Goal: Task Accomplishment & Management: Use online tool/utility

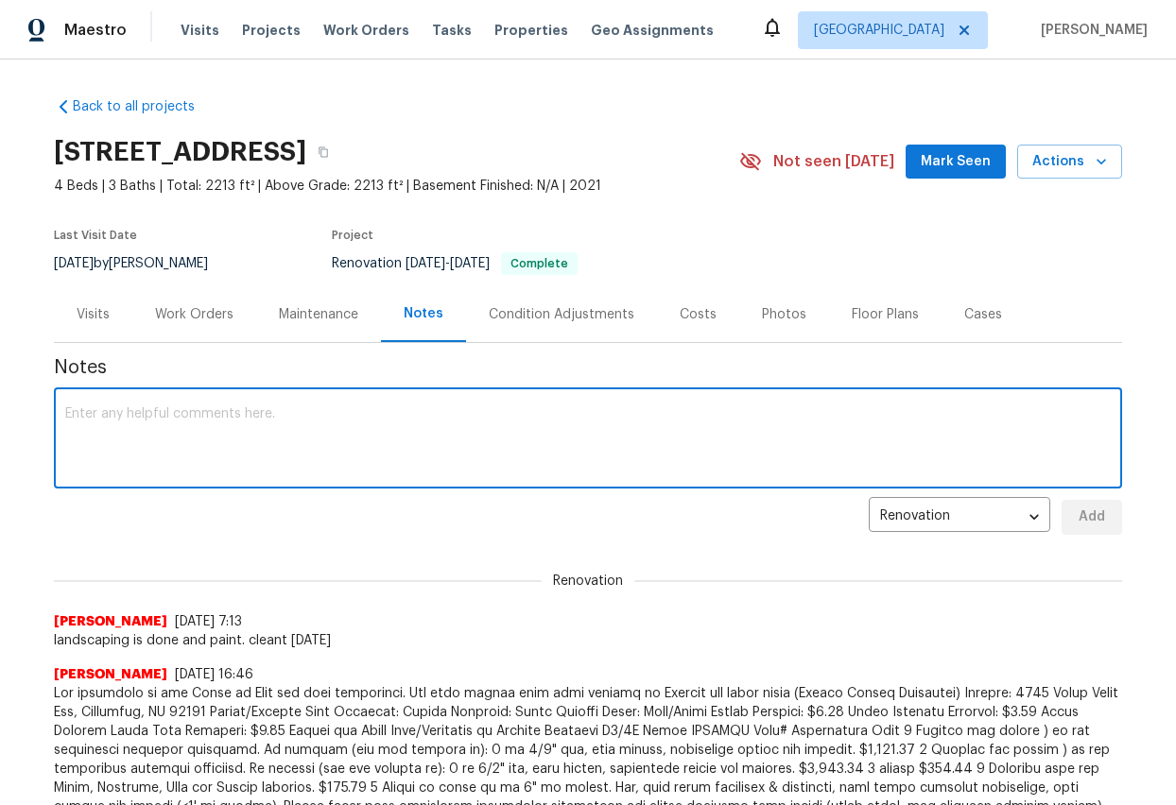
click at [134, 456] on textarea at bounding box center [587, 440] width 1045 height 66
type textarea "this is set up."
click at [1080, 520] on span "Add" at bounding box center [1091, 518] width 30 height 24
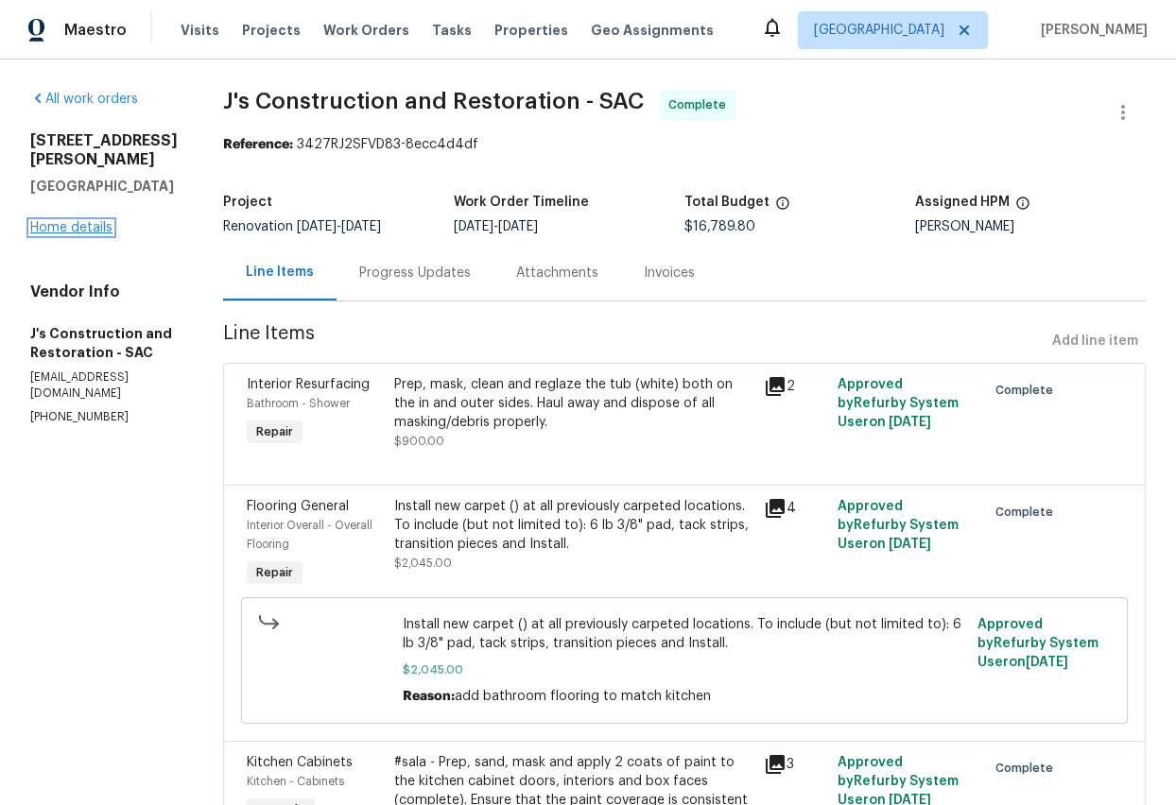
click at [88, 221] on link "Home details" at bounding box center [71, 227] width 82 height 13
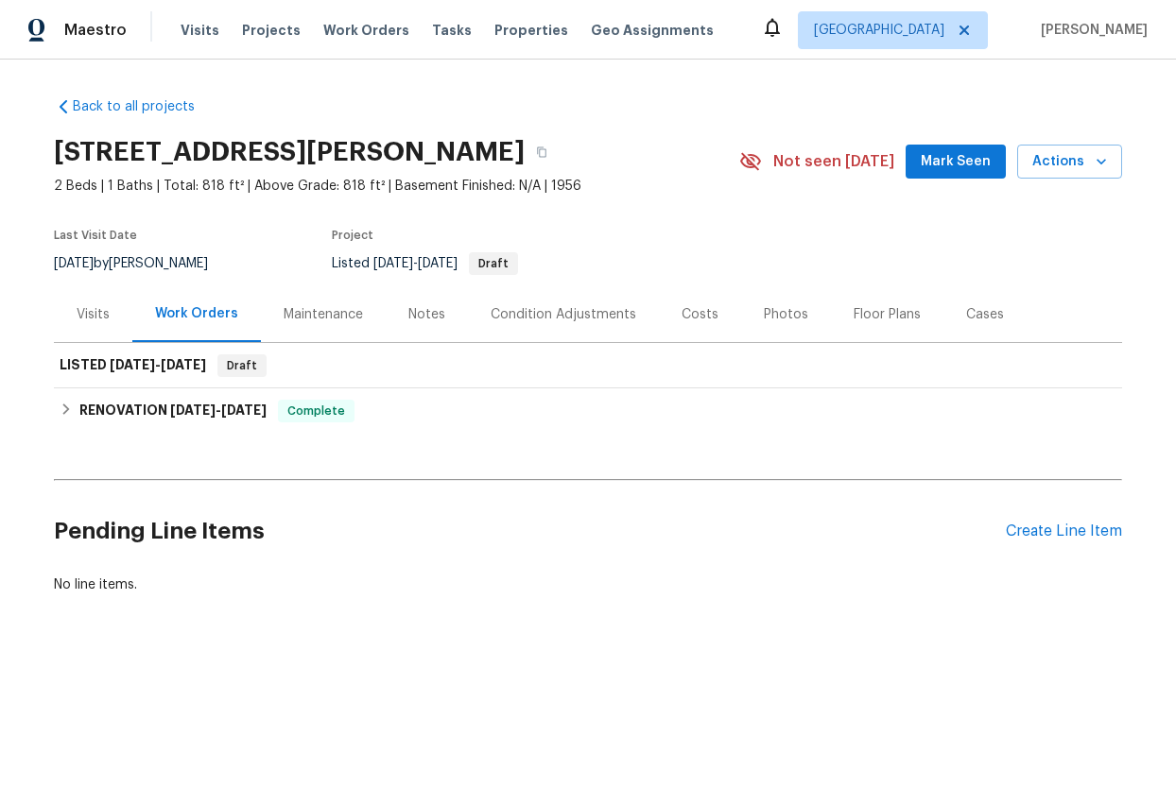
click at [425, 314] on div "Notes" at bounding box center [426, 314] width 37 height 19
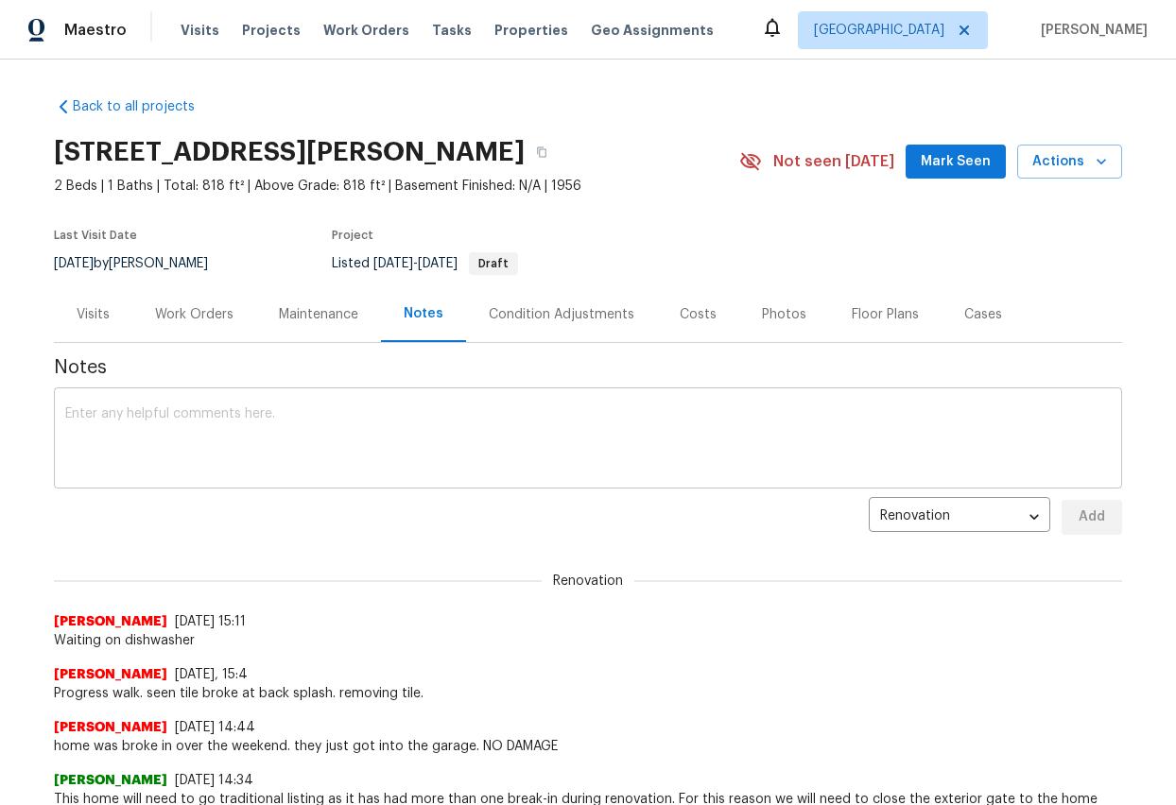
click at [215, 432] on textarea at bounding box center [587, 440] width 1045 height 66
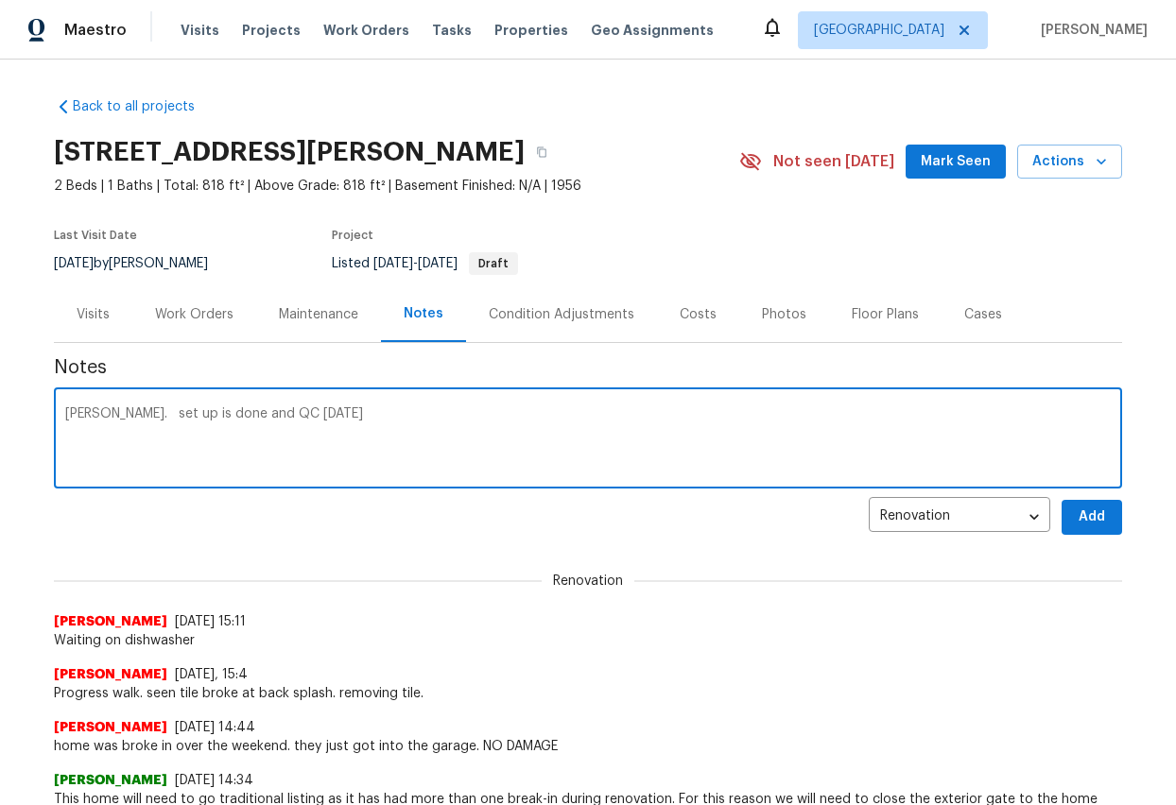
type textarea "GC delay. set up is done and QC today"
click at [1089, 516] on span "Add" at bounding box center [1091, 518] width 30 height 24
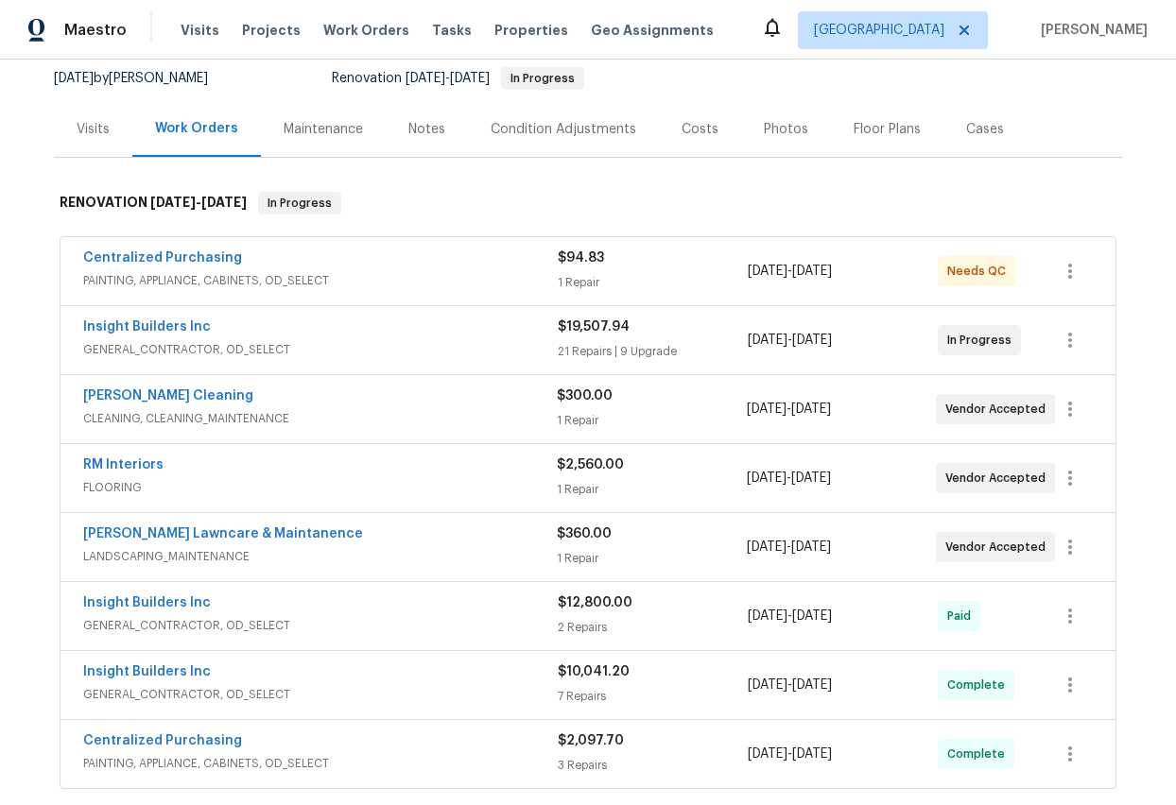
scroll to position [164, 0]
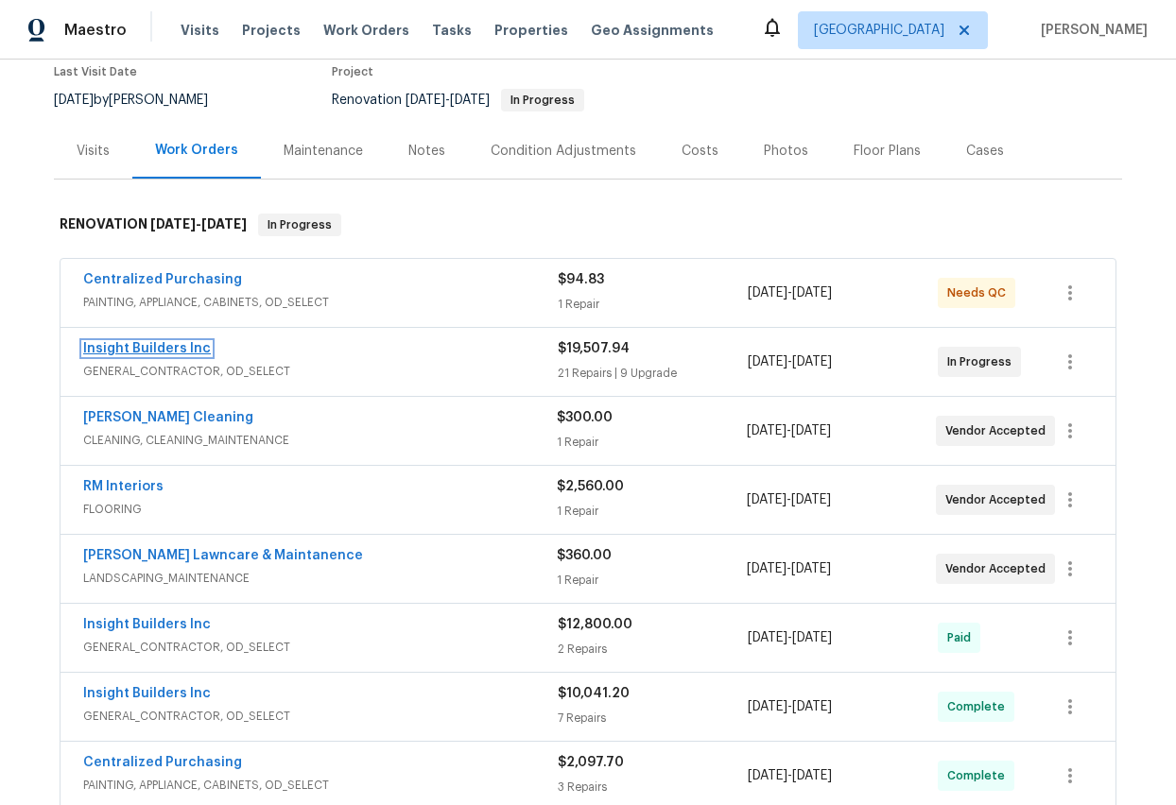
click at [160, 349] on link "Insight Builders Inc" at bounding box center [147, 348] width 128 height 13
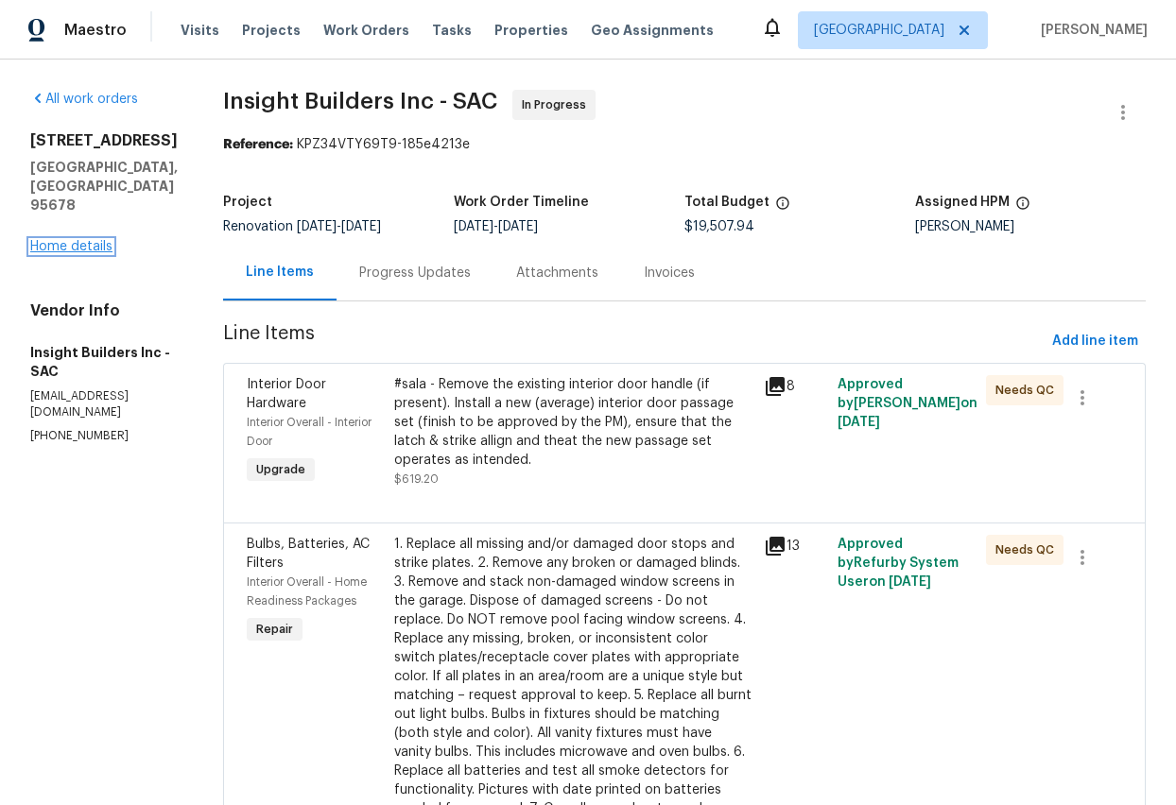
click at [64, 240] on link "Home details" at bounding box center [71, 246] width 82 height 13
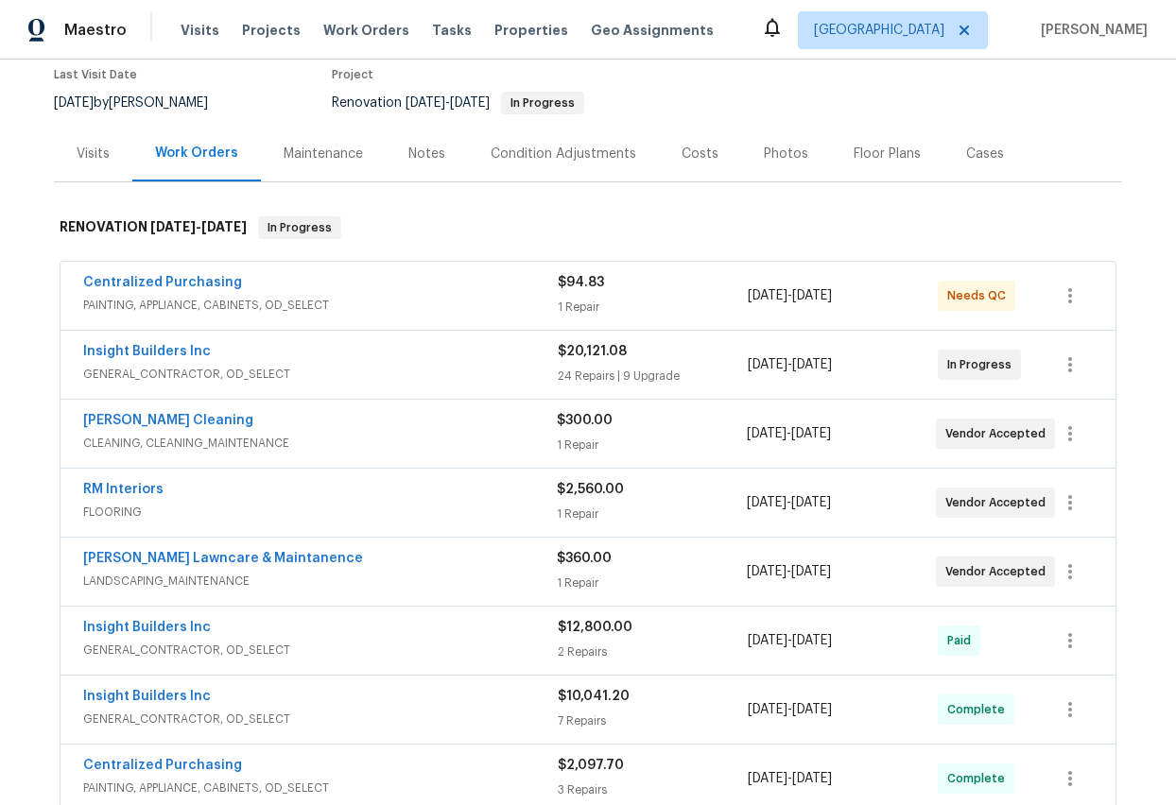
scroll to position [167, 0]
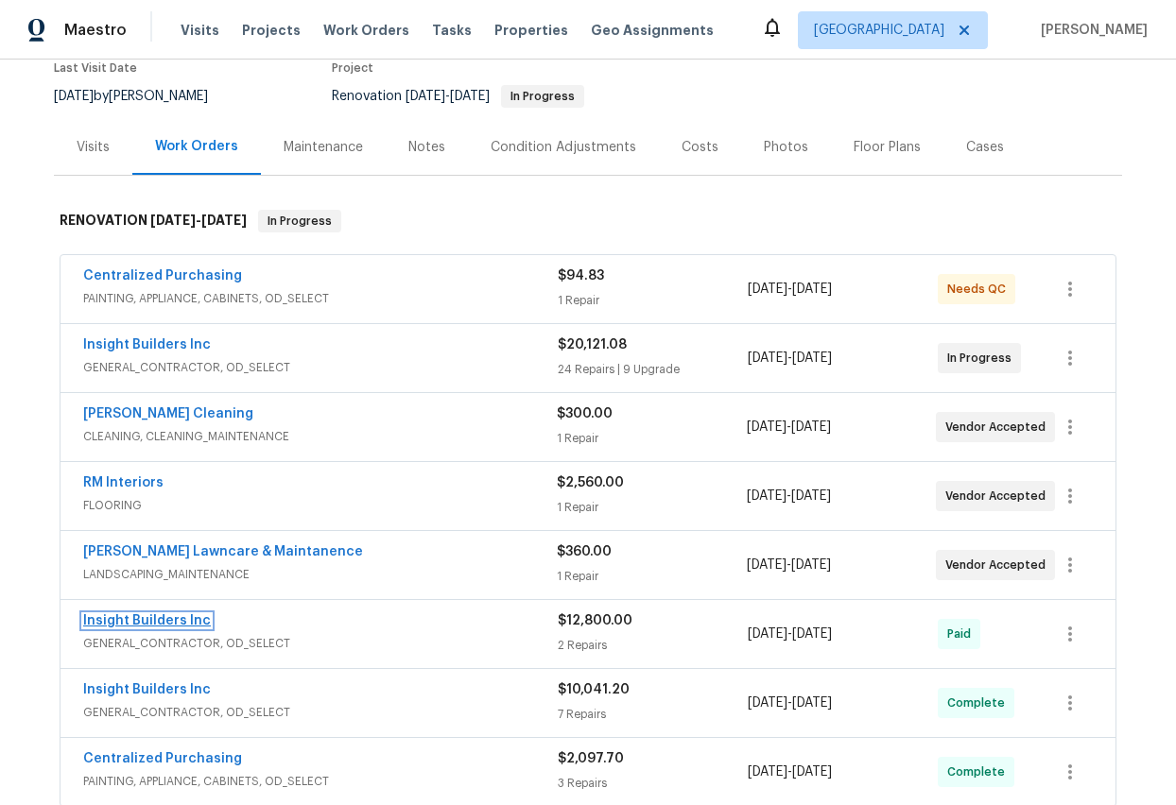
click at [179, 621] on link "Insight Builders Inc" at bounding box center [147, 620] width 128 height 13
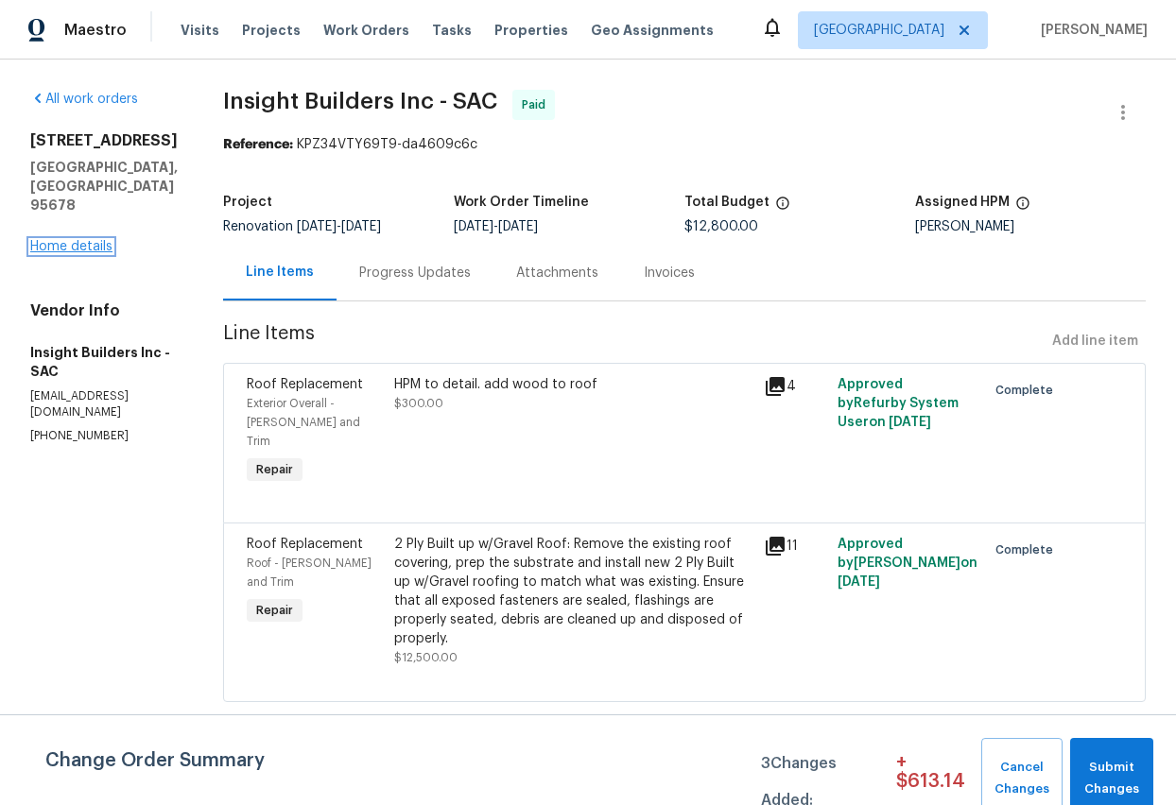
click at [86, 240] on link "Home details" at bounding box center [71, 246] width 82 height 13
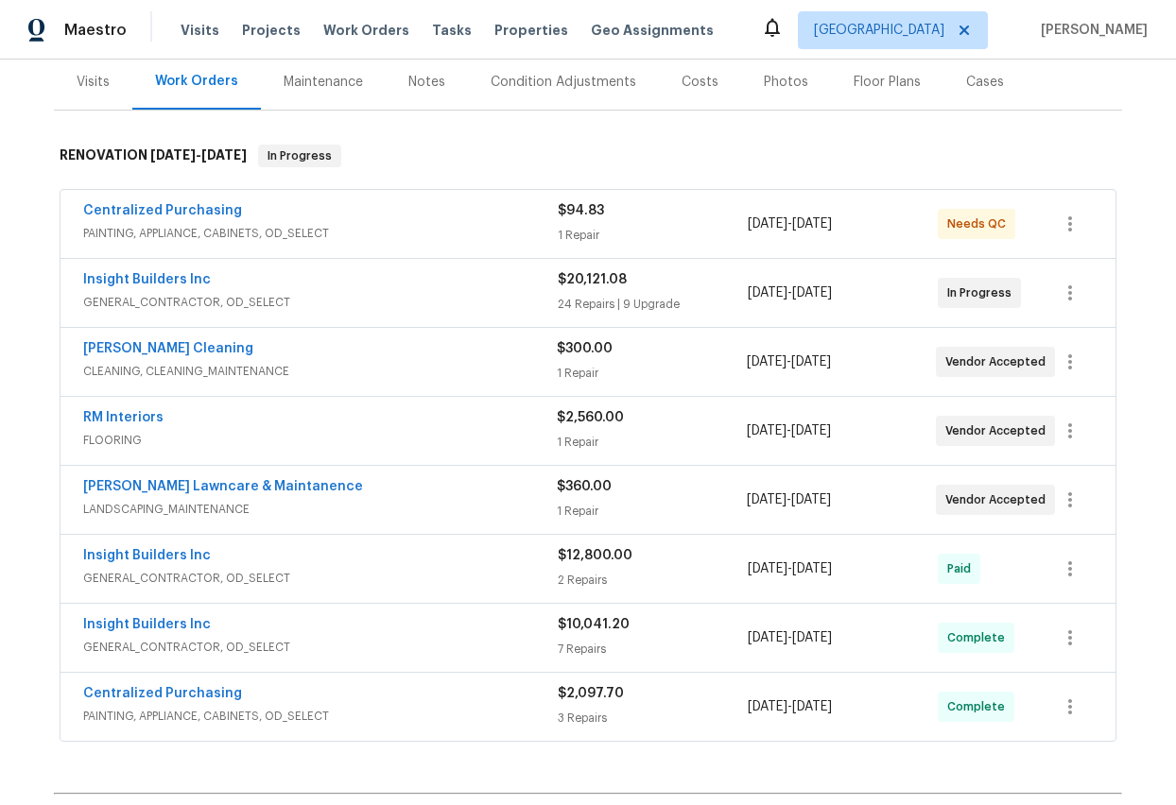
scroll to position [236, 0]
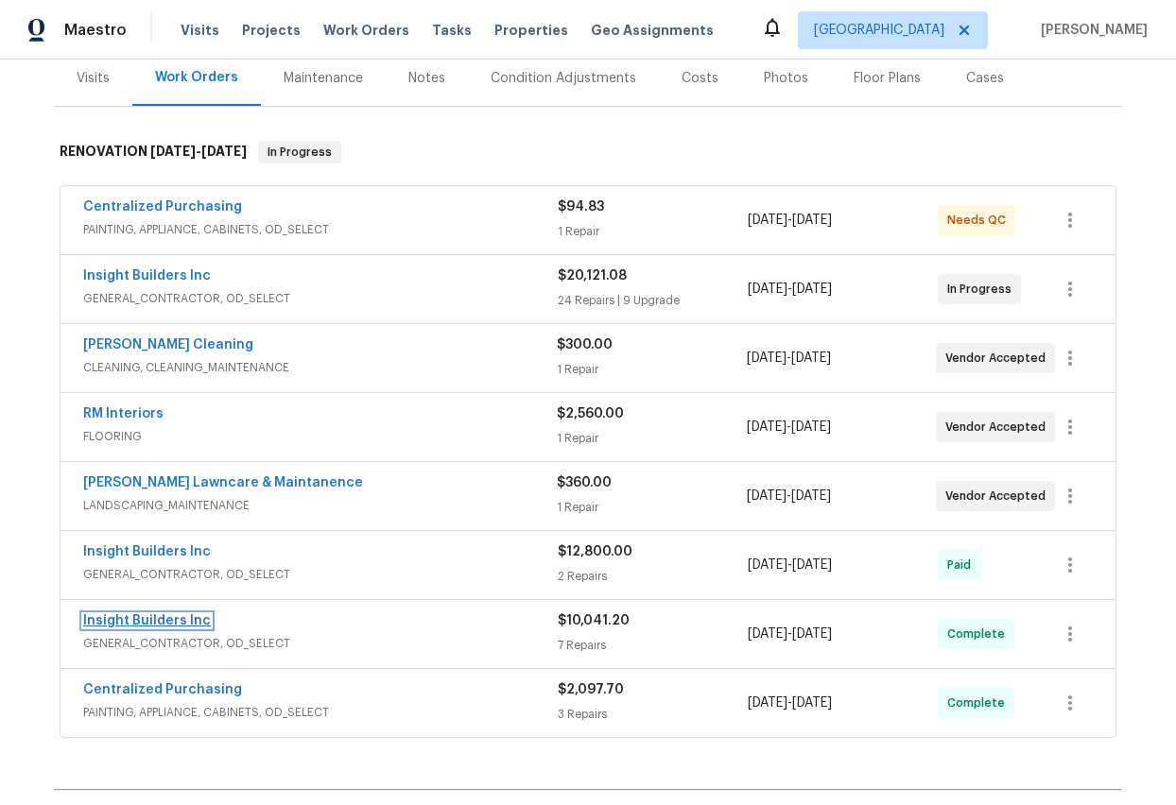
click at [170, 618] on link "Insight Builders Inc" at bounding box center [147, 620] width 128 height 13
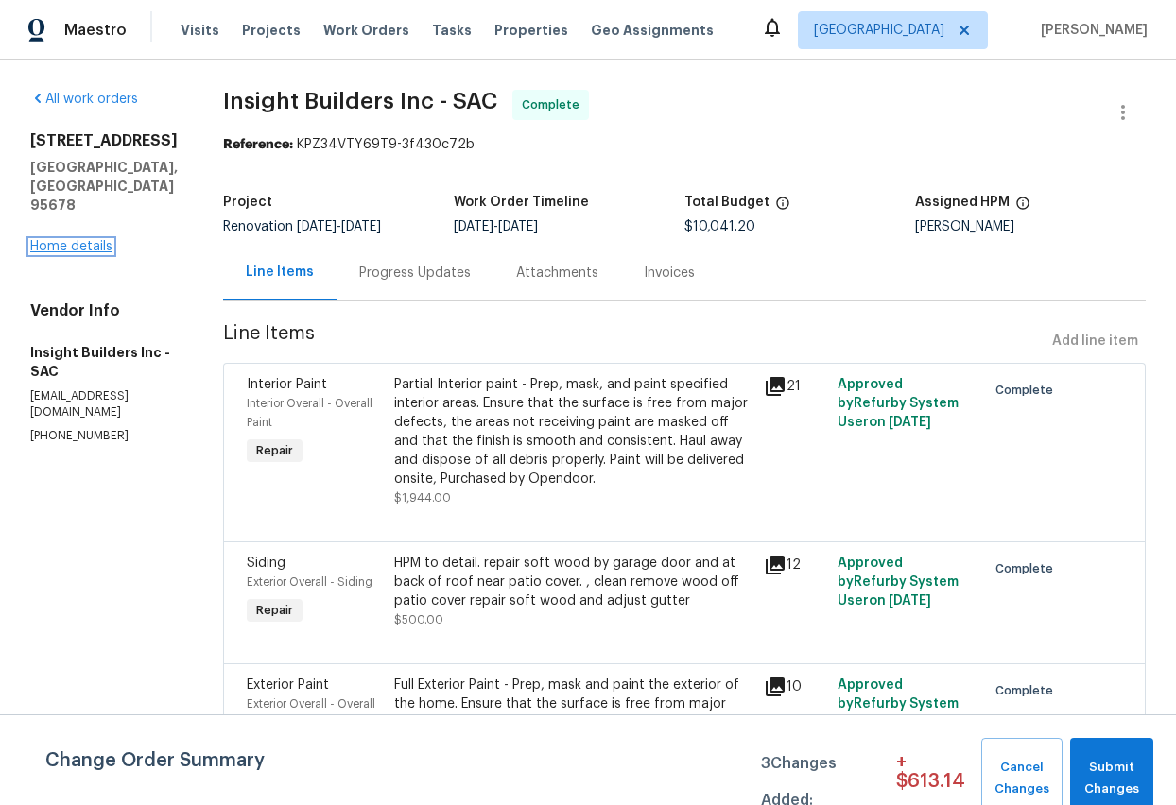
click at [79, 240] on link "Home details" at bounding box center [71, 246] width 82 height 13
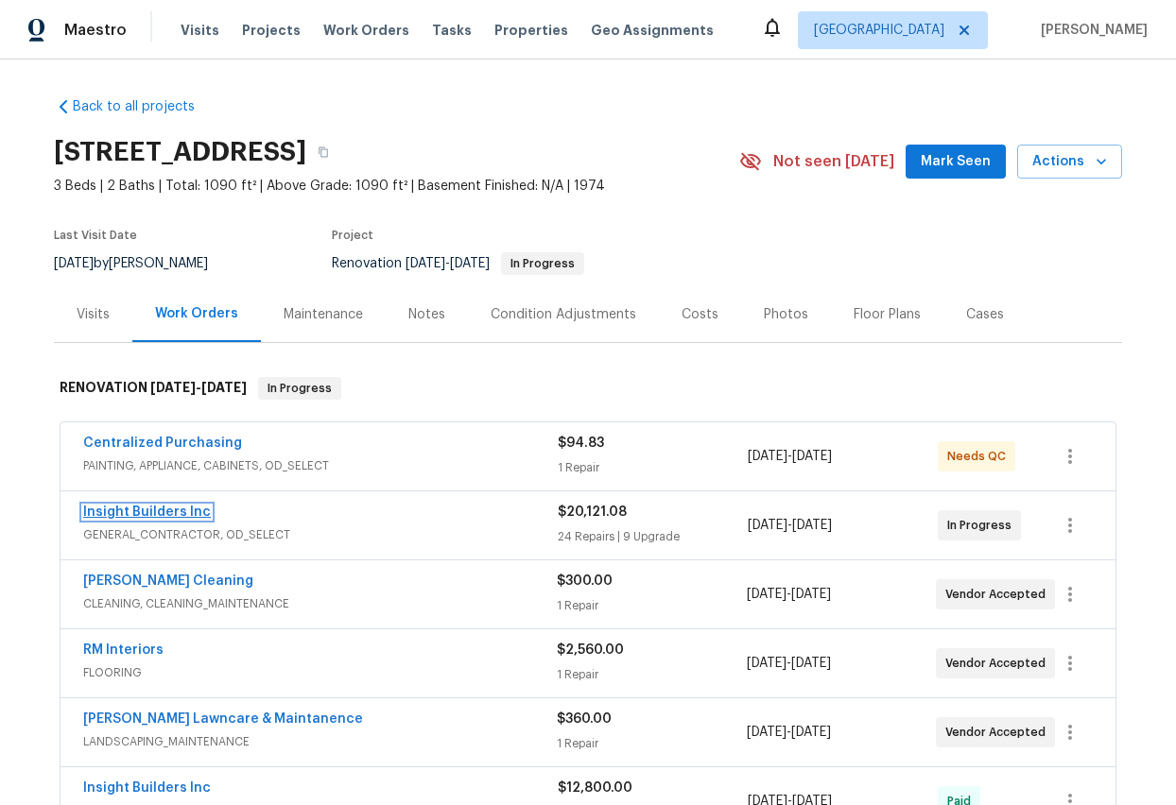
click at [160, 510] on link "Insight Builders Inc" at bounding box center [147, 512] width 128 height 13
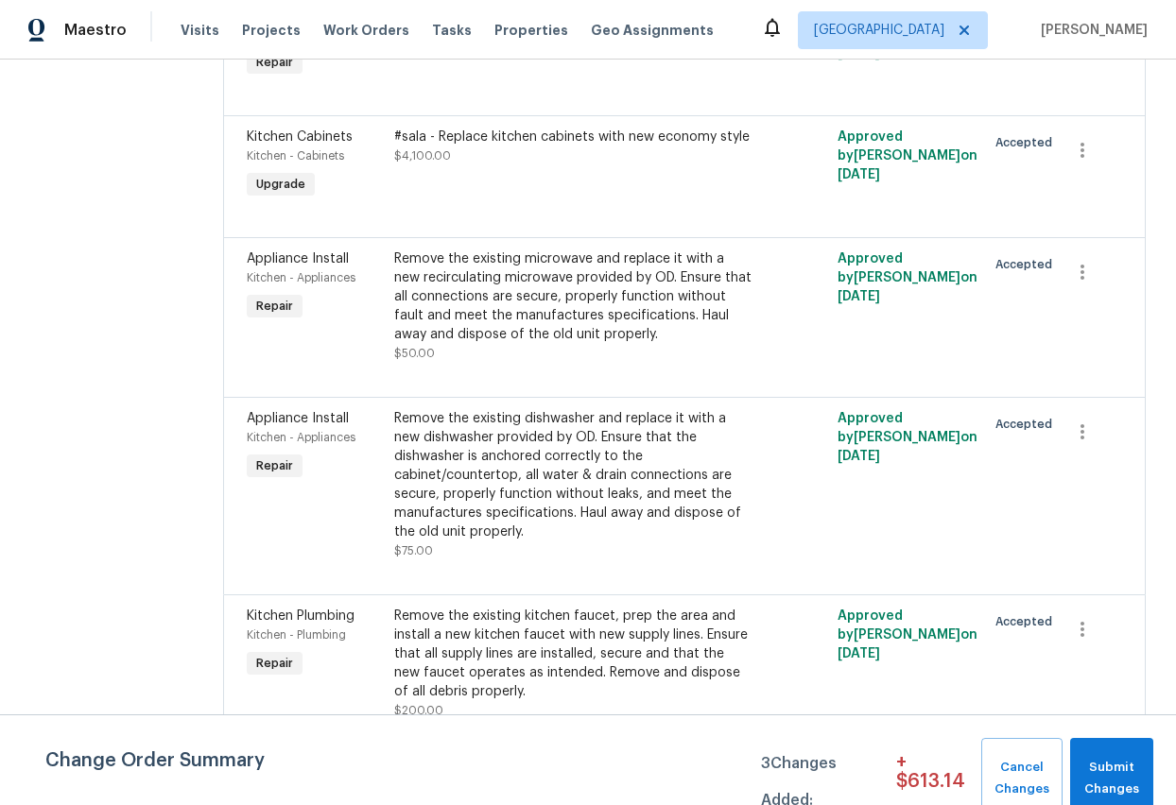
scroll to position [3522, 0]
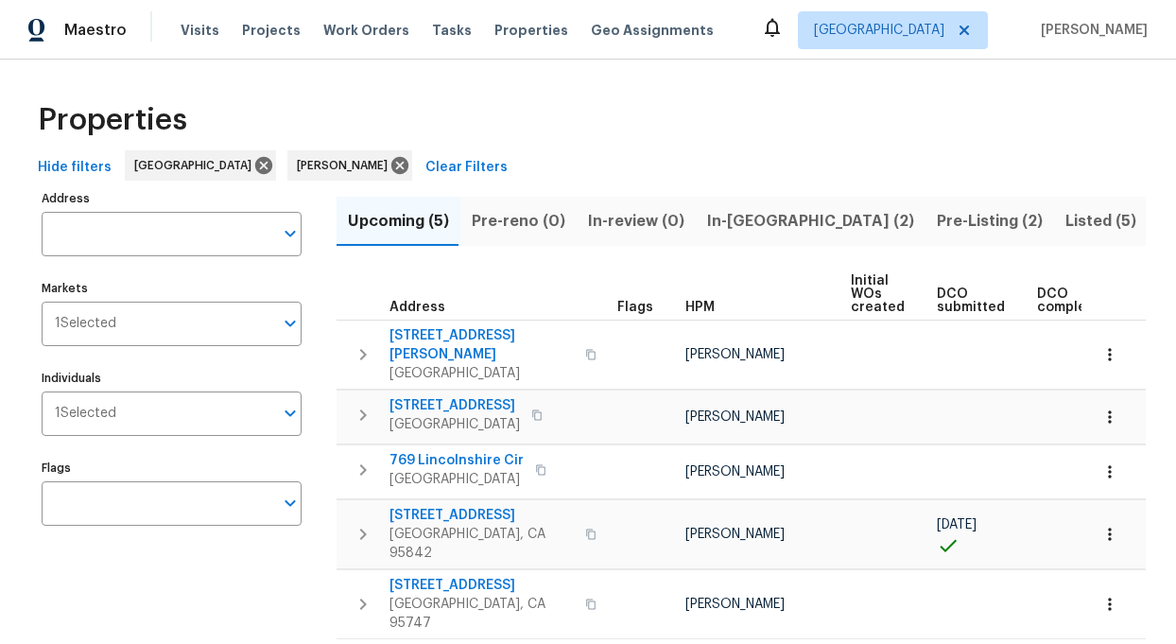
click at [739, 220] on span "In-[GEOGRAPHIC_DATA] (2)" at bounding box center [810, 221] width 207 height 26
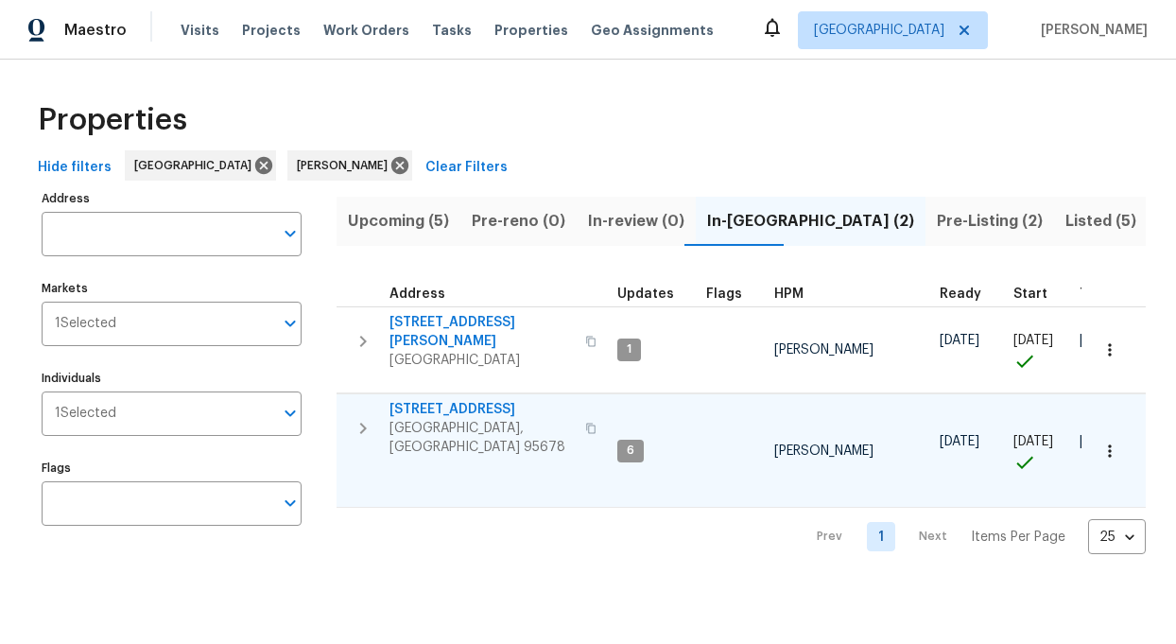
click at [424, 419] on span "[GEOGRAPHIC_DATA], [GEOGRAPHIC_DATA] 95678" at bounding box center [481, 438] width 184 height 38
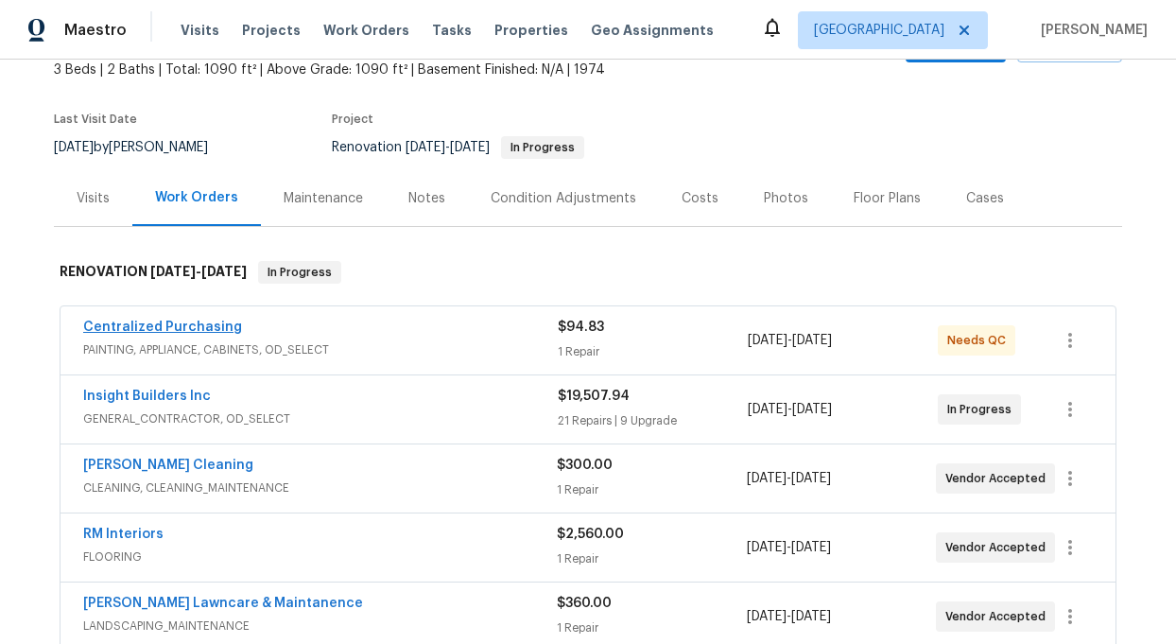
scroll to position [122, 0]
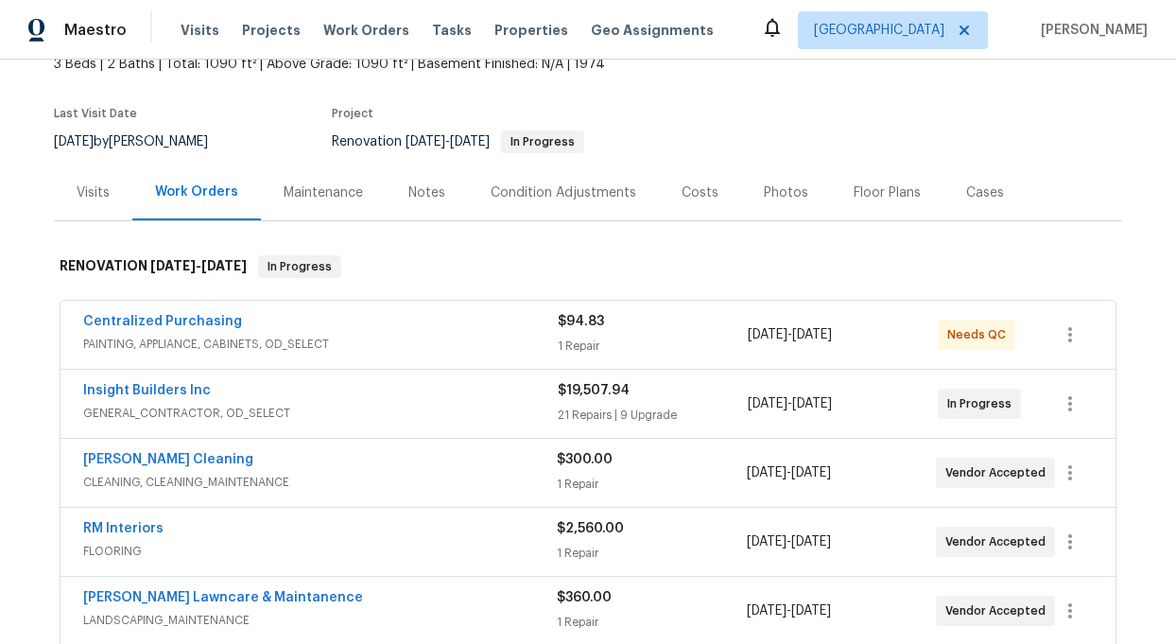
click at [155, 379] on div "Insight Builders Inc GENERAL_CONTRACTOR, OD_SELECT $19,507.94 21 Repairs | 9 Up…" at bounding box center [587, 404] width 1055 height 68
click at [147, 394] on link "Insight Builders Inc" at bounding box center [147, 390] width 128 height 13
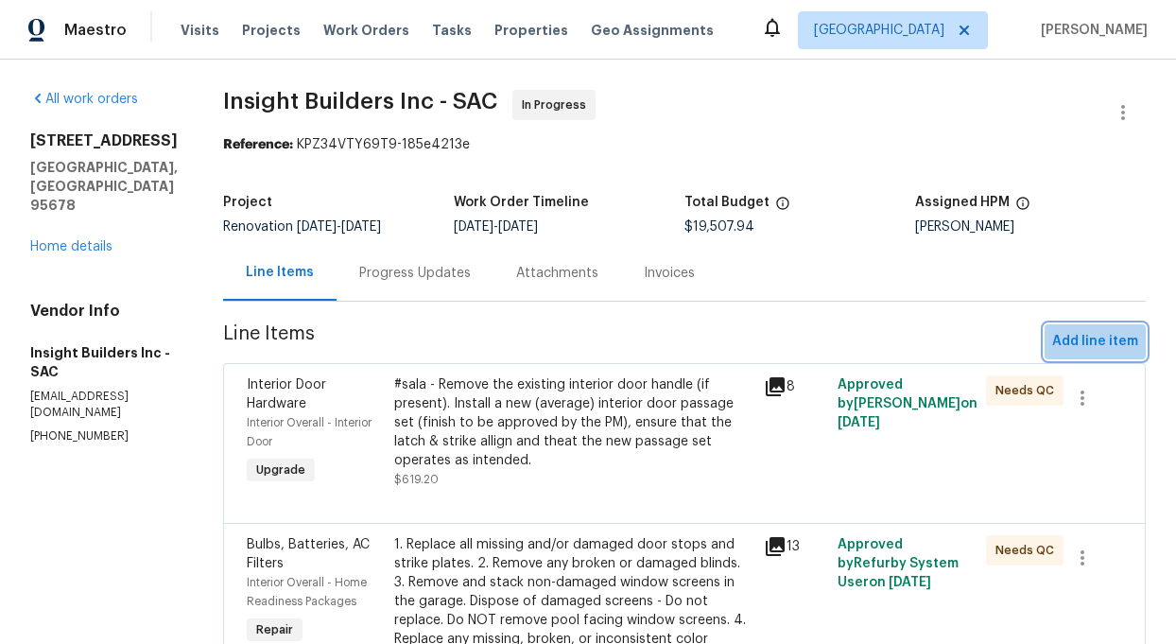
click at [1097, 339] on span "Add line item" at bounding box center [1095, 342] width 86 height 24
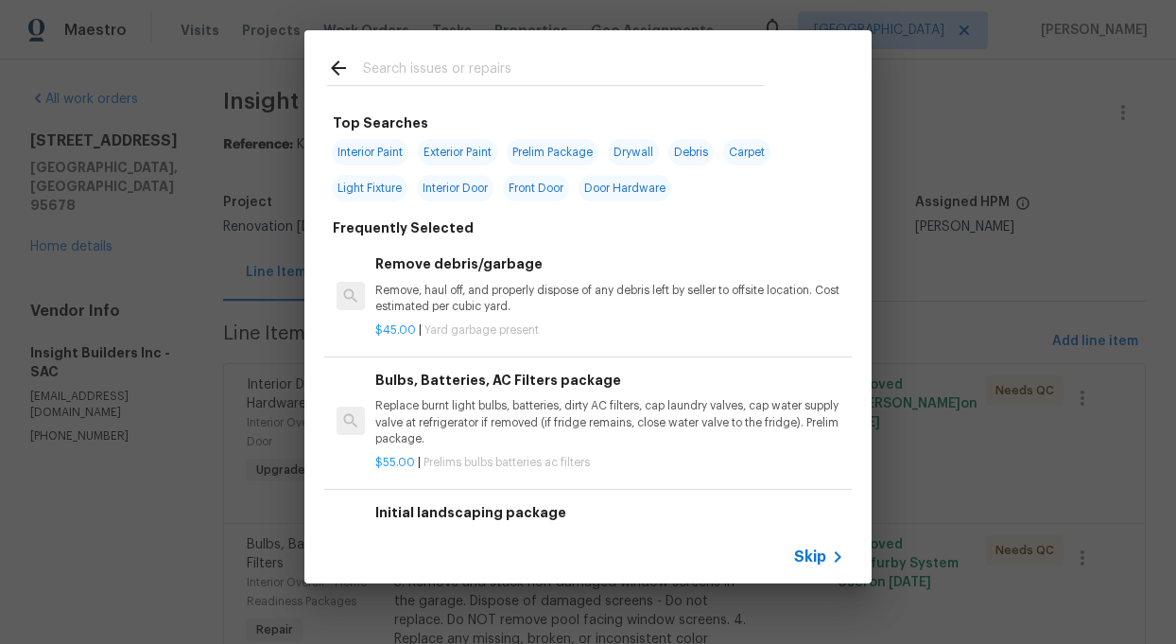
click at [487, 67] on input "text" at bounding box center [563, 71] width 401 height 28
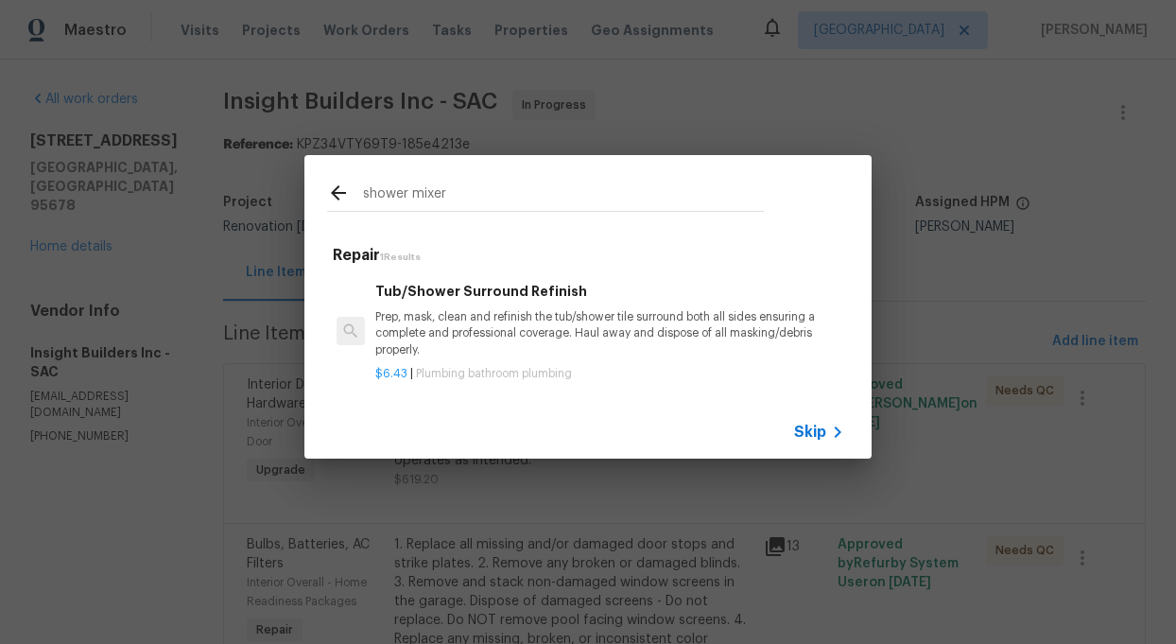
click at [486, 194] on input "shower mixer" at bounding box center [563, 195] width 401 height 28
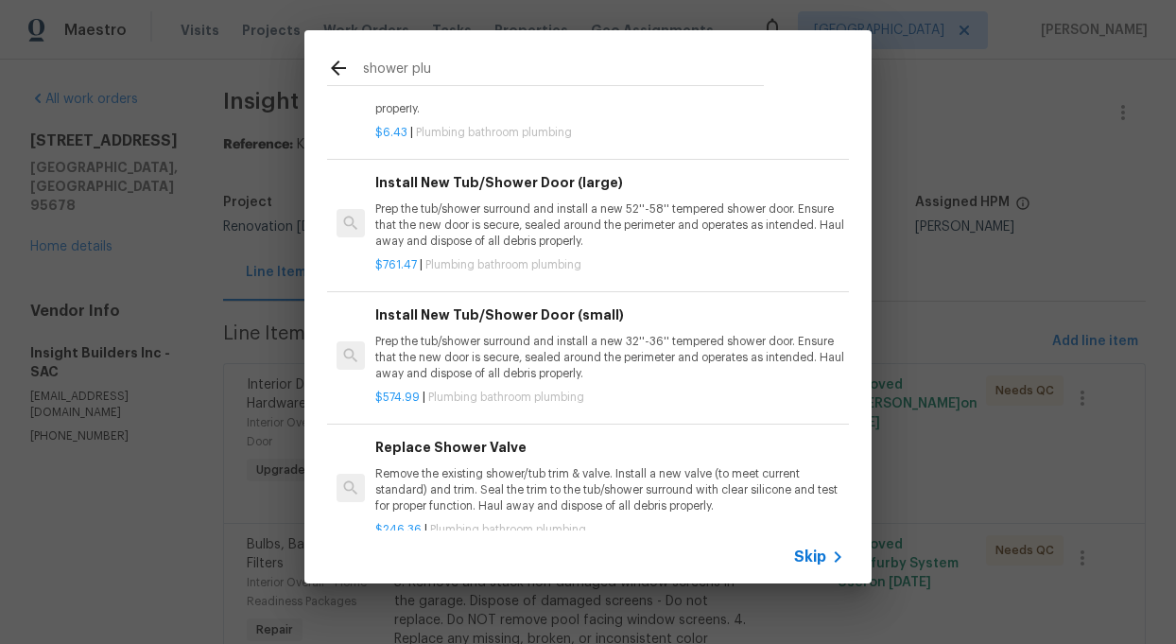
scroll to position [90, 0]
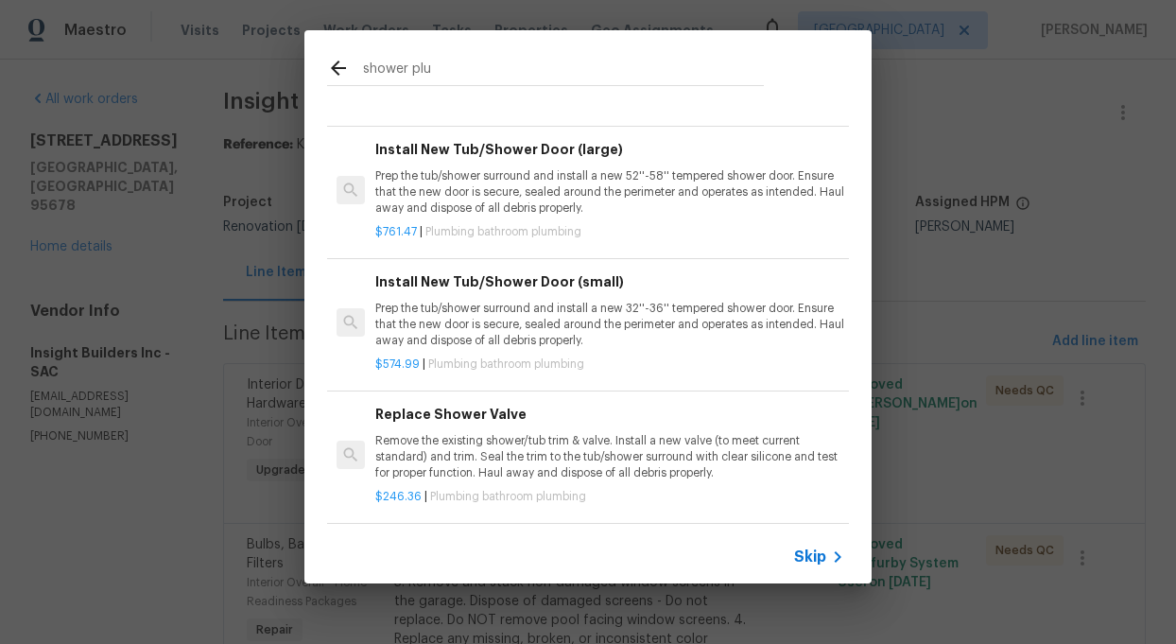
type input "shower plu"
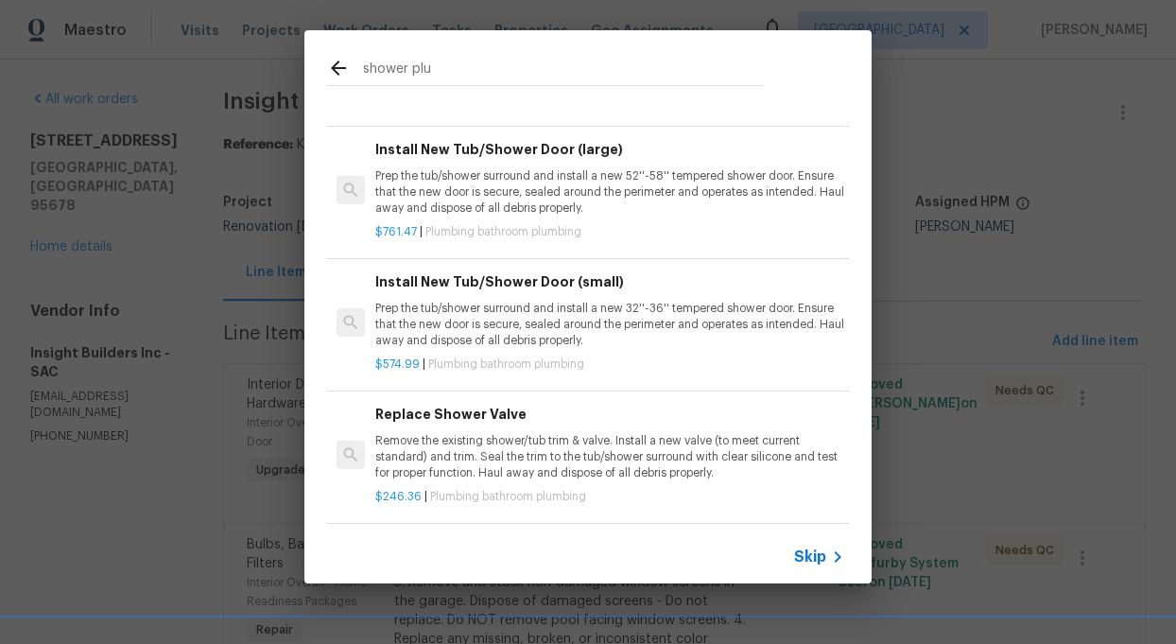
click at [544, 454] on p "Remove the existing shower/tub trim & valve. Install a new valve (to meet curre…" at bounding box center [609, 457] width 469 height 48
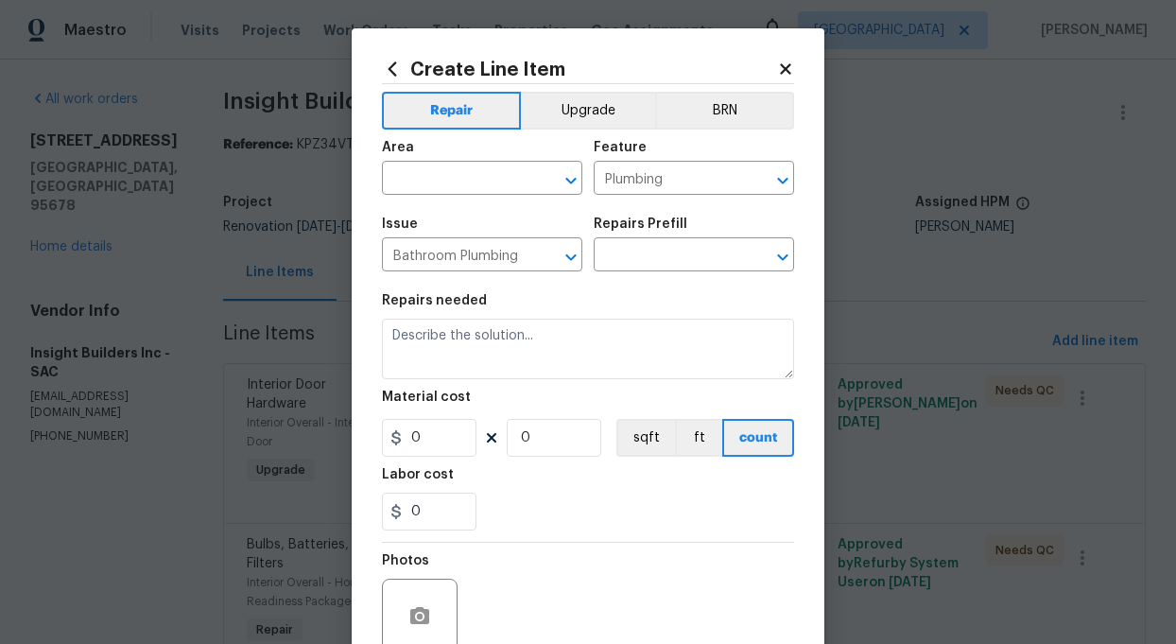
type input "Replace Shower Valve $246.36"
type textarea "Remove the existing shower/tub trim & valve. Install a new valve (to meet curre…"
type input "246.36"
type input "1"
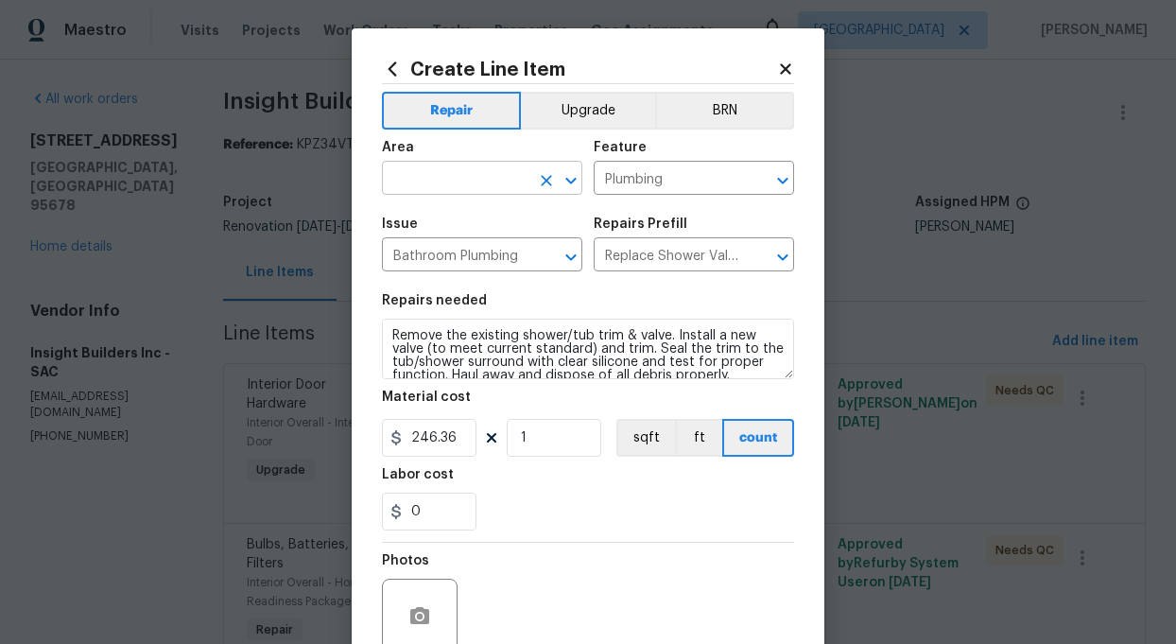
click at [504, 181] on input "text" at bounding box center [455, 179] width 147 height 29
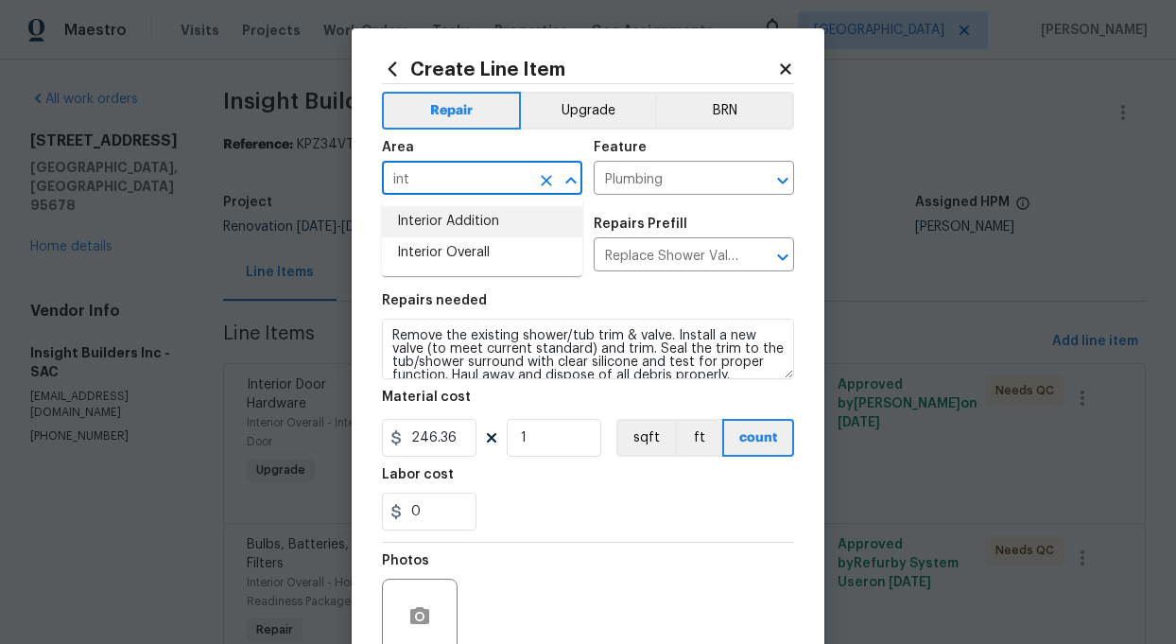
click at [464, 179] on input "int" at bounding box center [455, 179] width 147 height 29
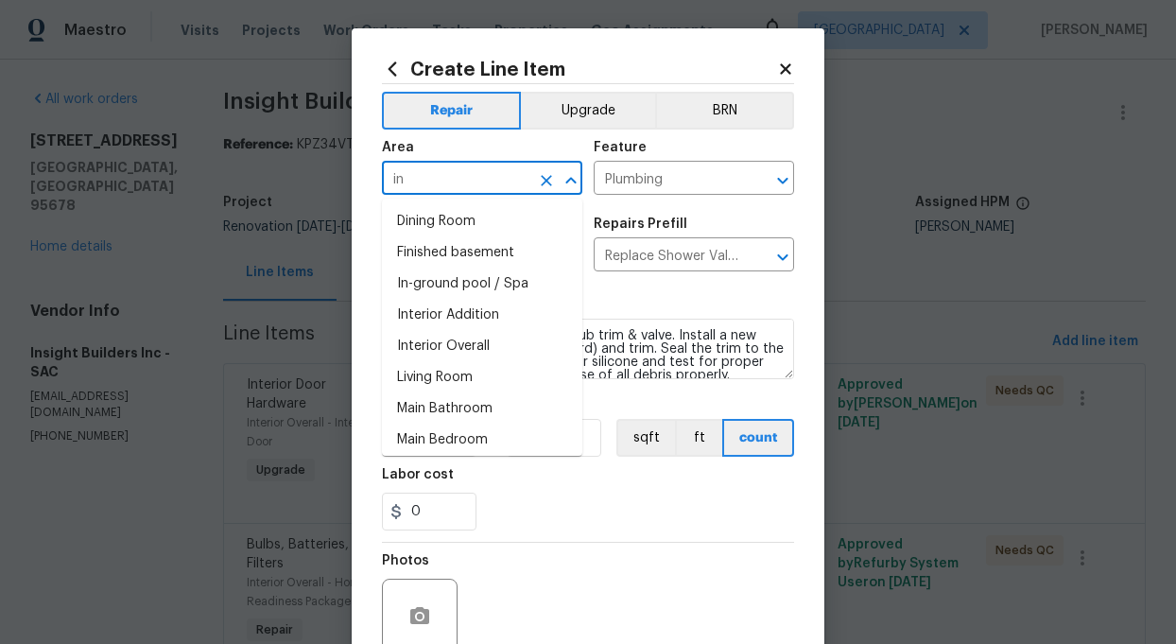
type input "i"
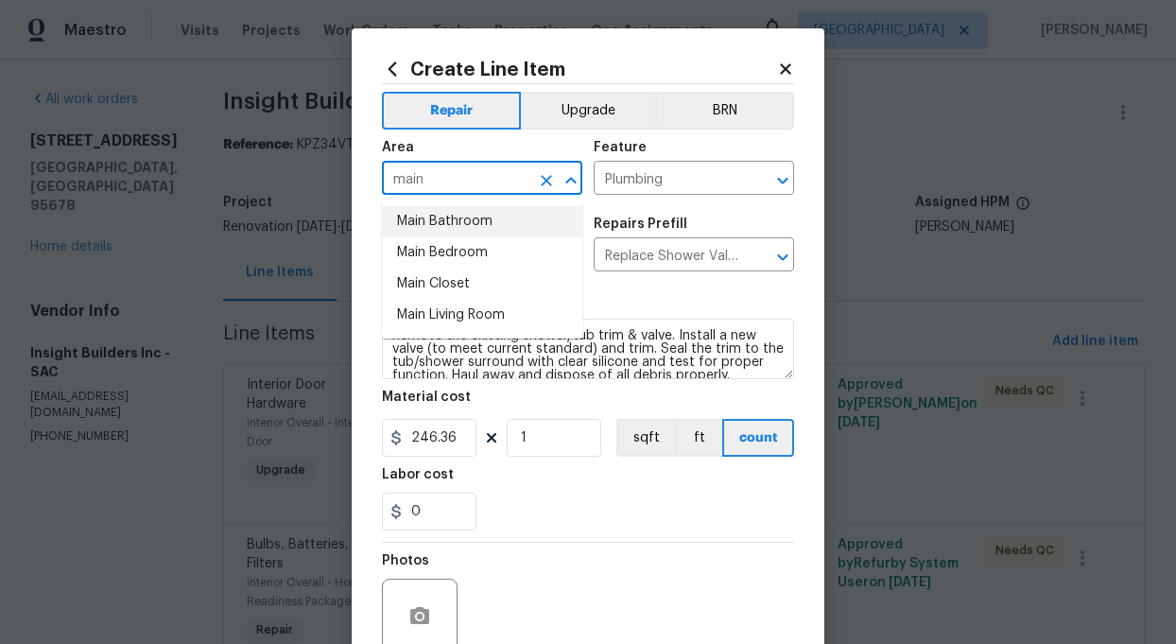
click at [452, 212] on li "Main Bathroom" at bounding box center [482, 221] width 200 height 31
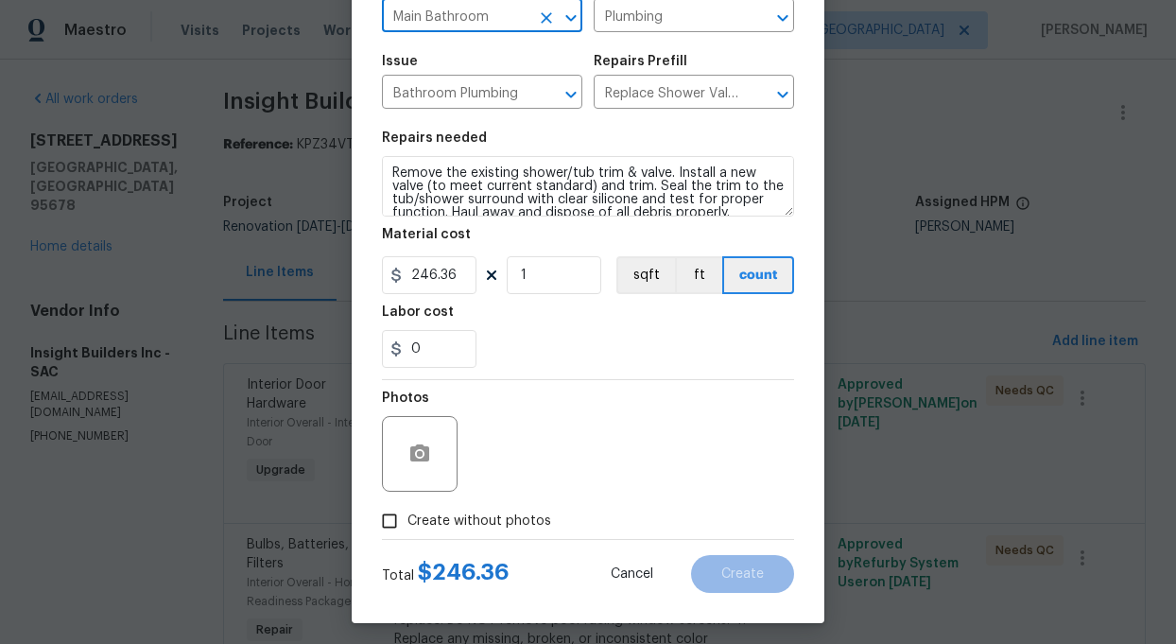
scroll to position [170, 0]
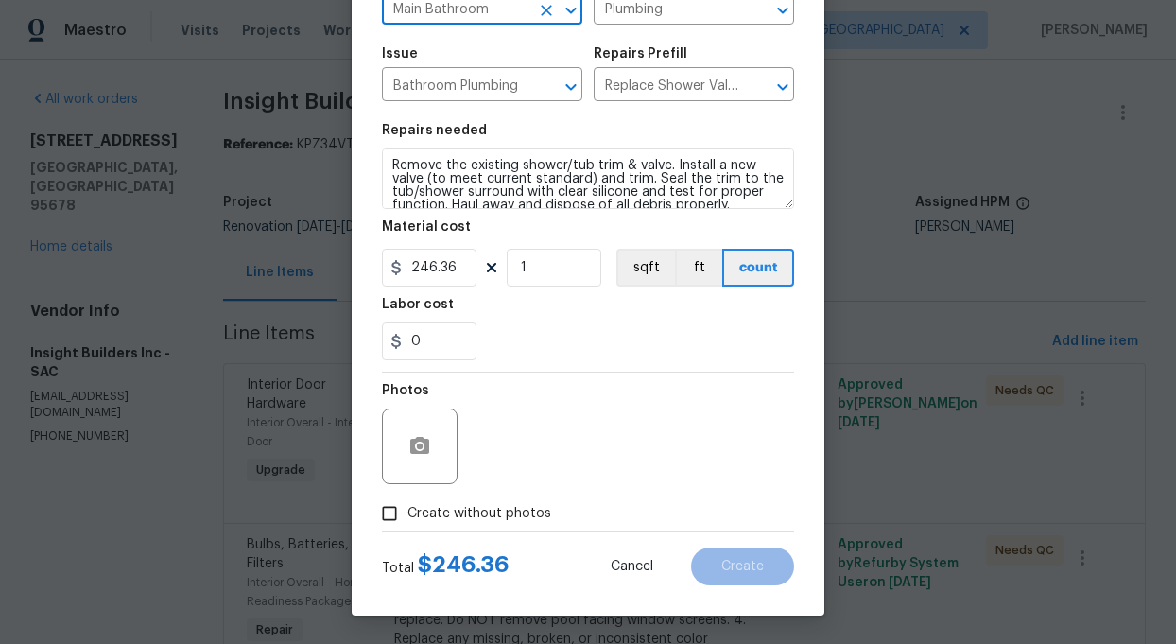
type input "Main Bathroom"
click at [390, 507] on input "Create without photos" at bounding box center [389, 513] width 36 height 36
checkbox input "true"
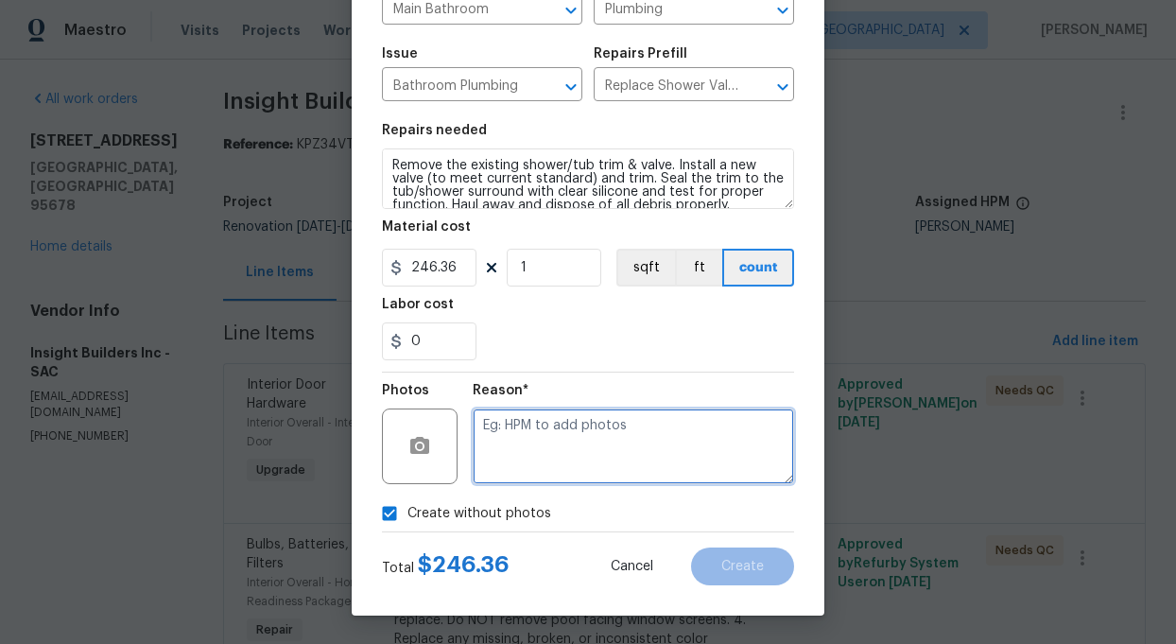
click at [577, 439] on textarea at bounding box center [633, 446] width 321 height 76
type textarea "add"
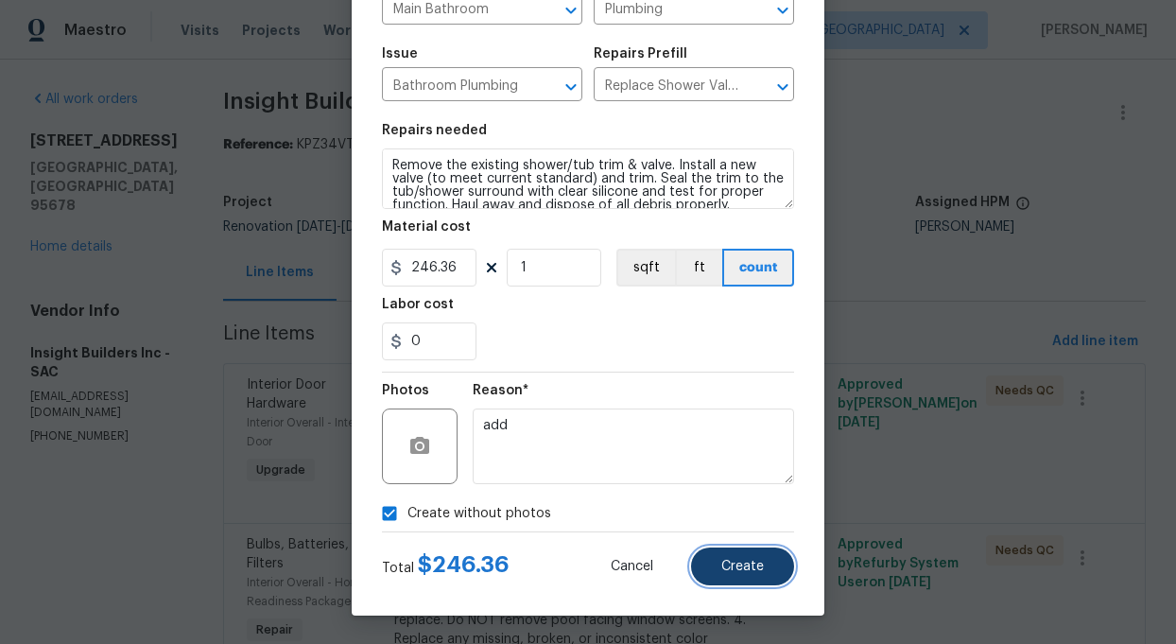
click at [740, 565] on span "Create" at bounding box center [742, 566] width 43 height 14
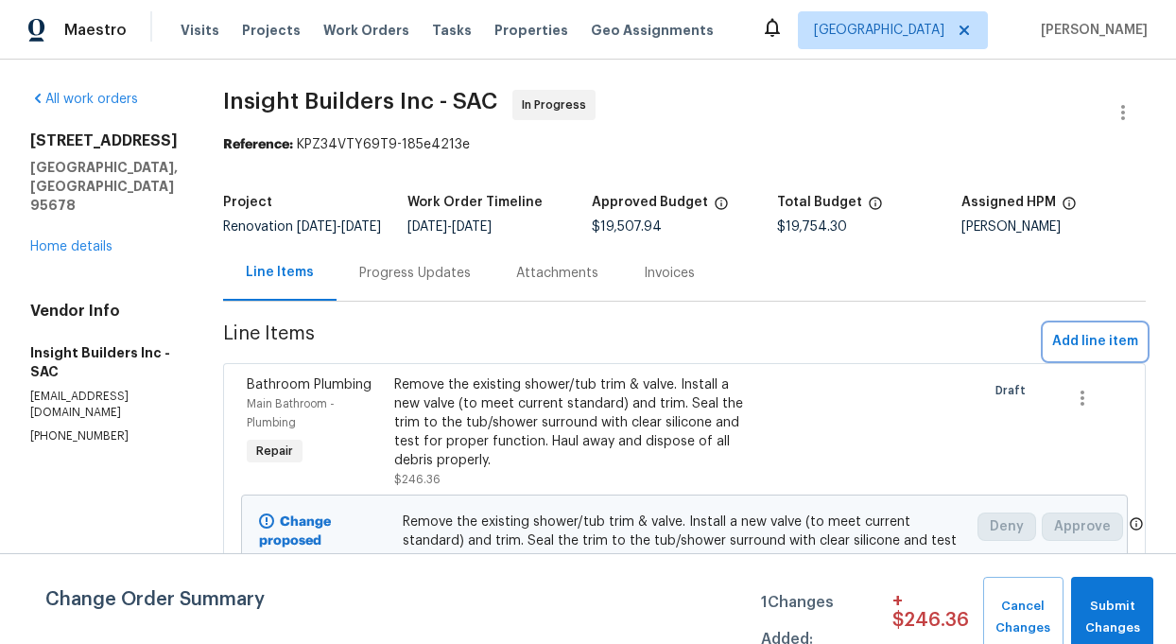
click at [1076, 347] on span "Add line item" at bounding box center [1095, 342] width 86 height 24
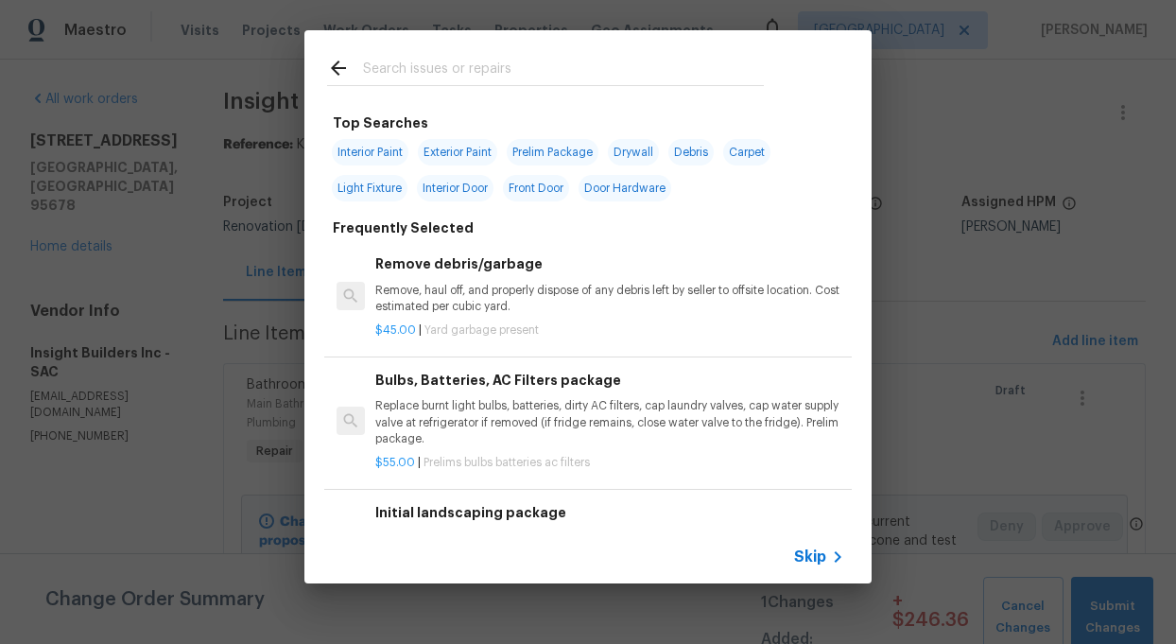
click at [412, 70] on input "text" at bounding box center [563, 71] width 401 height 28
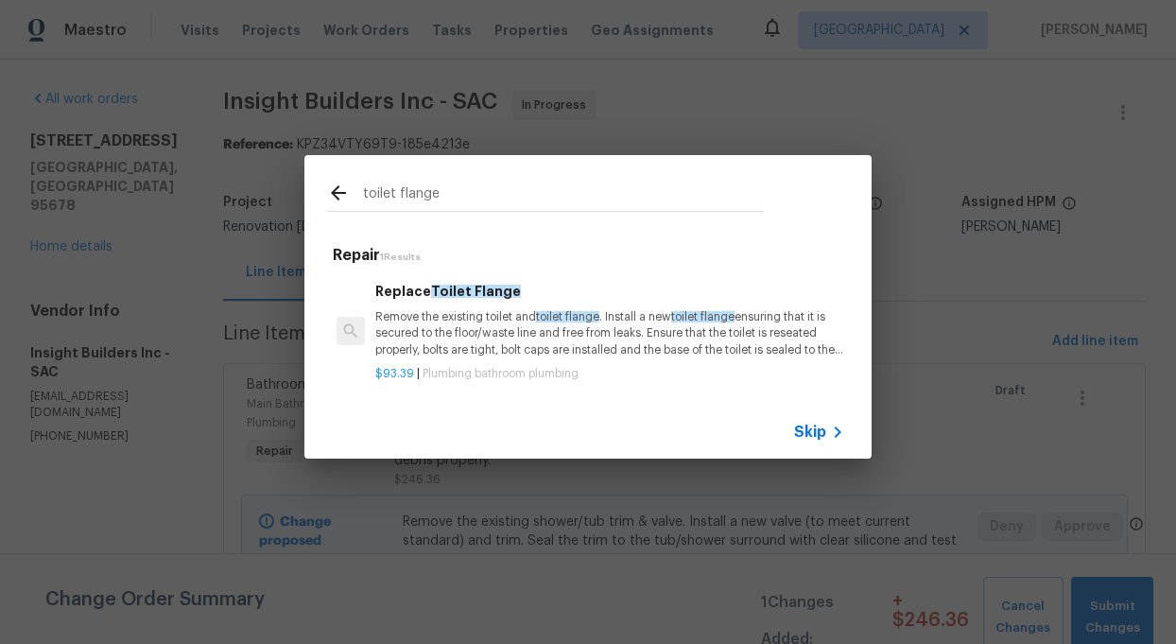
type input "toilet flange"
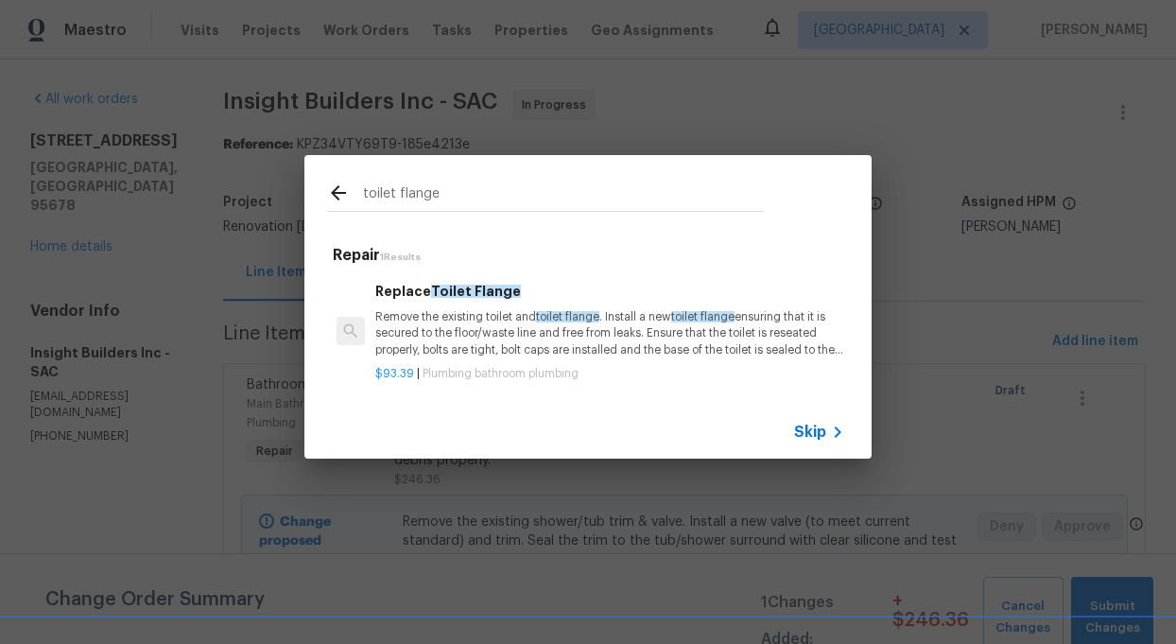
click at [498, 335] on p "Remove the existing toilet and toilet flange . Install a new toilet flange ensu…" at bounding box center [609, 333] width 469 height 48
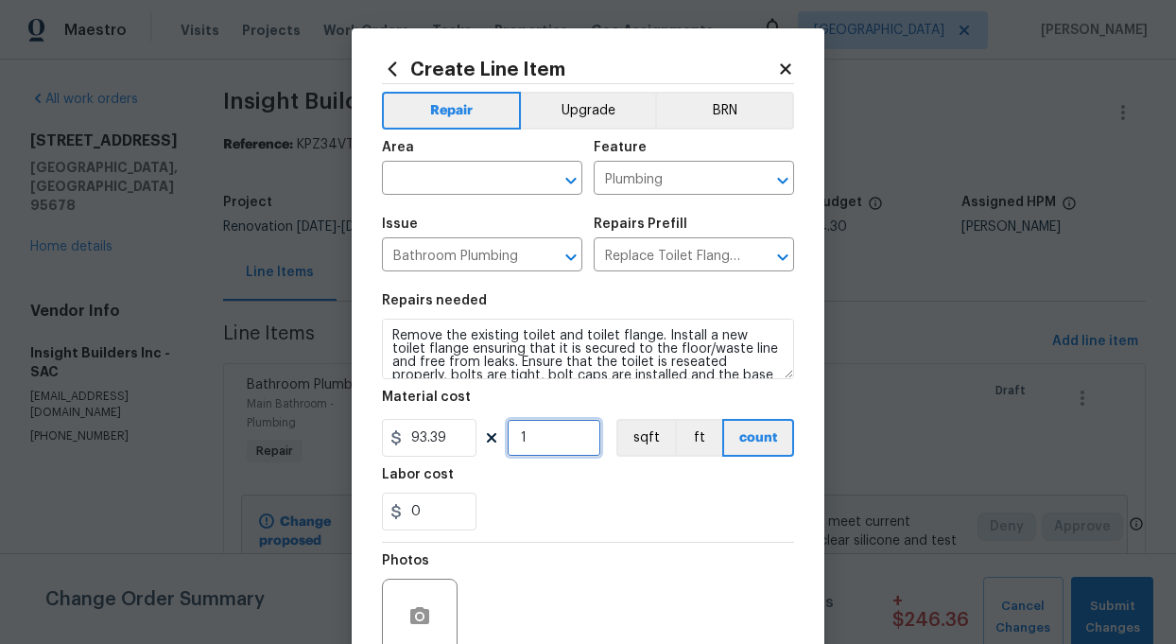
click at [548, 446] on input "1" at bounding box center [554, 438] width 95 height 38
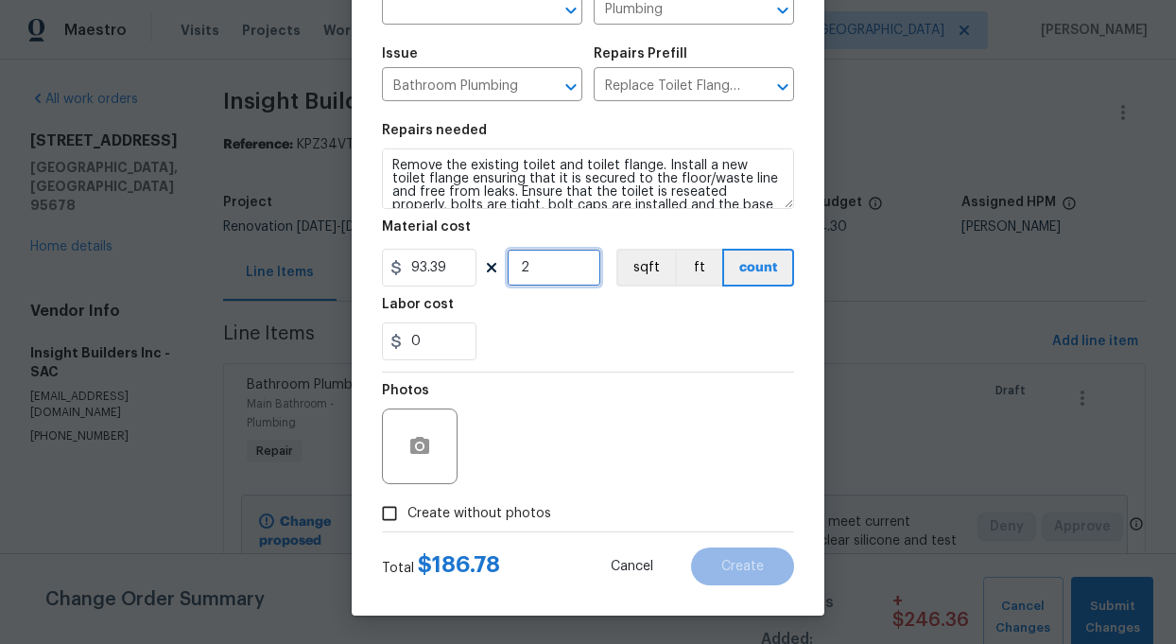
type input "2"
click at [381, 514] on input "Create without photos" at bounding box center [389, 513] width 36 height 36
checkbox input "true"
click at [559, 500] on div "Create without photos" at bounding box center [588, 513] width 412 height 36
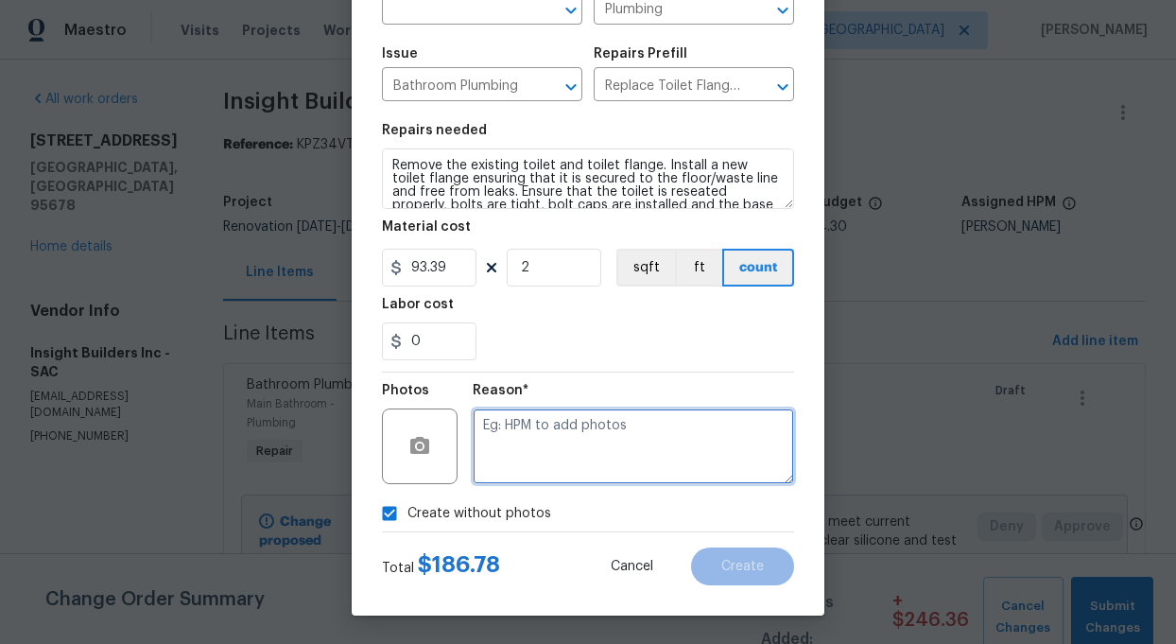
click at [568, 477] on textarea at bounding box center [633, 446] width 321 height 76
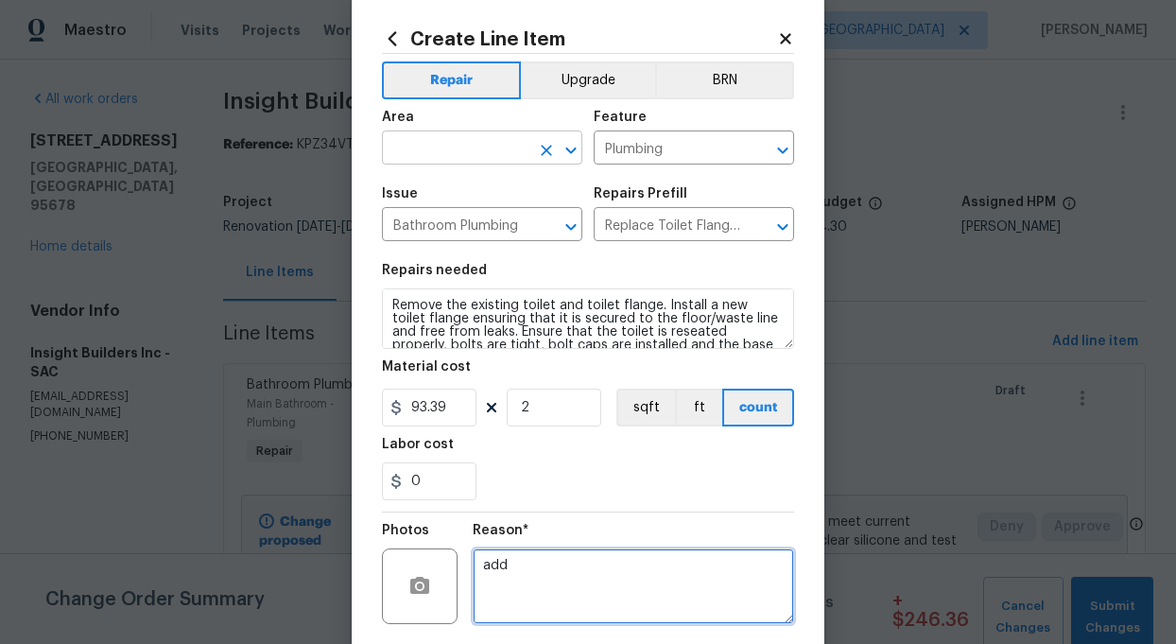
scroll to position [15, 0]
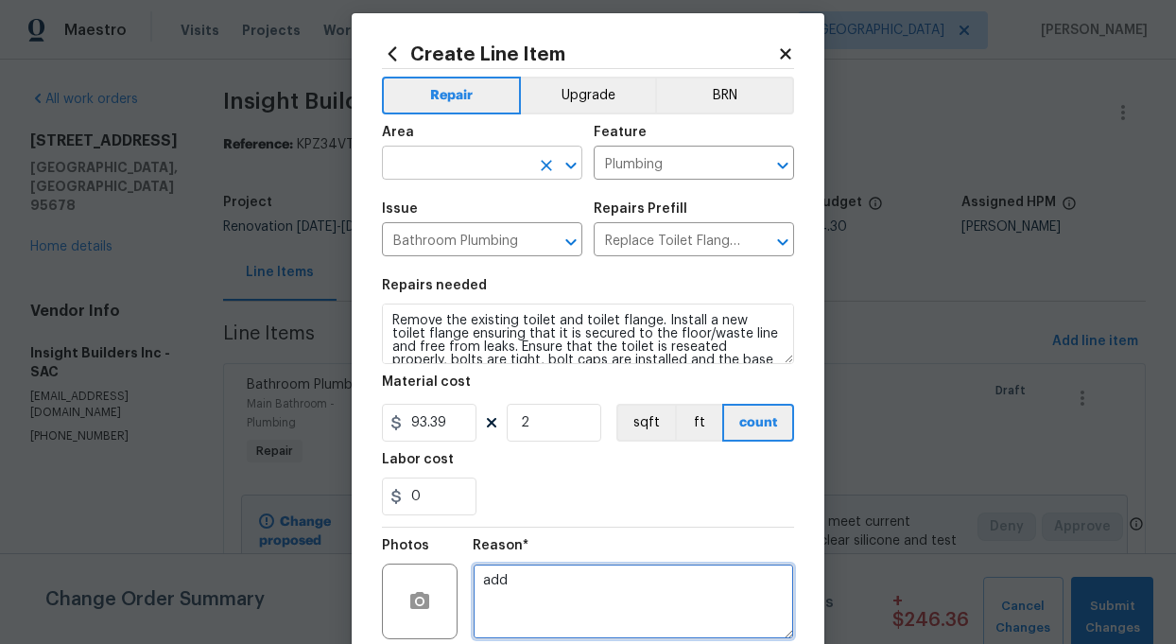
type textarea "add"
click at [506, 164] on input "text" at bounding box center [455, 164] width 147 height 29
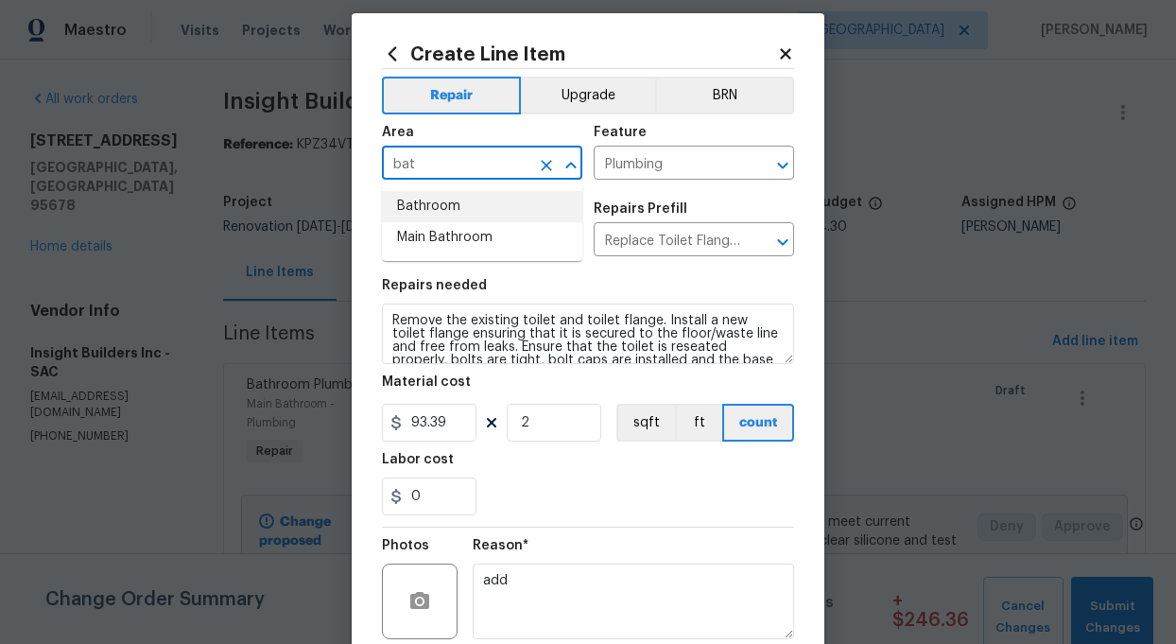
click at [472, 203] on li "Bathroom" at bounding box center [482, 206] width 200 height 31
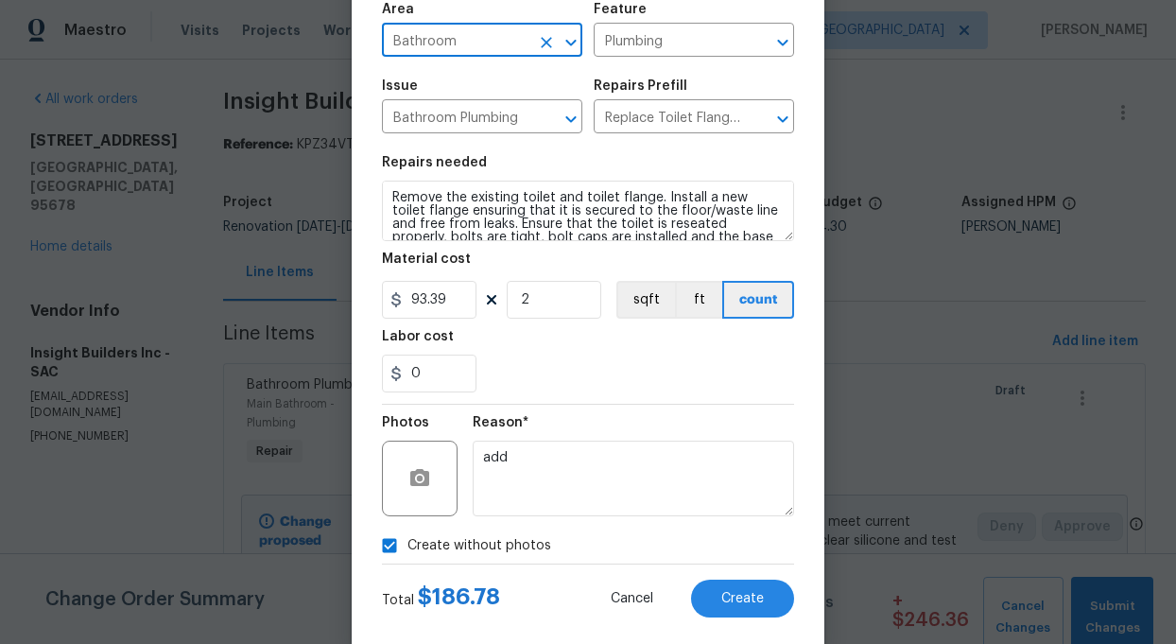
scroll to position [170, 0]
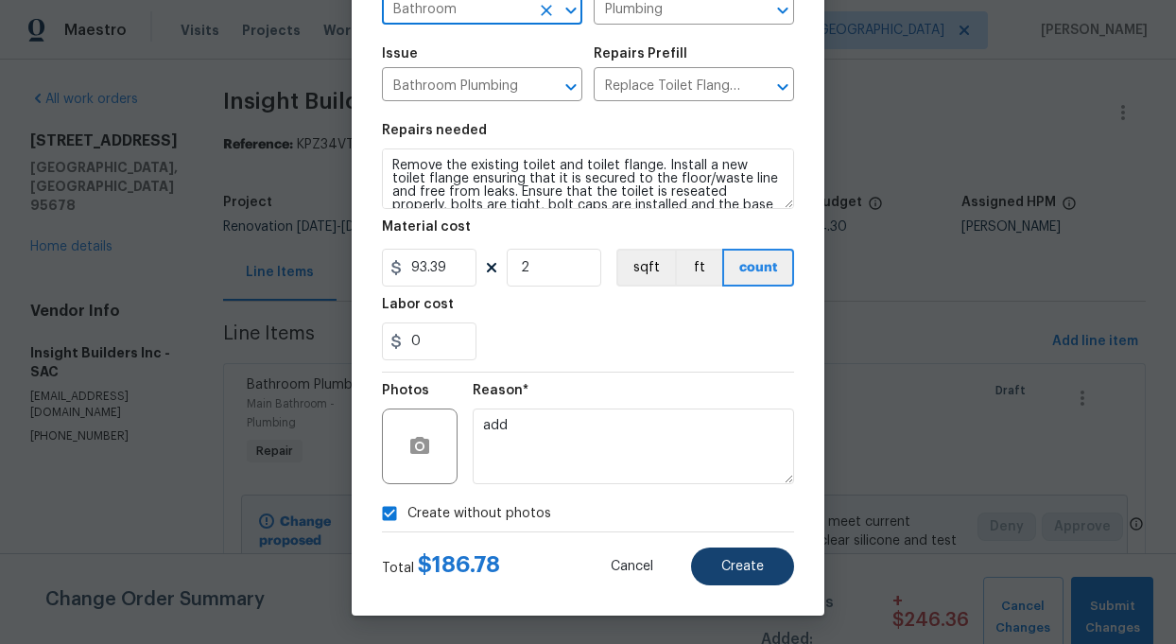
type input "Bathroom"
click at [753, 564] on span "Create" at bounding box center [742, 566] width 43 height 14
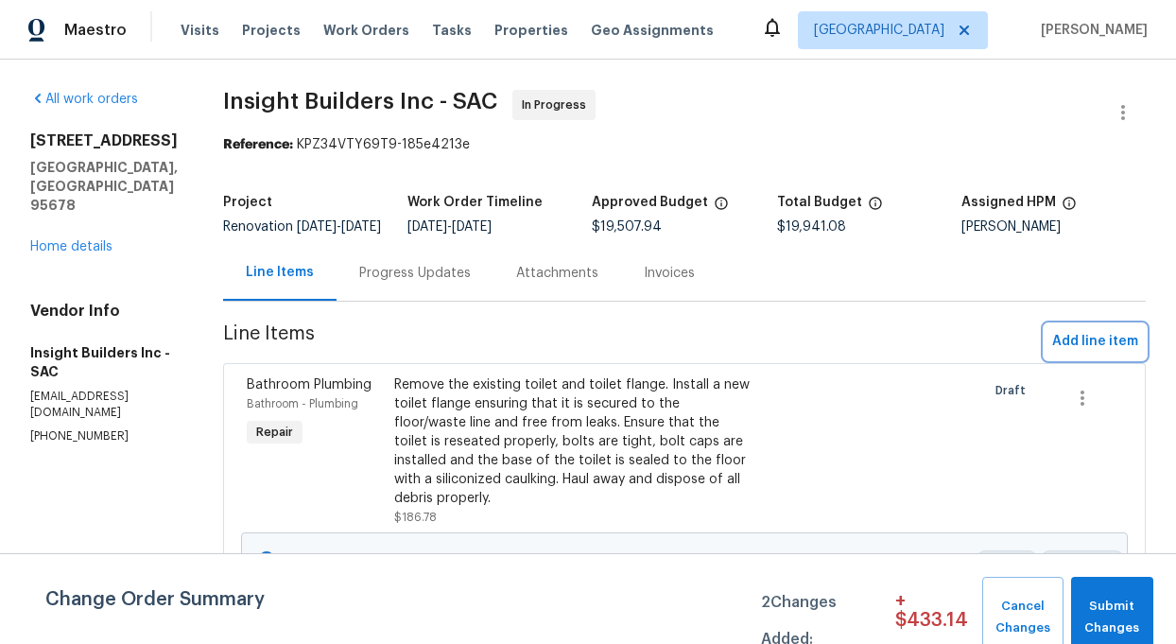
click at [1084, 353] on span "Add line item" at bounding box center [1095, 342] width 86 height 24
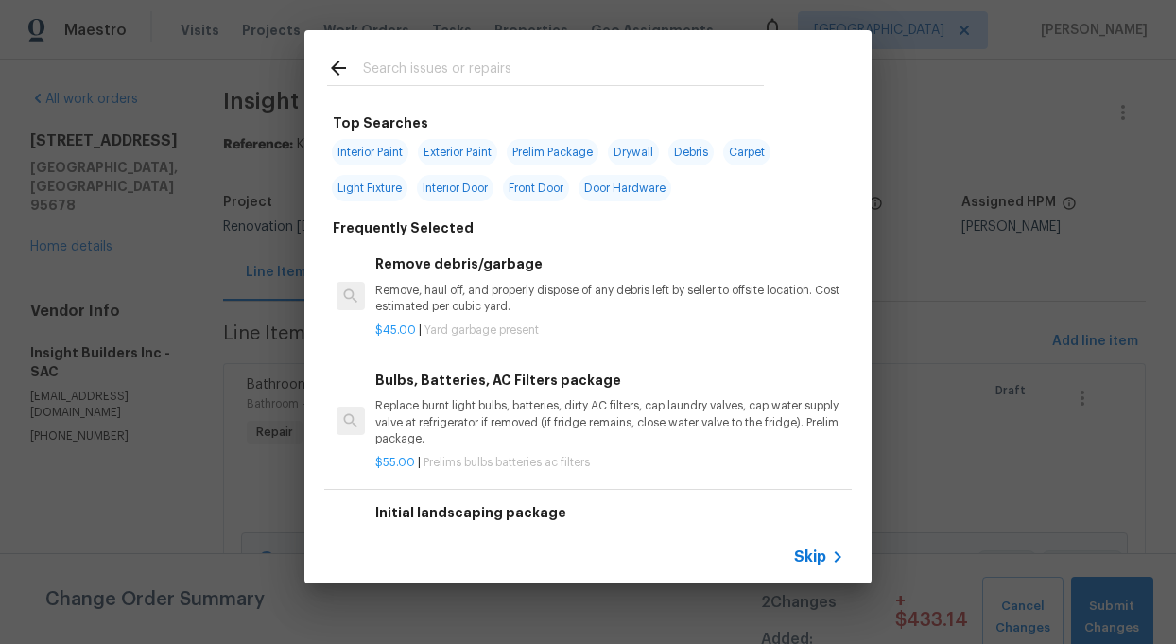
click at [419, 72] on input "text" at bounding box center [563, 71] width 401 height 28
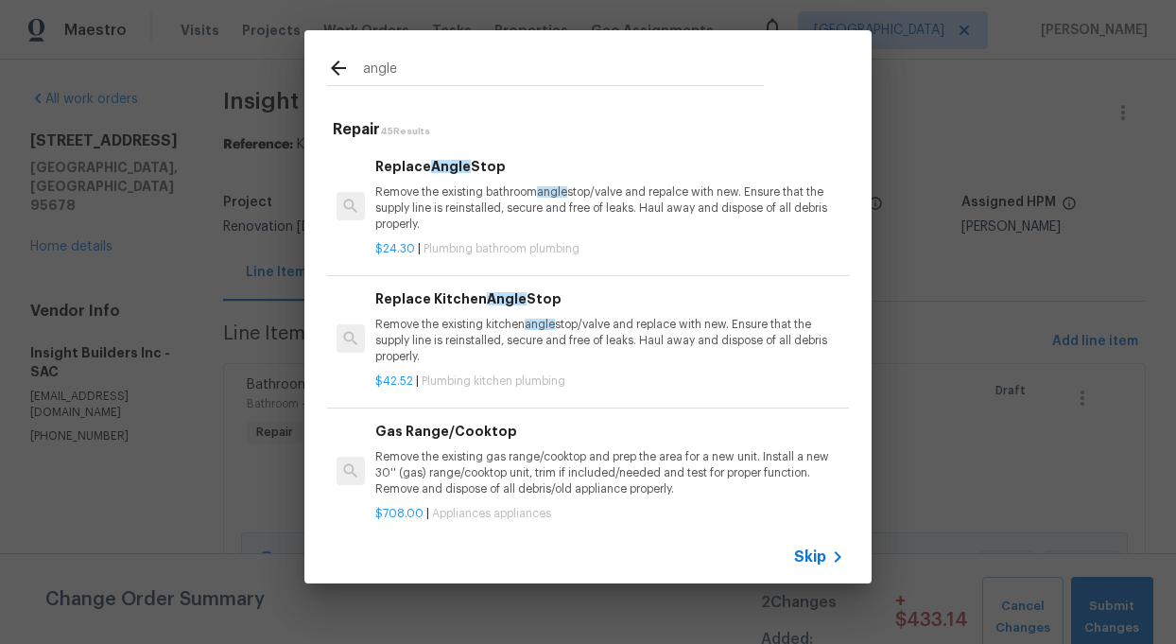
type input "angle"
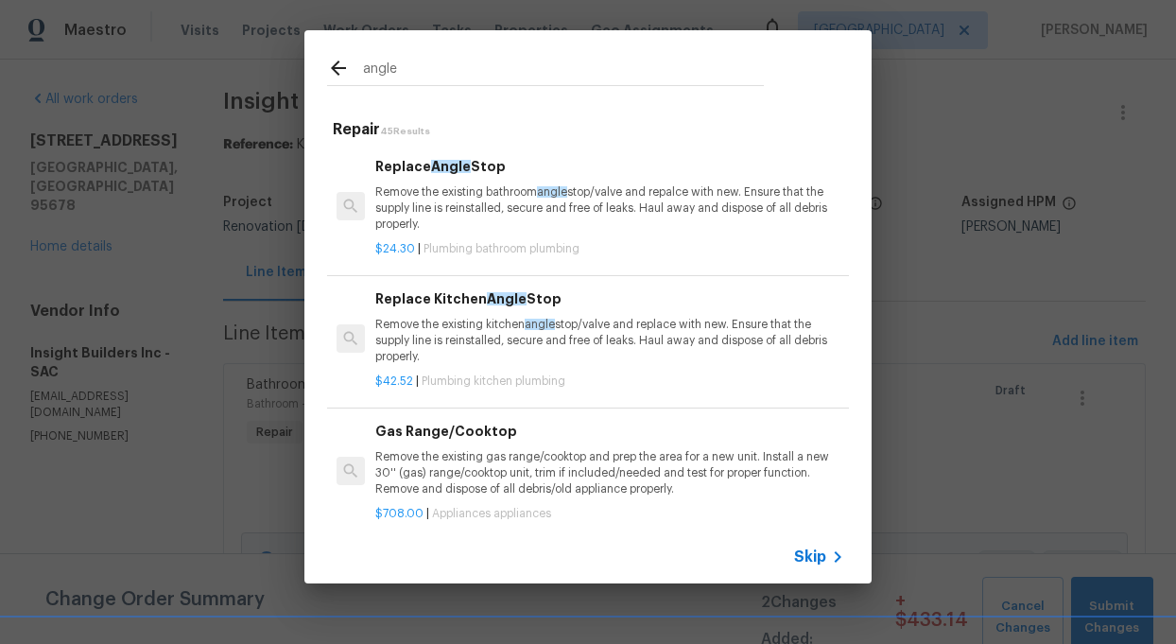
click at [491, 188] on p "Remove the existing bathroom angle stop/valve and repalce with new. Ensure that…" at bounding box center [609, 208] width 469 height 48
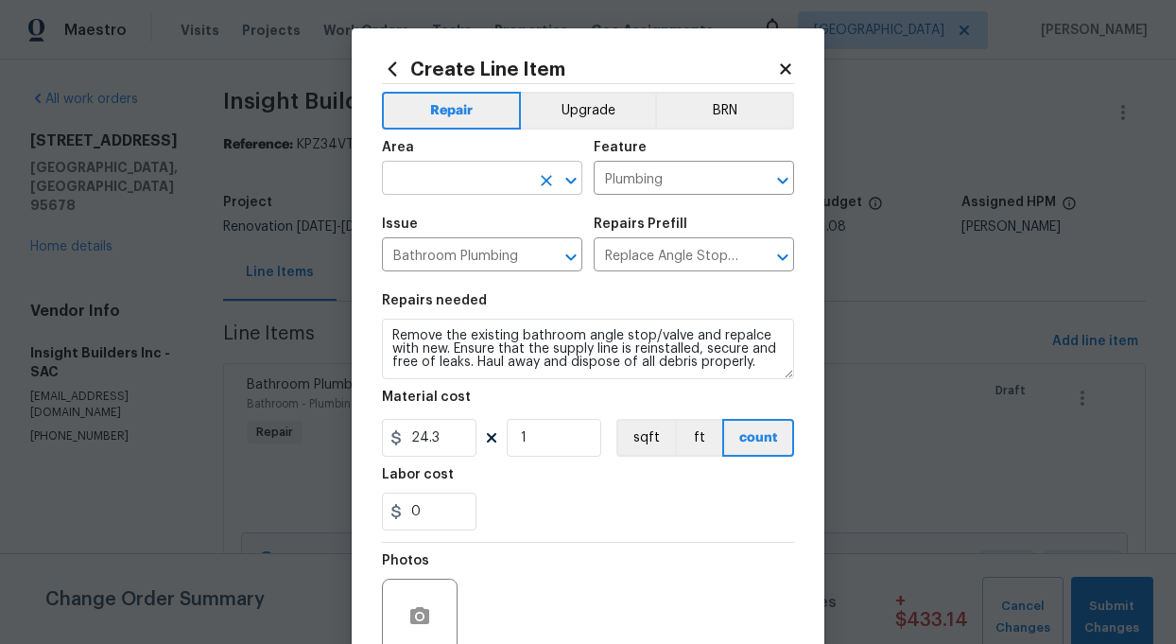
click at [488, 181] on input "text" at bounding box center [455, 179] width 147 height 29
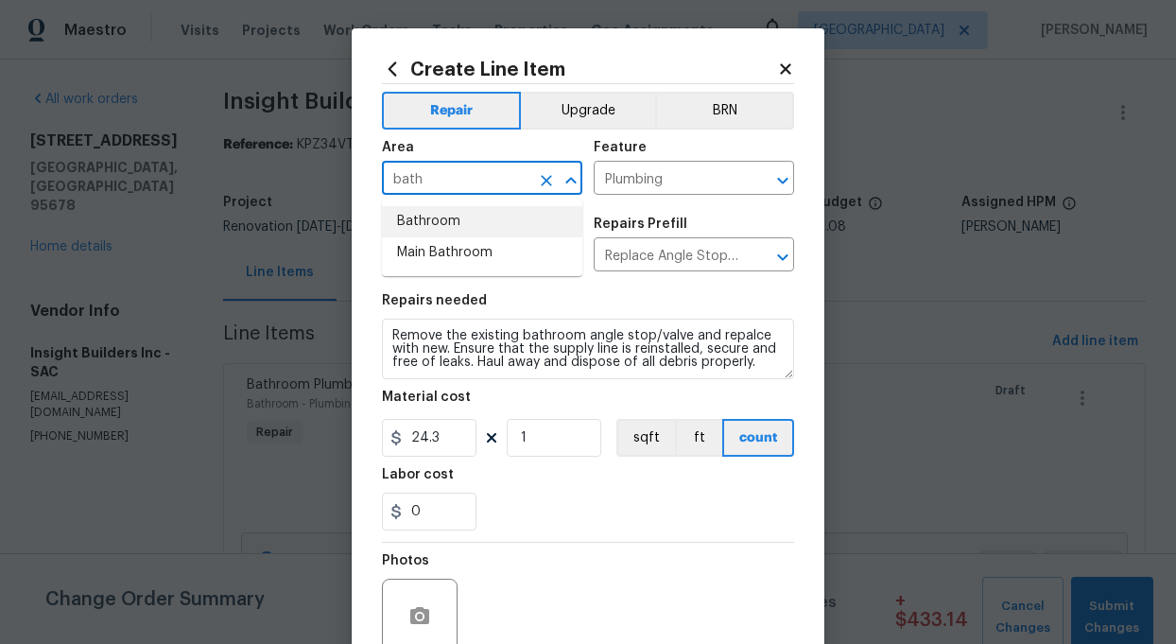
click at [451, 215] on li "Bathroom" at bounding box center [482, 221] width 200 height 31
type input "Bathroom"
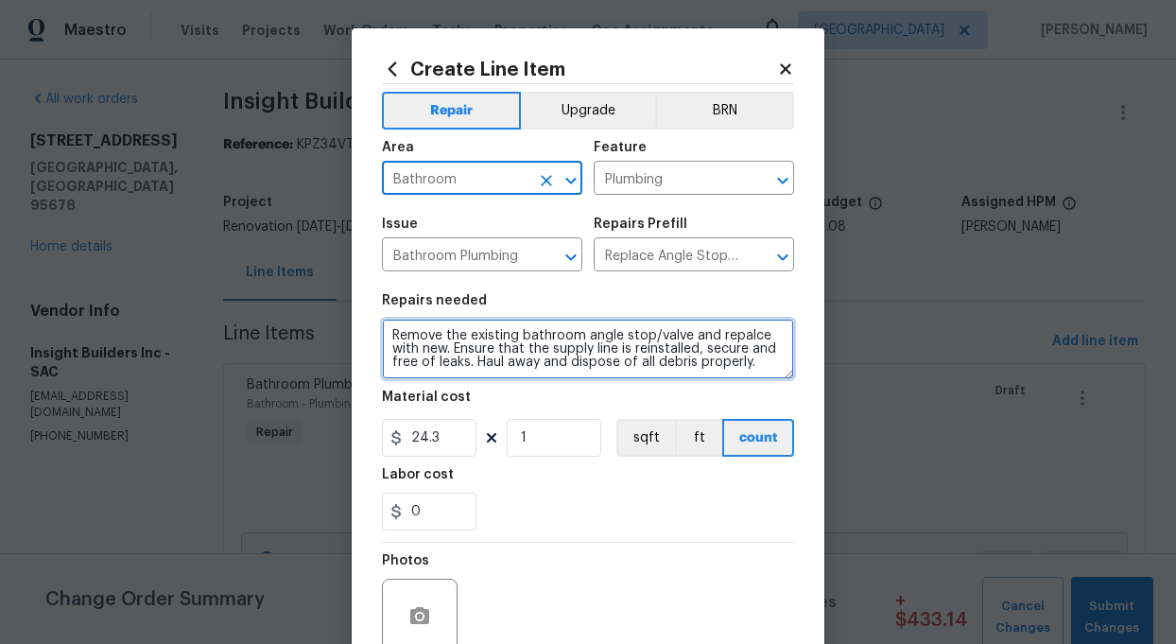
click at [454, 349] on textarea "Remove the existing bathroom angle stop/valve and repalce with new. Ensure that…" at bounding box center [588, 348] width 412 height 60
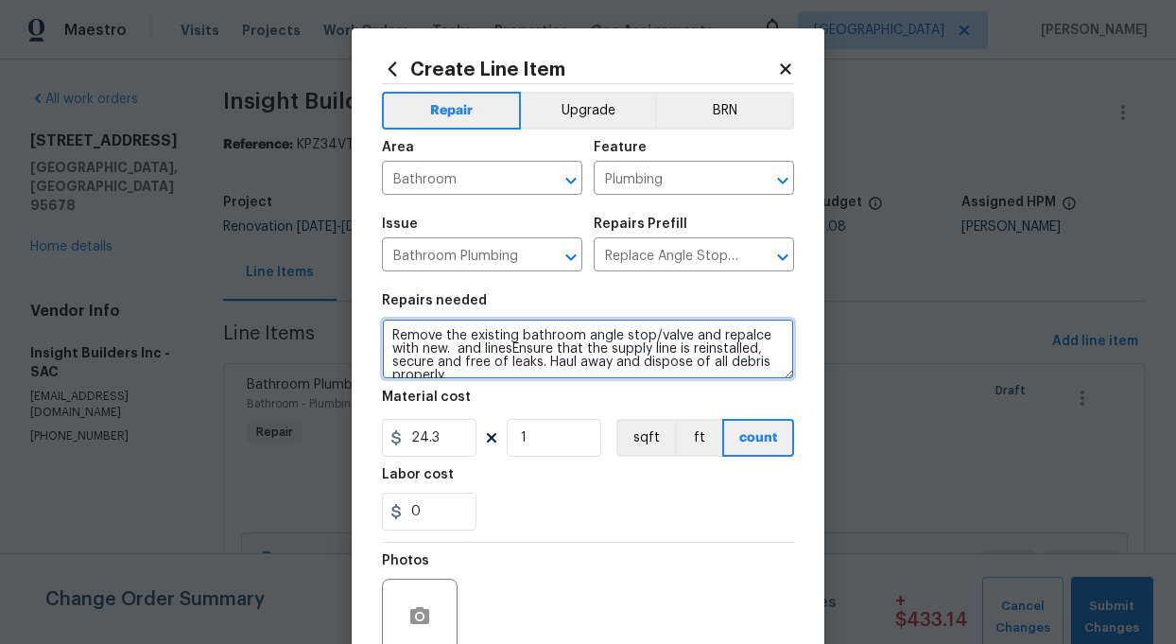
type textarea "Remove the existing bathroom angle stop/valve and repalce with new. and linesEn…"
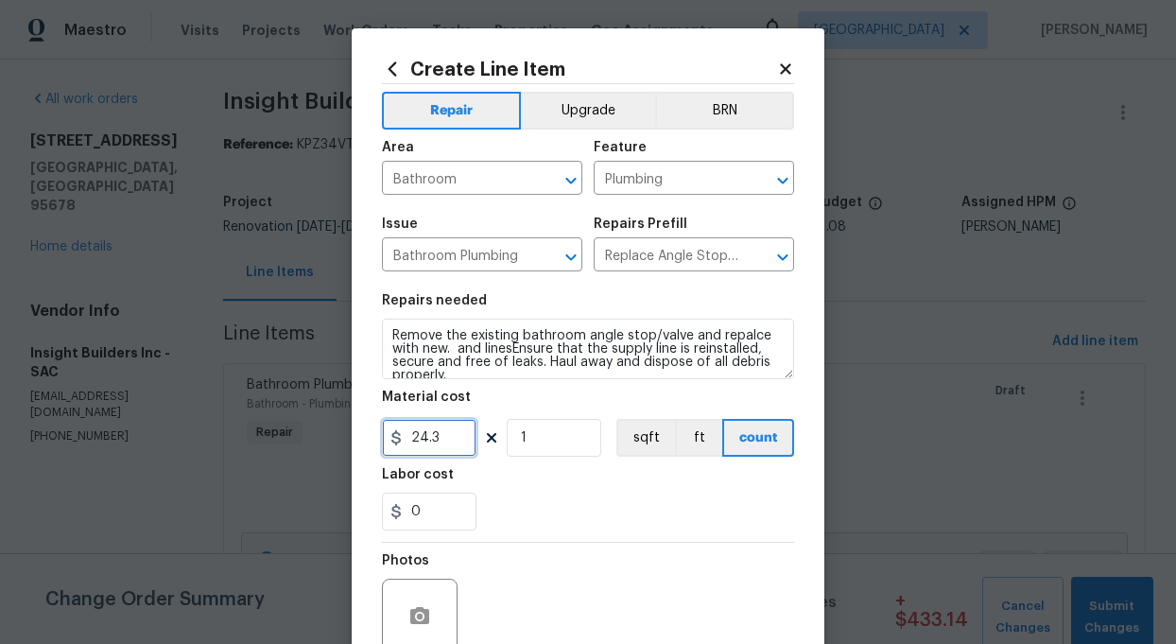
click at [452, 439] on input "24.3" at bounding box center [429, 438] width 95 height 38
type input "45"
click at [536, 439] on input "1" at bounding box center [554, 438] width 95 height 38
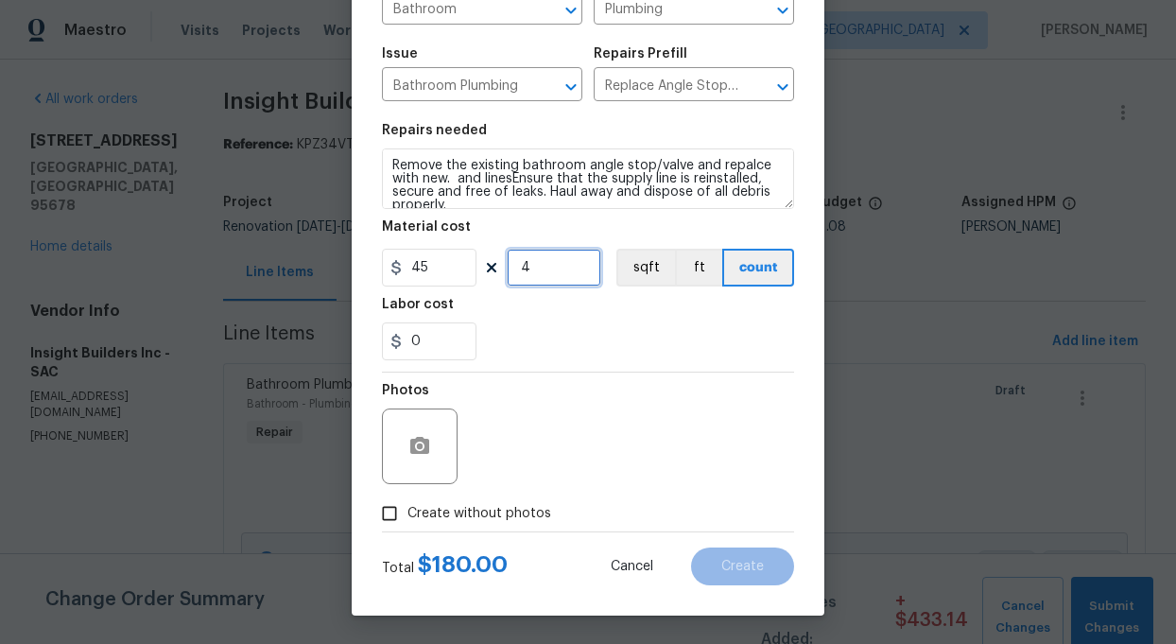
type input "4"
click at [388, 508] on input "Create without photos" at bounding box center [389, 513] width 36 height 36
checkbox input "true"
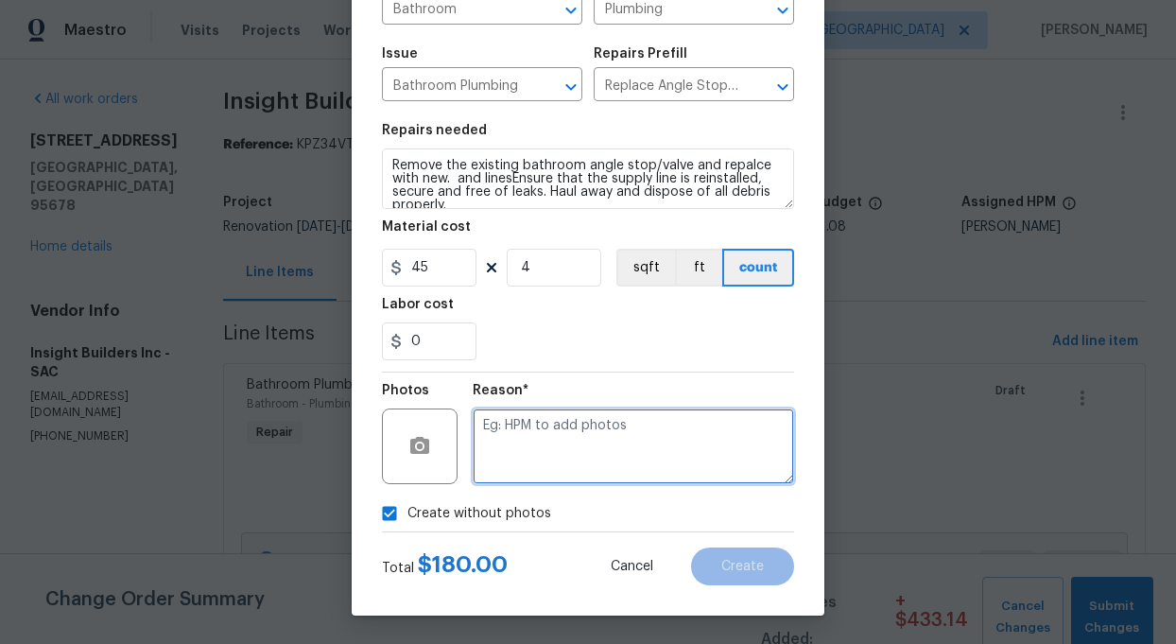
click at [555, 454] on textarea at bounding box center [633, 446] width 321 height 76
type textarea "add"
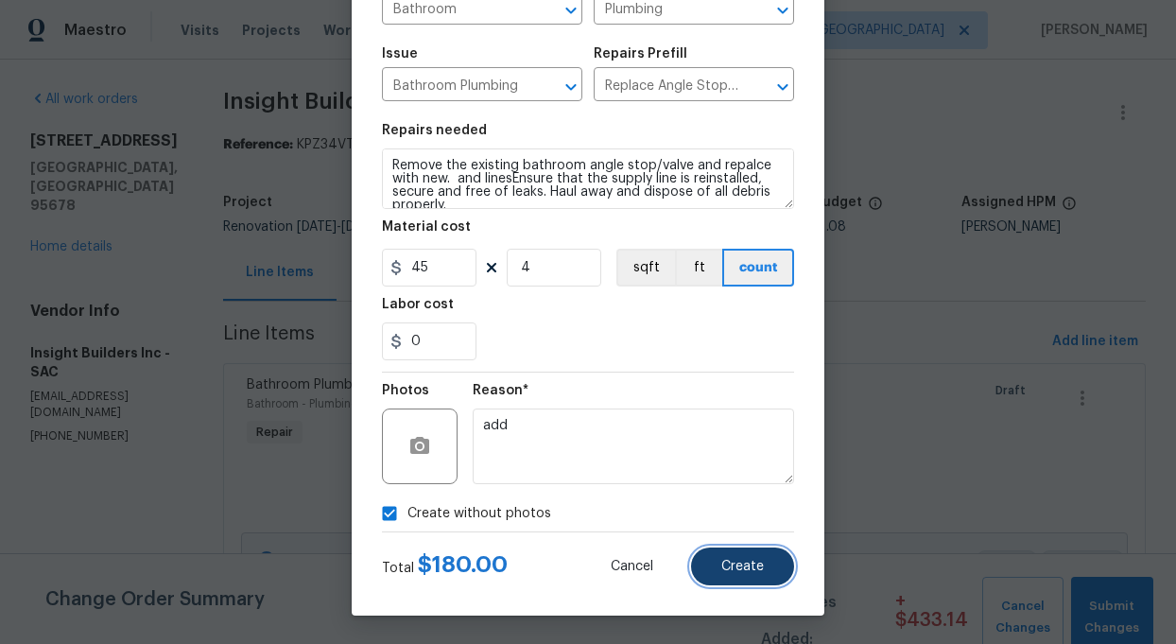
click at [758, 569] on span "Create" at bounding box center [742, 566] width 43 height 14
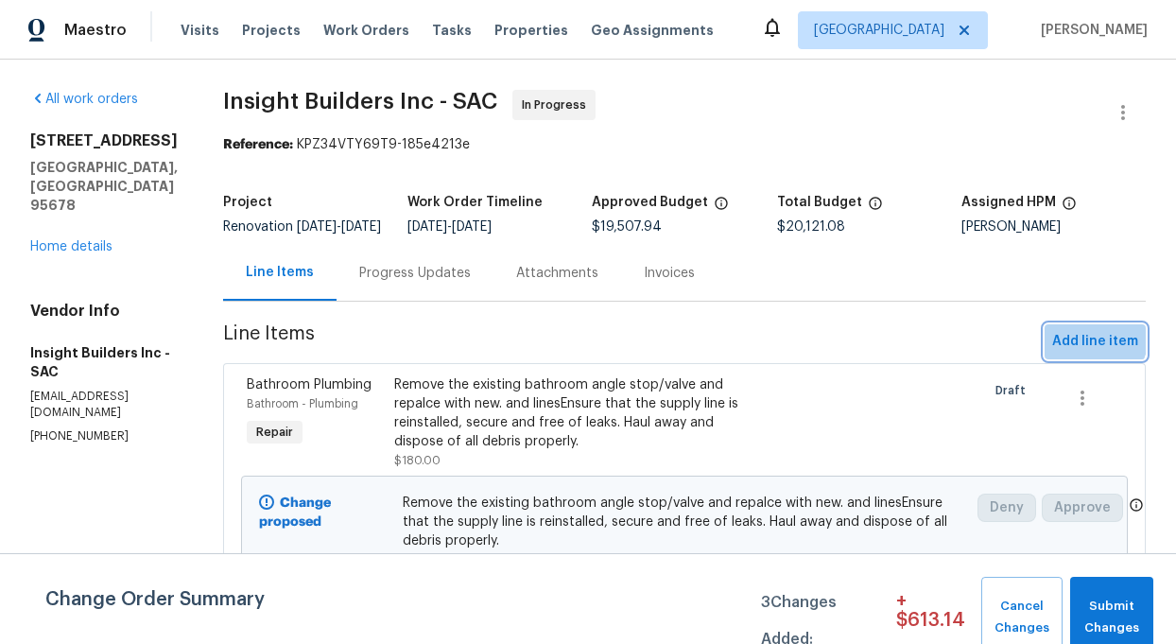
click at [1073, 344] on span "Add line item" at bounding box center [1095, 342] width 86 height 24
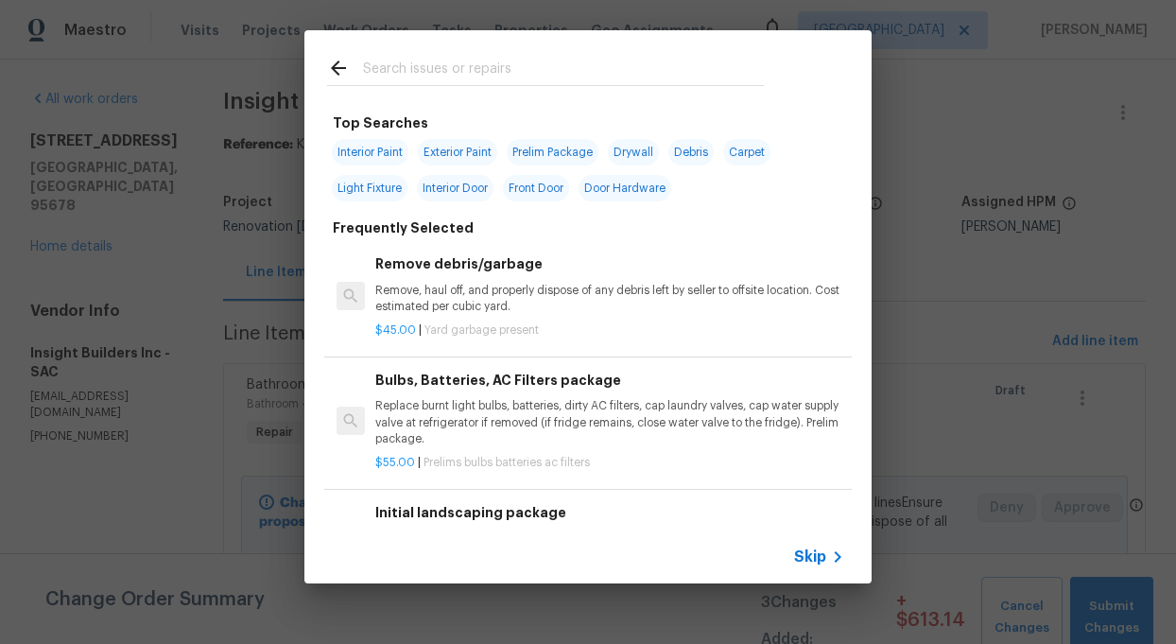
click at [381, 147] on span "Interior Paint" at bounding box center [370, 152] width 77 height 26
type input "Interior Paint"
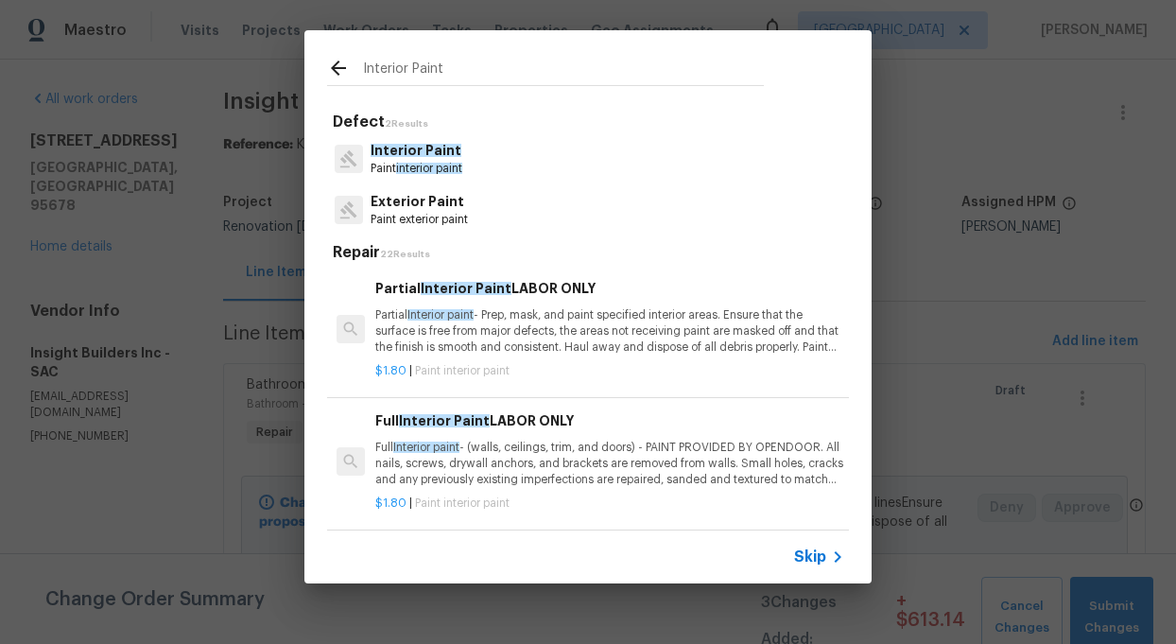
click at [381, 147] on span "Interior Paint" at bounding box center [415, 150] width 91 height 13
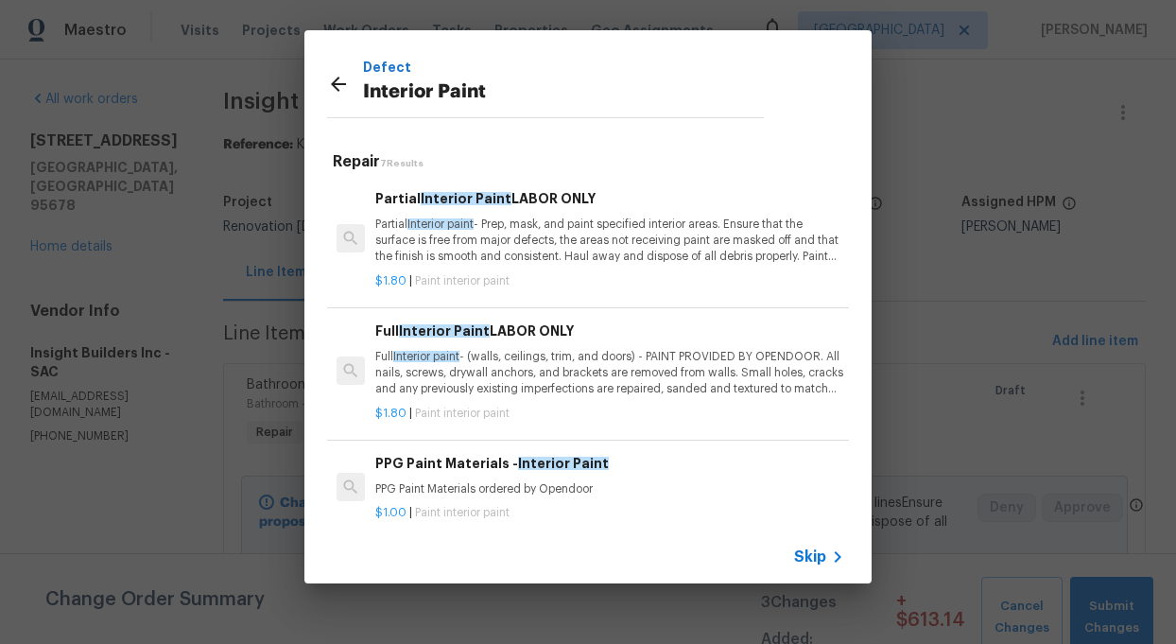
click at [473, 244] on p "Partial Interior paint - Prep, mask, and paint specified interior areas. Ensure…" at bounding box center [609, 240] width 469 height 48
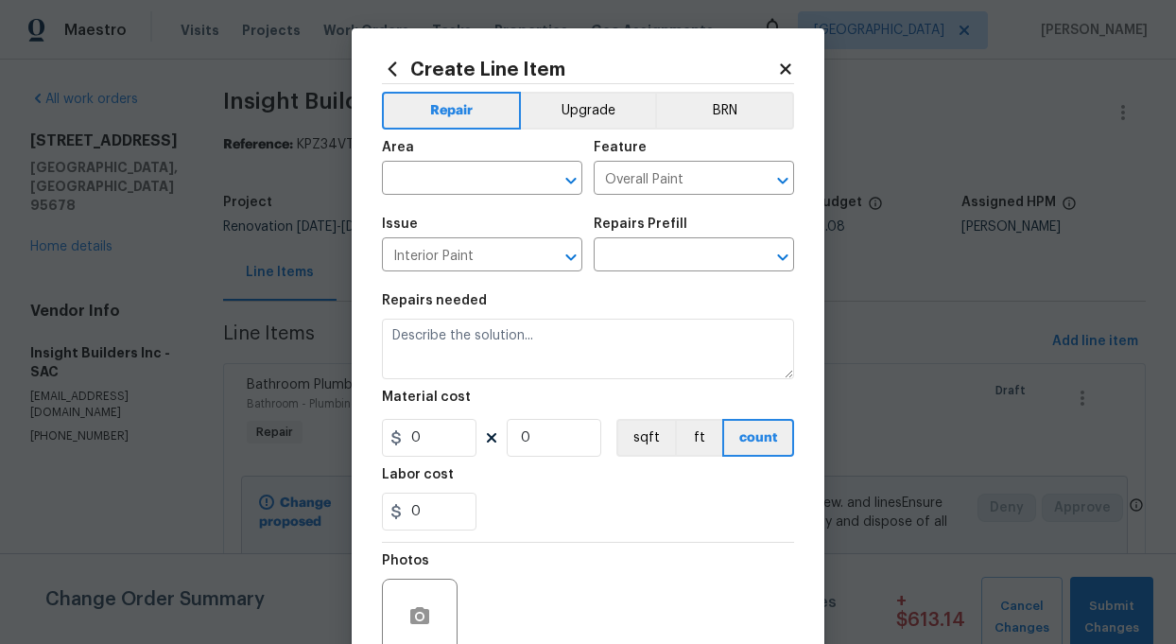
type input "Partial Interior Paint LABOR ONLY $1.80"
type textarea "Partial Interior paint - Prep, mask, and paint specified interior areas. Ensure…"
type input "1.8"
type input "1"
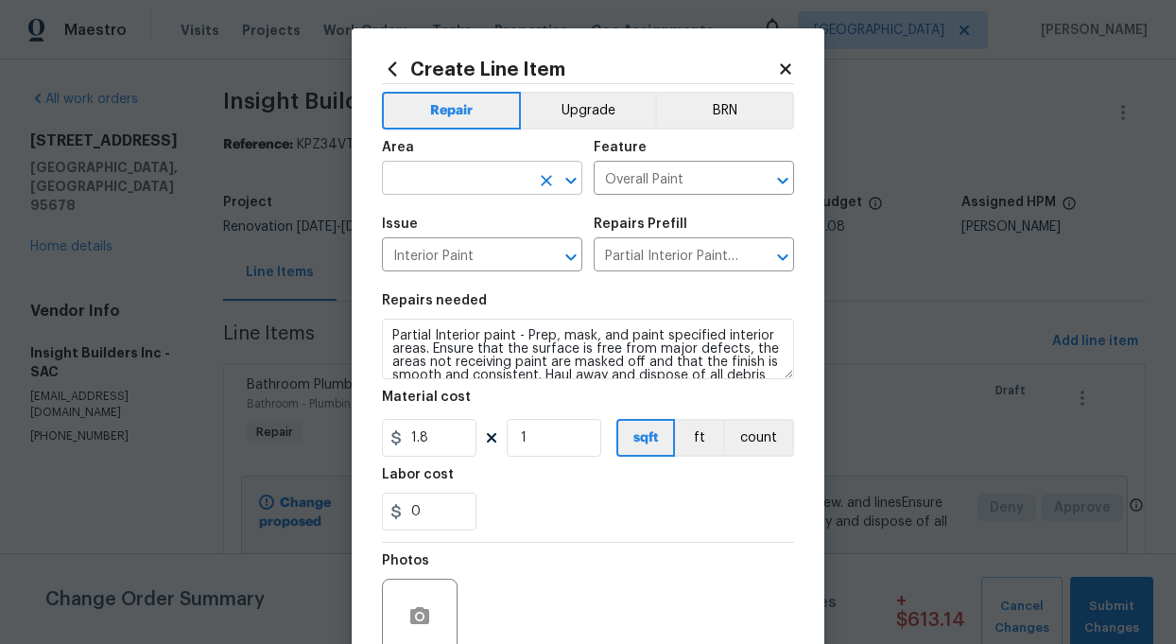
click at [439, 176] on input "text" at bounding box center [455, 179] width 147 height 29
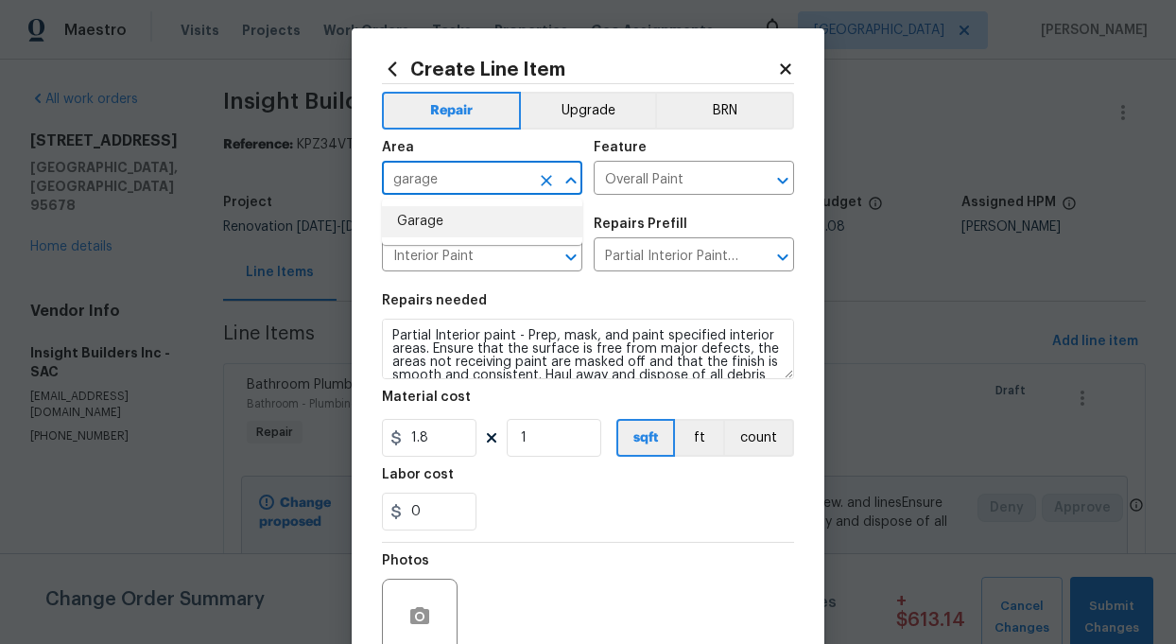
click at [429, 222] on li "Garage" at bounding box center [482, 221] width 200 height 31
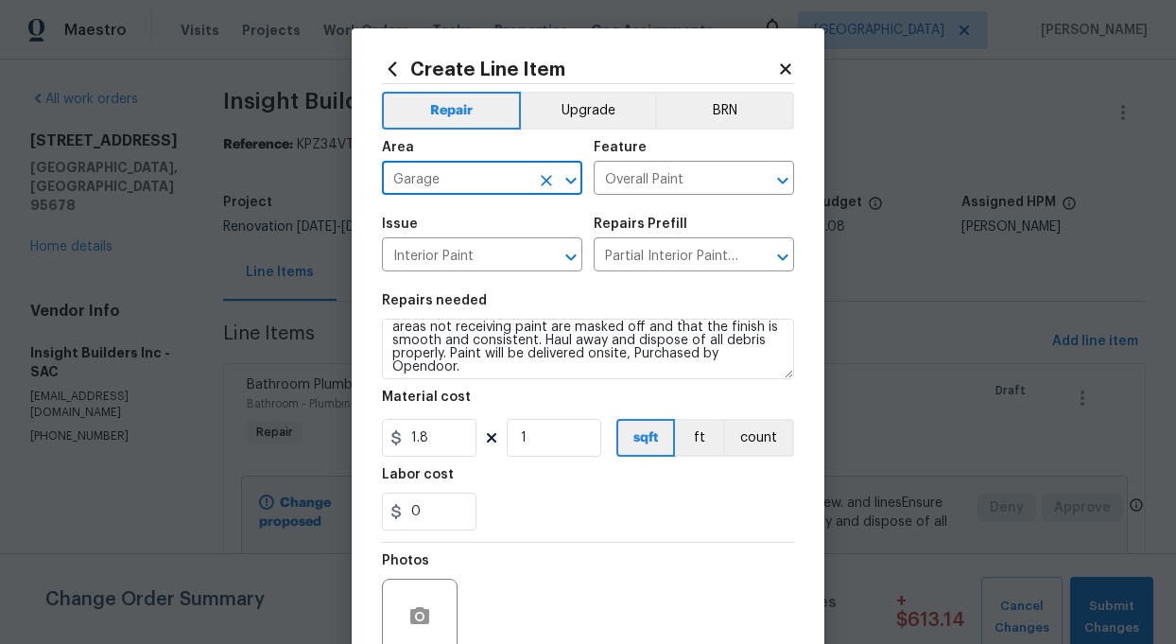
type input "Garage"
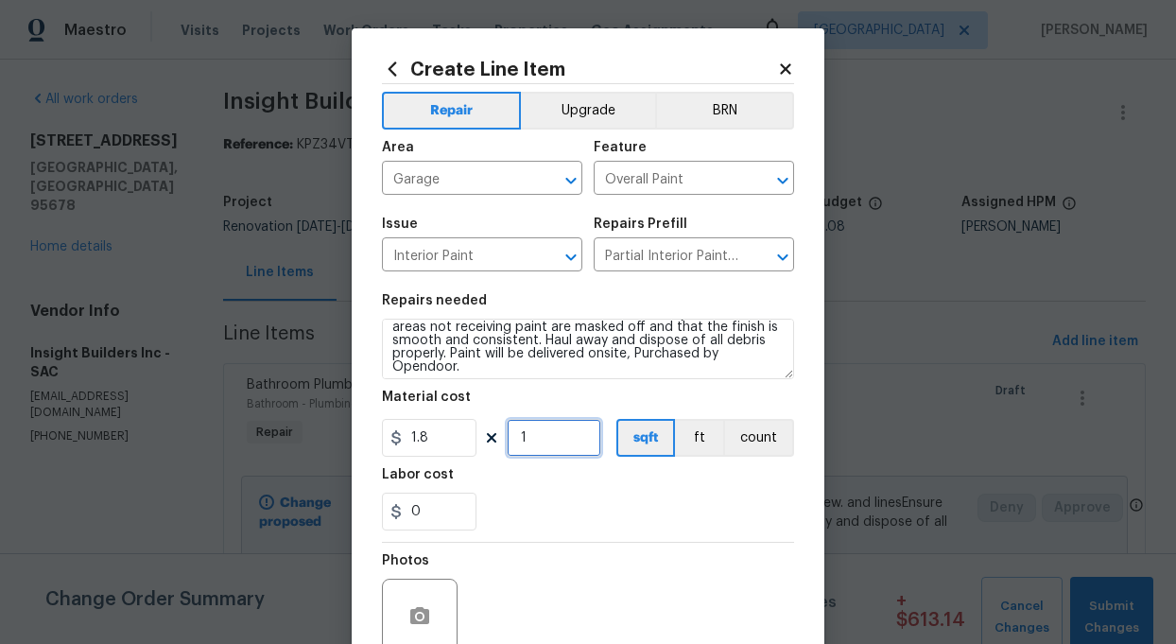
click at [546, 438] on input "1" at bounding box center [554, 438] width 95 height 38
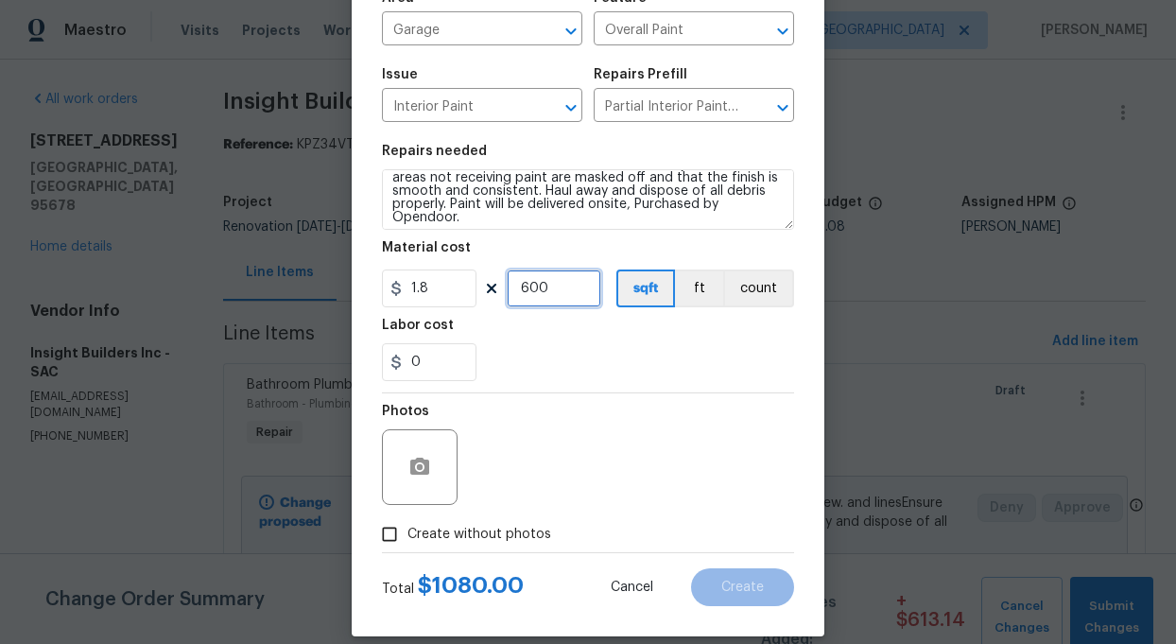
scroll to position [170, 0]
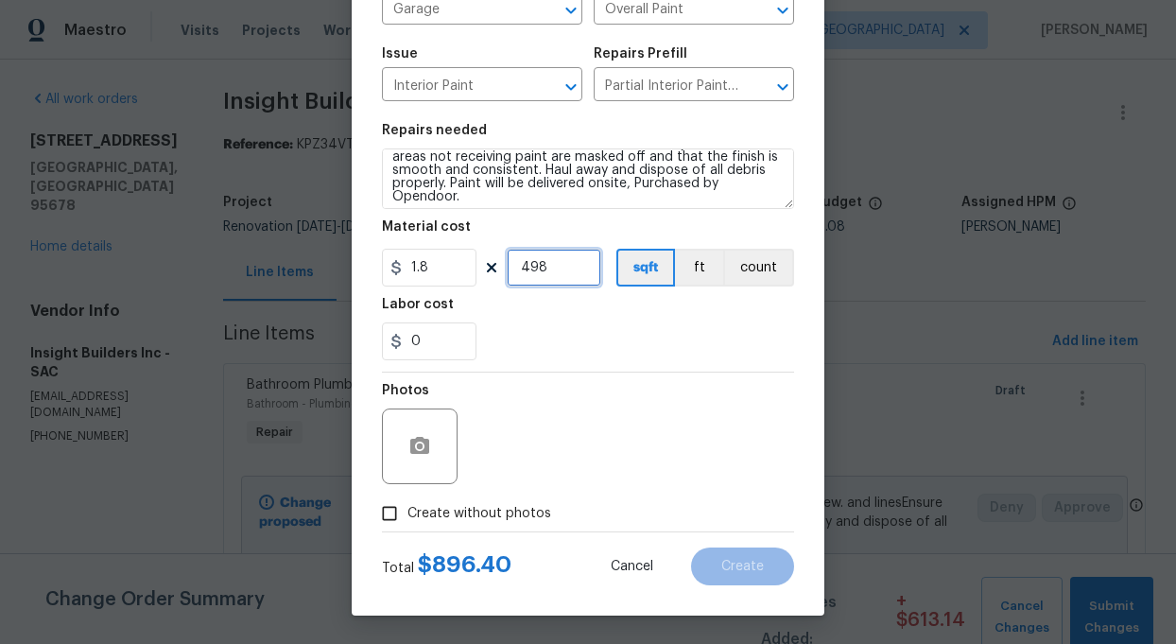
type input "498"
click at [519, 354] on div "0" at bounding box center [588, 341] width 412 height 38
click at [393, 517] on input "Create without photos" at bounding box center [389, 513] width 36 height 36
checkbox input "true"
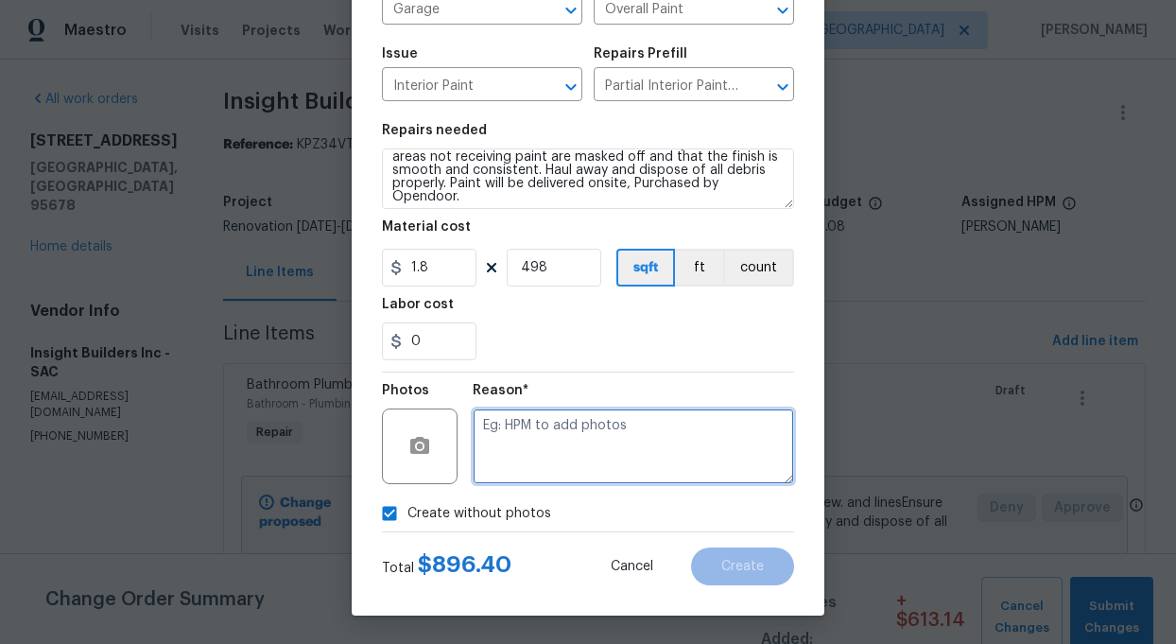
click at [592, 471] on textarea at bounding box center [633, 446] width 321 height 76
type textarea "add"
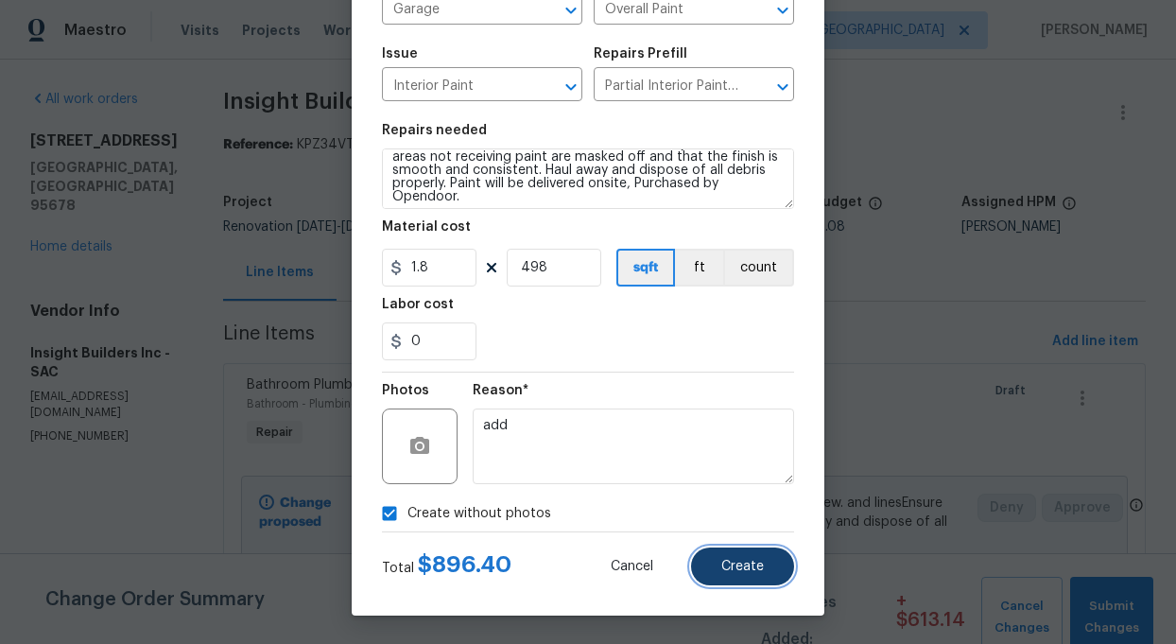
click at [719, 568] on button "Create" at bounding box center [742, 566] width 103 height 38
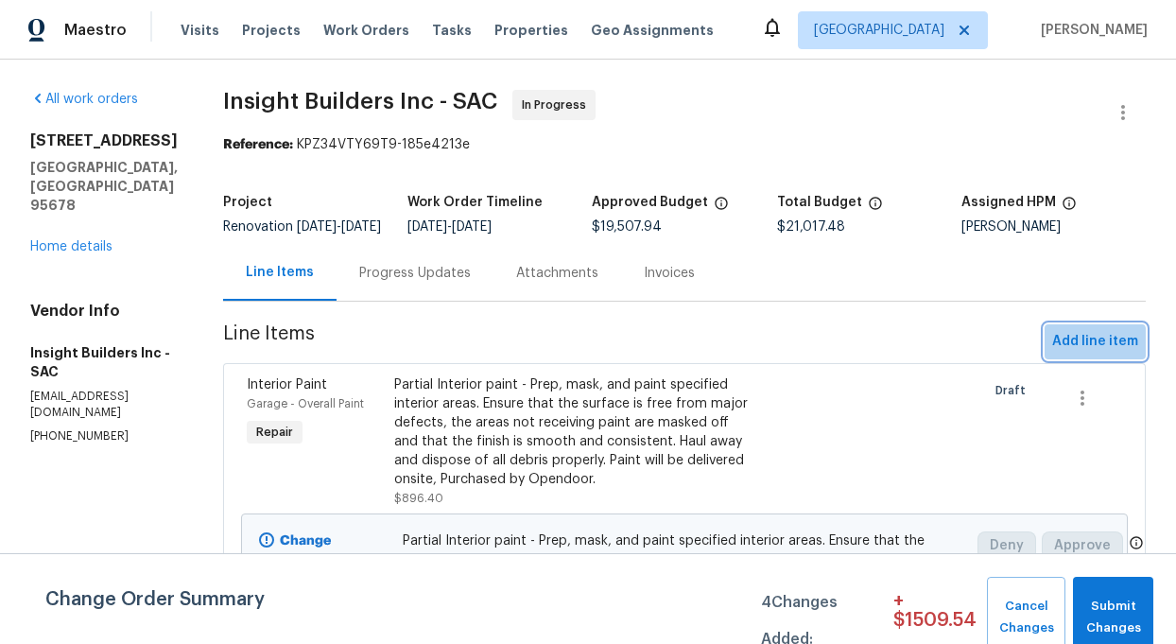
click at [1090, 353] on span "Add line item" at bounding box center [1095, 342] width 86 height 24
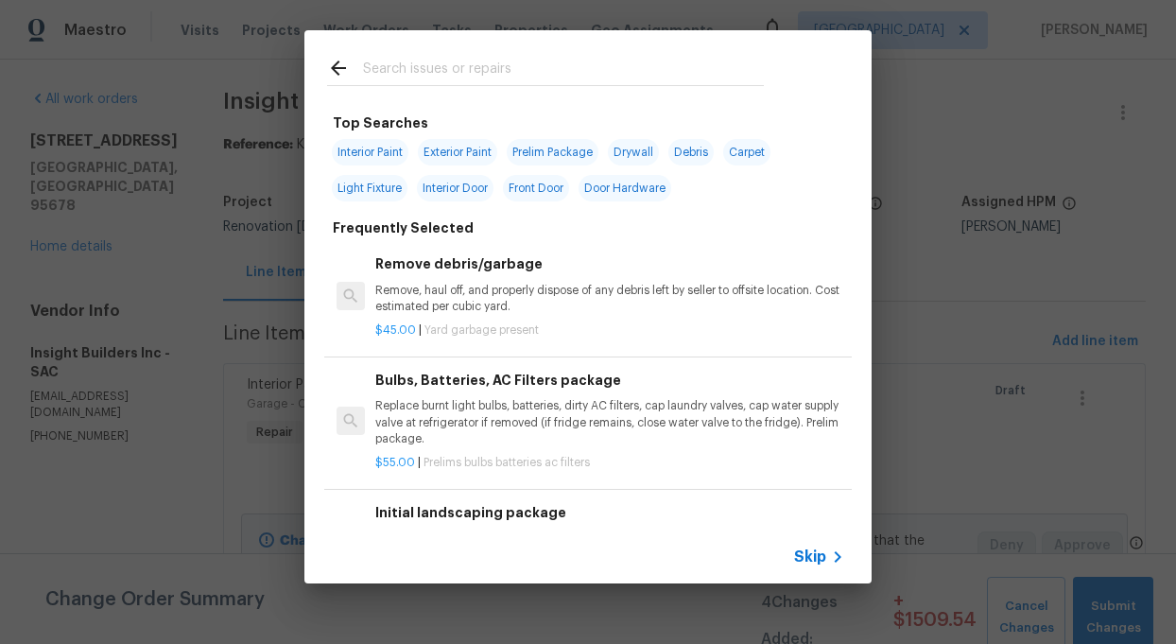
click at [371, 74] on input "text" at bounding box center [563, 71] width 401 height 28
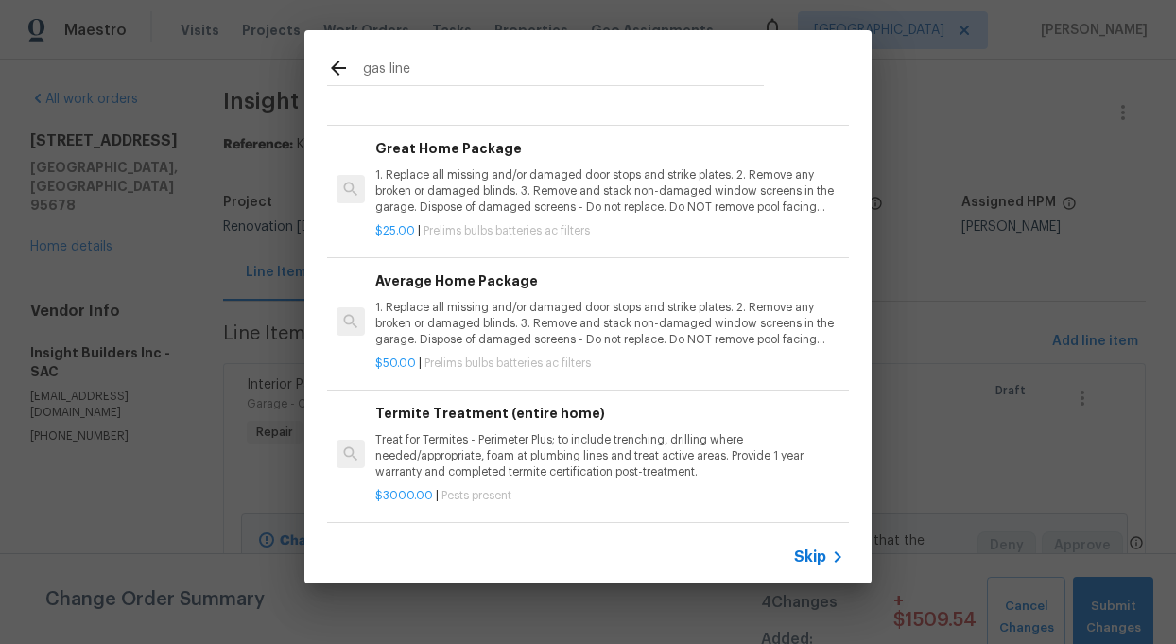
scroll to position [0, 0]
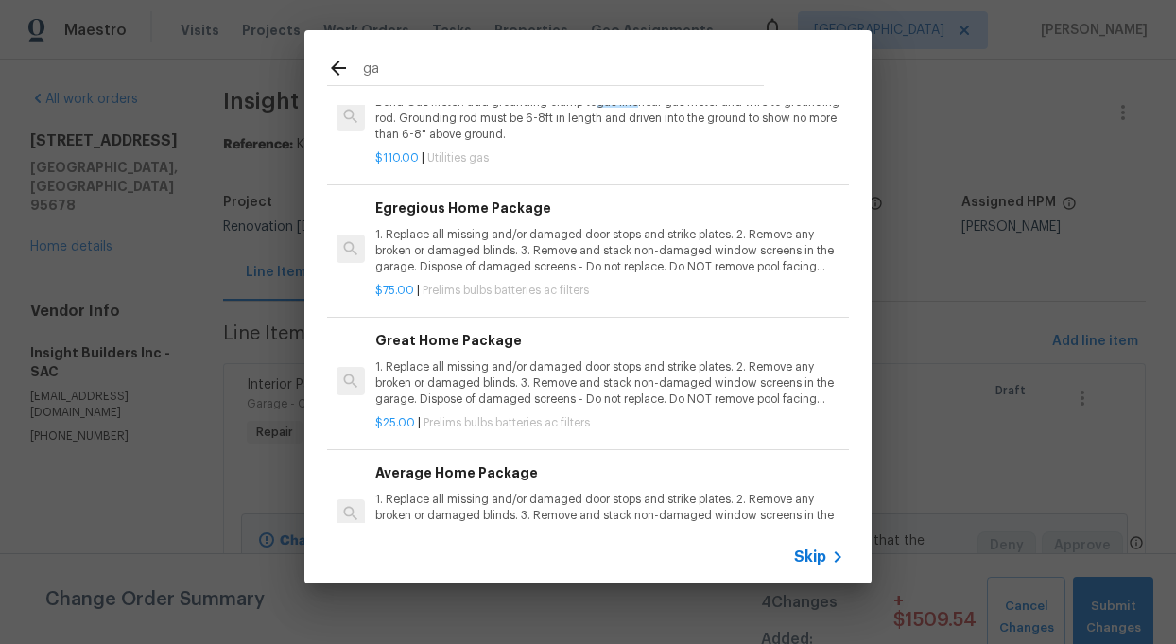
type input "g"
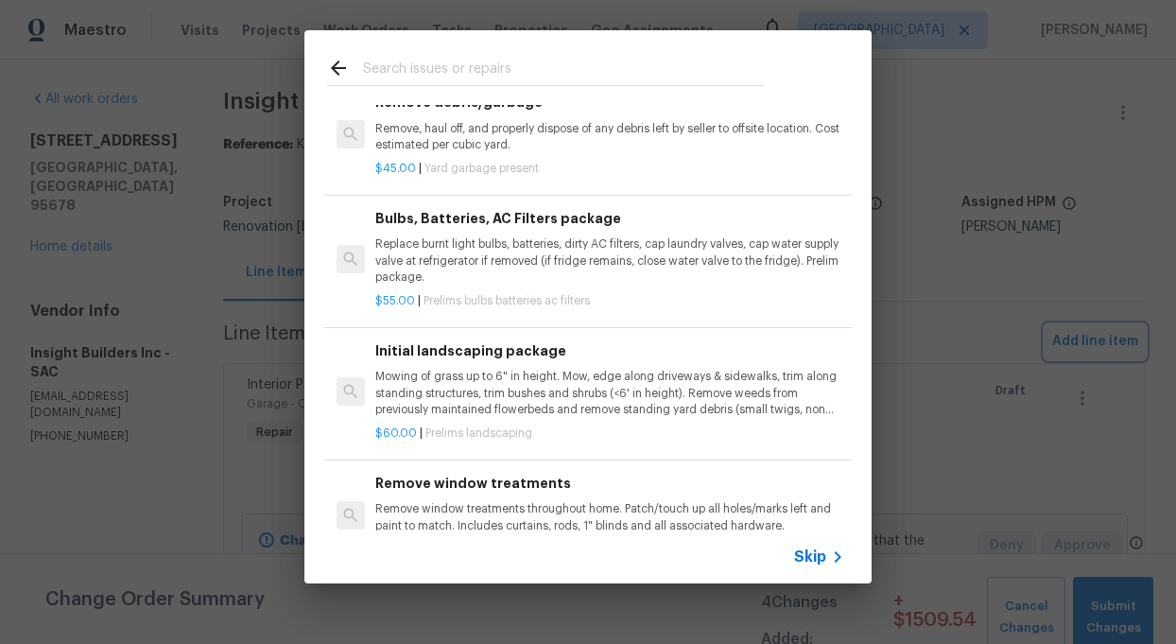
click at [978, 119] on div "Top Searches Interior Paint Exterior Paint Prelim Package Drywall Debris Carpet…" at bounding box center [588, 306] width 1176 height 613
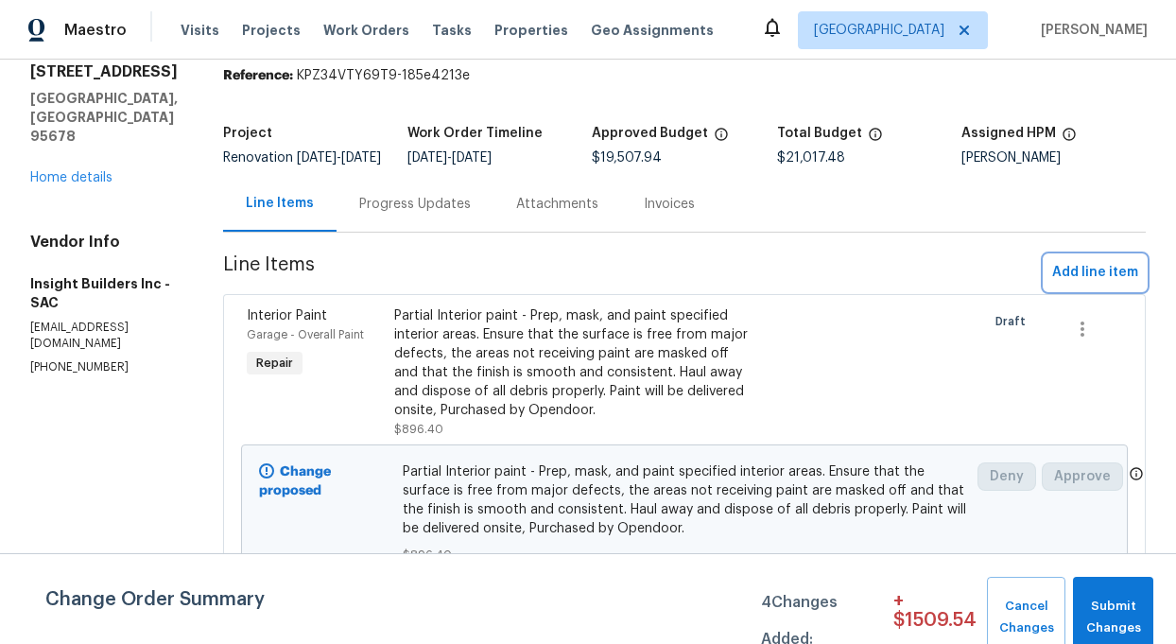
scroll to position [61, 0]
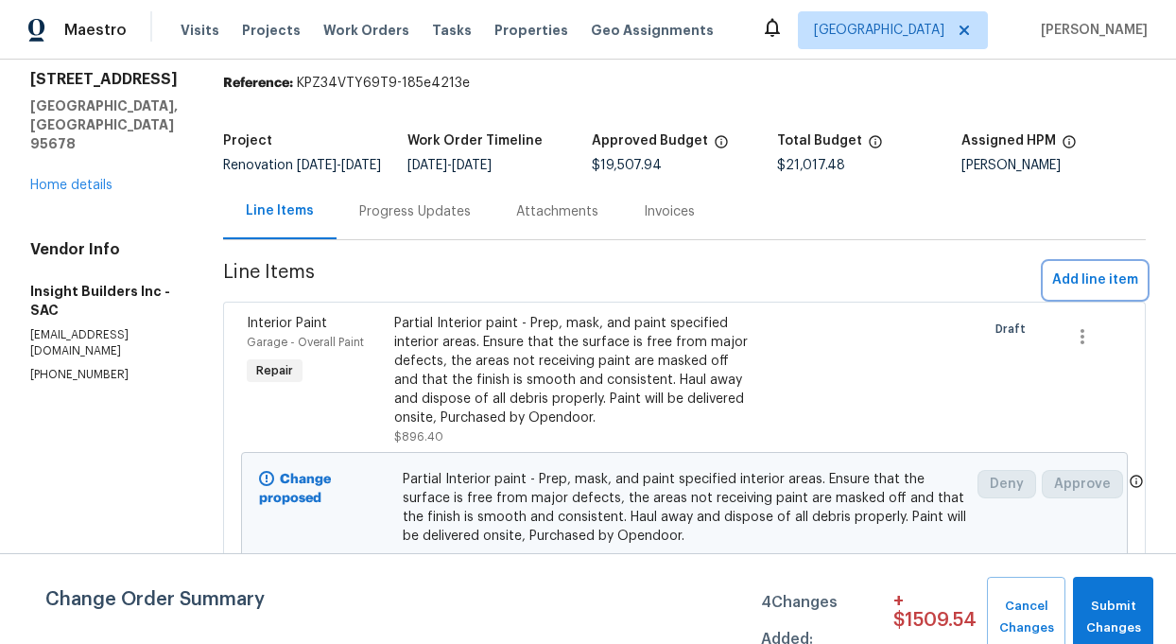
click at [1100, 285] on span "Add line item" at bounding box center [1095, 280] width 86 height 24
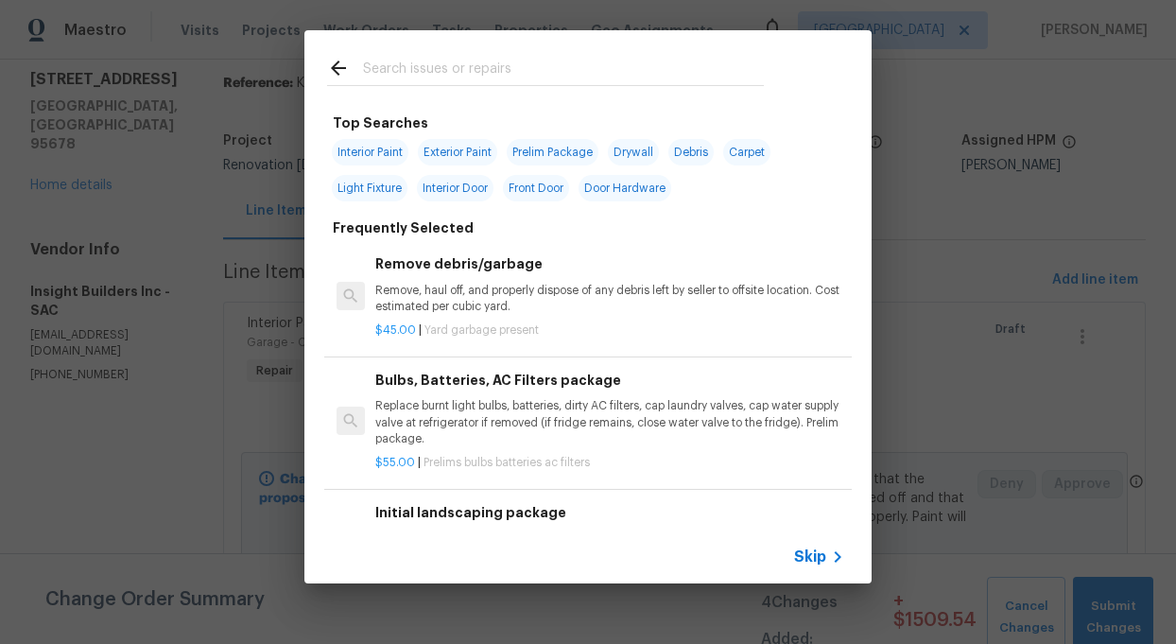
click at [404, 67] on input "text" at bounding box center [563, 71] width 401 height 28
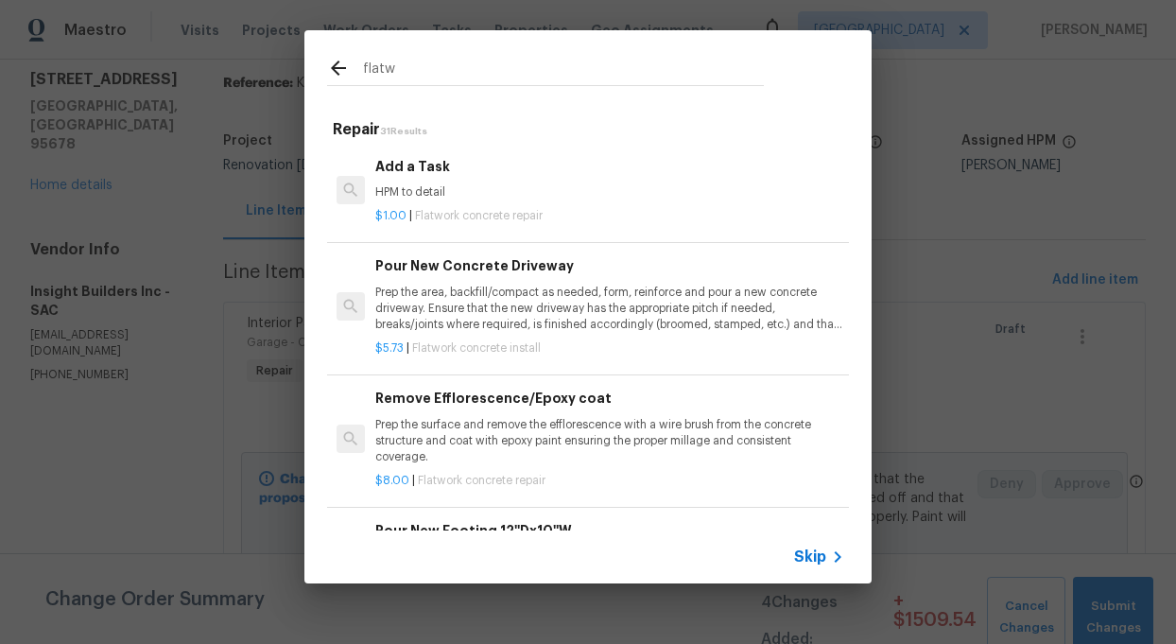
type input "flatw"
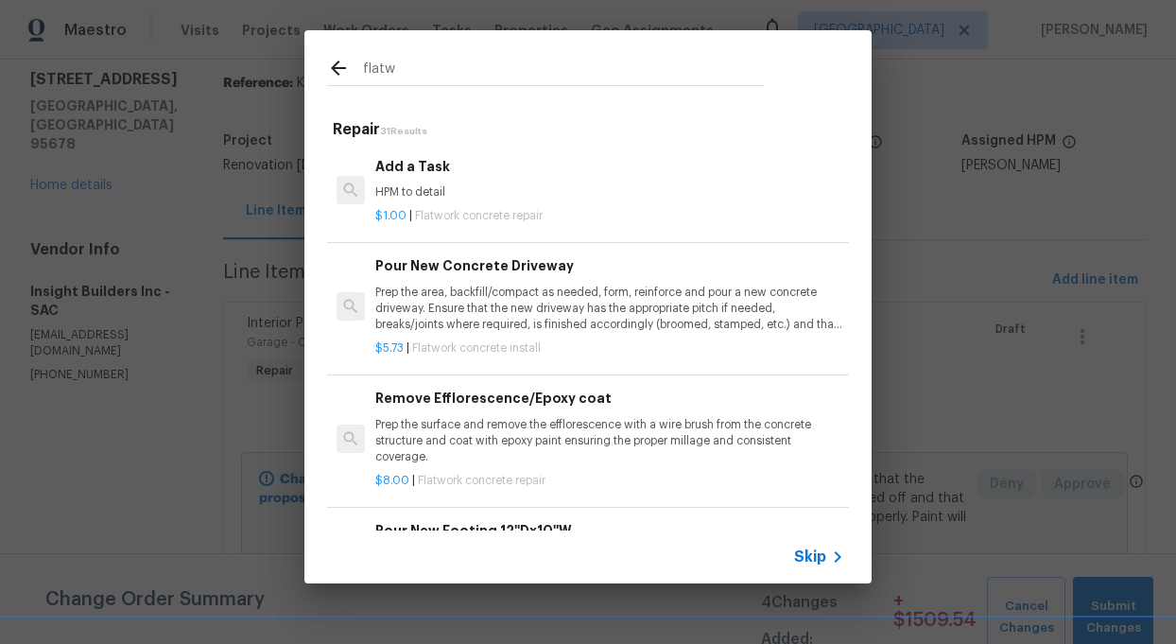
click at [409, 188] on p "HPM to detail" at bounding box center [609, 192] width 469 height 16
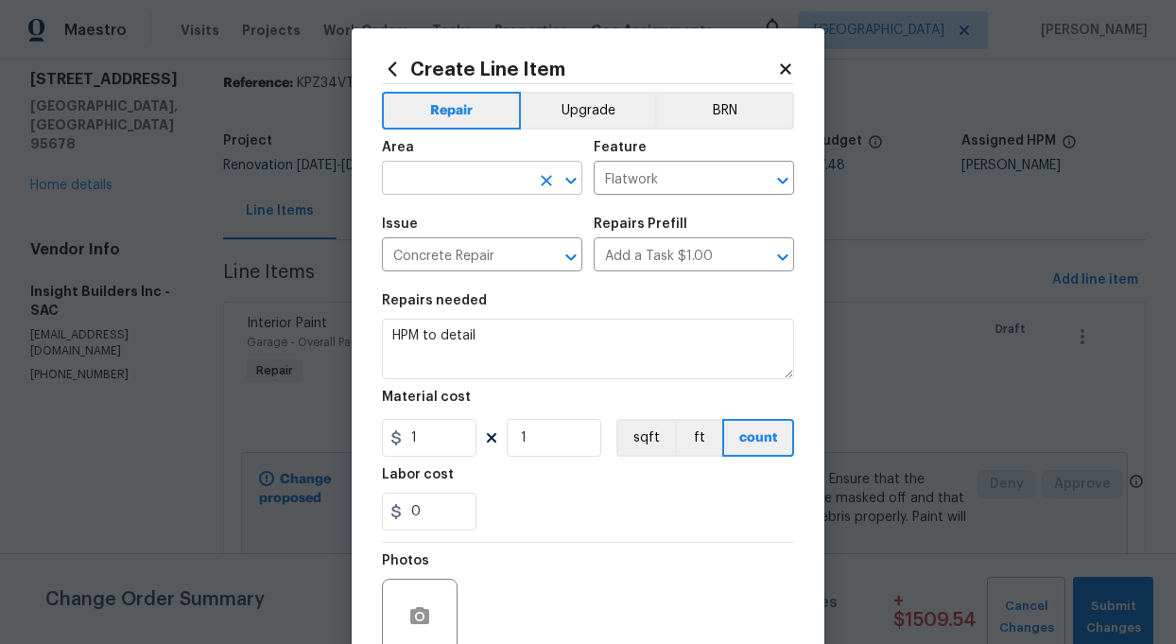
click at [446, 180] on input "text" at bounding box center [455, 179] width 147 height 29
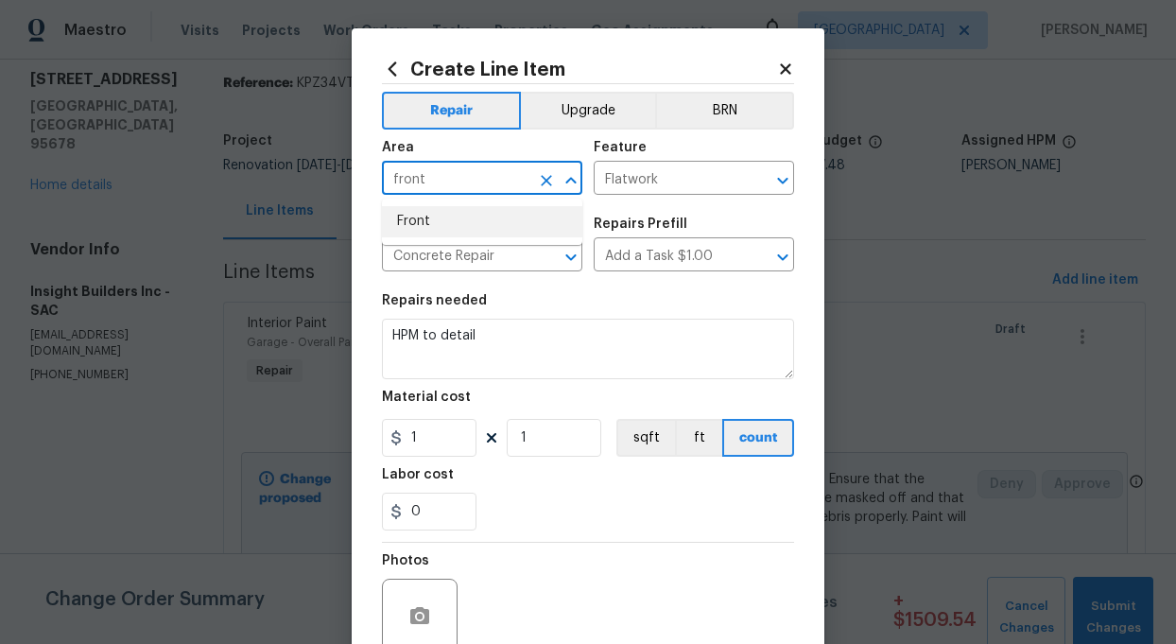
click at [410, 211] on li "Front" at bounding box center [482, 221] width 200 height 31
type input "Front"
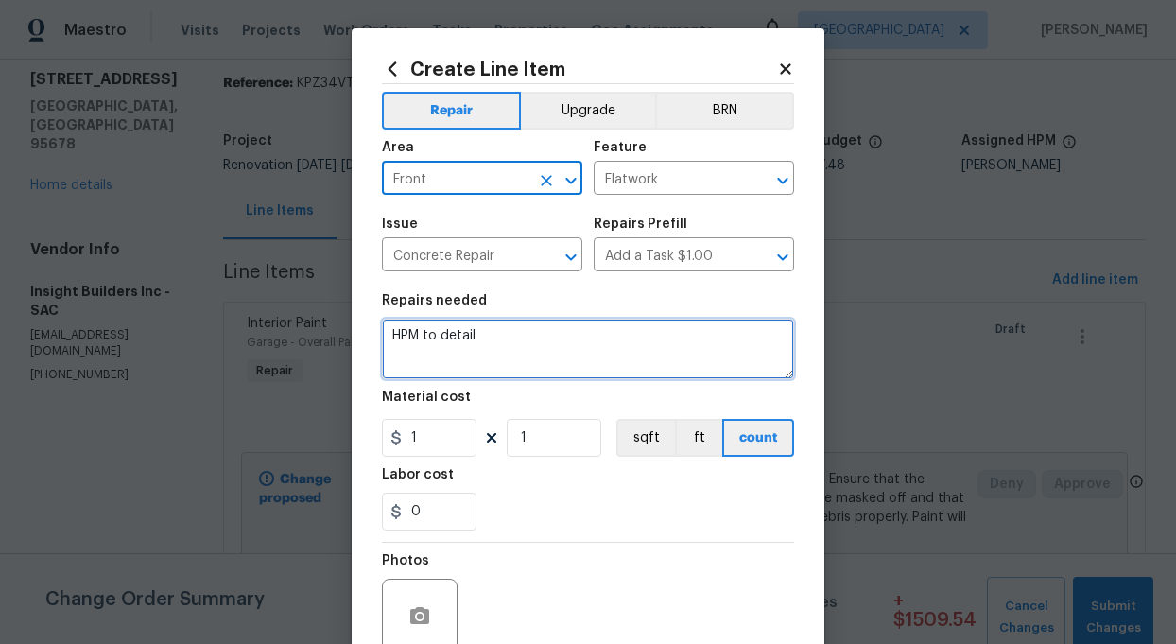
click at [487, 341] on textarea "HPM to detail" at bounding box center [588, 348] width 412 height 60
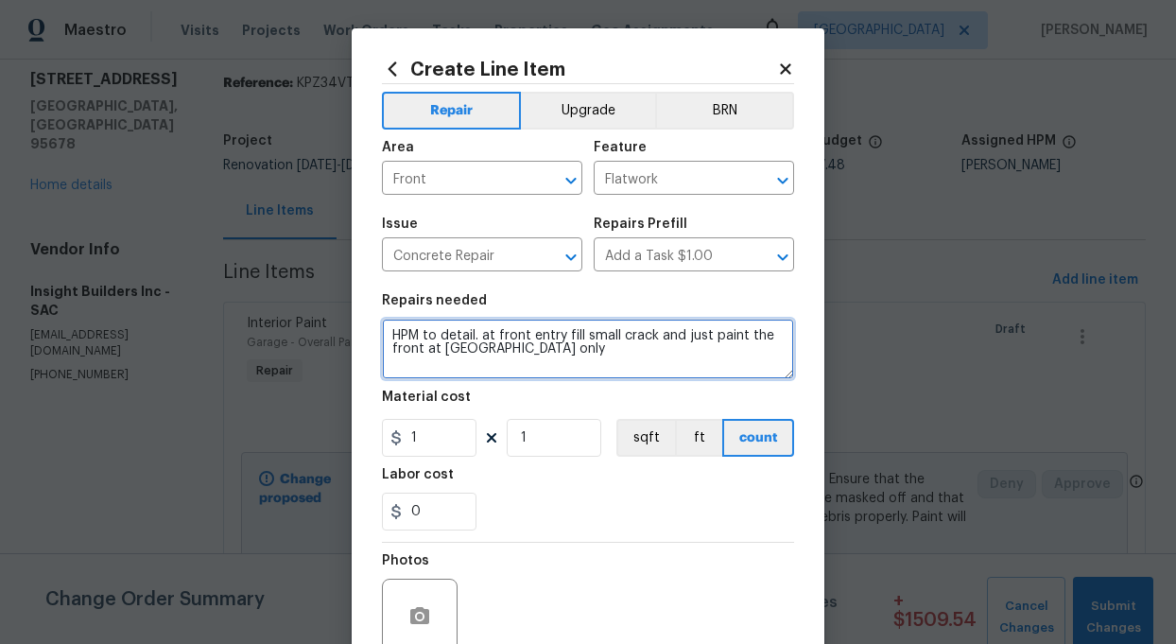
click at [470, 352] on textarea "HPM to detail. at front entry fill small crack and just paint the front at door…" at bounding box center [588, 348] width 412 height 60
click at [512, 353] on textarea "HPM to detail. at front entry fill small crack and just paint the front at door…" at bounding box center [588, 348] width 412 height 60
click at [548, 350] on textarea "HPM to detail. at front entry fill small crack and just paint the front at door…" at bounding box center [588, 348] width 412 height 60
type textarea "HPM to detail. at front entry fill small crack and just paint the front at door…"
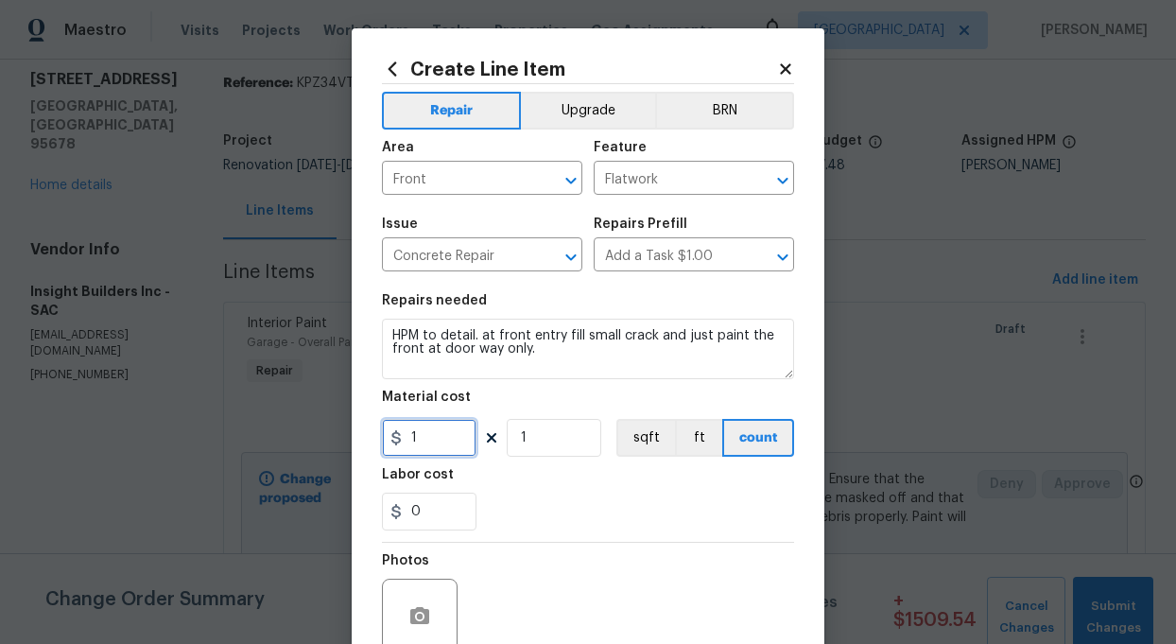
click at [426, 437] on input "1" at bounding box center [429, 438] width 95 height 38
type input "150"
click at [531, 501] on div "0" at bounding box center [588, 511] width 412 height 38
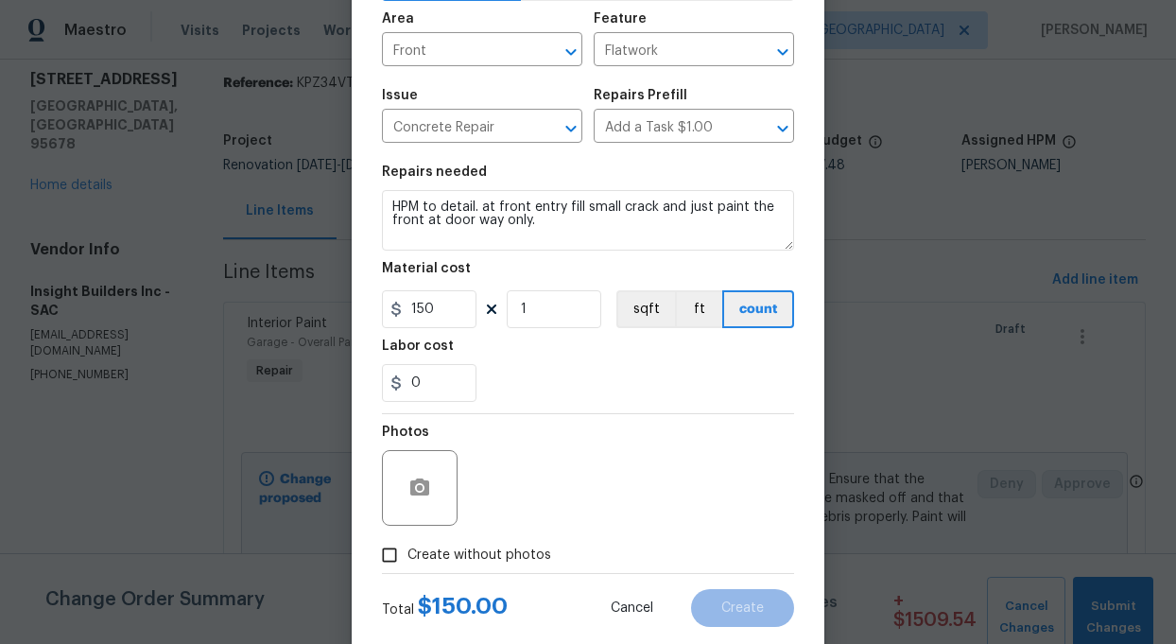
scroll to position [129, 0]
click at [392, 554] on input "Create without photos" at bounding box center [389, 554] width 36 height 36
checkbox input "true"
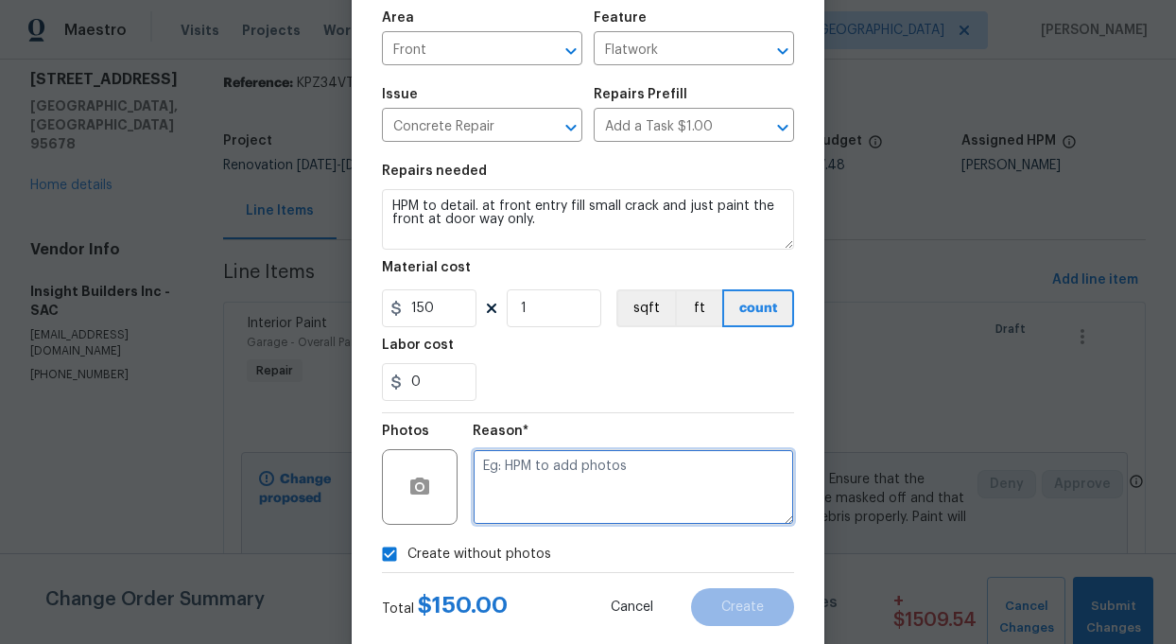
click at [539, 510] on textarea at bounding box center [633, 487] width 321 height 76
type textarea "add"
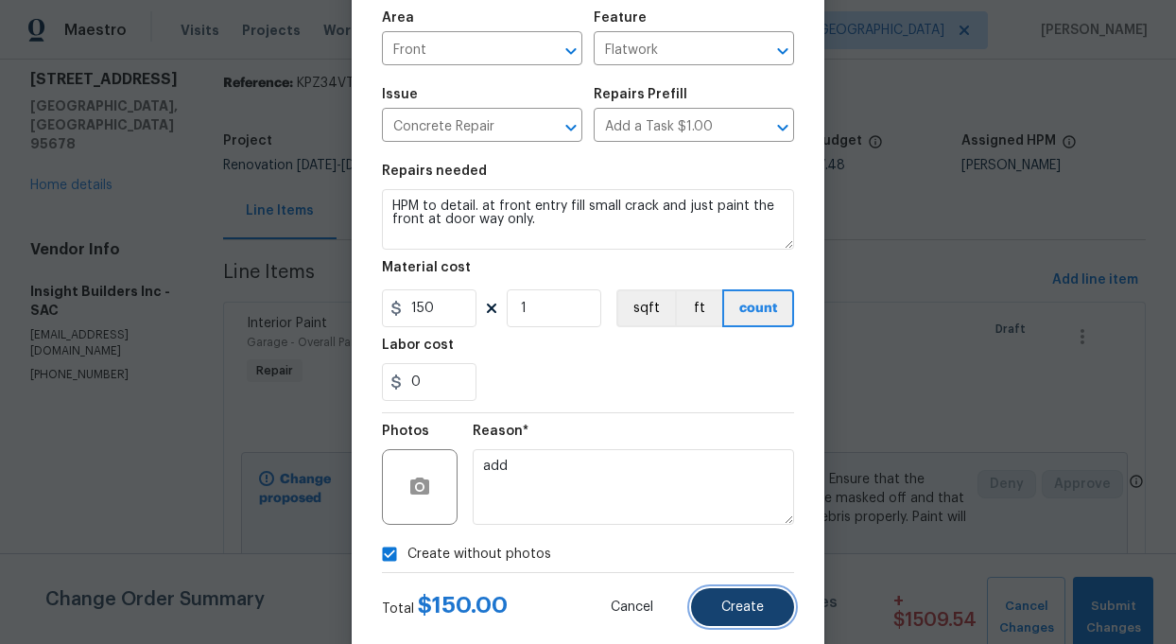
click at [749, 605] on span "Create" at bounding box center [742, 607] width 43 height 14
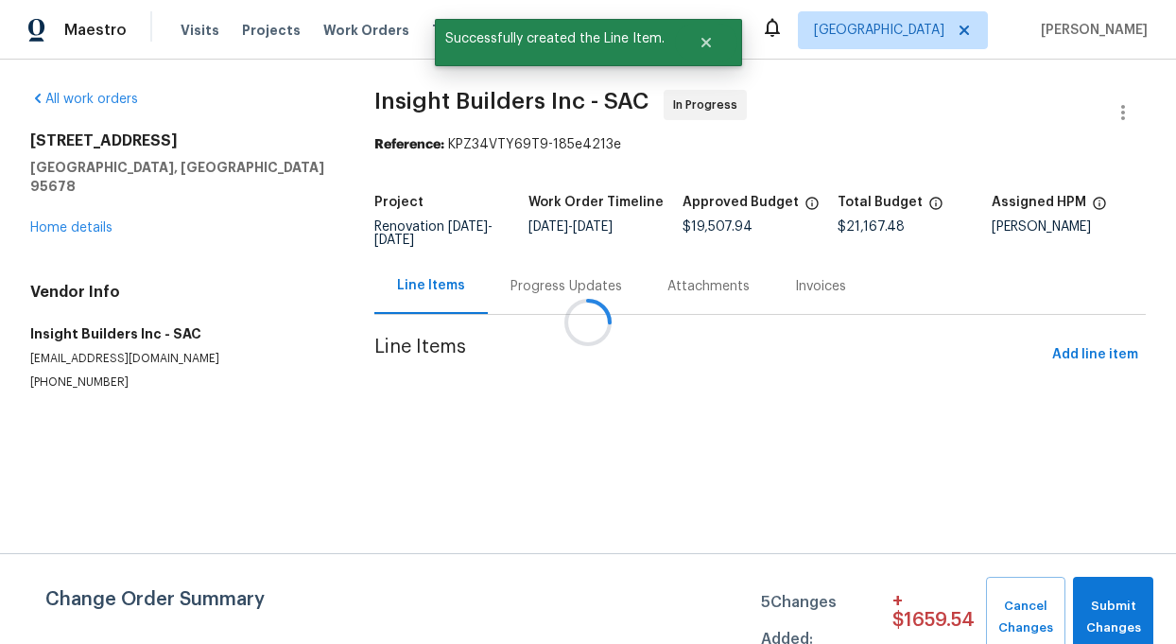
scroll to position [0, 0]
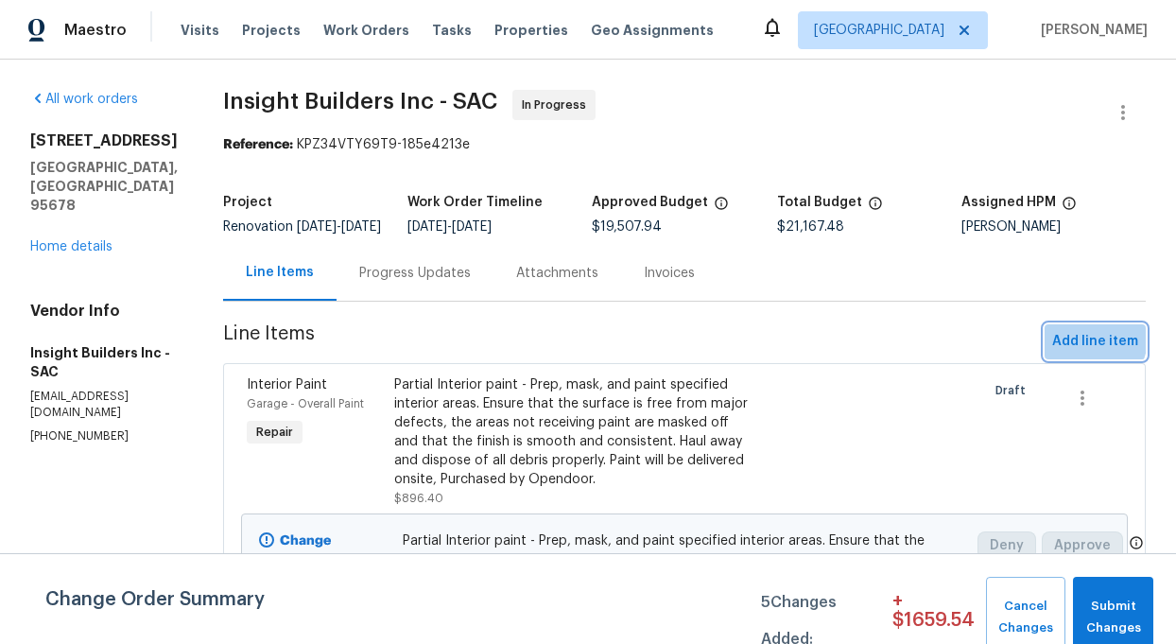
click at [1085, 352] on span "Add line item" at bounding box center [1095, 342] width 86 height 24
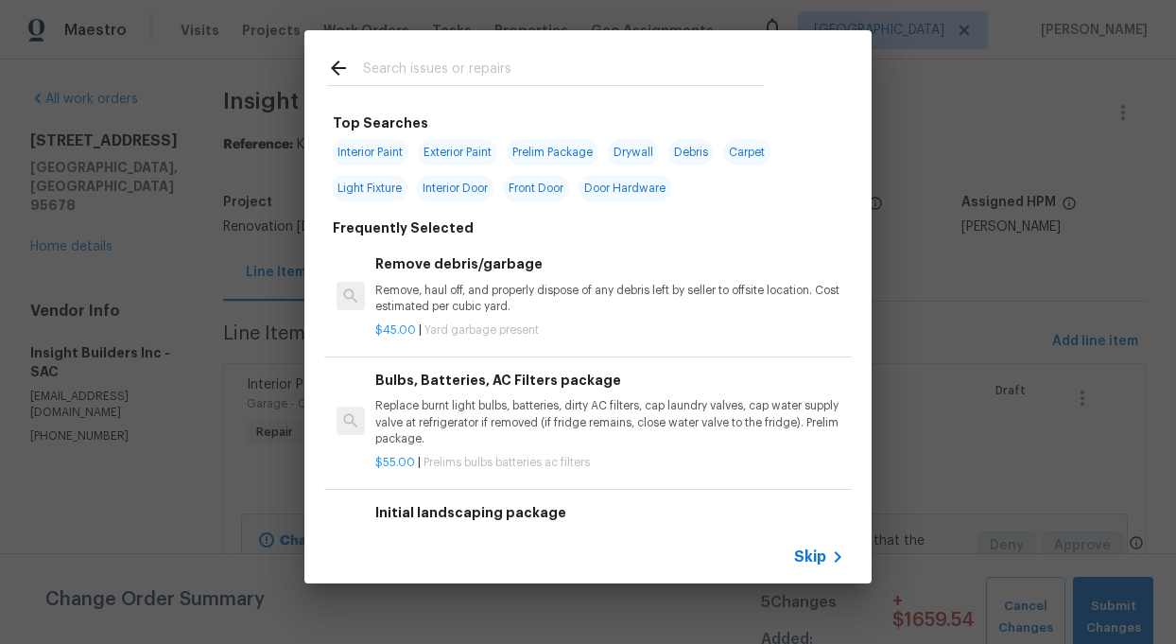
click at [427, 74] on input "text" at bounding box center [563, 71] width 401 height 28
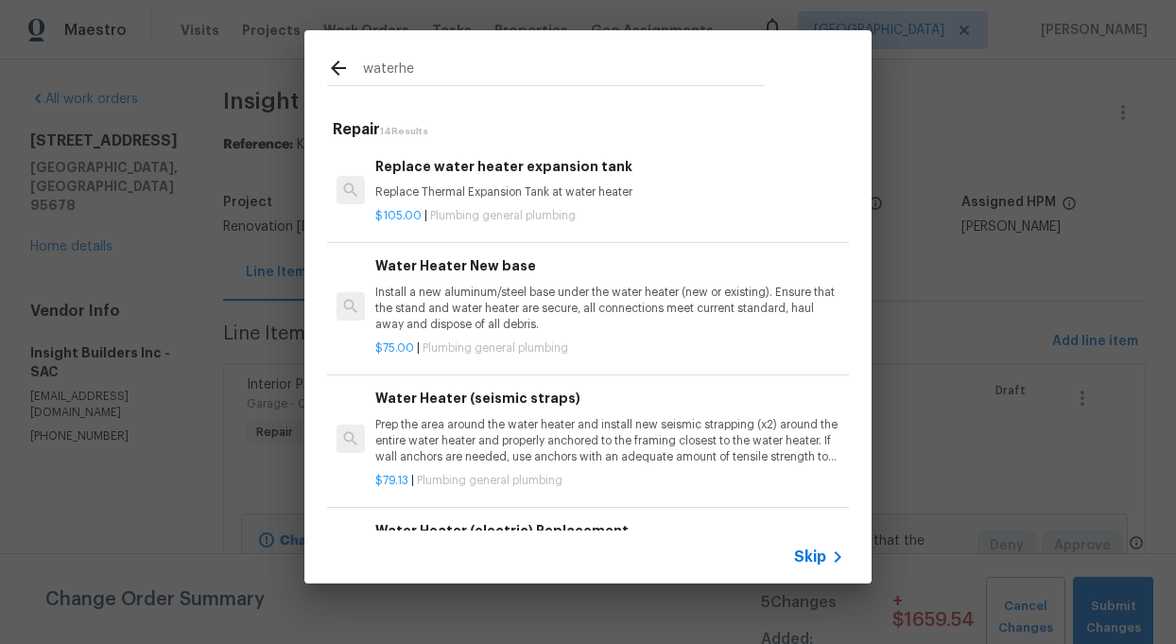
click at [440, 74] on input "waterhe" at bounding box center [563, 71] width 401 height 28
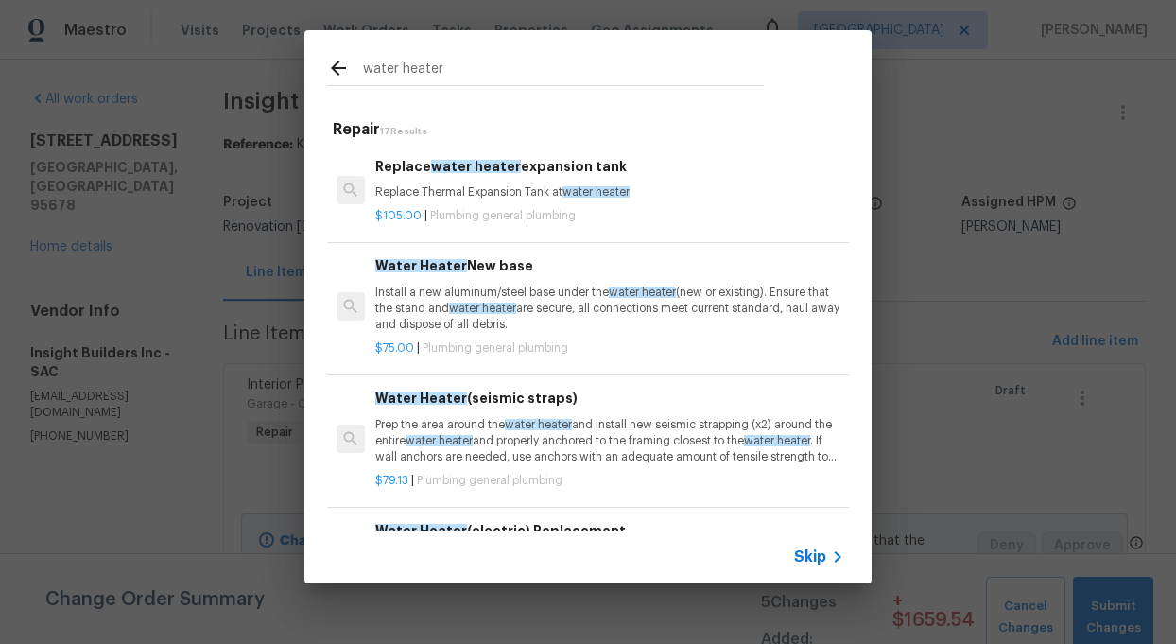
type input "water heater"
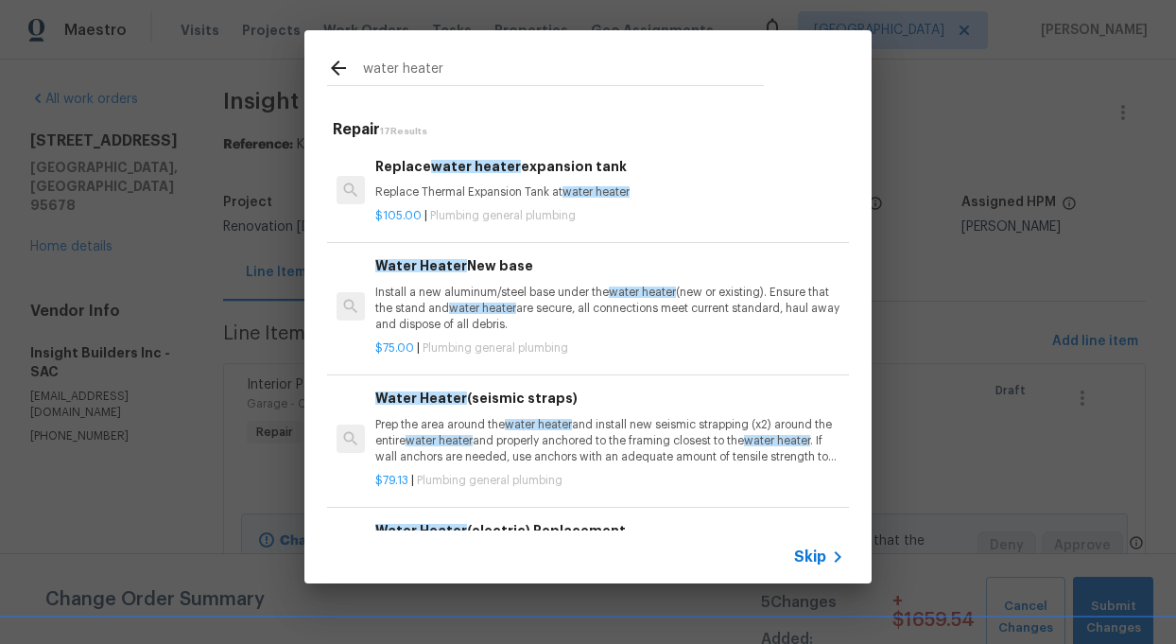
click at [802, 557] on span "Skip" at bounding box center [810, 556] width 32 height 19
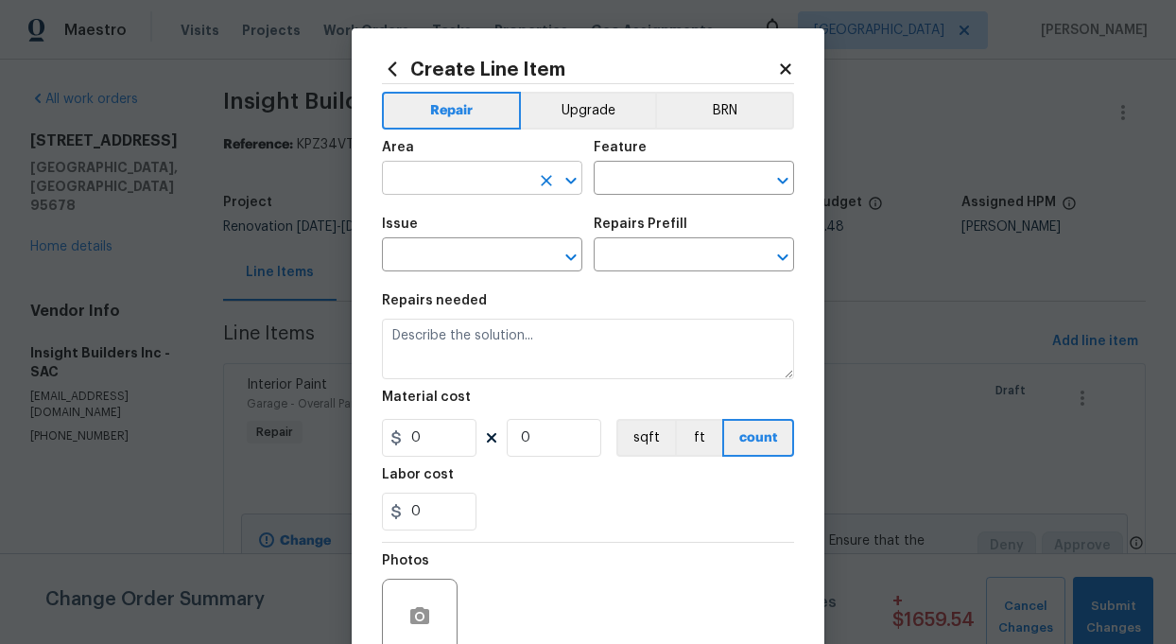
click at [444, 180] on input "text" at bounding box center [455, 179] width 147 height 29
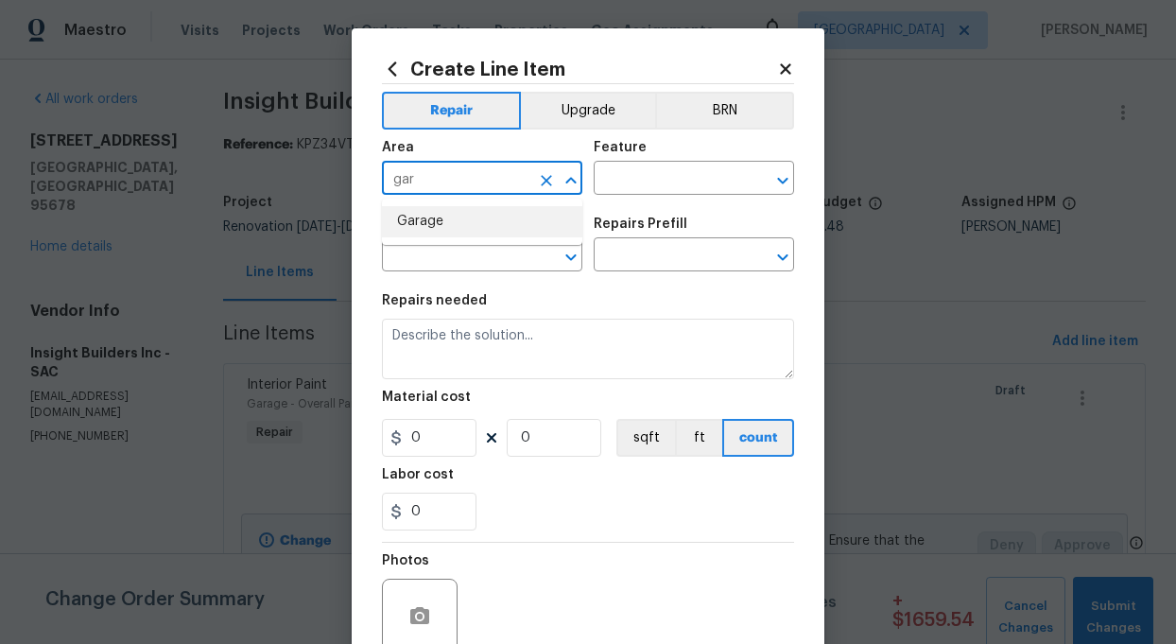
click at [429, 225] on li "Garage" at bounding box center [482, 221] width 200 height 31
type input "Garage"
click at [663, 173] on input "text" at bounding box center [667, 179] width 147 height 29
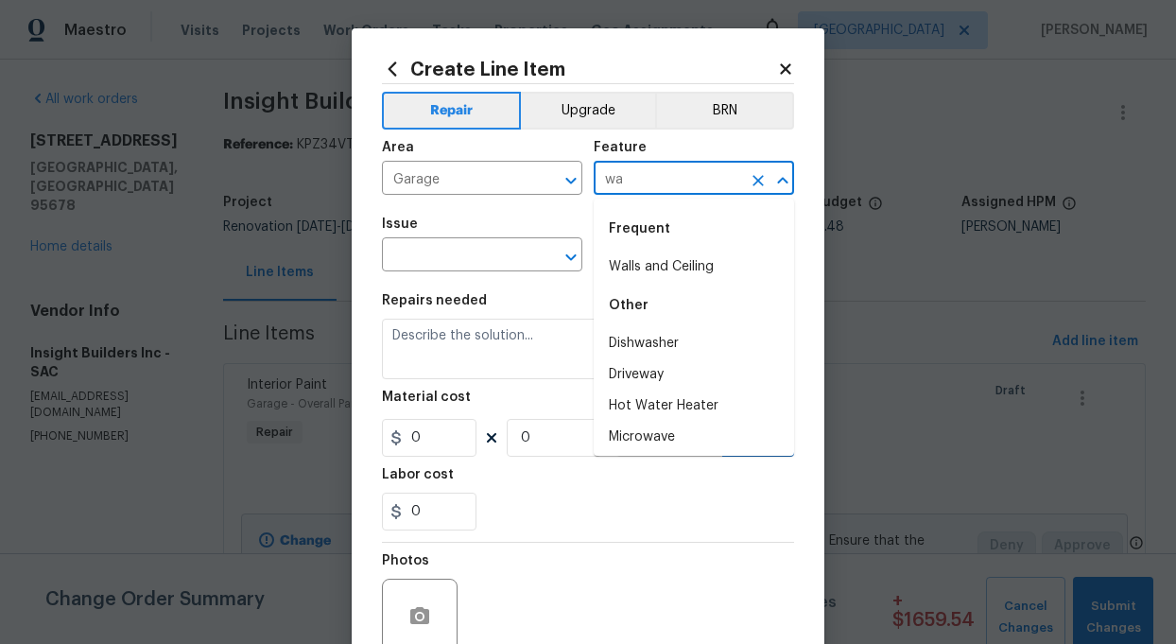
type input "w"
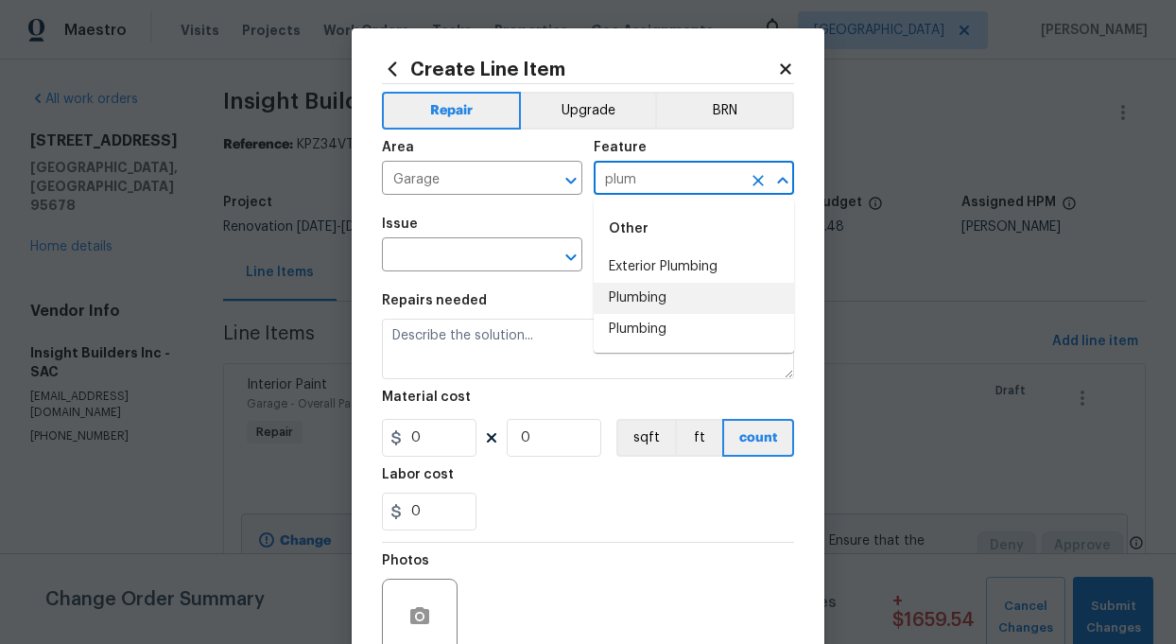
click at [632, 300] on li "Plumbing" at bounding box center [694, 298] width 200 height 31
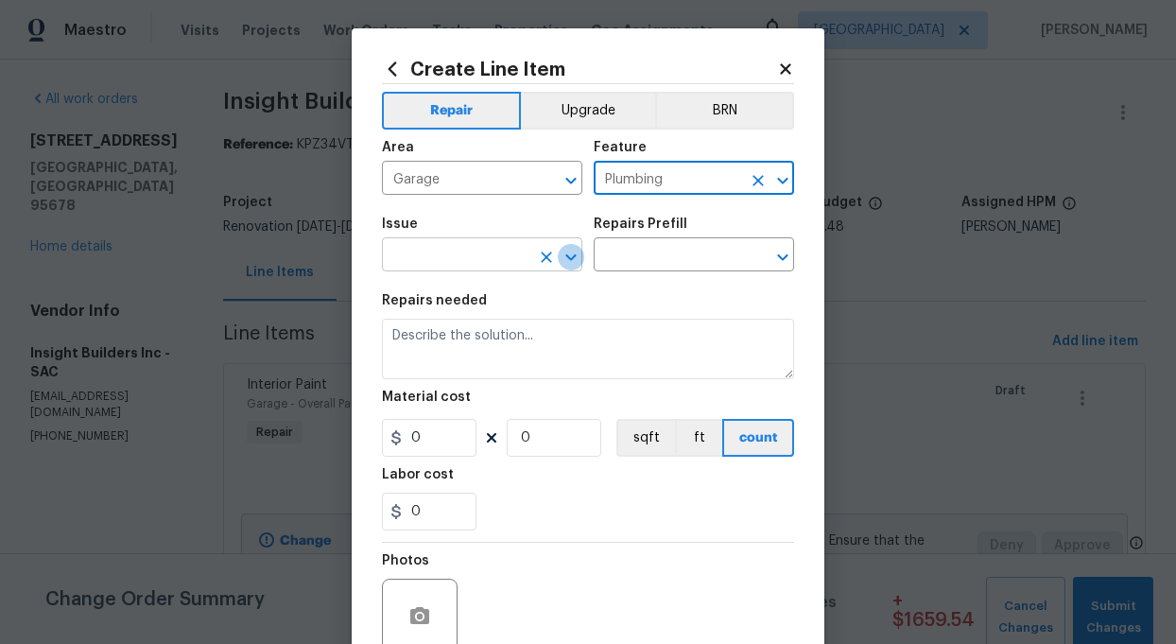
click at [578, 252] on icon "Open" at bounding box center [570, 257] width 23 height 23
type input "Plumbing"
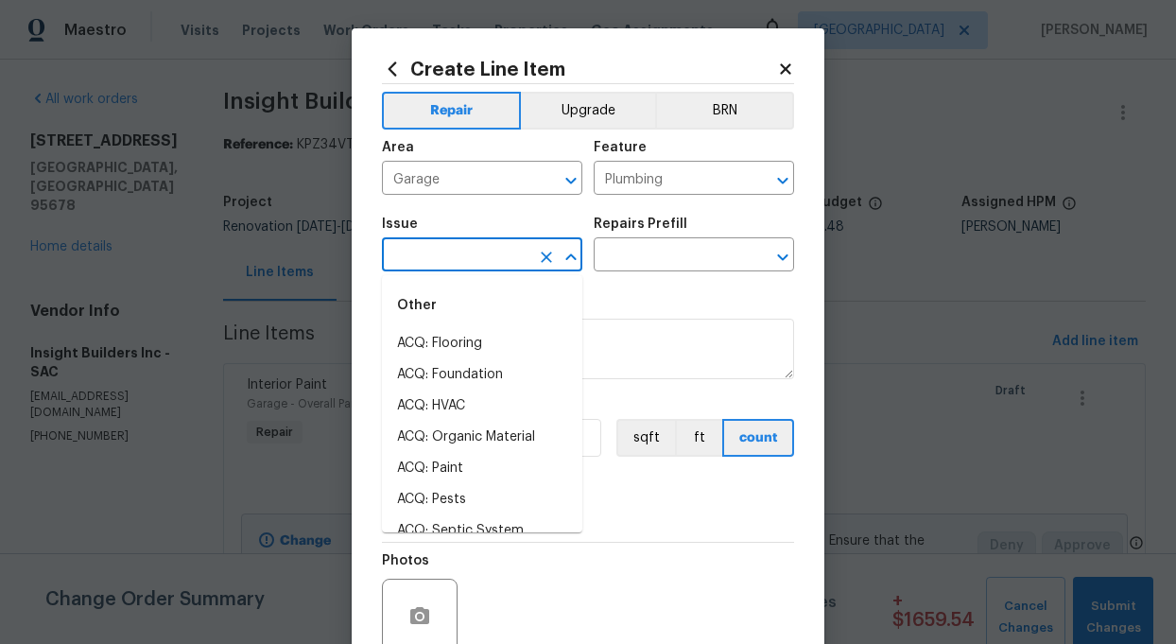
click at [456, 260] on input "text" at bounding box center [455, 256] width 147 height 29
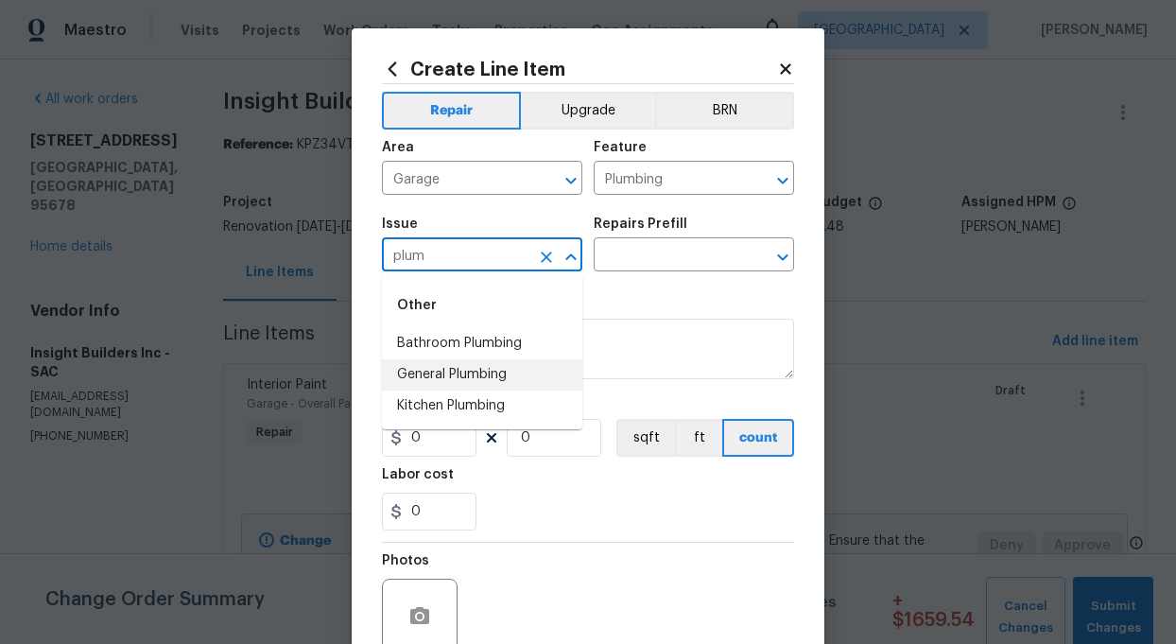
click at [462, 374] on li "General Plumbing" at bounding box center [482, 374] width 200 height 31
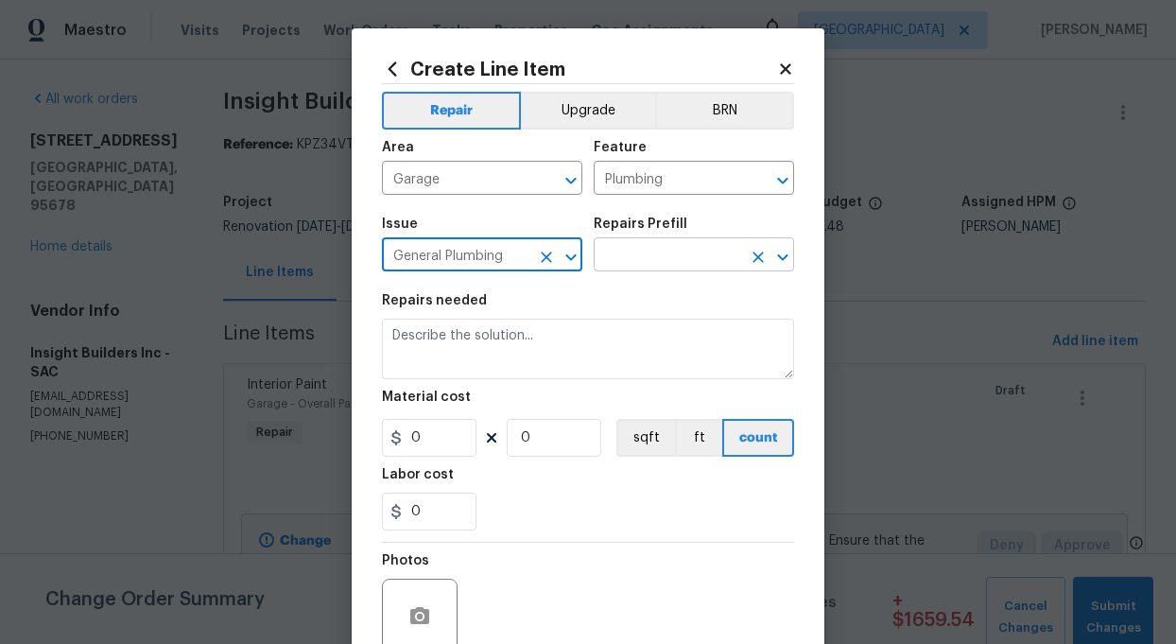
type input "General Plumbing"
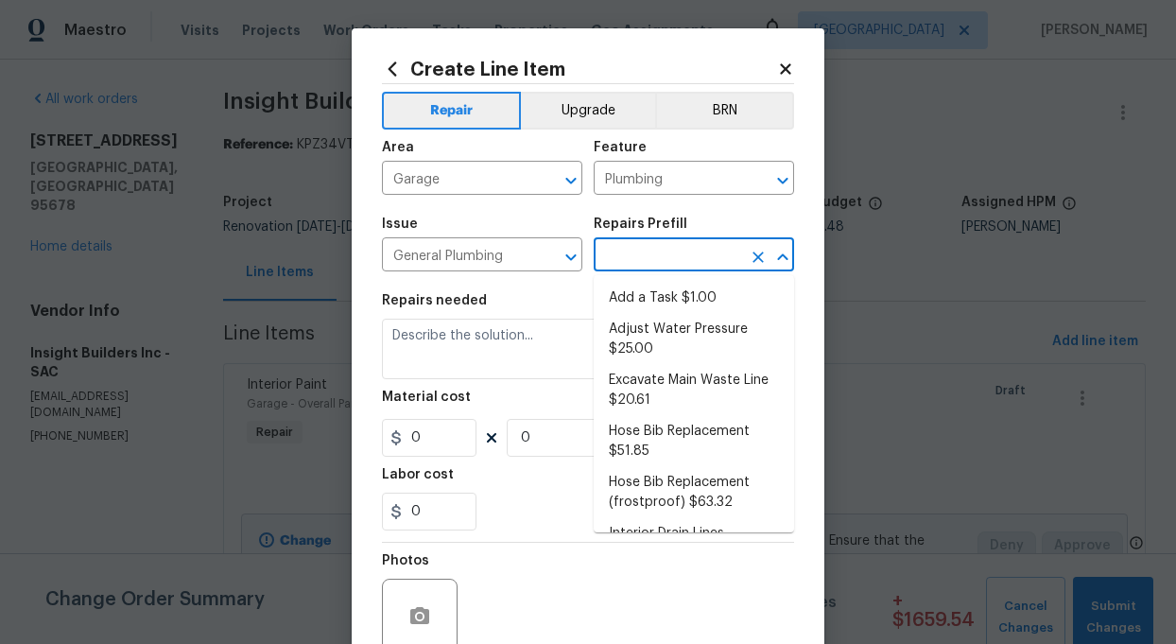
click at [712, 252] on input "text" at bounding box center [667, 256] width 147 height 29
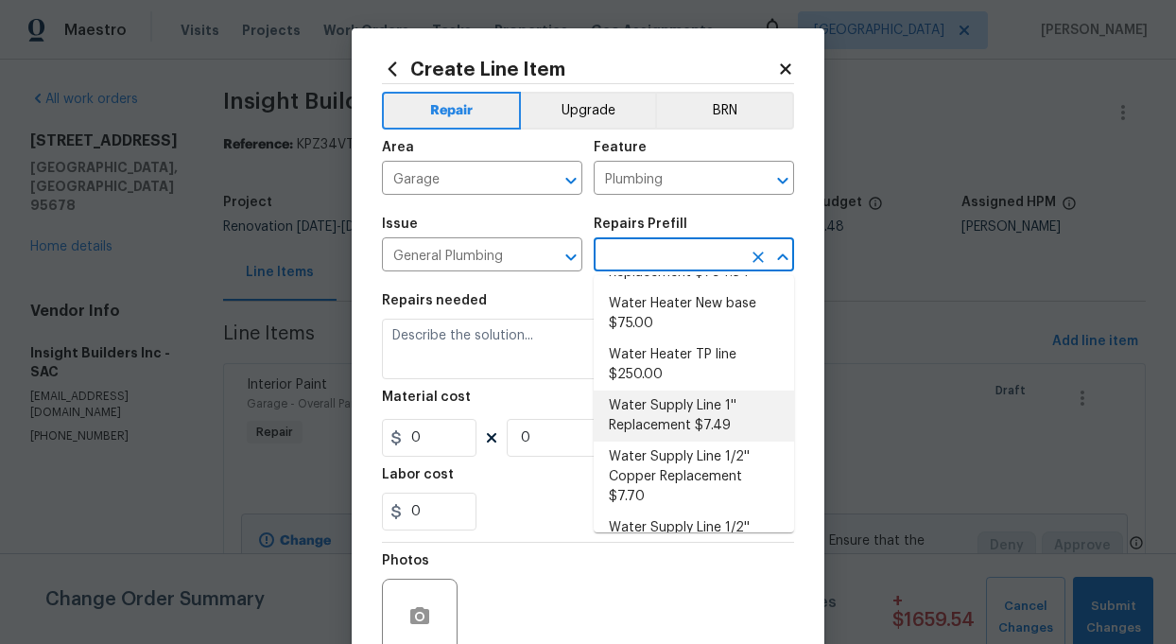
scroll to position [1070, 0]
click at [682, 409] on li "Water Supply Line 1'' Replacement $7.49" at bounding box center [694, 414] width 200 height 51
type input "Water Supply Line 1'' Replacement $7.49"
type textarea "Remove the existing, damaged 1'' water supply line and replace it with new 1'' …"
type input "7.49"
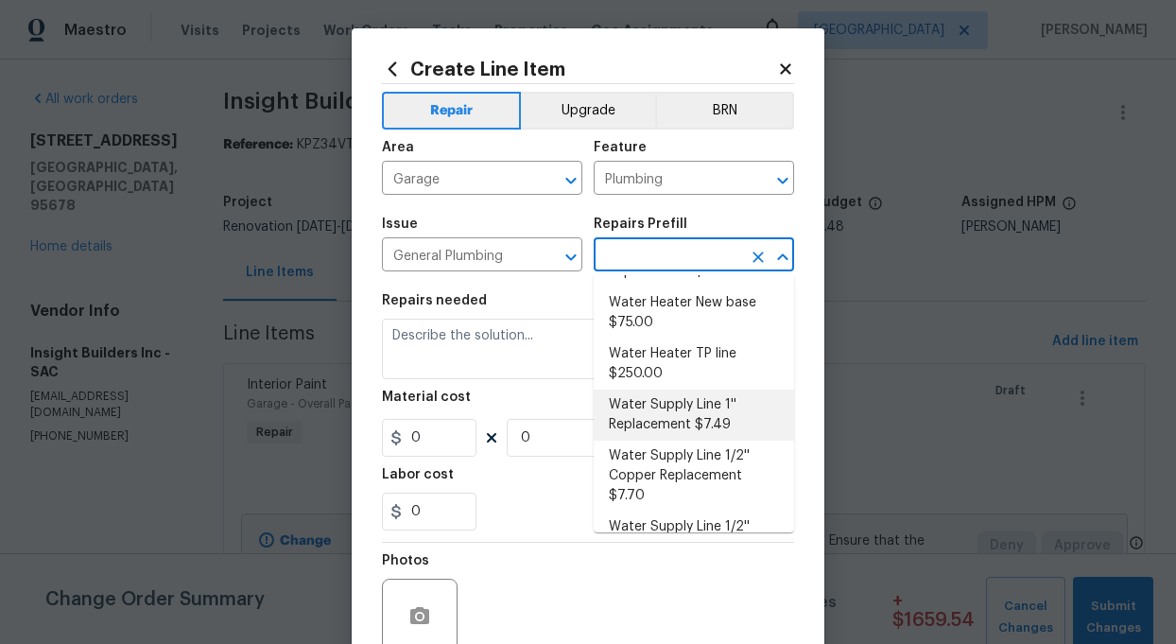
type input "1"
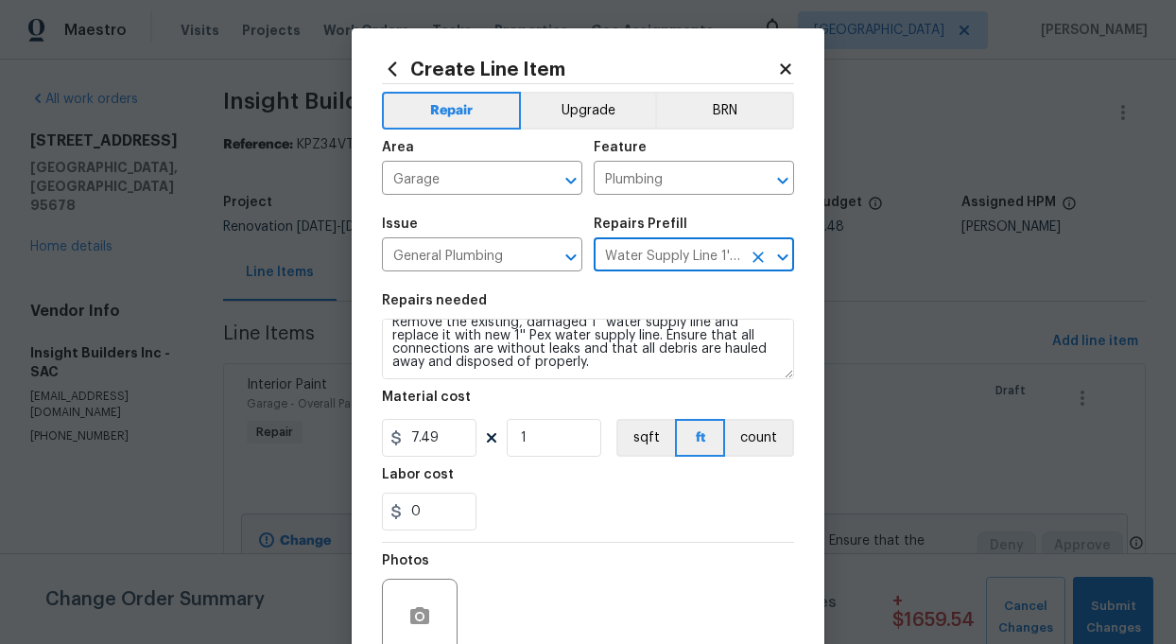
scroll to position [0, 0]
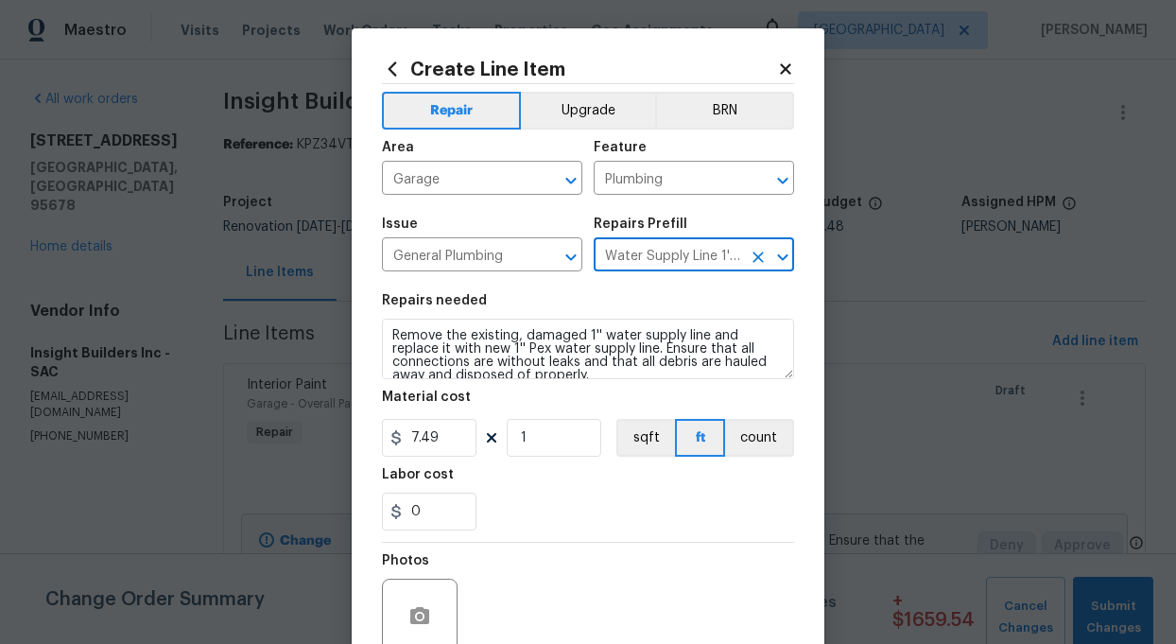
click at [757, 257] on icon "Clear" at bounding box center [757, 256] width 11 height 11
click at [733, 261] on input "text" at bounding box center [667, 256] width 147 height 29
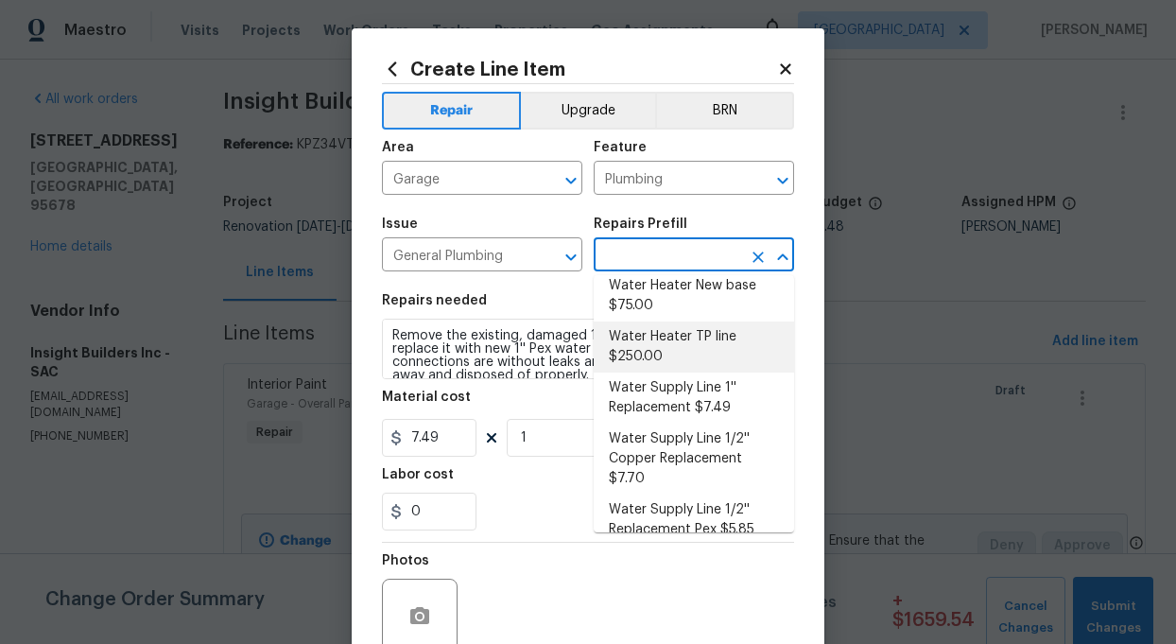
scroll to position [1088, 0]
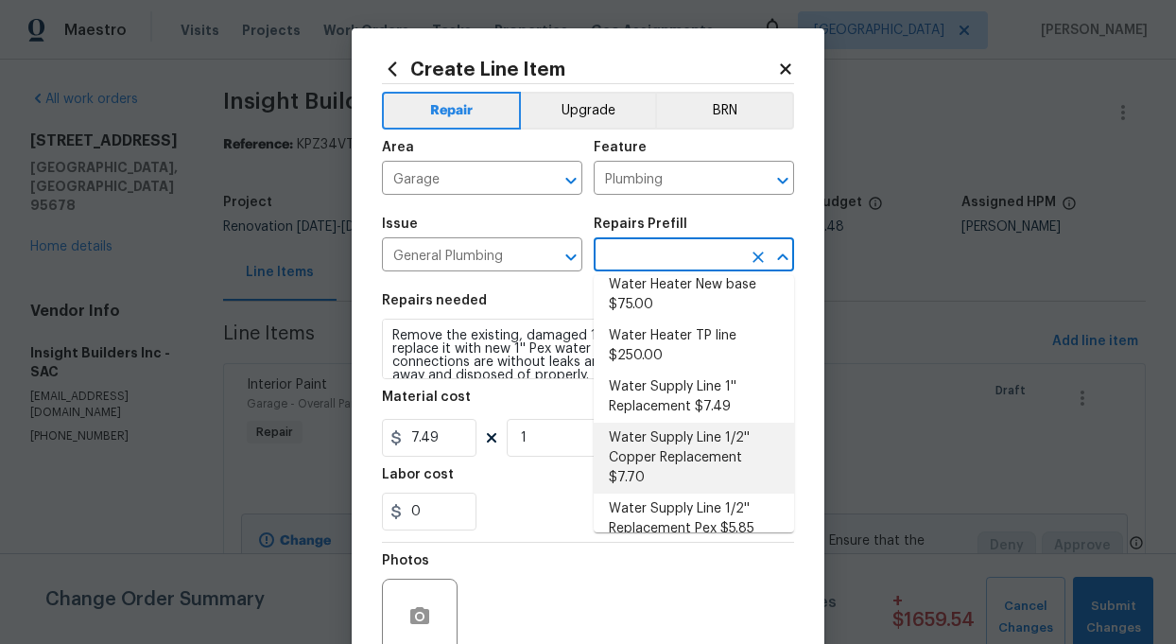
click at [679, 438] on li "Water Supply Line 1/2'' Copper Replacement $7.70" at bounding box center [694, 457] width 200 height 71
type textarea "Remove the existing, damaged 1/2'' water supply line and replace it with new 1/…"
type input "Water Supply Line 1/2'' Copper Replacement $7.70"
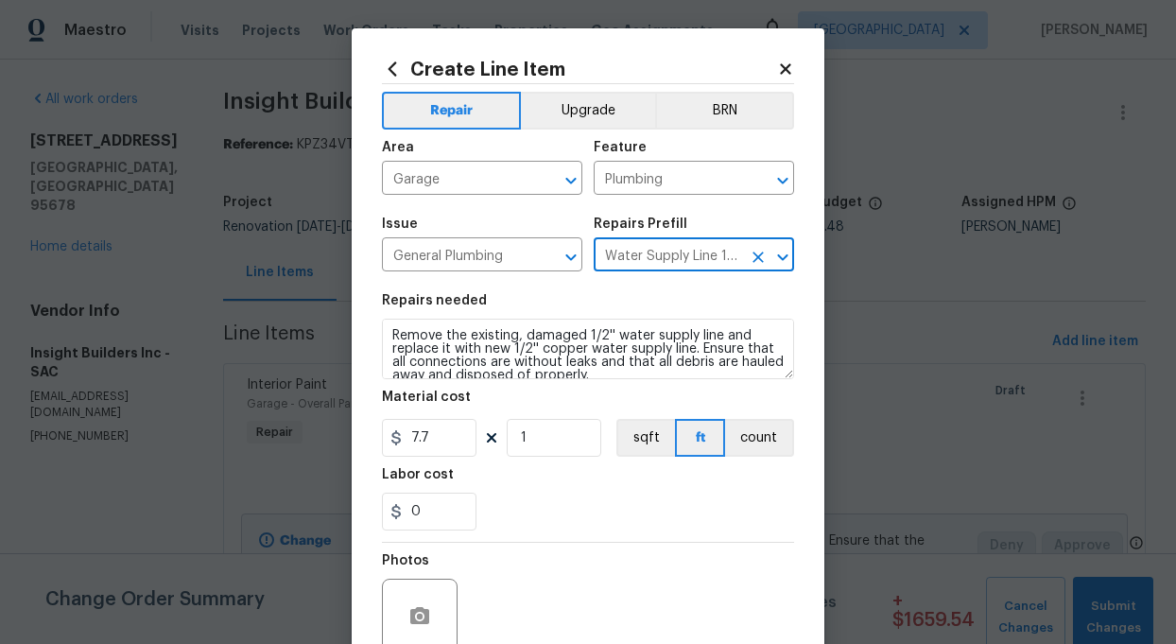
scroll to position [13, 0]
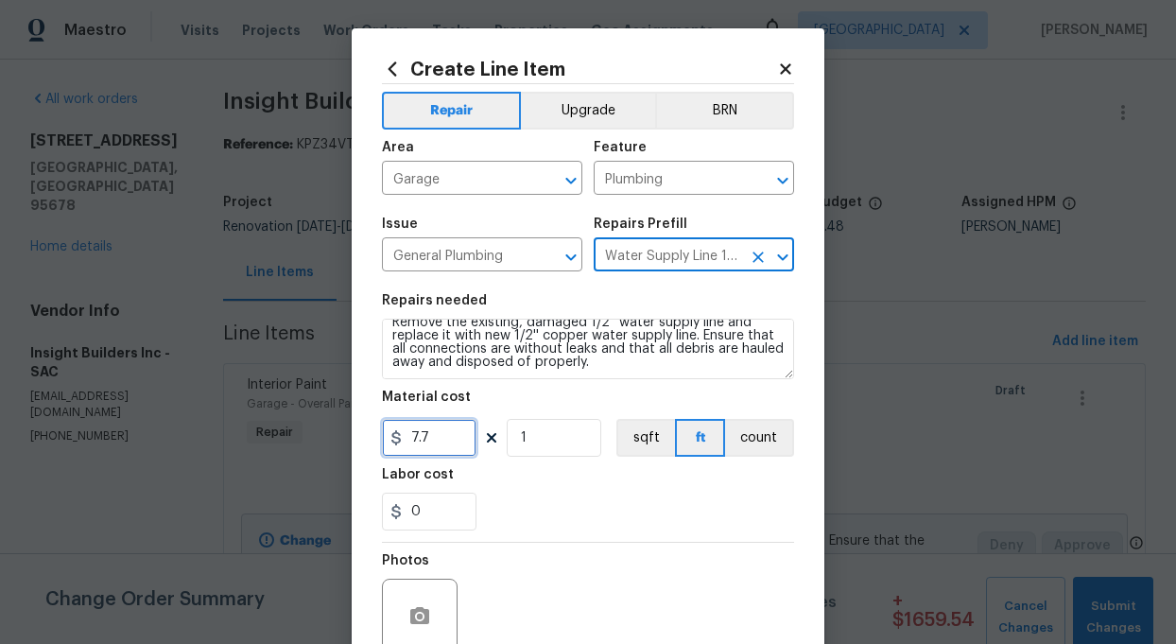
click at [448, 433] on input "7.7" at bounding box center [429, 438] width 95 height 38
type input "10.6"
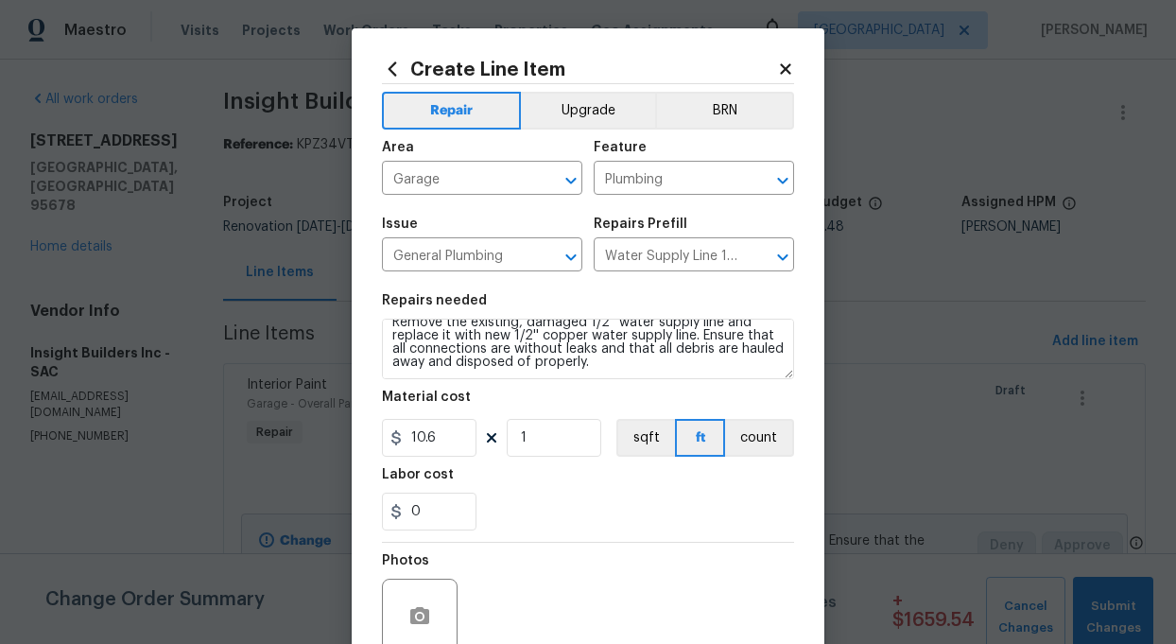
click at [532, 510] on div "0" at bounding box center [588, 511] width 412 height 38
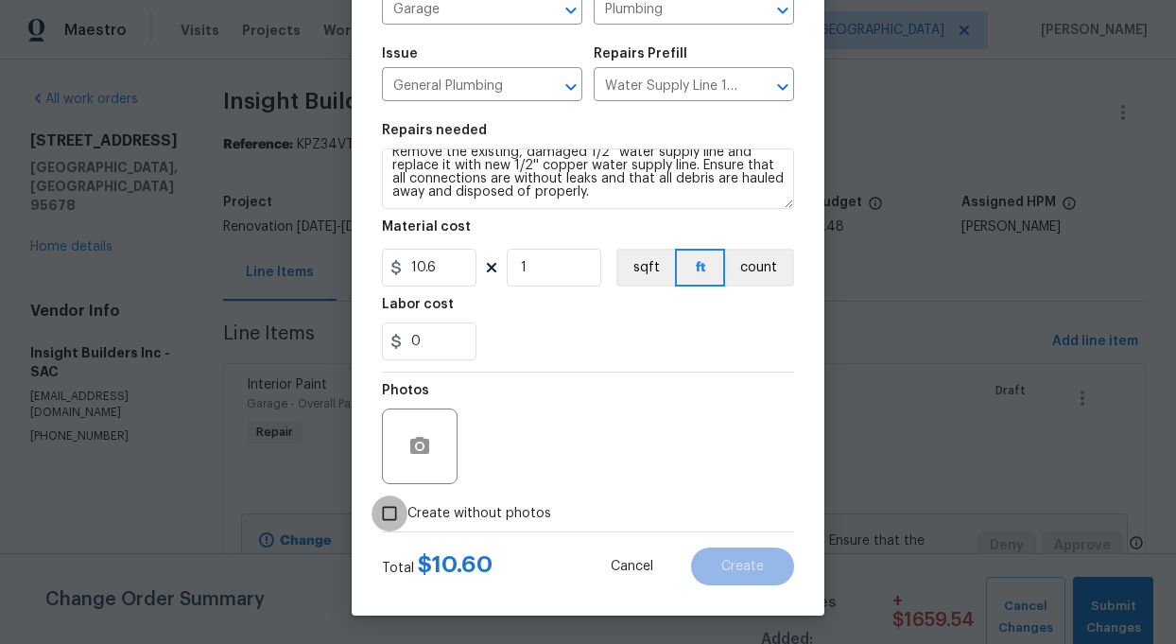
click at [391, 512] on input "Create without photos" at bounding box center [389, 513] width 36 height 36
checkbox input "true"
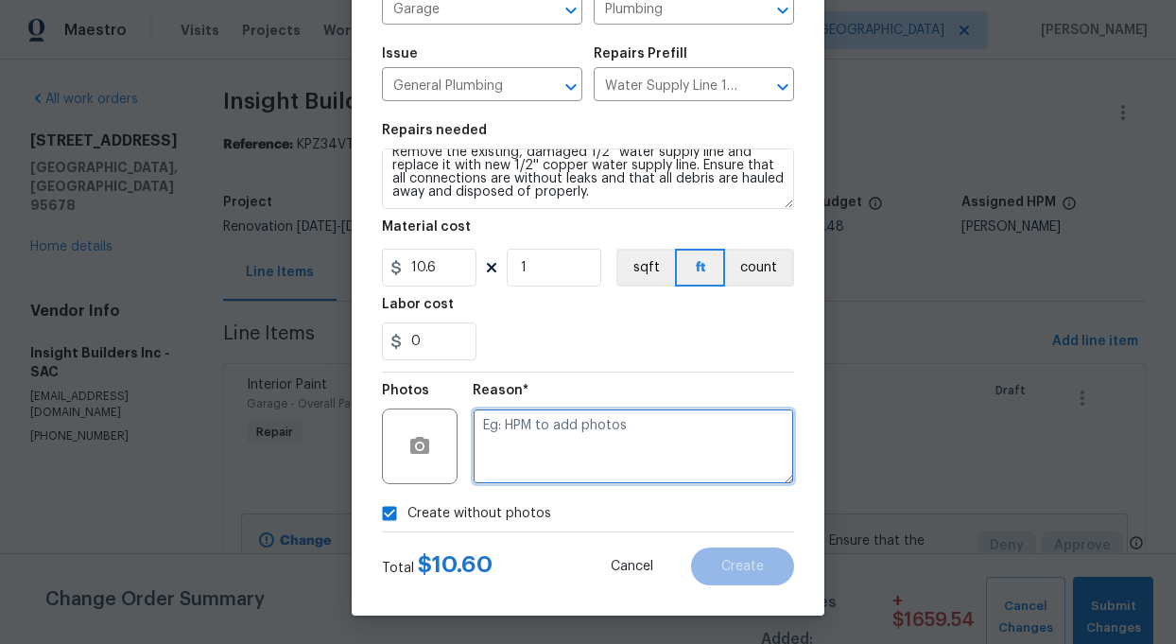
click at [515, 470] on textarea at bounding box center [633, 446] width 321 height 76
type textarea "add"
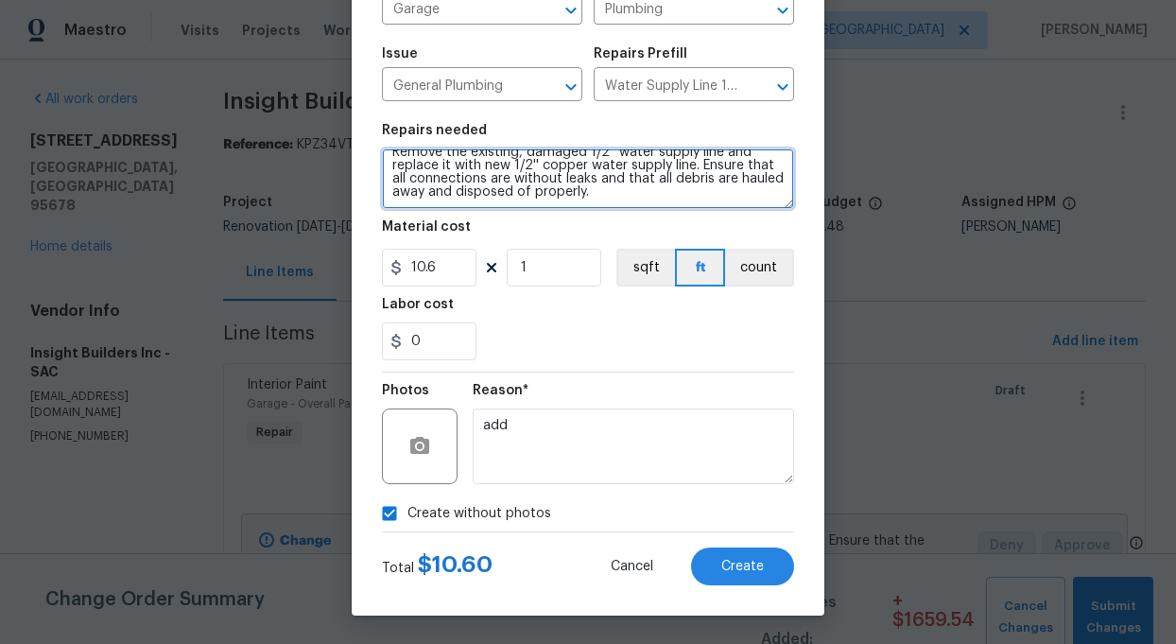
click at [628, 198] on textarea "Remove the existing, damaged 1/2'' water supply line and replace it with new 1/…" at bounding box center [588, 178] width 412 height 60
type textarea "Remove the existing, damaged 1/2'' water supply line and replace it with new 1/…"
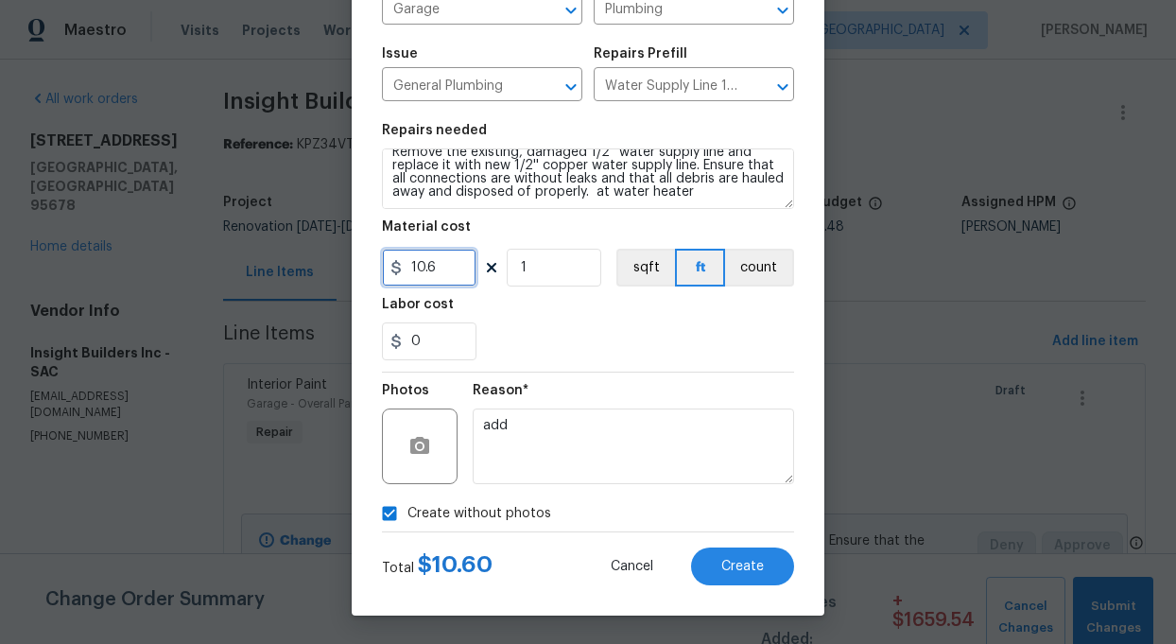
click at [448, 267] on input "10.6" at bounding box center [429, 268] width 95 height 38
type input "45"
click at [503, 298] on div "Labor cost" at bounding box center [588, 310] width 412 height 25
click at [732, 559] on span "Create" at bounding box center [742, 566] width 43 height 14
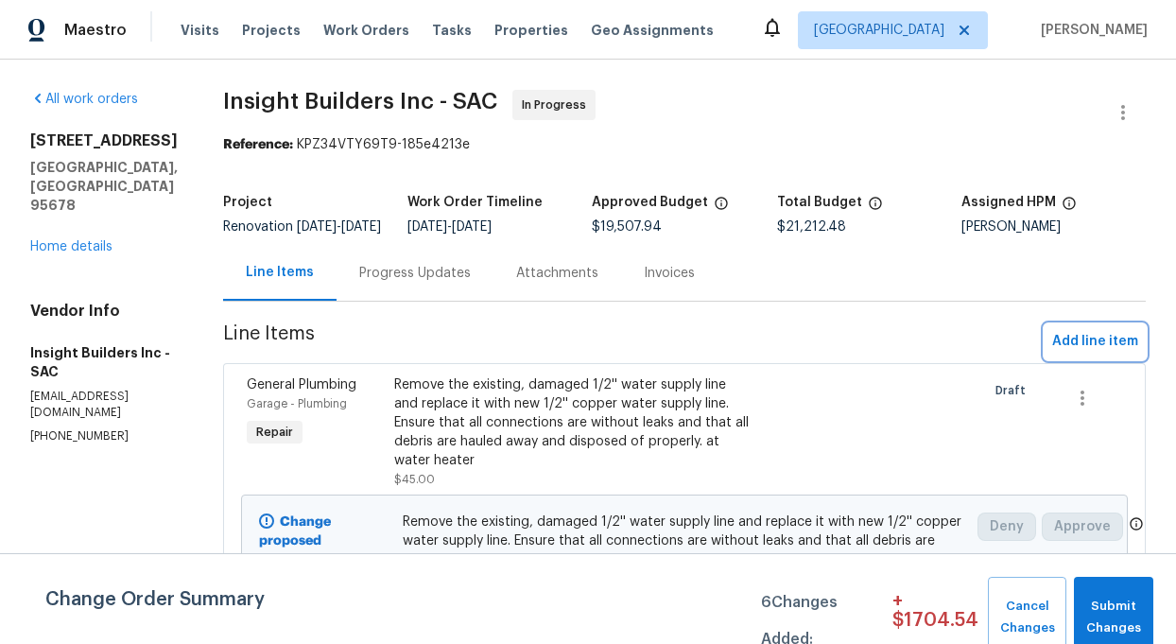
click at [1095, 353] on span "Add line item" at bounding box center [1095, 342] width 86 height 24
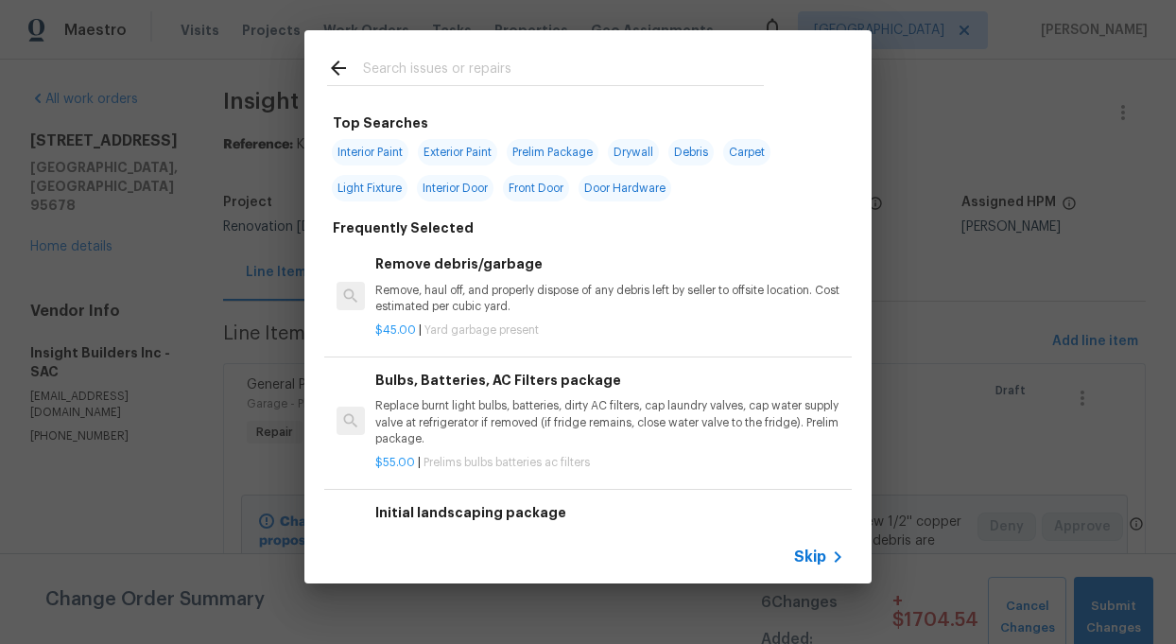
click at [388, 68] on input "text" at bounding box center [563, 71] width 401 height 28
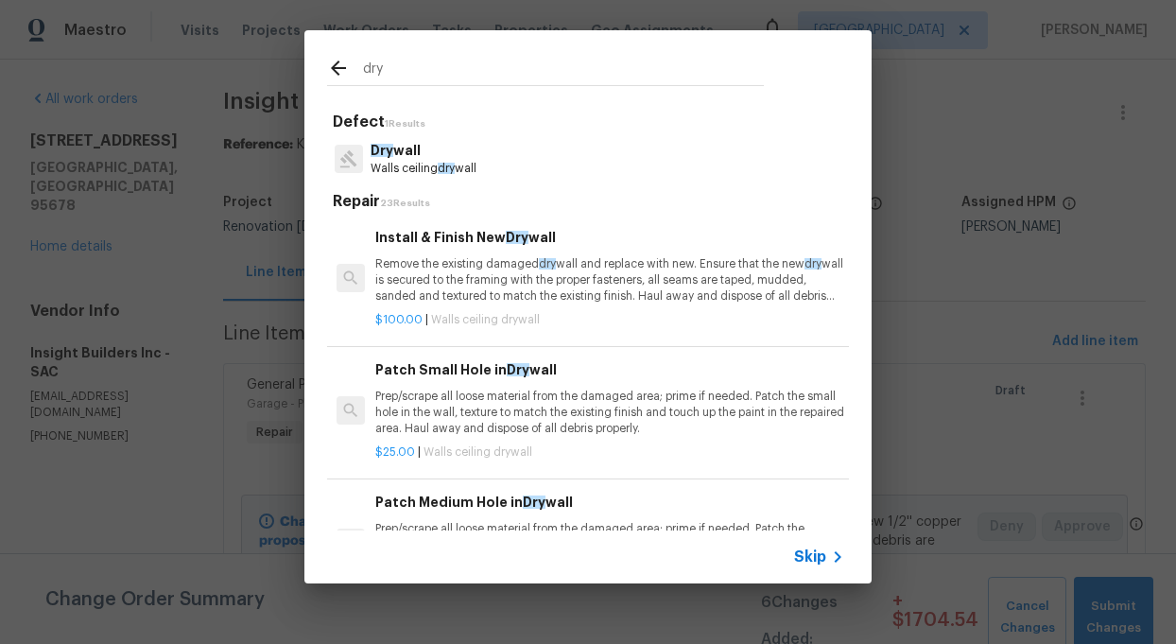
type input "dry"
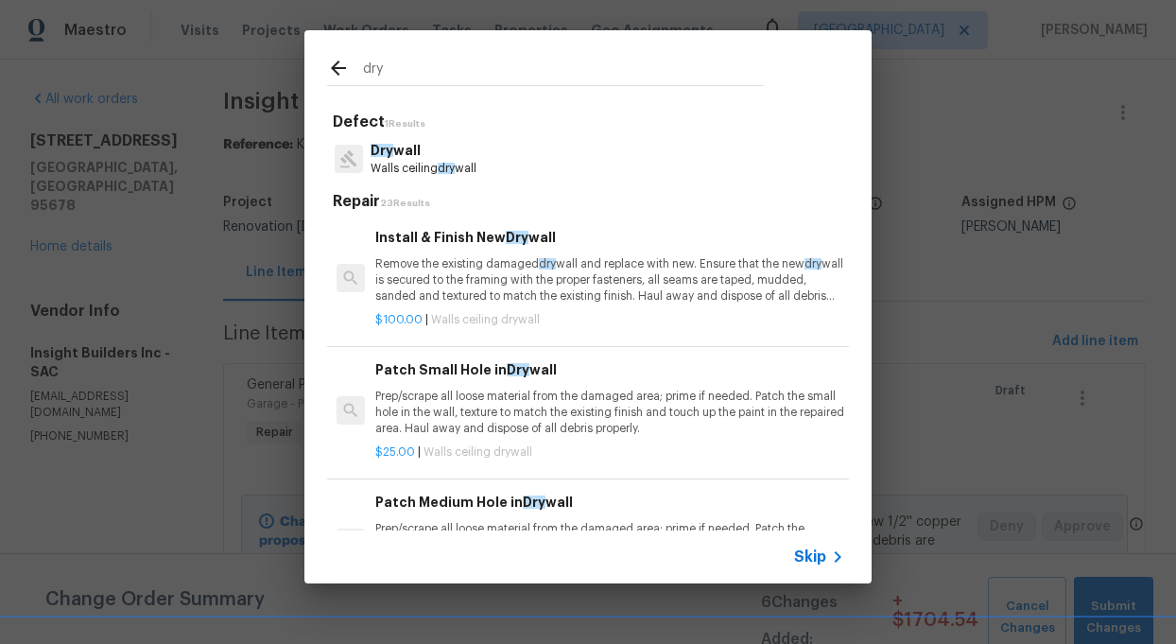
click at [404, 159] on p "Dry wall" at bounding box center [423, 151] width 106 height 20
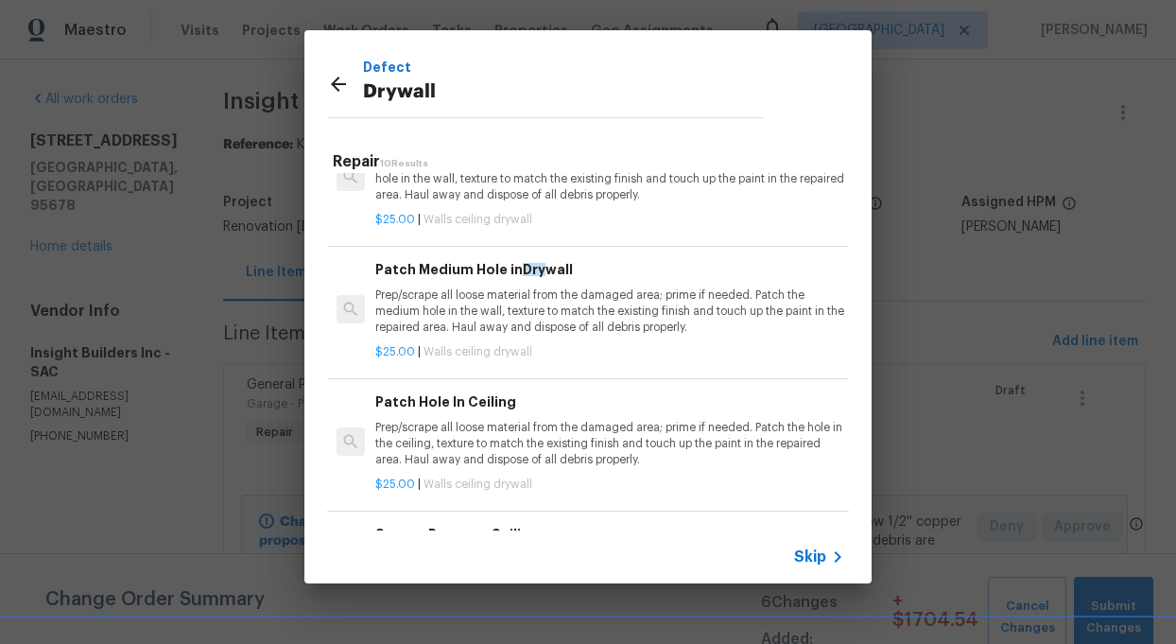
scroll to position [198, 0]
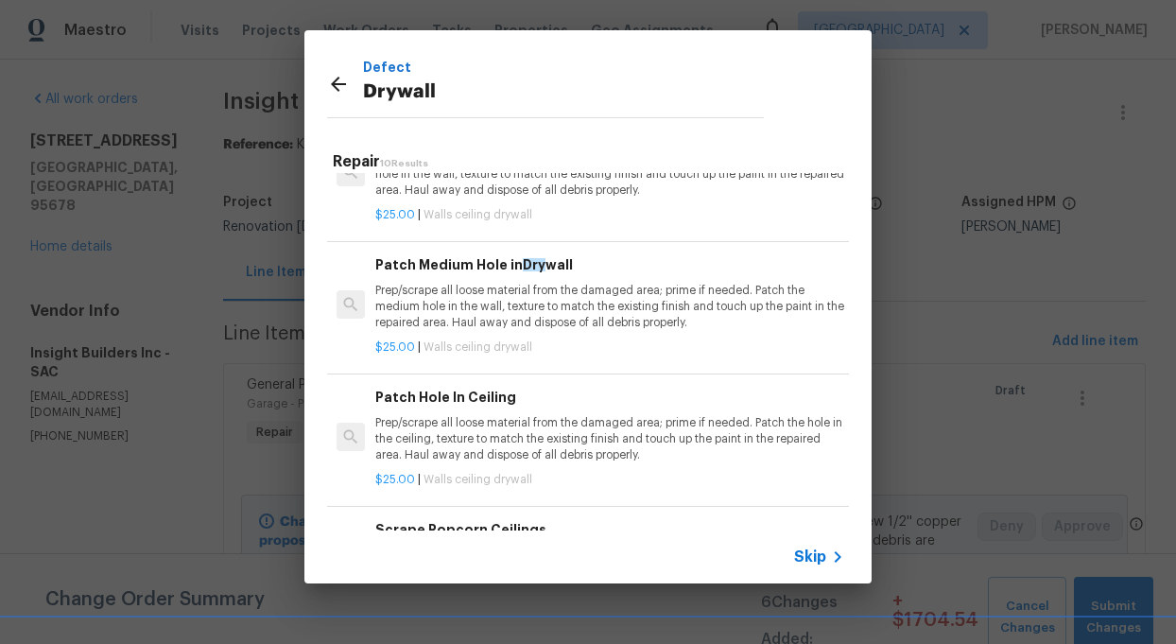
click at [482, 439] on p "Prep/scrape all loose material from the damaged area; prime if needed. Patch th…" at bounding box center [609, 439] width 469 height 48
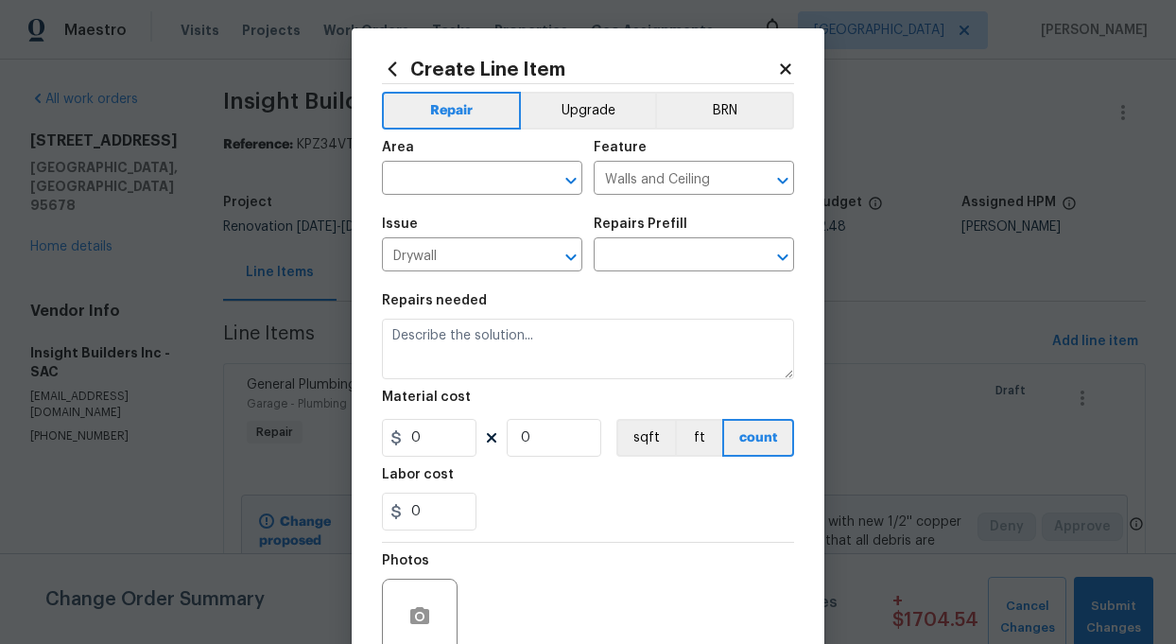
type input "Patch Hole In Ceiling $25.00"
type textarea "Prep/scrape all loose material from the damaged area; prime if needed. Patch th…"
type input "25"
type input "1"
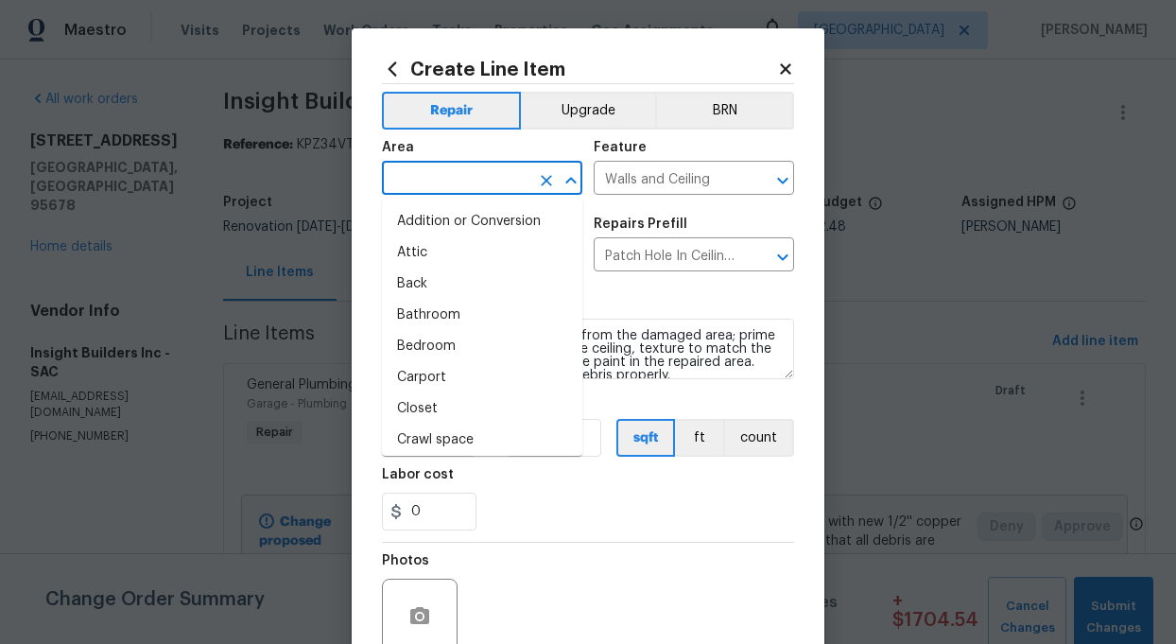
click at [456, 179] on input "text" at bounding box center [455, 179] width 147 height 29
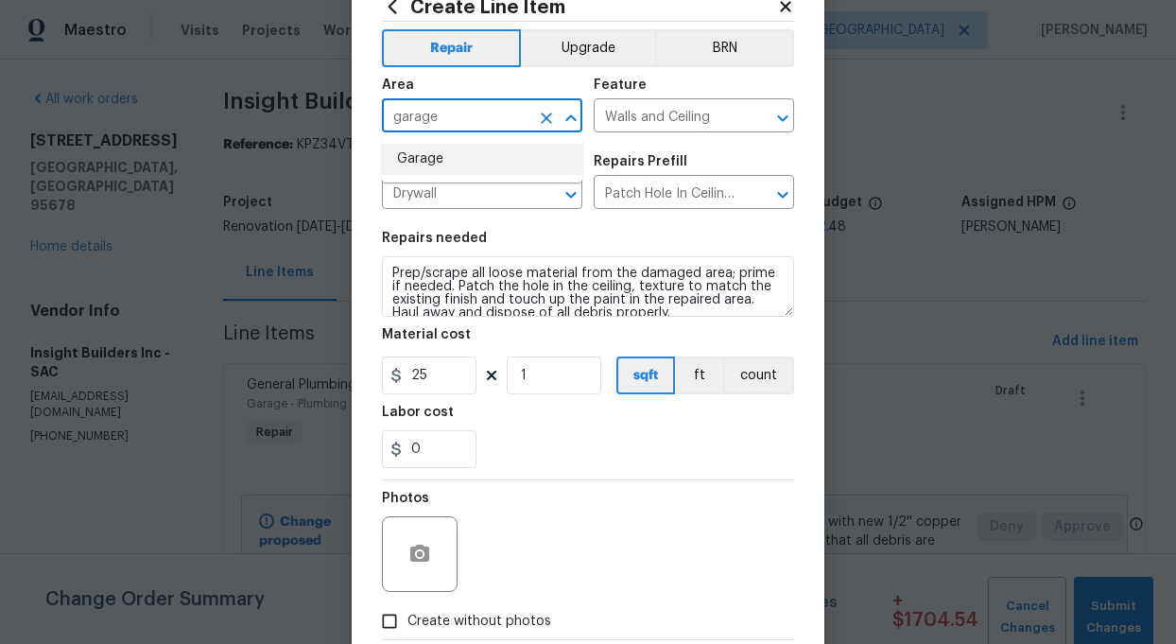
scroll to position [13, 0]
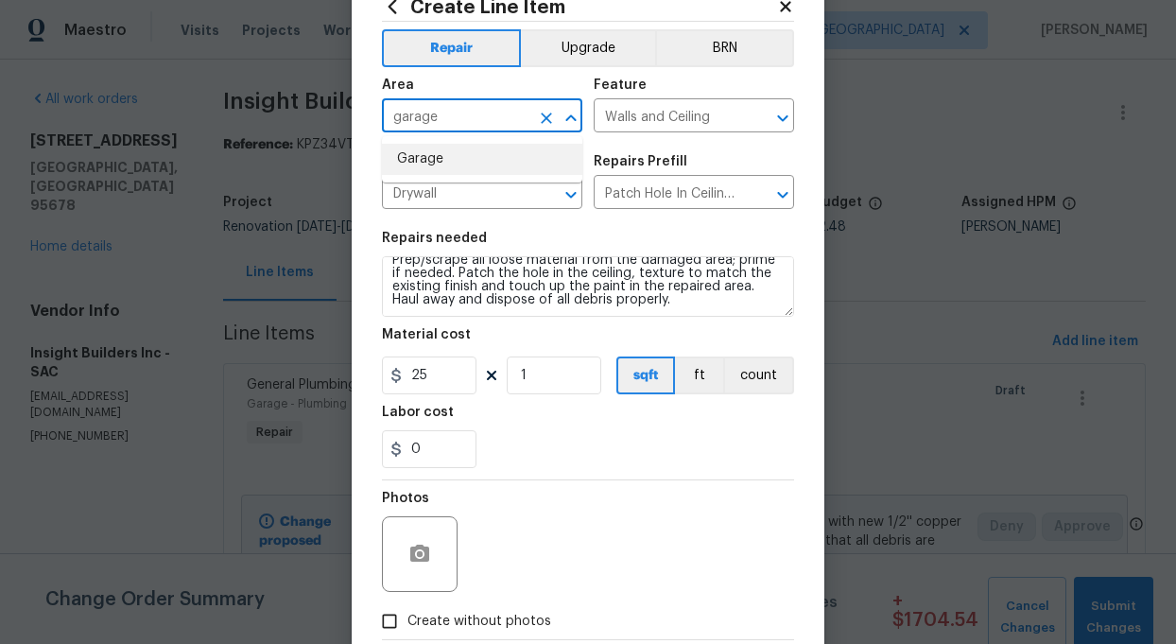
type input "garage"
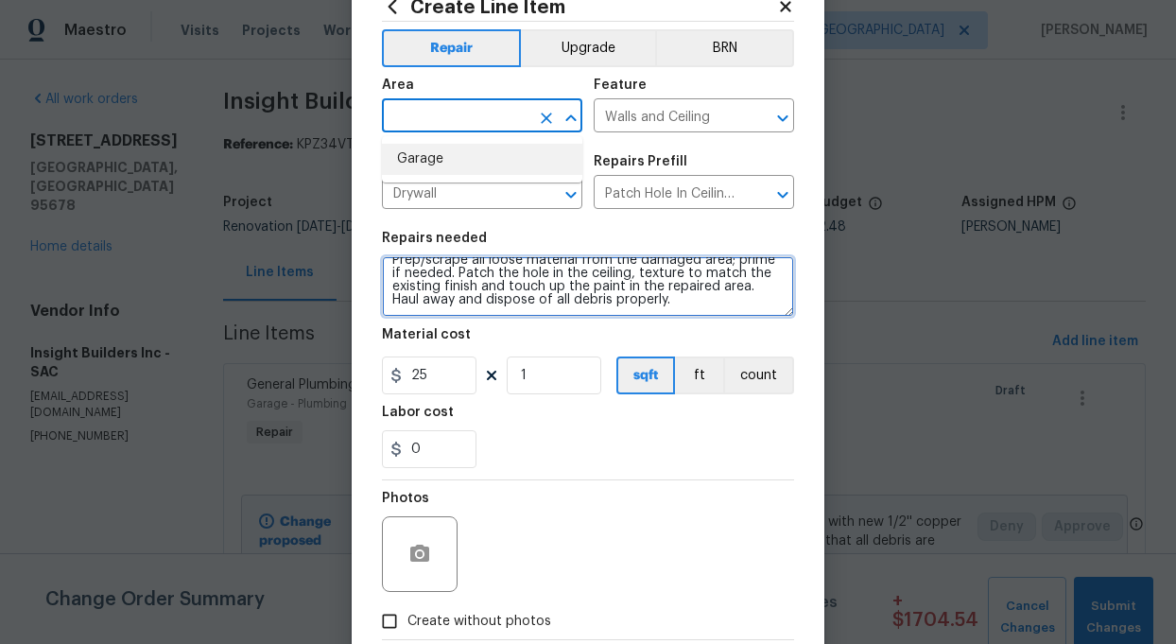
click at [655, 299] on textarea "Prep/scrape all loose material from the damaged area; prime if needed. Patch th…" at bounding box center [588, 286] width 412 height 60
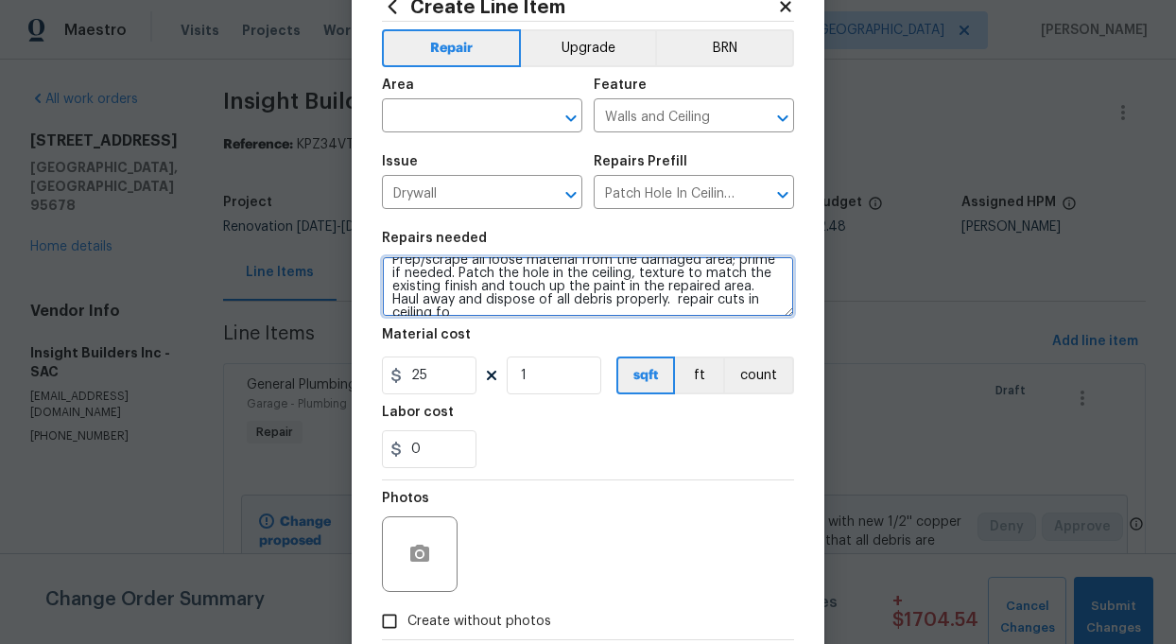
scroll to position [17, 0]
type textarea "Prep/scrape all loose material from the damaged area; prime if needed. Patch th…"
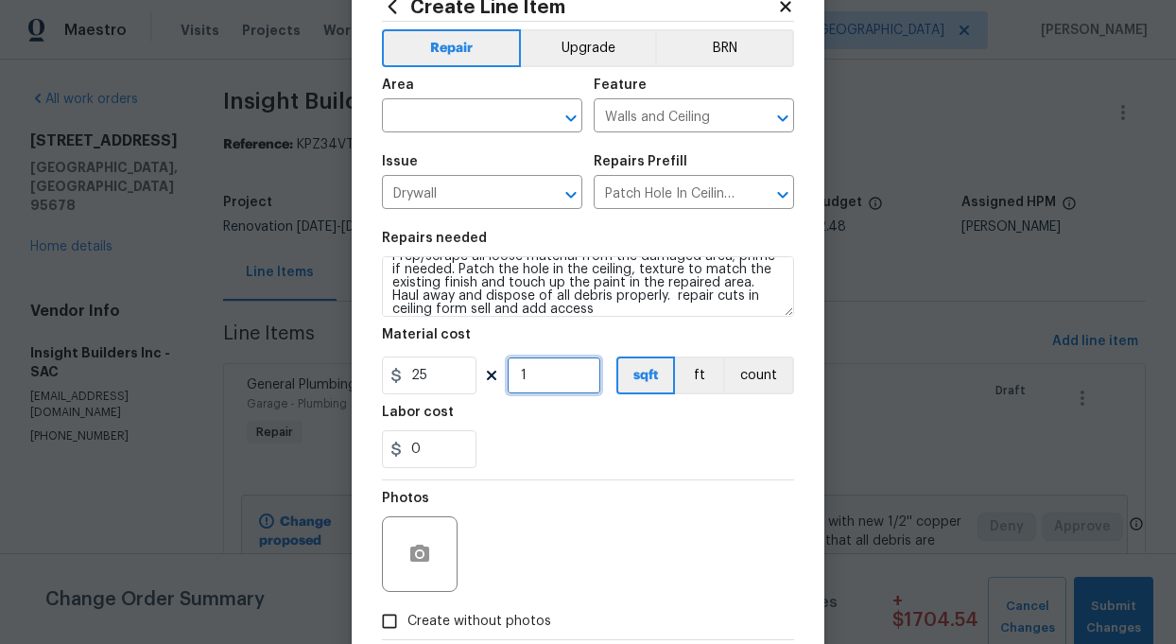
click at [550, 375] on input "1" at bounding box center [554, 375] width 95 height 38
type input "0"
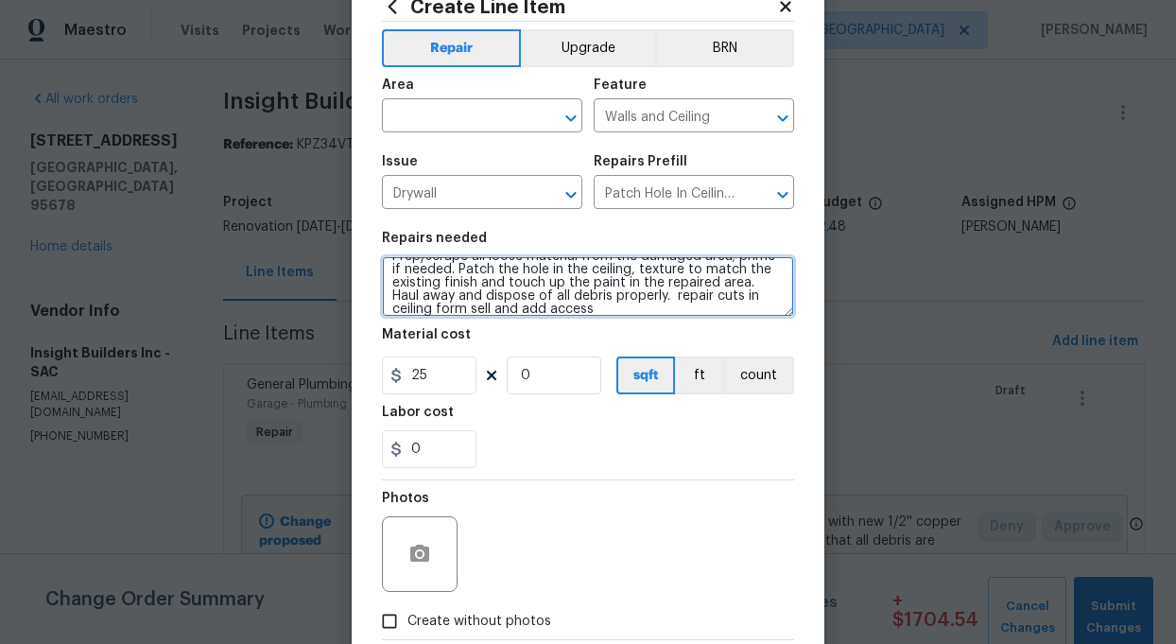
click at [749, 284] on textarea "Prep/scrape all loose material from the damaged area; prime if needed. Patch th…" at bounding box center [588, 286] width 412 height 60
type textarea "Prep/scrape all loose material from the damaged area; prime if needed. Patch th…"
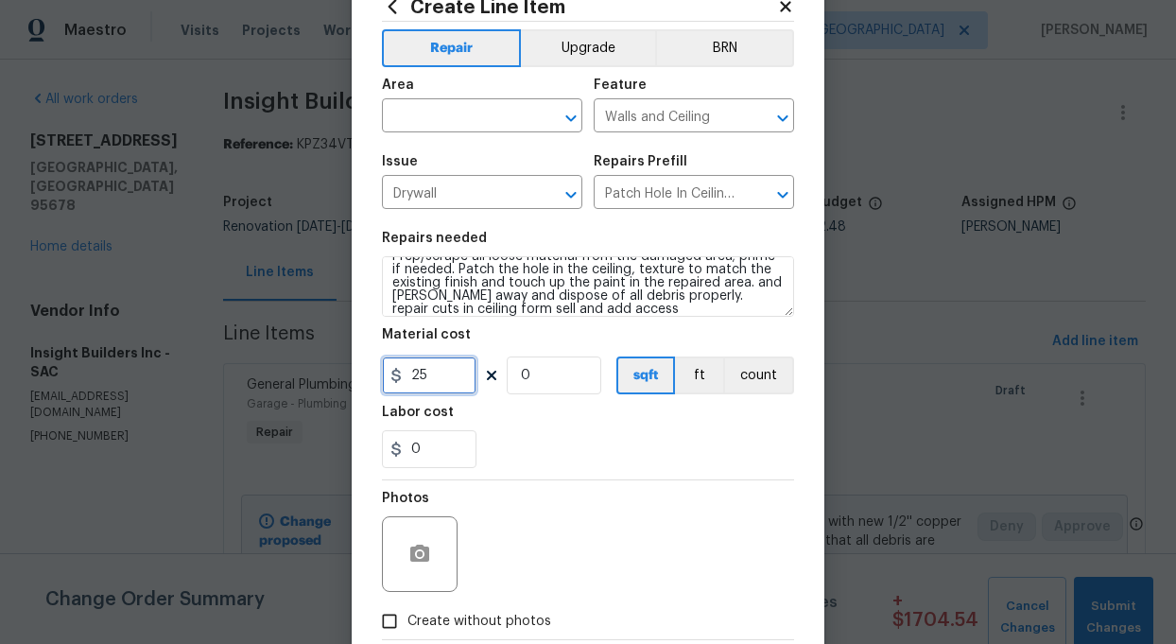
click at [443, 373] on input "25" at bounding box center [429, 375] width 95 height 38
type input "350"
click at [542, 433] on div "0" at bounding box center [588, 449] width 412 height 38
click at [536, 378] on input "0" at bounding box center [554, 375] width 95 height 38
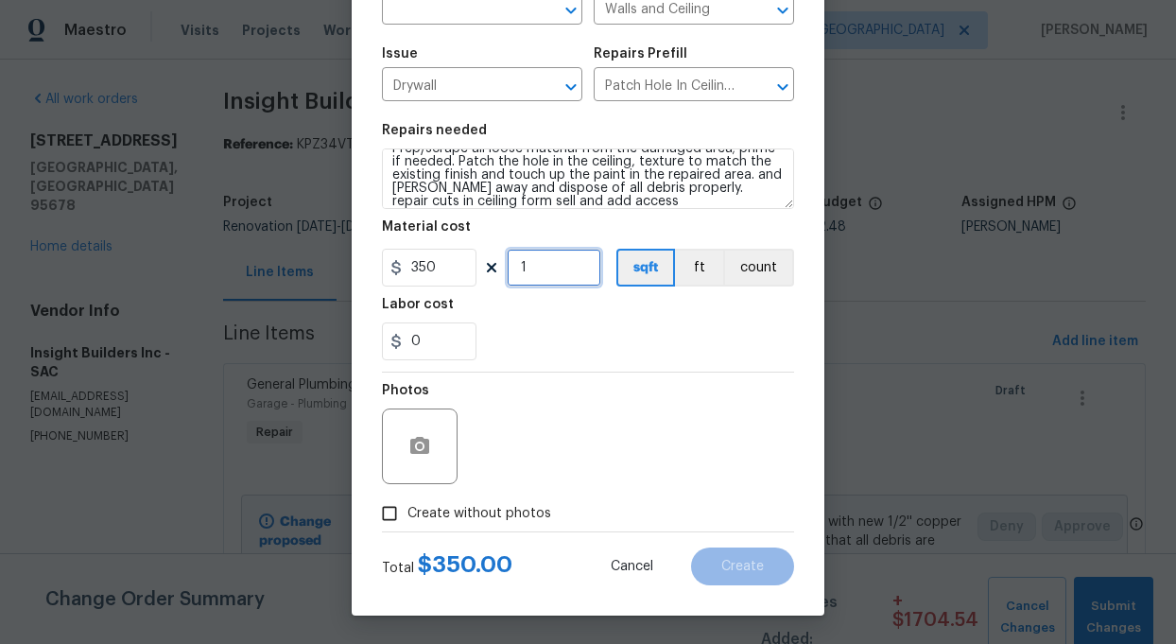
type input "1"
click at [388, 513] on input "Create without photos" at bounding box center [389, 513] width 36 height 36
checkbox input "true"
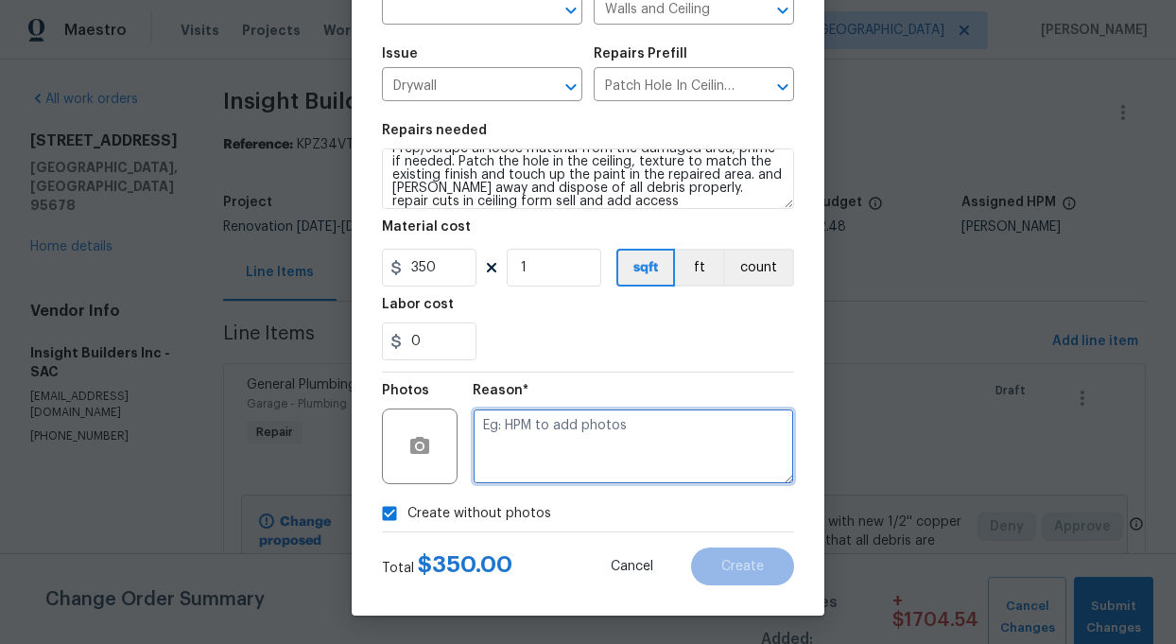
click at [527, 464] on textarea at bounding box center [633, 446] width 321 height 76
type textarea "add"
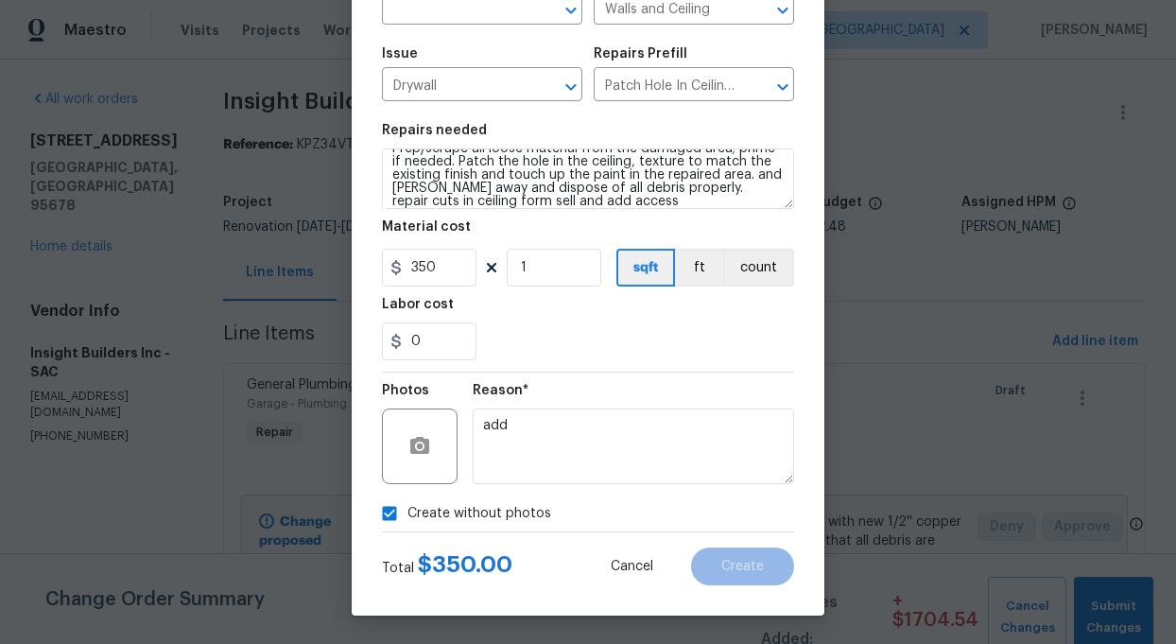
click at [653, 516] on div "Create without photos" at bounding box center [588, 513] width 412 height 36
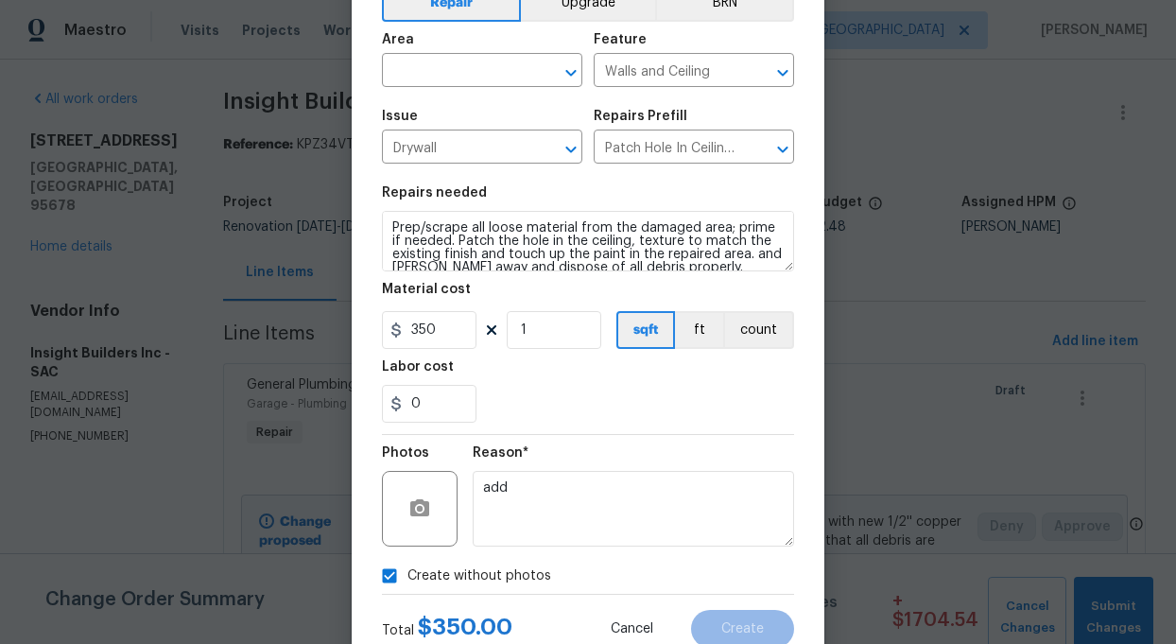
scroll to position [95, 0]
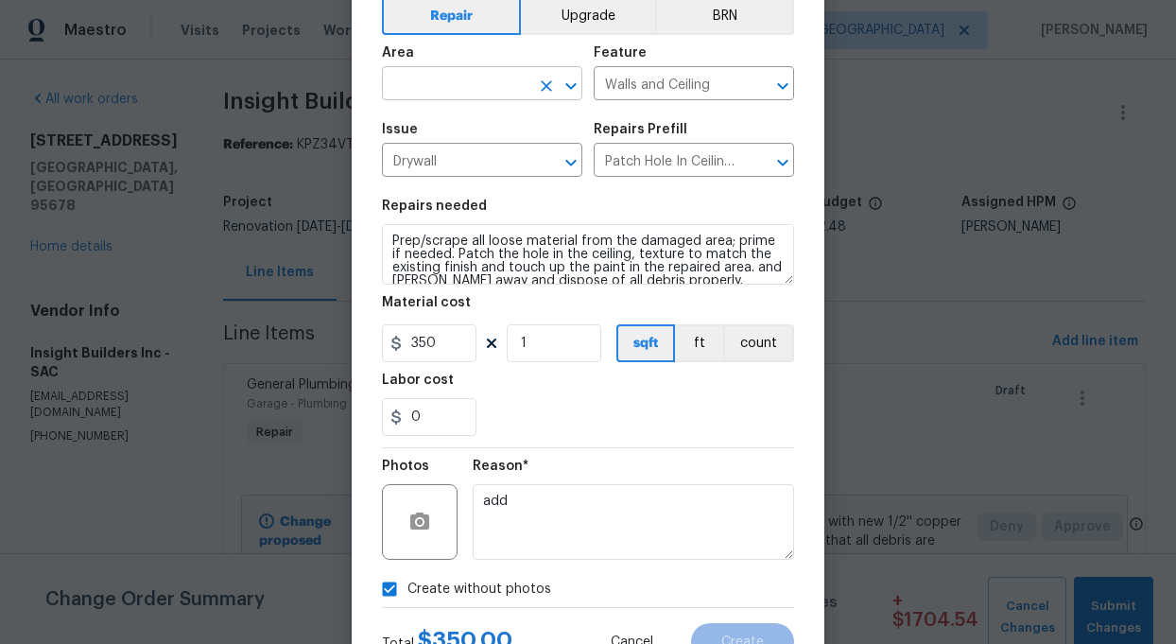
click at [486, 90] on input "text" at bounding box center [455, 85] width 147 height 29
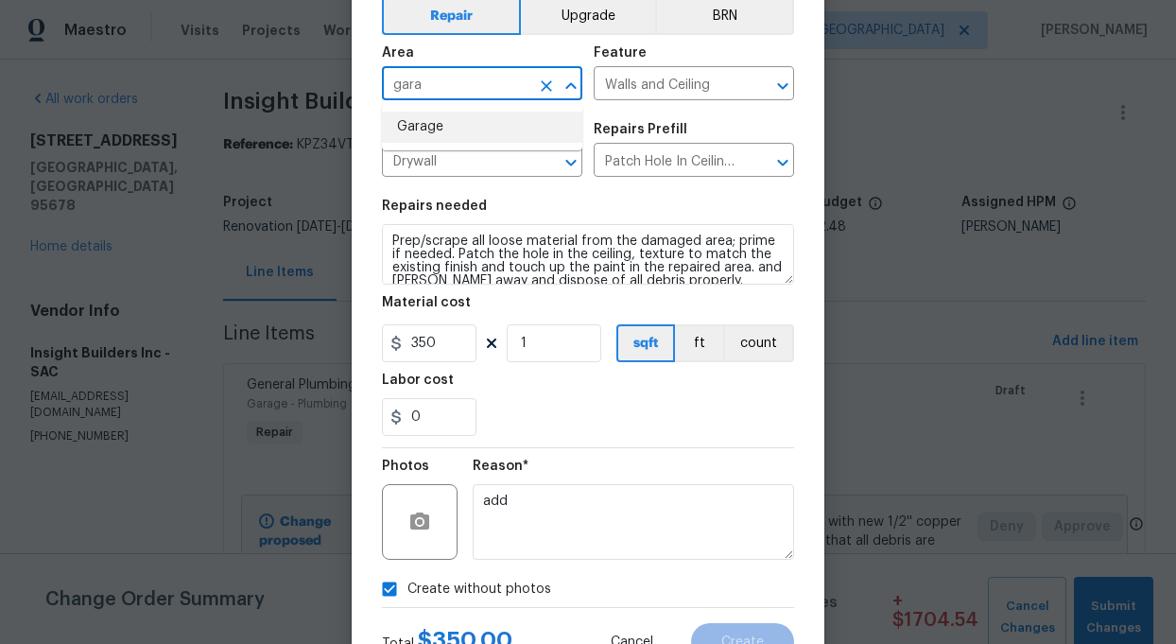
click at [442, 121] on li "Garage" at bounding box center [482, 127] width 200 height 31
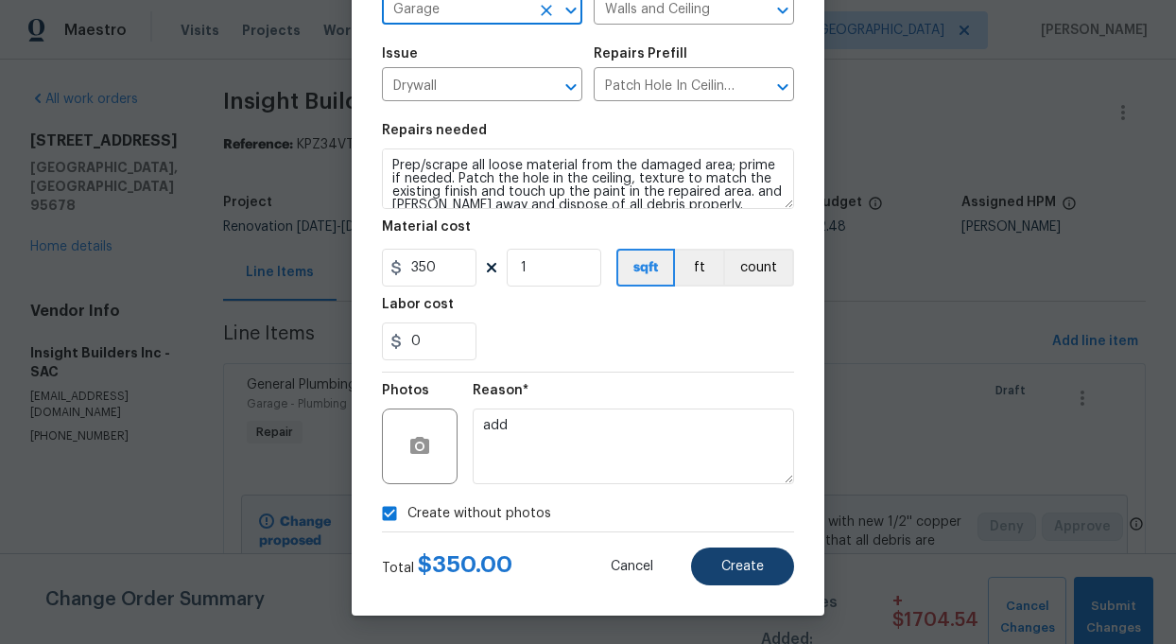
type input "Garage"
click at [758, 569] on span "Create" at bounding box center [742, 566] width 43 height 14
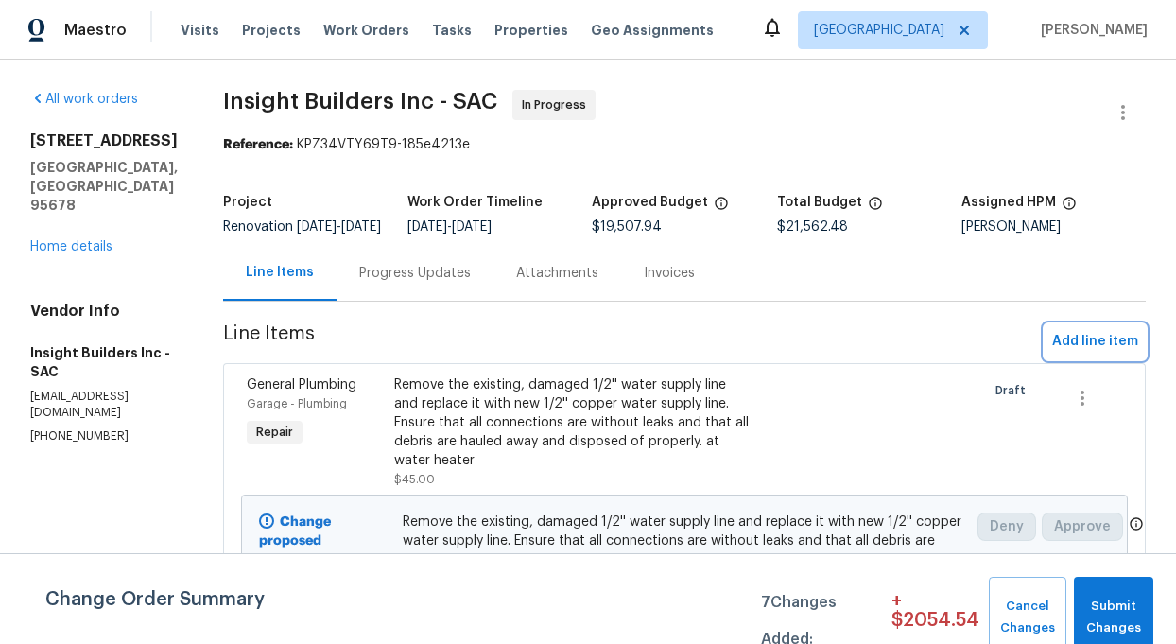
click at [1099, 353] on span "Add line item" at bounding box center [1095, 342] width 86 height 24
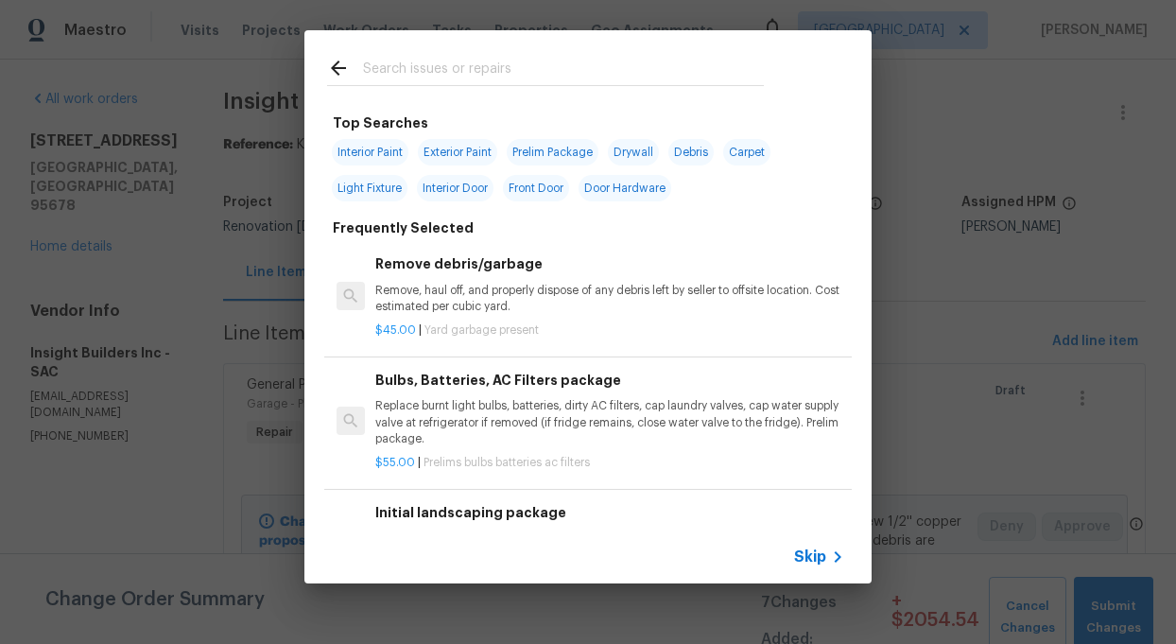
click at [396, 78] on input "text" at bounding box center [563, 71] width 401 height 28
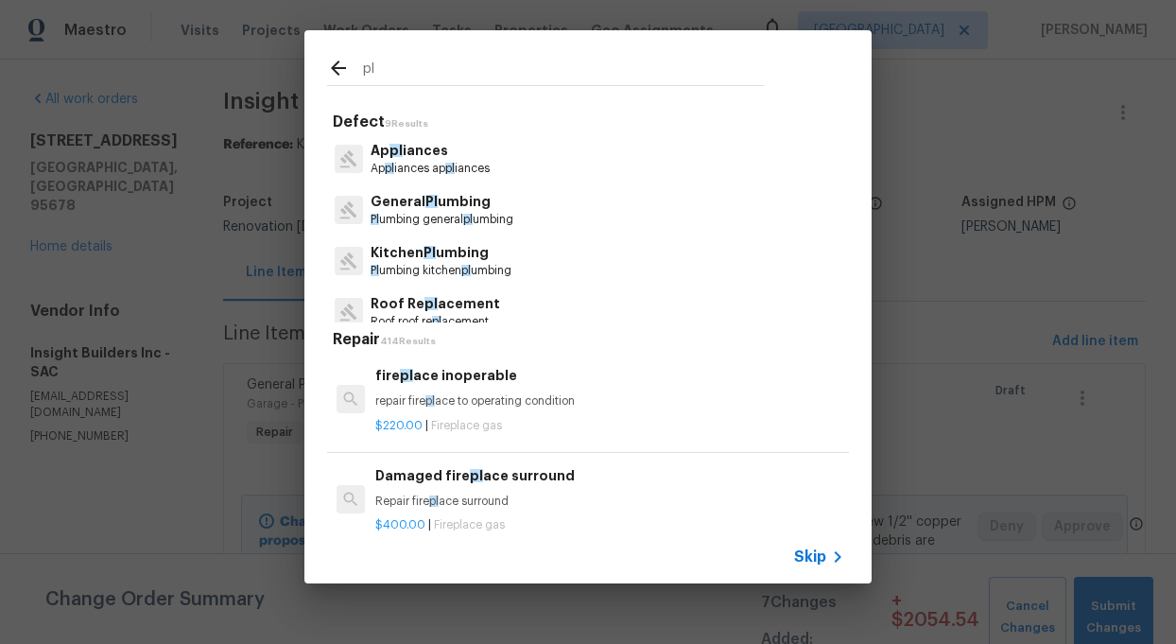
type input "p"
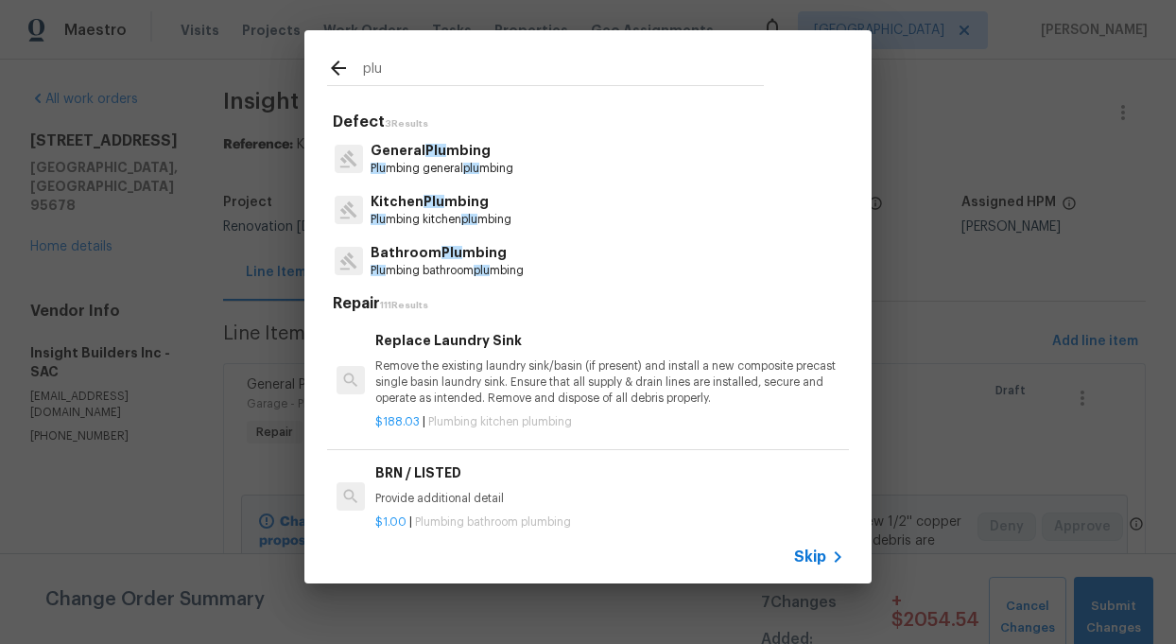
type input "plu"
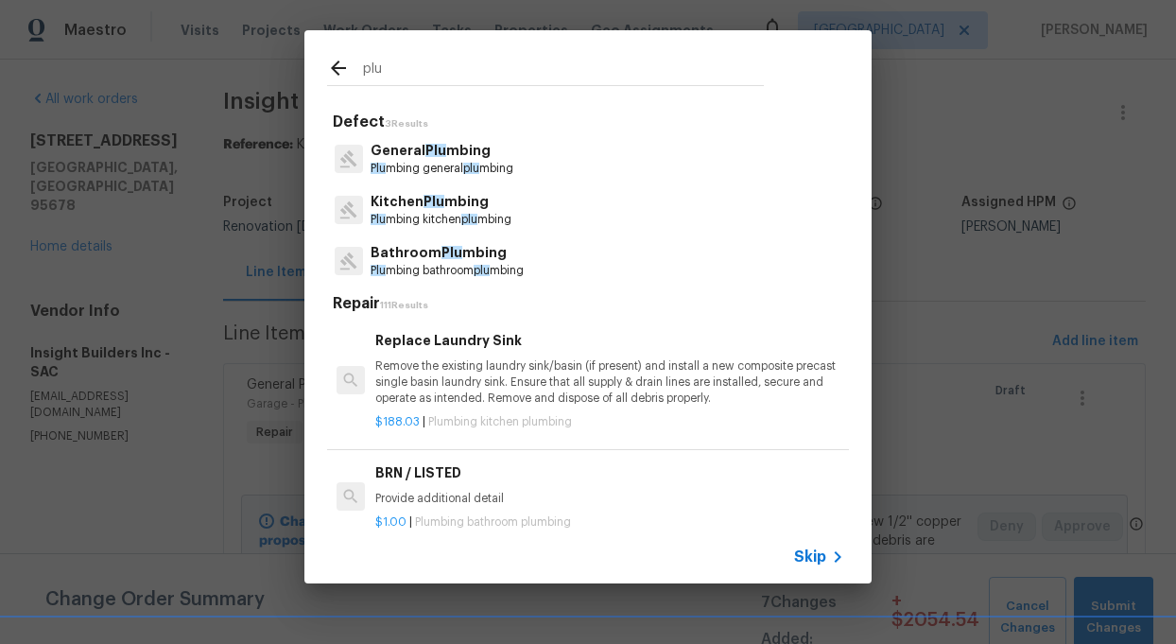
click at [423, 206] on span "Plu" at bounding box center [433, 201] width 21 height 13
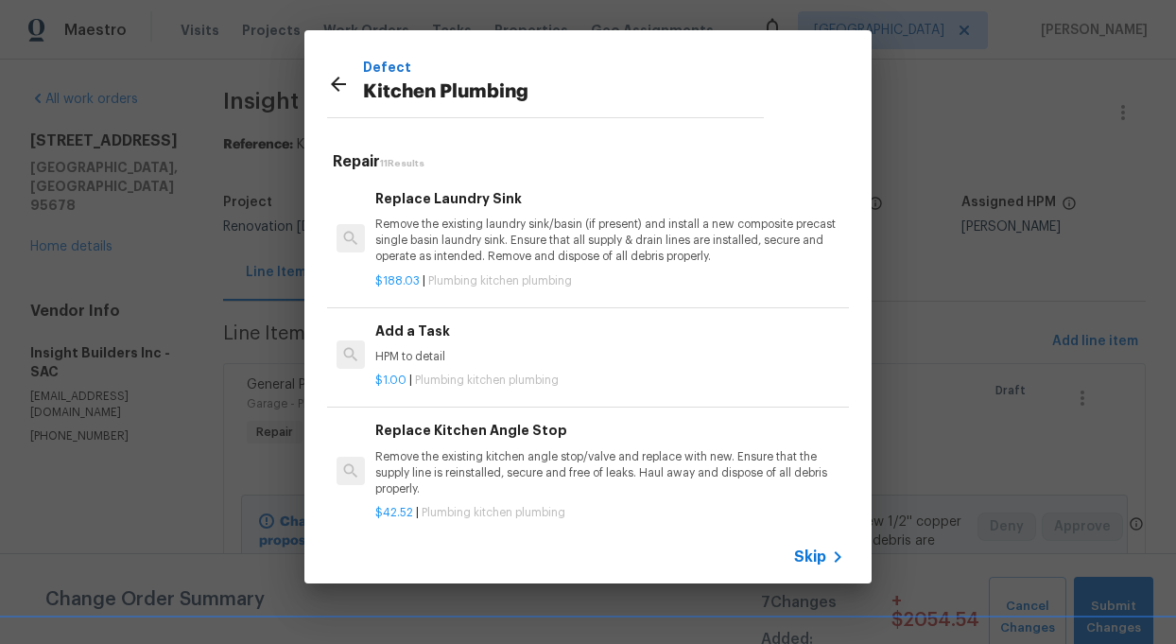
click at [393, 334] on h6 "Add a Task" at bounding box center [609, 330] width 469 height 21
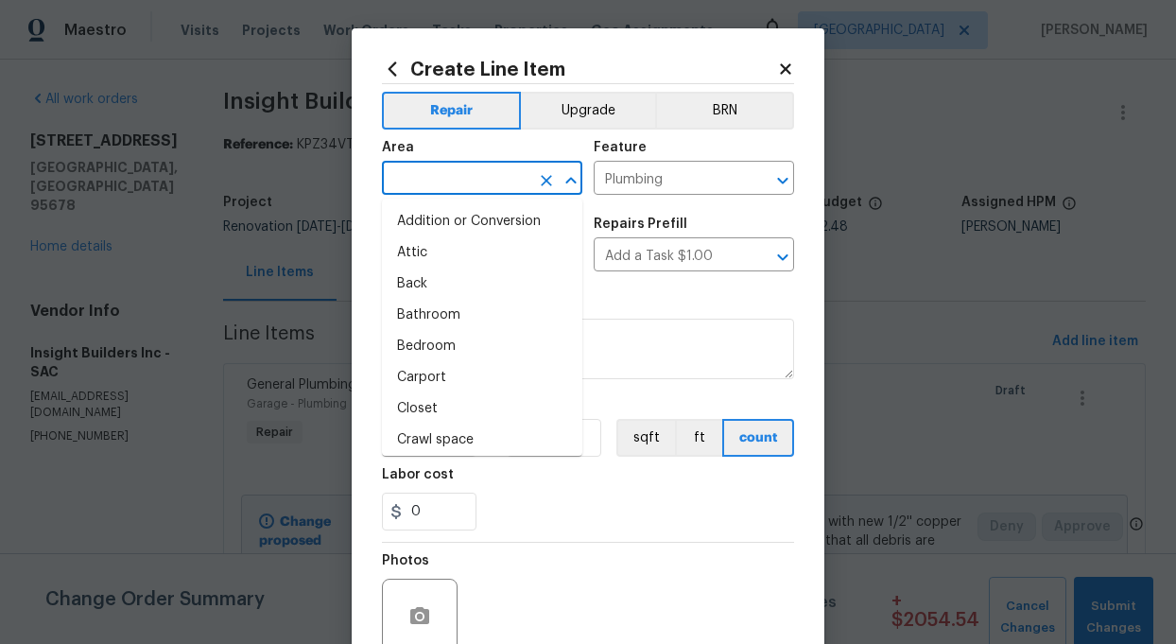
click at [422, 165] on input "text" at bounding box center [455, 179] width 147 height 29
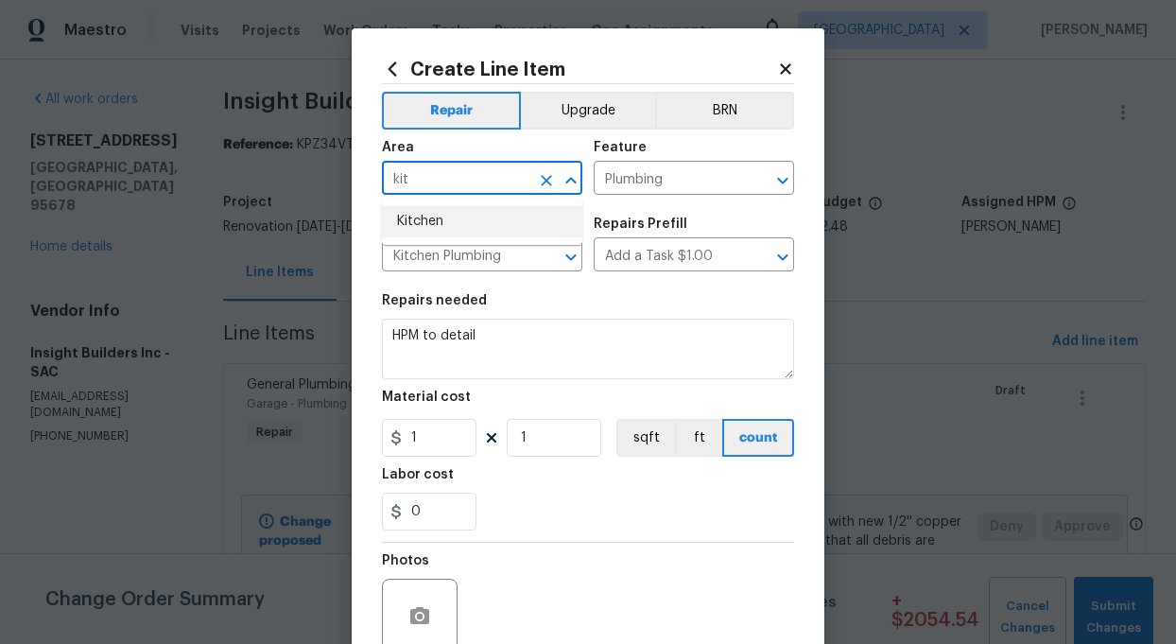
click at [418, 213] on li "Kitchen" at bounding box center [482, 221] width 200 height 31
type input "Kitchen"
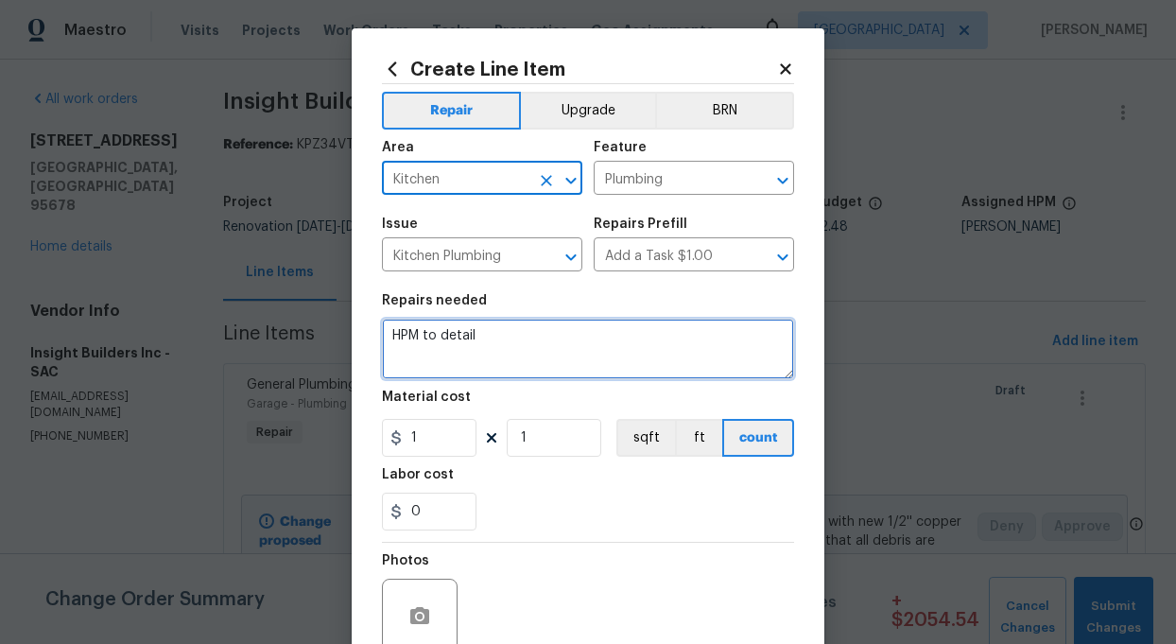
click at [478, 336] on textarea "HPM to detail" at bounding box center [588, 348] width 412 height 60
type textarea "H"
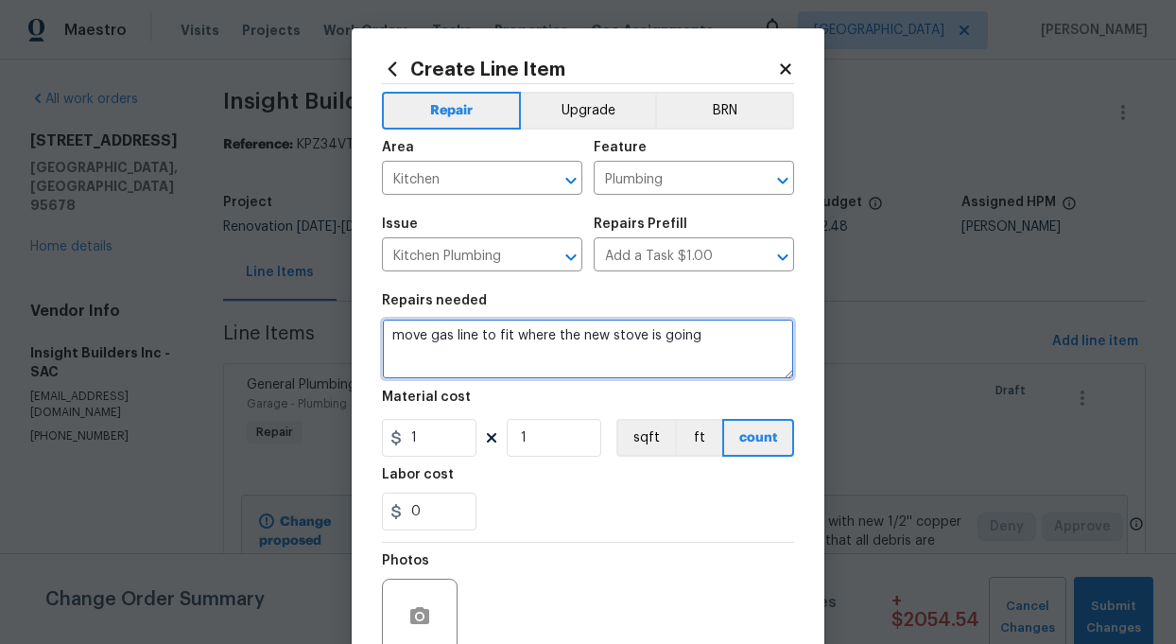
type textarea "move gas line to fit where the new stove is going"
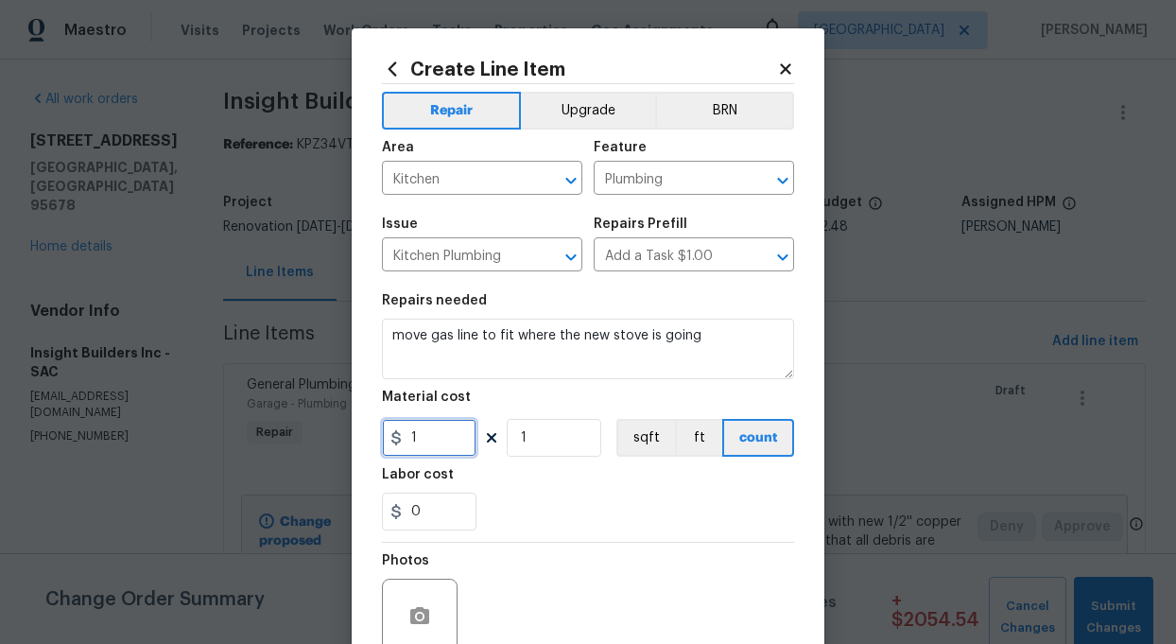
click at [422, 448] on input "1" at bounding box center [429, 438] width 95 height 38
type input "200"
click at [514, 514] on div "0" at bounding box center [588, 511] width 412 height 38
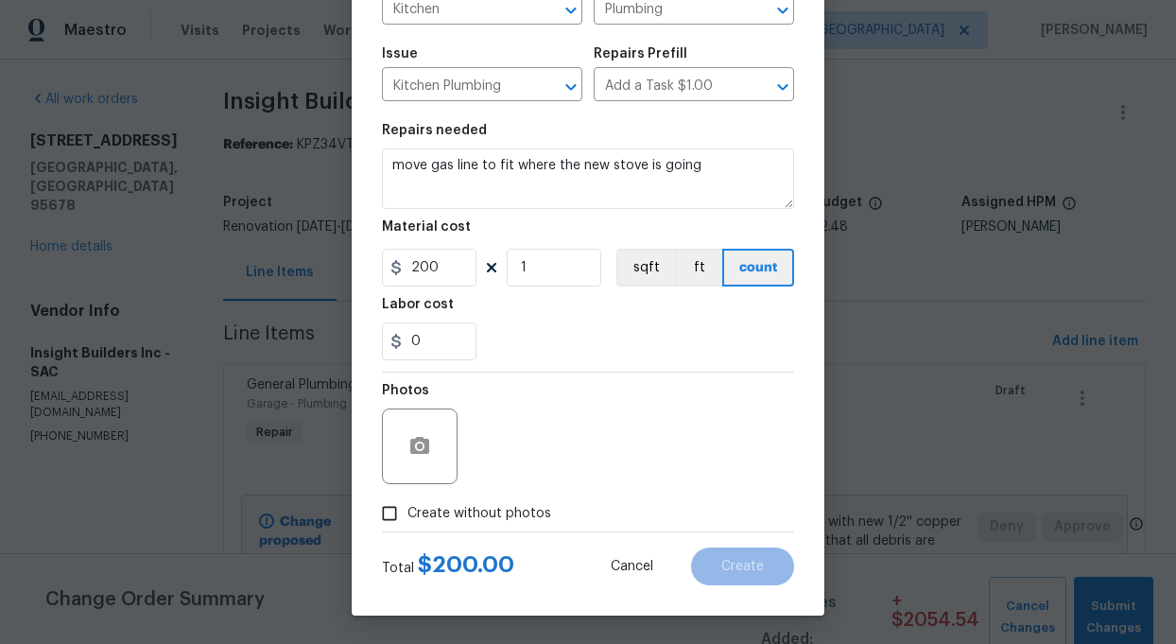
click at [384, 510] on input "Create without photos" at bounding box center [389, 513] width 36 height 36
checkbox input "true"
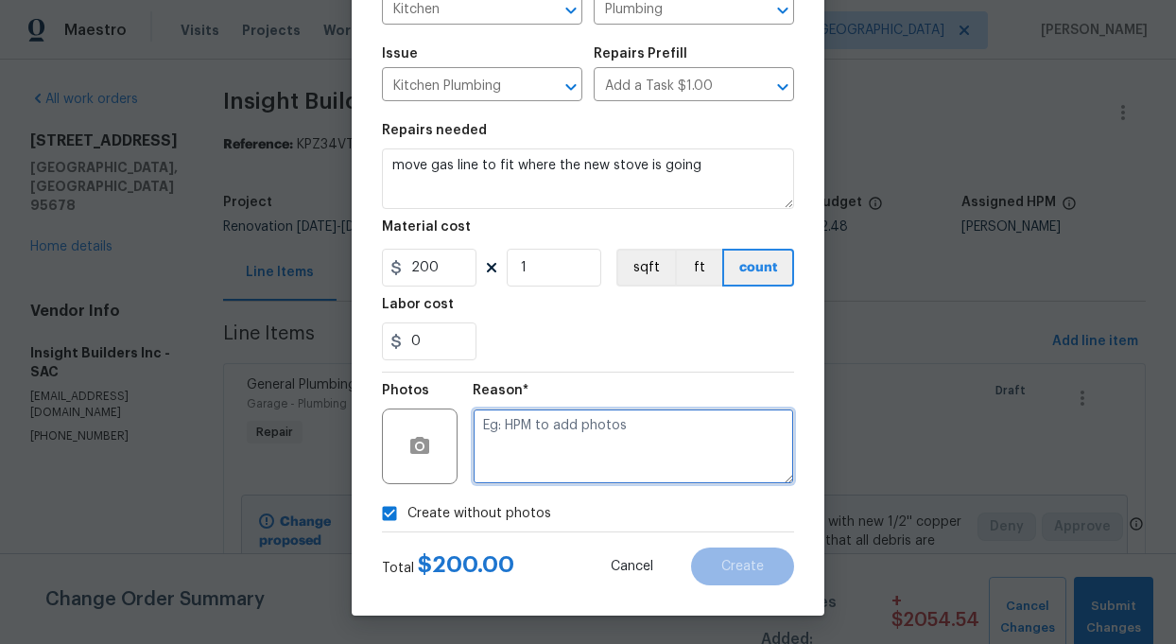
click at [547, 468] on textarea at bounding box center [633, 446] width 321 height 76
type textarea "add"
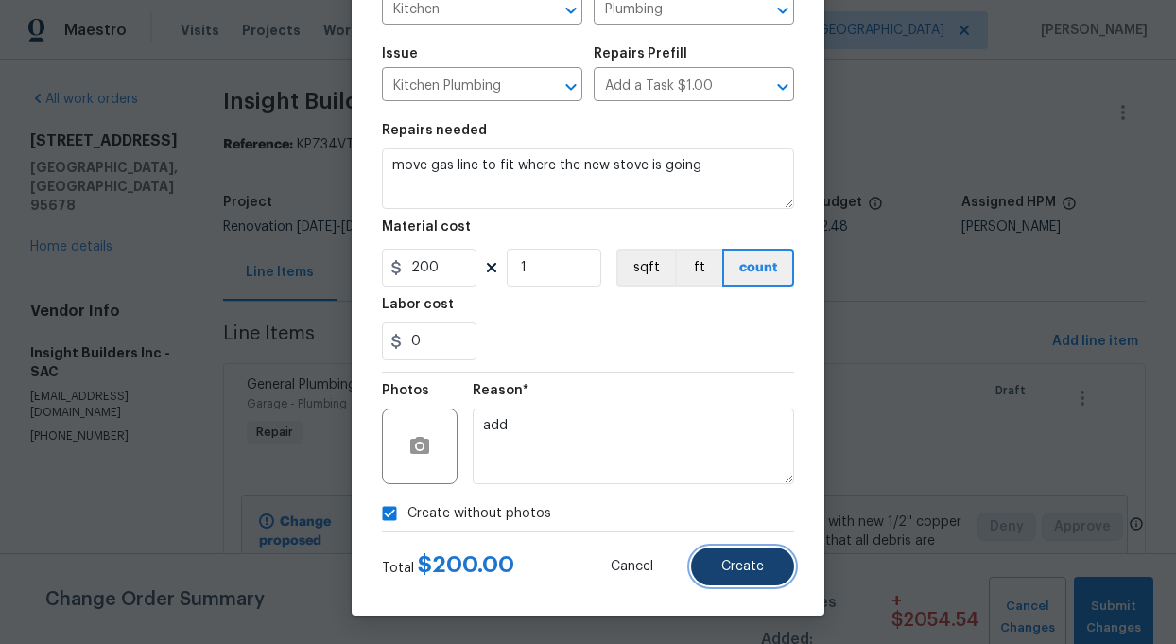
click at [759, 582] on button "Create" at bounding box center [742, 566] width 103 height 38
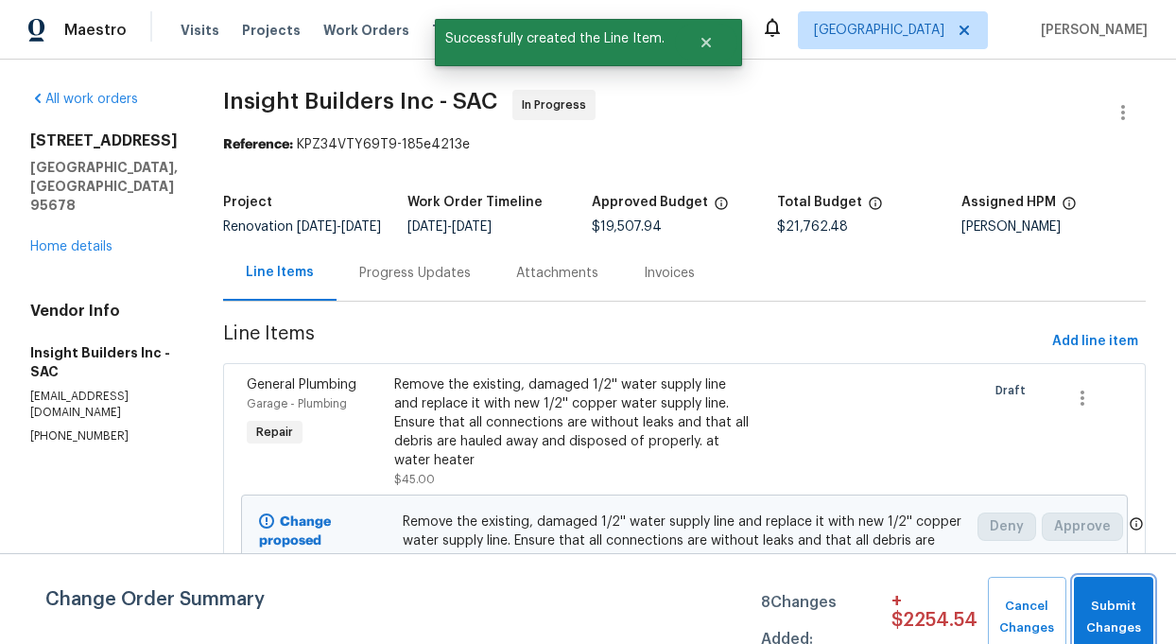
click at [1102, 610] on span "Submit Changes" at bounding box center [1113, 616] width 60 height 43
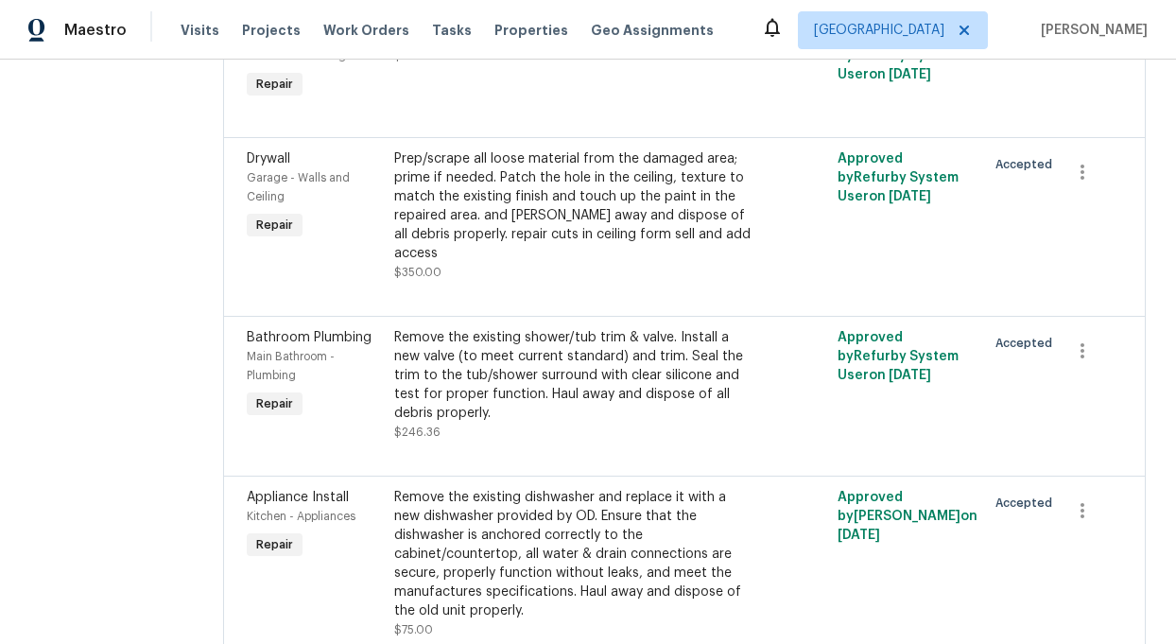
scroll to position [4059, 0]
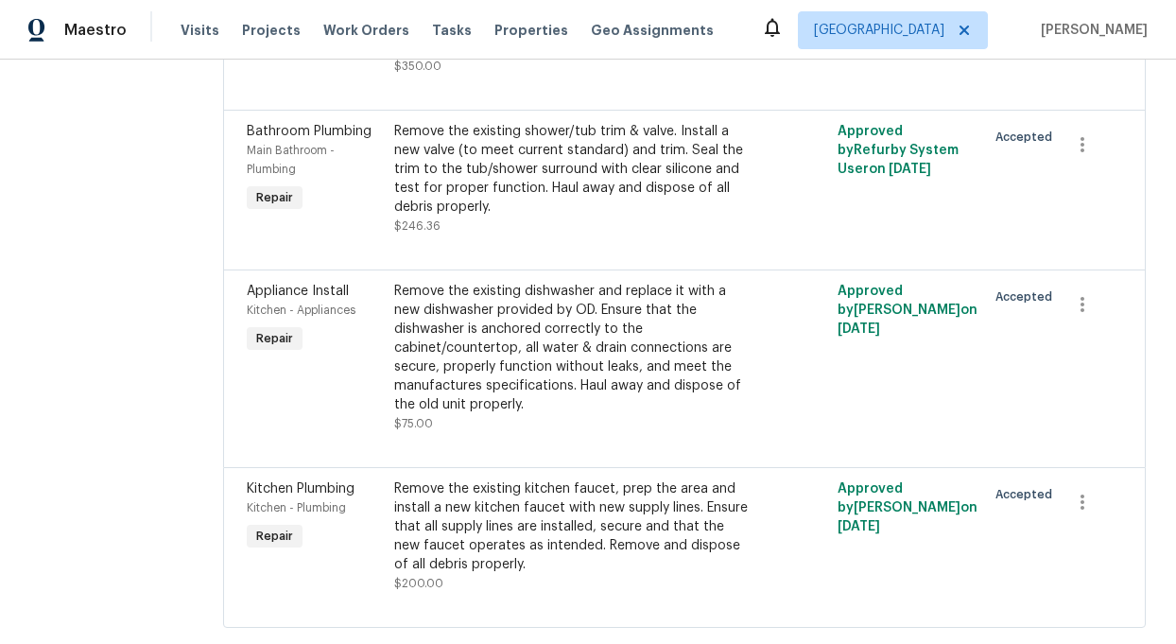
click at [537, 479] on div "Remove the existing kitchen faucet, prep the area and install a new kitchen fau…" at bounding box center [573, 526] width 358 height 95
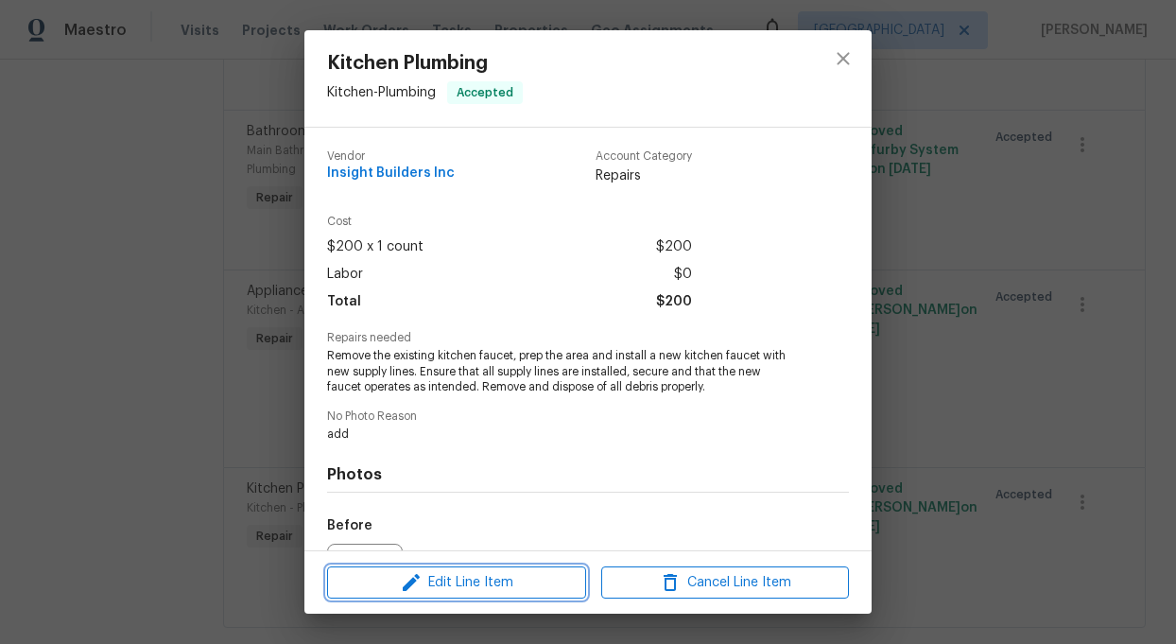
click at [483, 586] on span "Edit Line Item" at bounding box center [457, 583] width 248 height 24
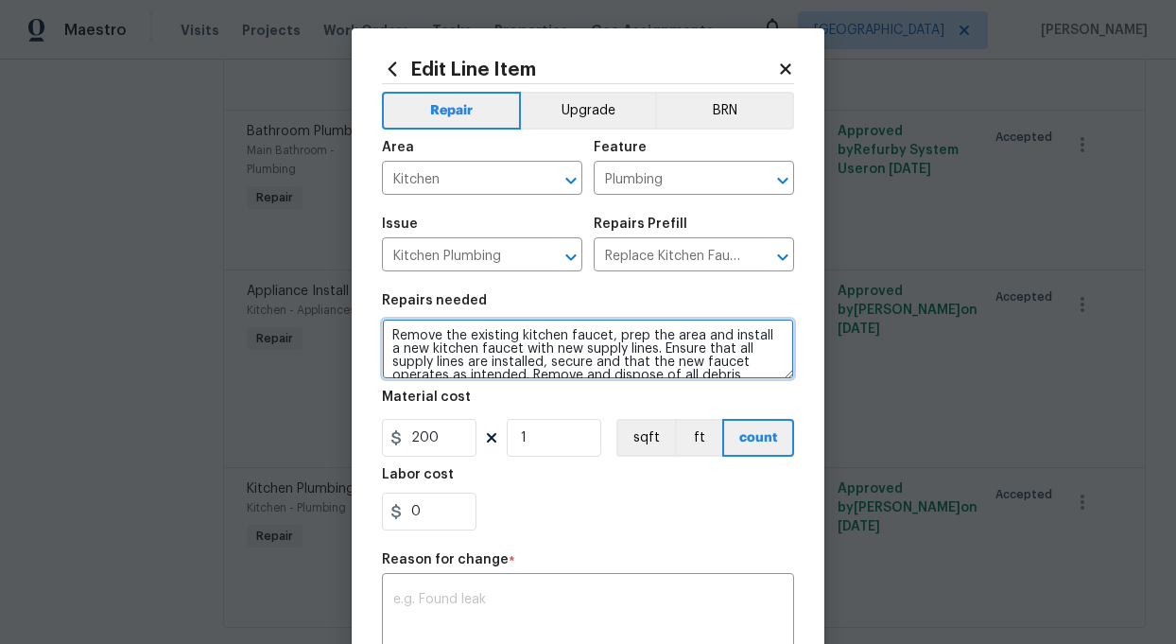
click at [611, 336] on textarea "Remove the existing kitchen faucet, prep the area and install a new kitchen fau…" at bounding box center [588, 348] width 412 height 60
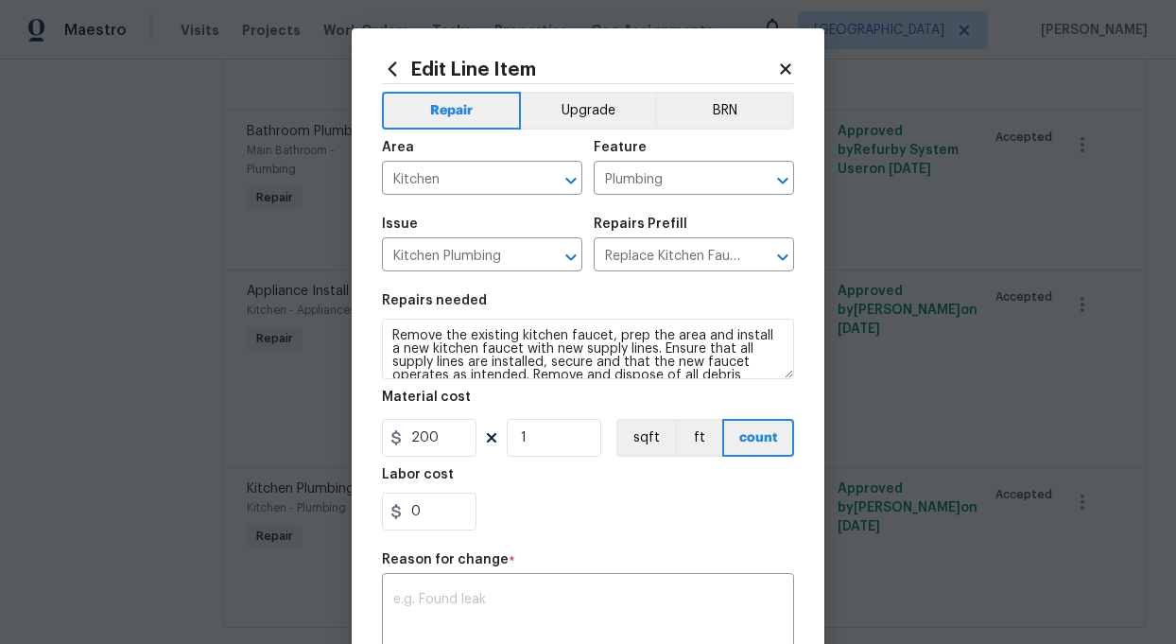
click at [782, 68] on icon at bounding box center [785, 68] width 17 height 17
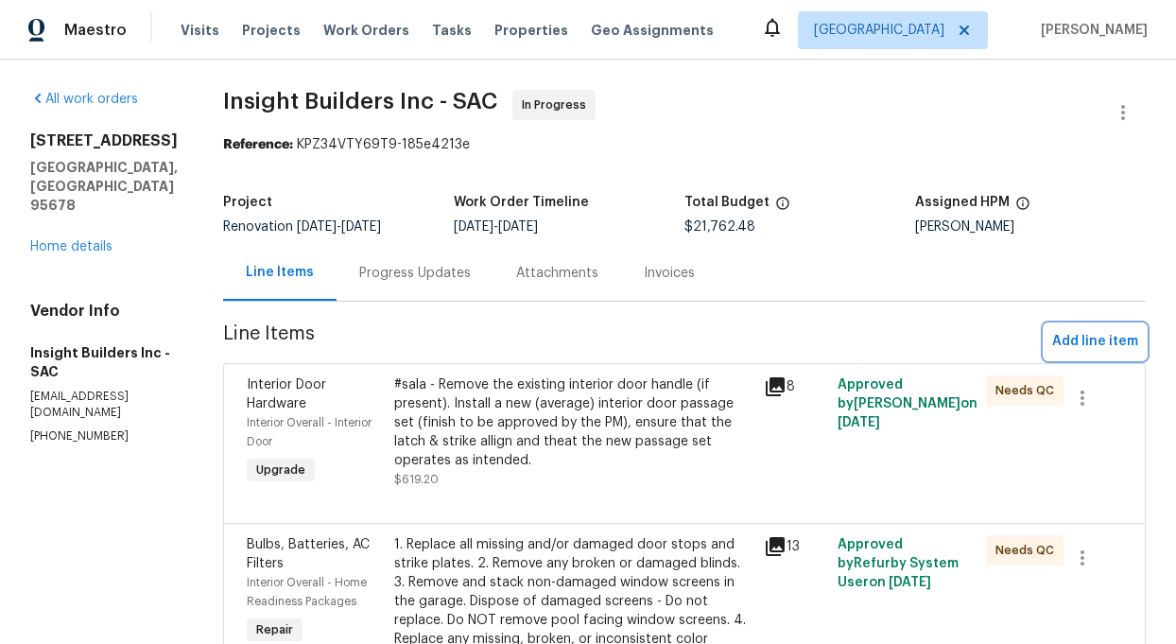
click at [1077, 346] on span "Add line item" at bounding box center [1095, 342] width 86 height 24
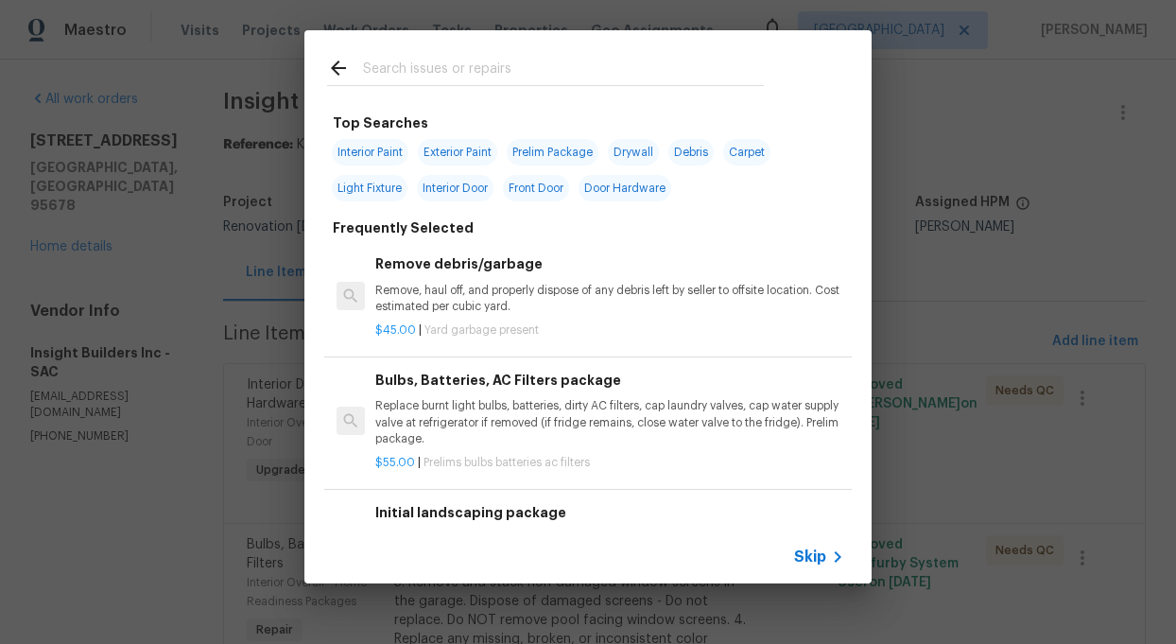
click at [446, 69] on input "text" at bounding box center [563, 71] width 401 height 28
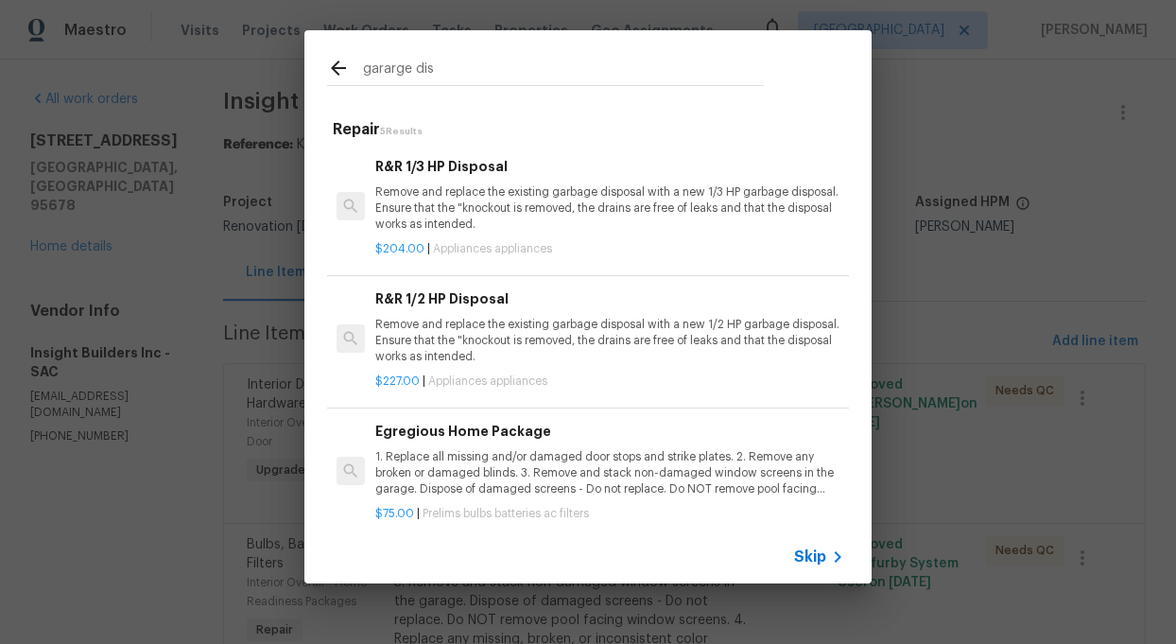
type input "gararge dis"
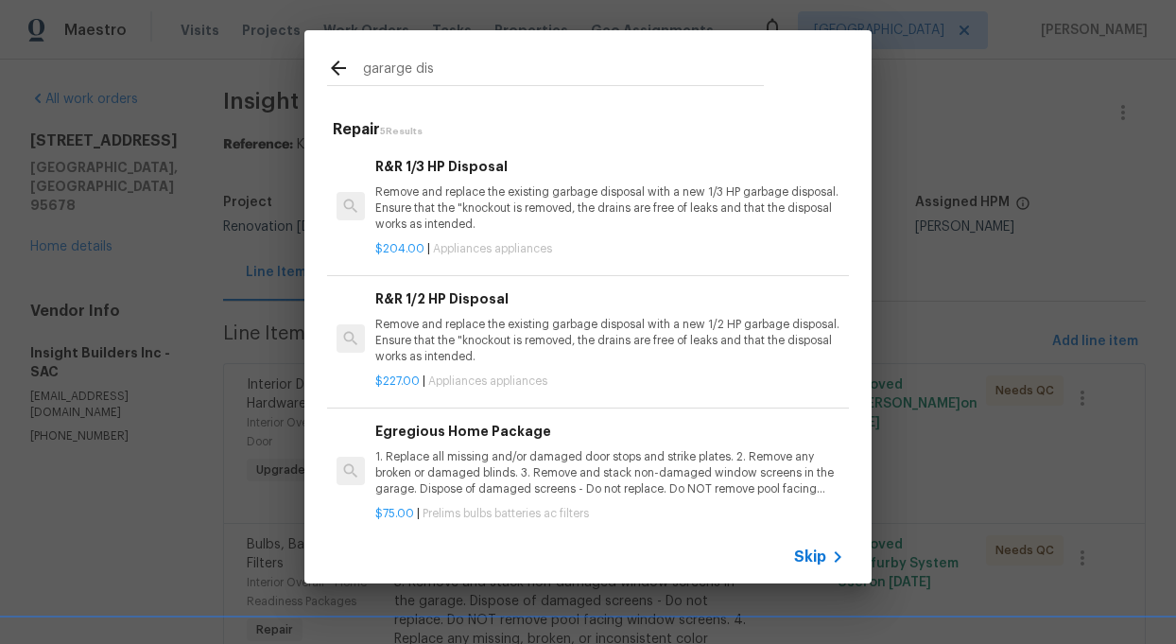
click at [451, 205] on p "Remove and replace the existing garbage disposal with a new 1/3 HP garbage disp…" at bounding box center [609, 208] width 469 height 48
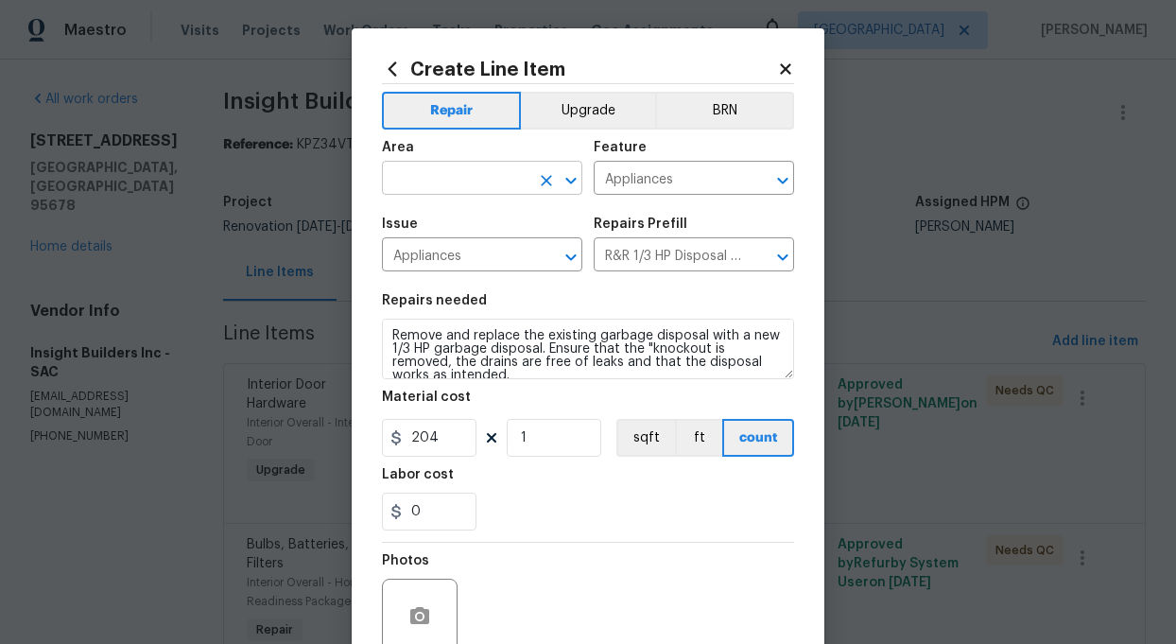
click at [452, 180] on input "text" at bounding box center [455, 179] width 147 height 29
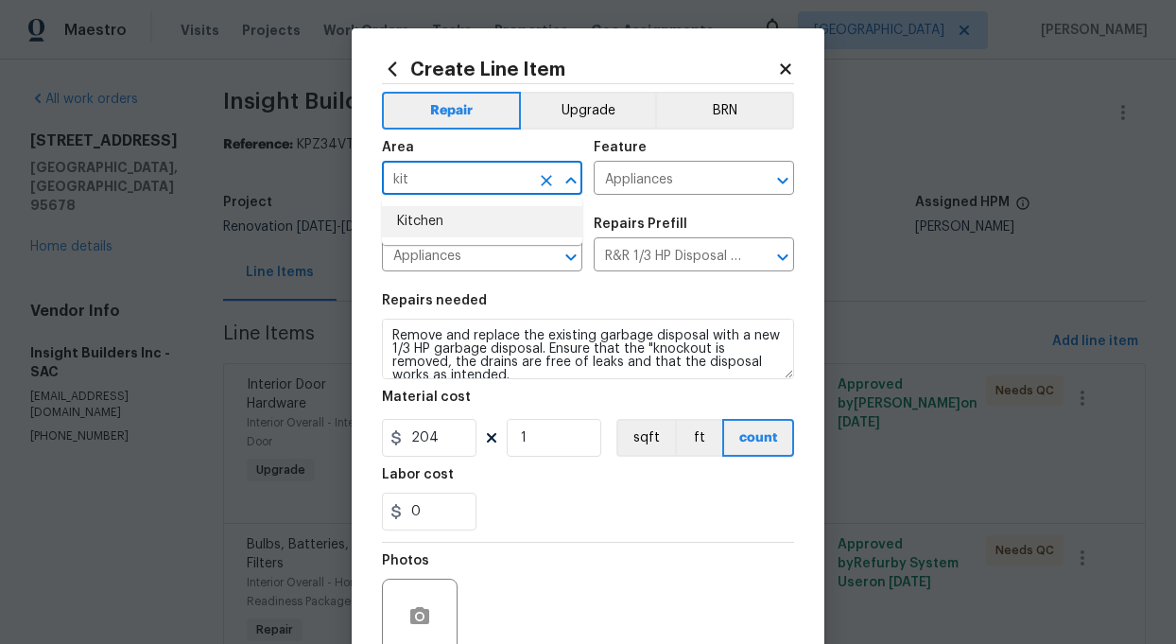
click at [433, 216] on li "Kitchen" at bounding box center [482, 221] width 200 height 31
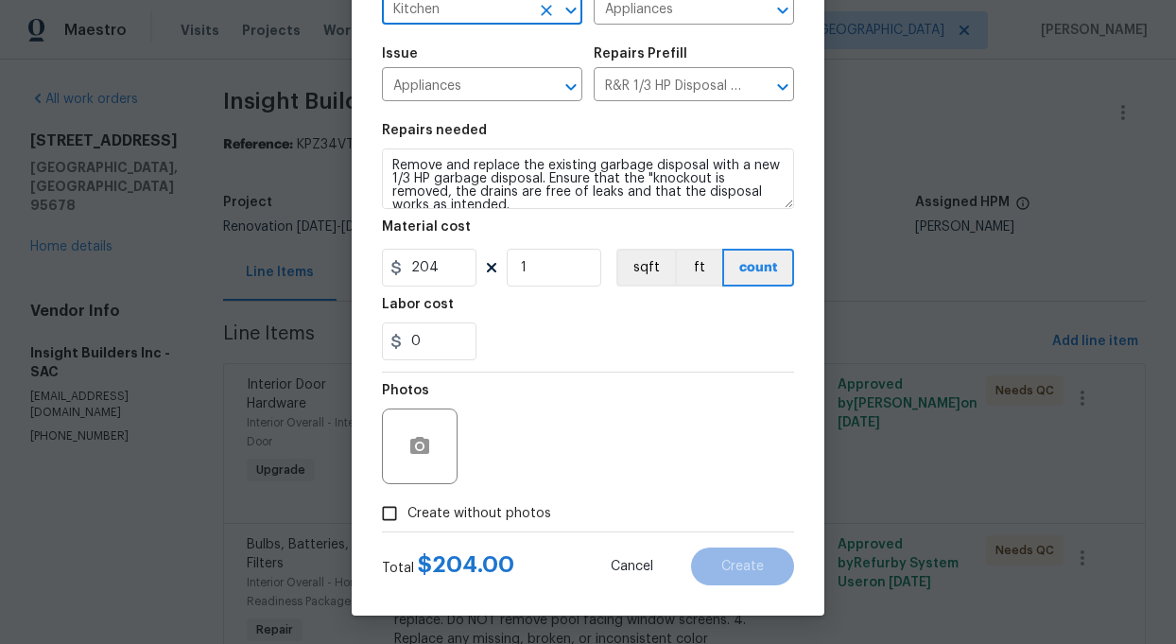
type input "Kitchen"
click at [387, 504] on input "Create without photos" at bounding box center [389, 513] width 36 height 36
checkbox input "true"
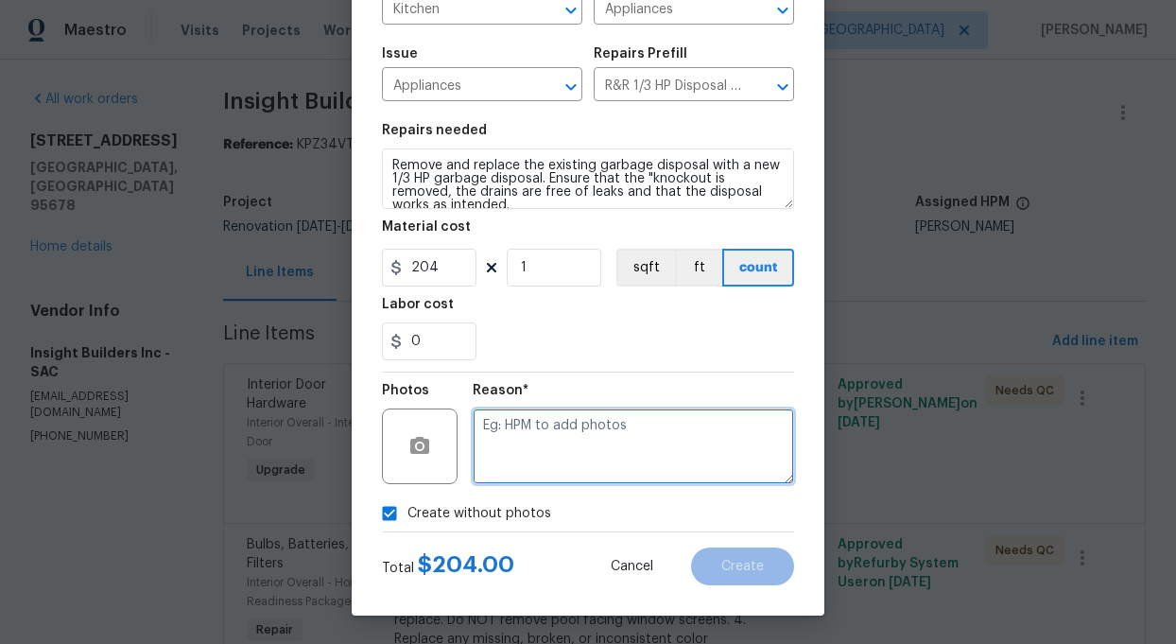
click at [600, 471] on textarea at bounding box center [633, 446] width 321 height 76
type textarea "add"
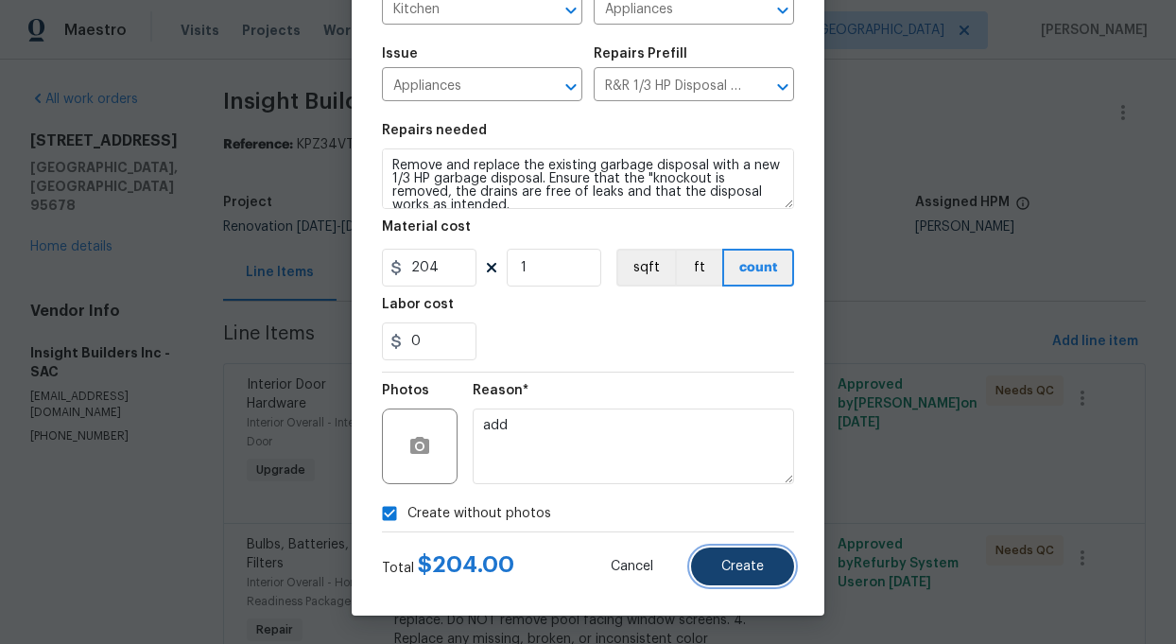
click at [742, 556] on button "Create" at bounding box center [742, 566] width 103 height 38
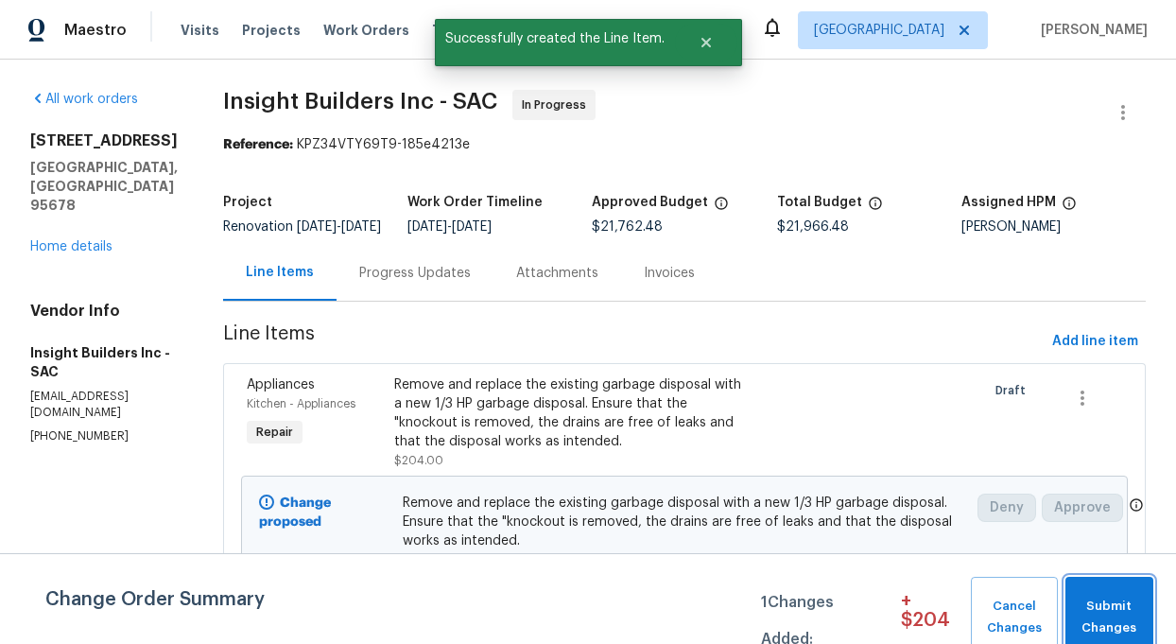
click at [1110, 613] on span "Submit Changes" at bounding box center [1109, 616] width 69 height 43
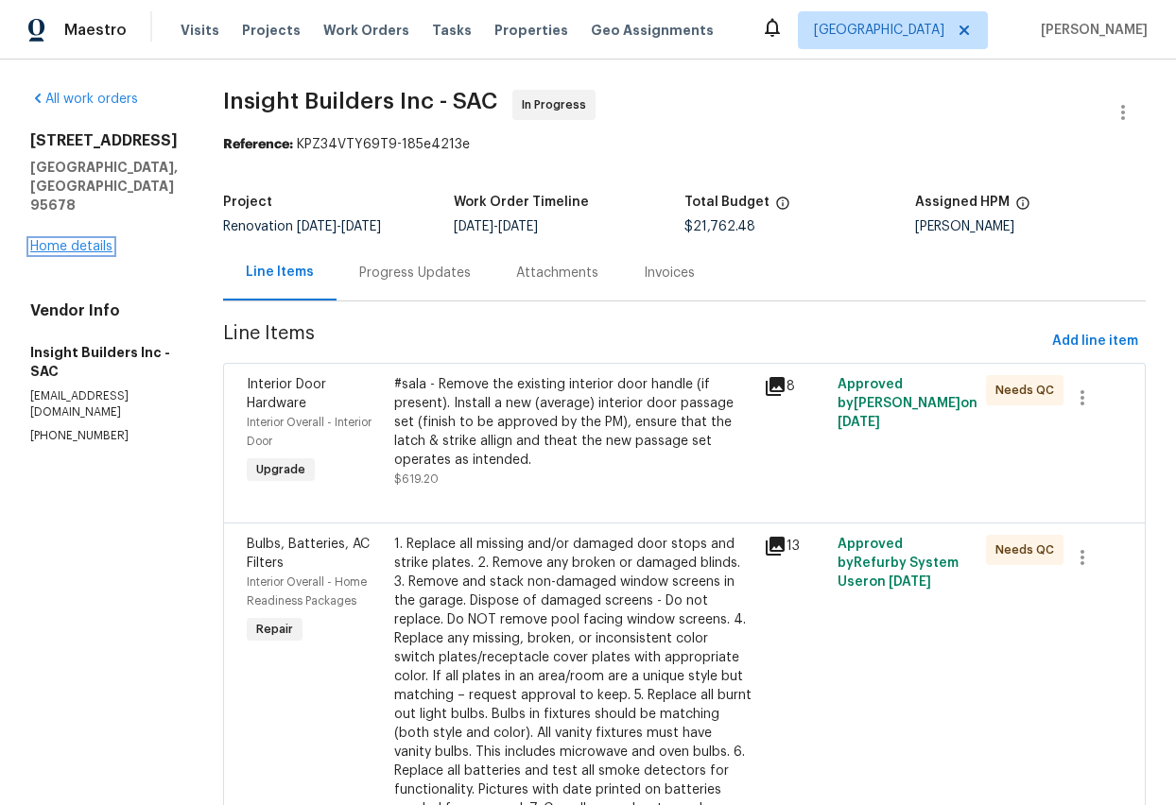
click at [51, 240] on link "Home details" at bounding box center [71, 246] width 82 height 13
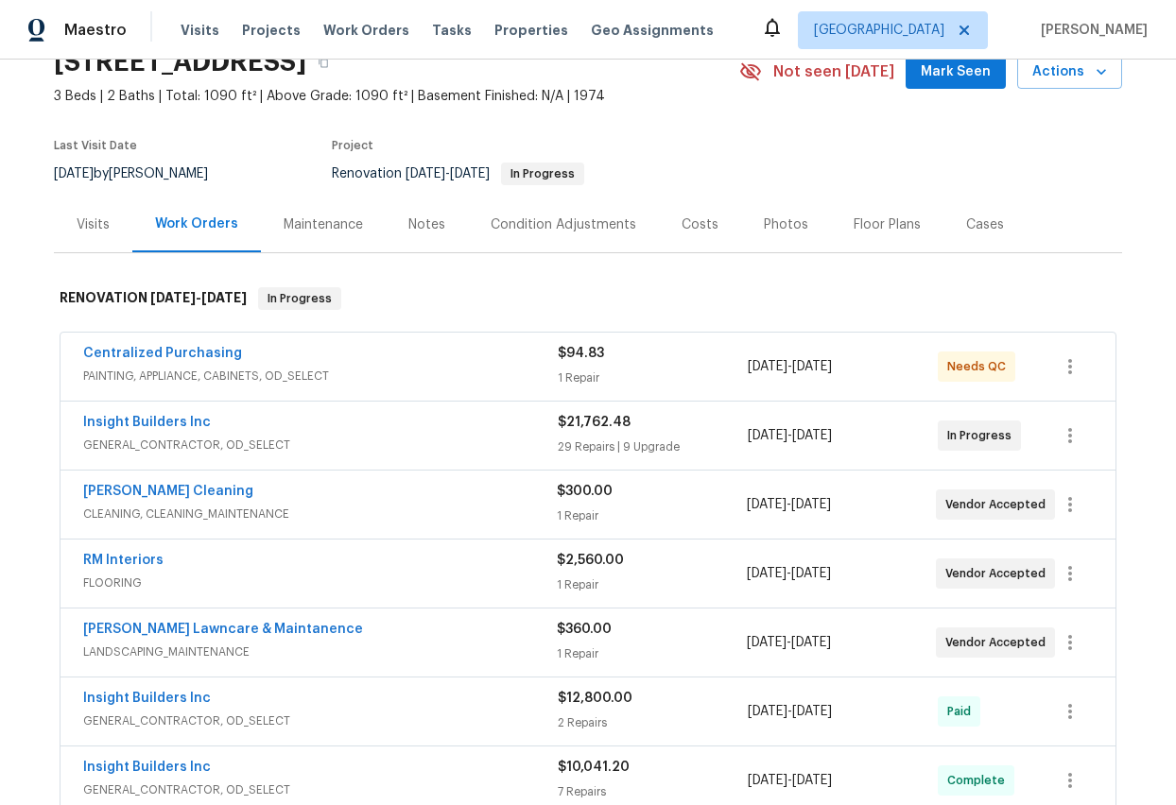
scroll to position [109, 0]
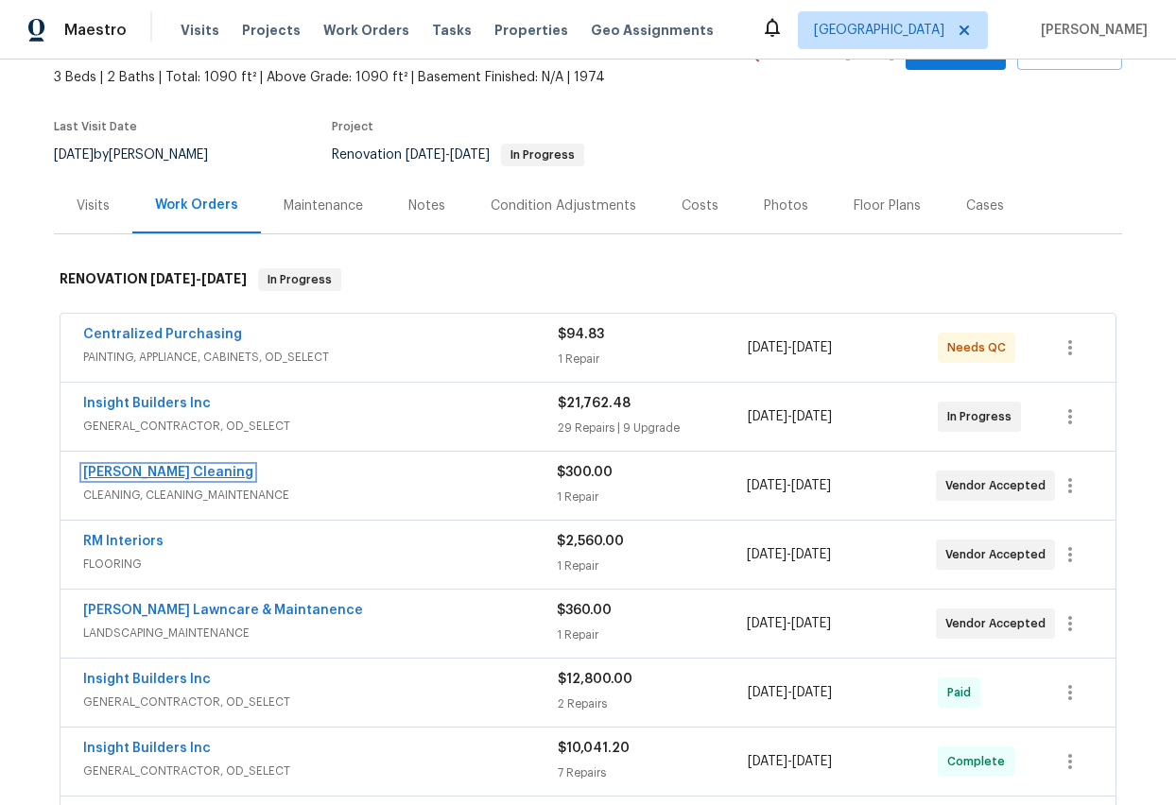
click at [125, 476] on link "[PERSON_NAME] Cleaning" at bounding box center [168, 472] width 170 height 13
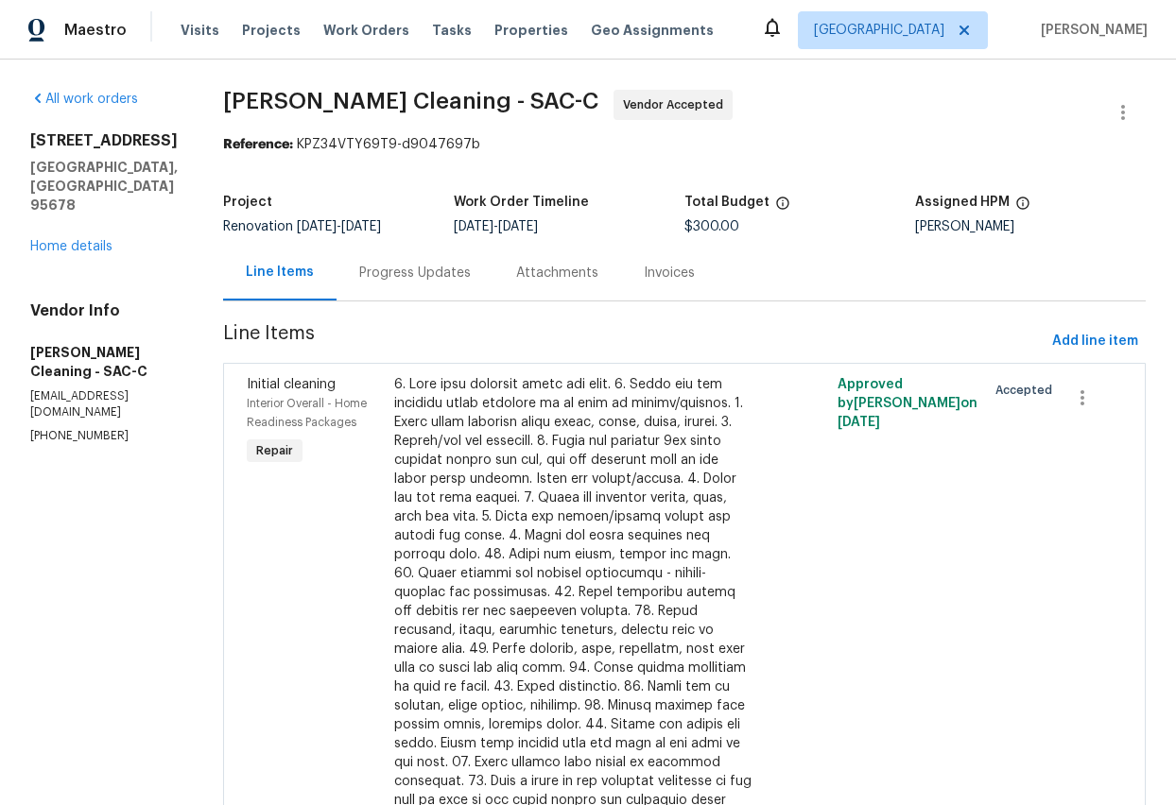
click at [395, 276] on div "Progress Updates" at bounding box center [415, 273] width 112 height 19
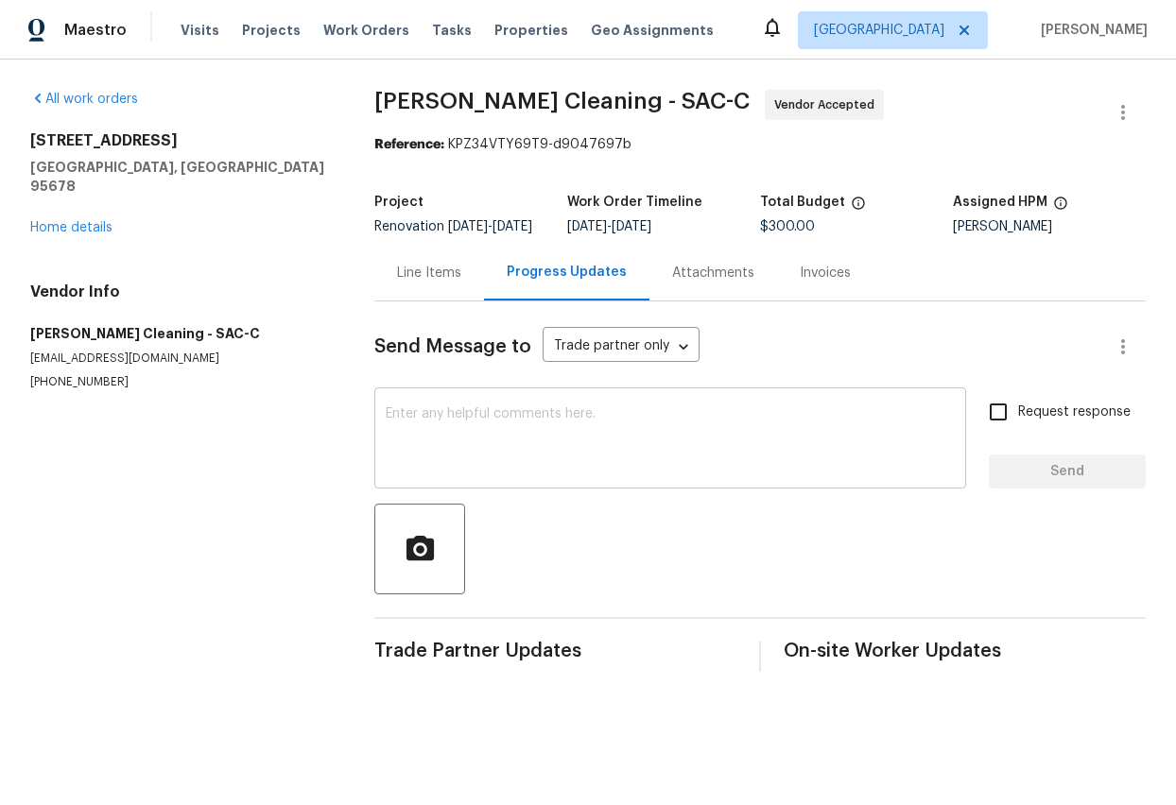
click at [422, 461] on textarea at bounding box center [670, 440] width 569 height 66
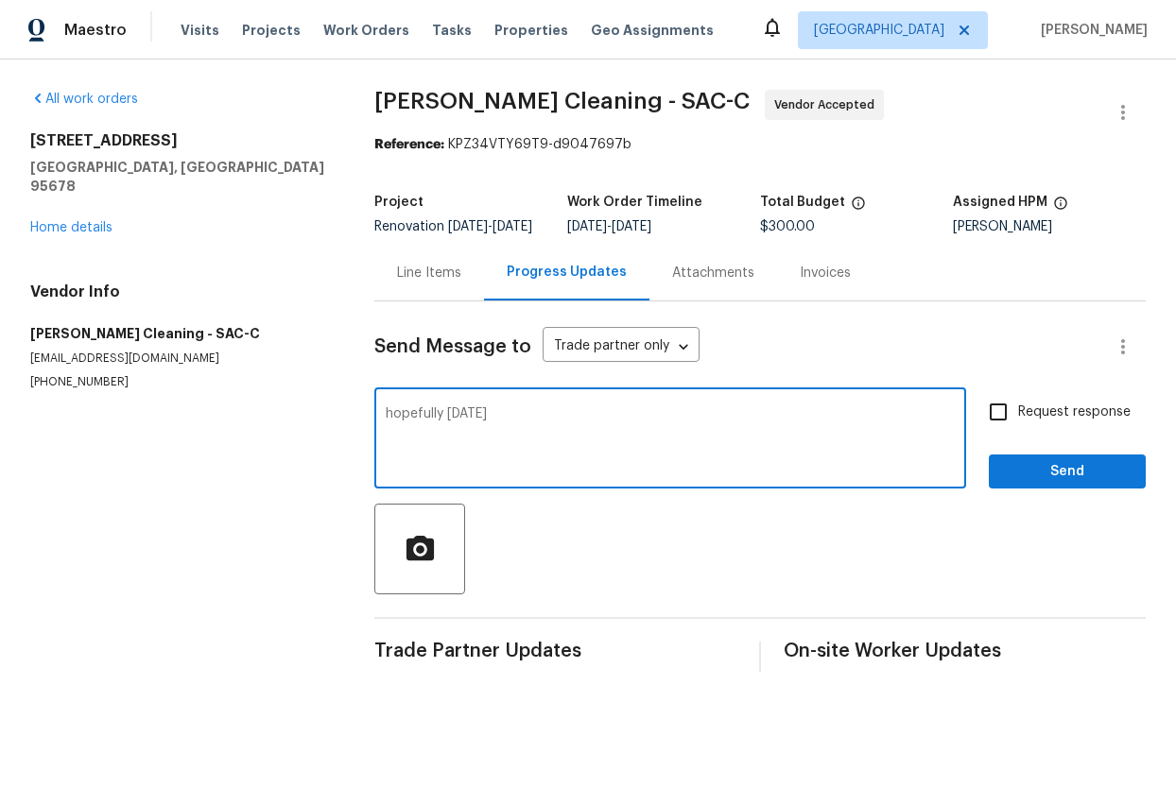
type textarea "hopefully [DATE]"
click at [1075, 484] on span "Send" at bounding box center [1067, 472] width 127 height 24
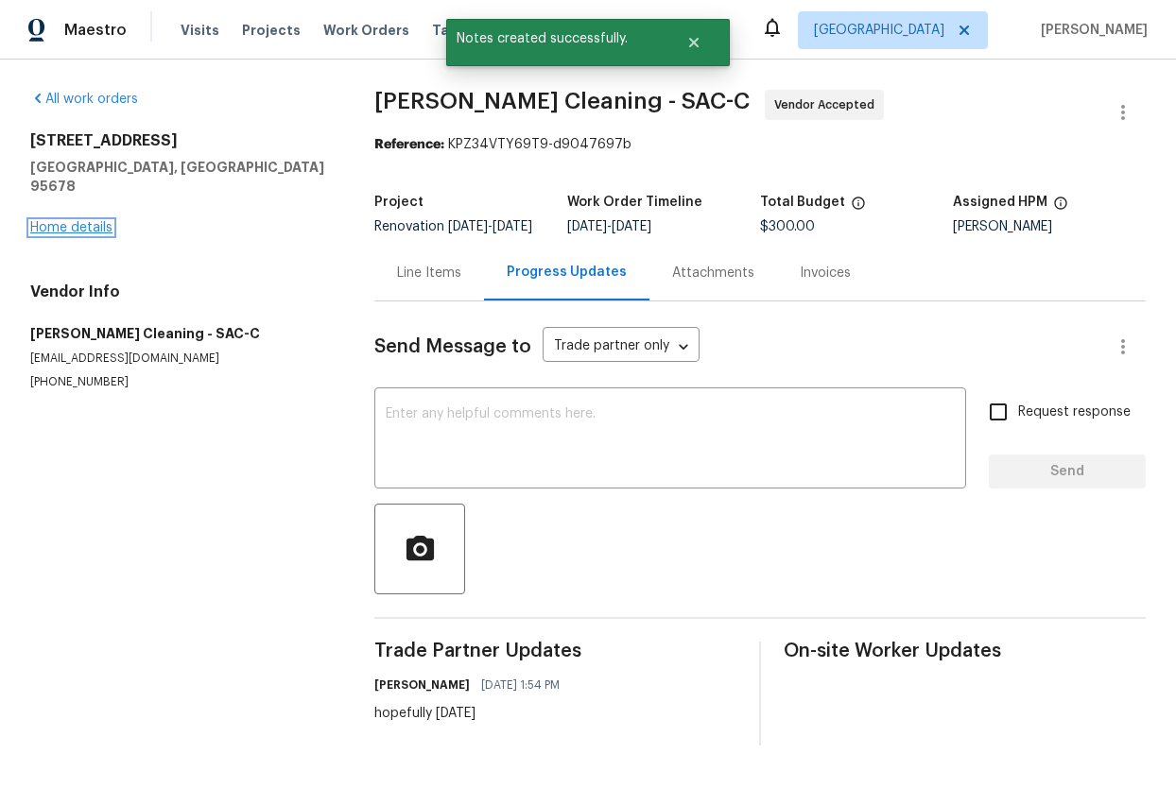
click at [59, 221] on link "Home details" at bounding box center [71, 227] width 82 height 13
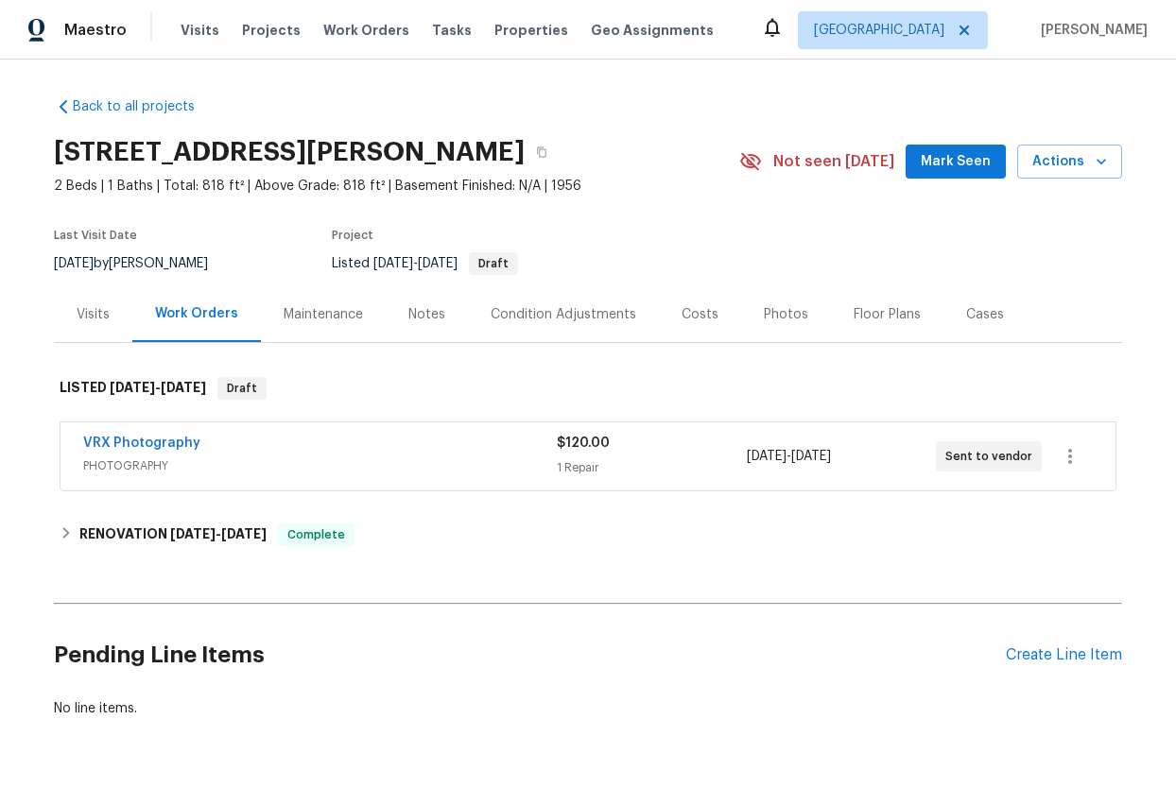
click at [767, 315] on div "Photos" at bounding box center [786, 314] width 44 height 19
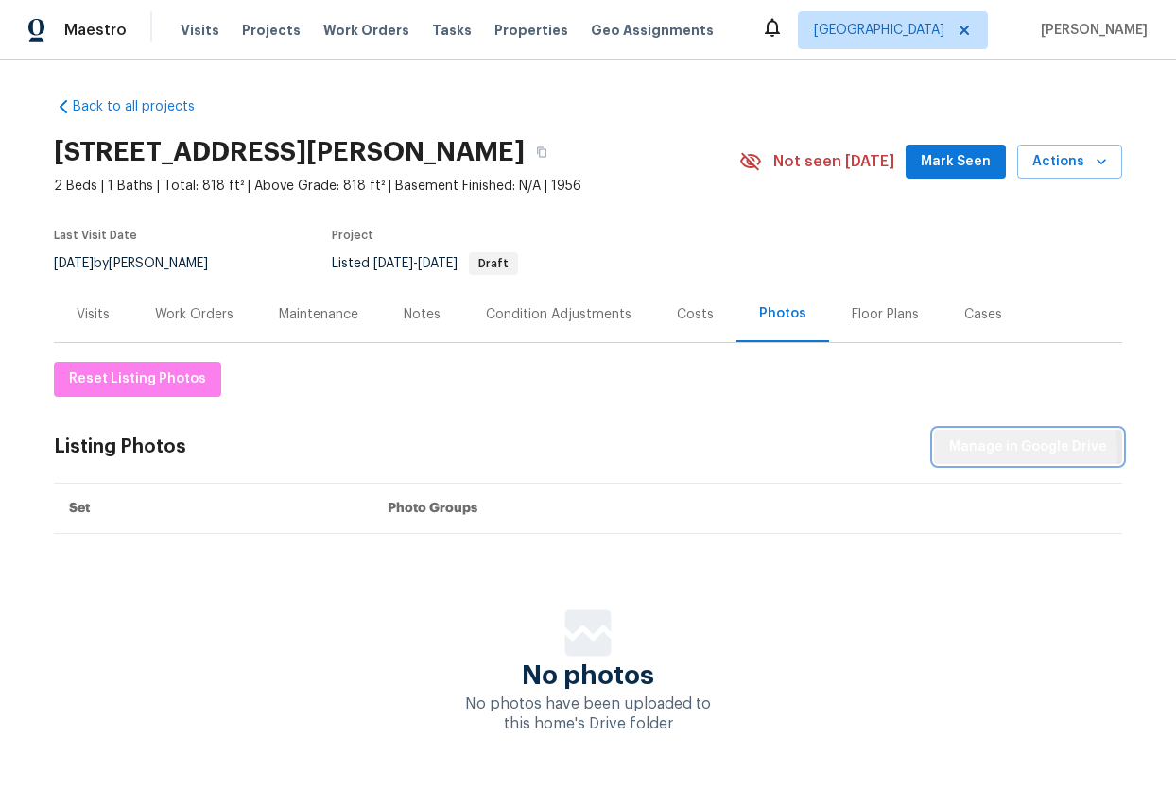
click at [995, 452] on span "Manage in Google Drive" at bounding box center [1028, 448] width 158 height 24
